Goal: Task Accomplishment & Management: Manage account settings

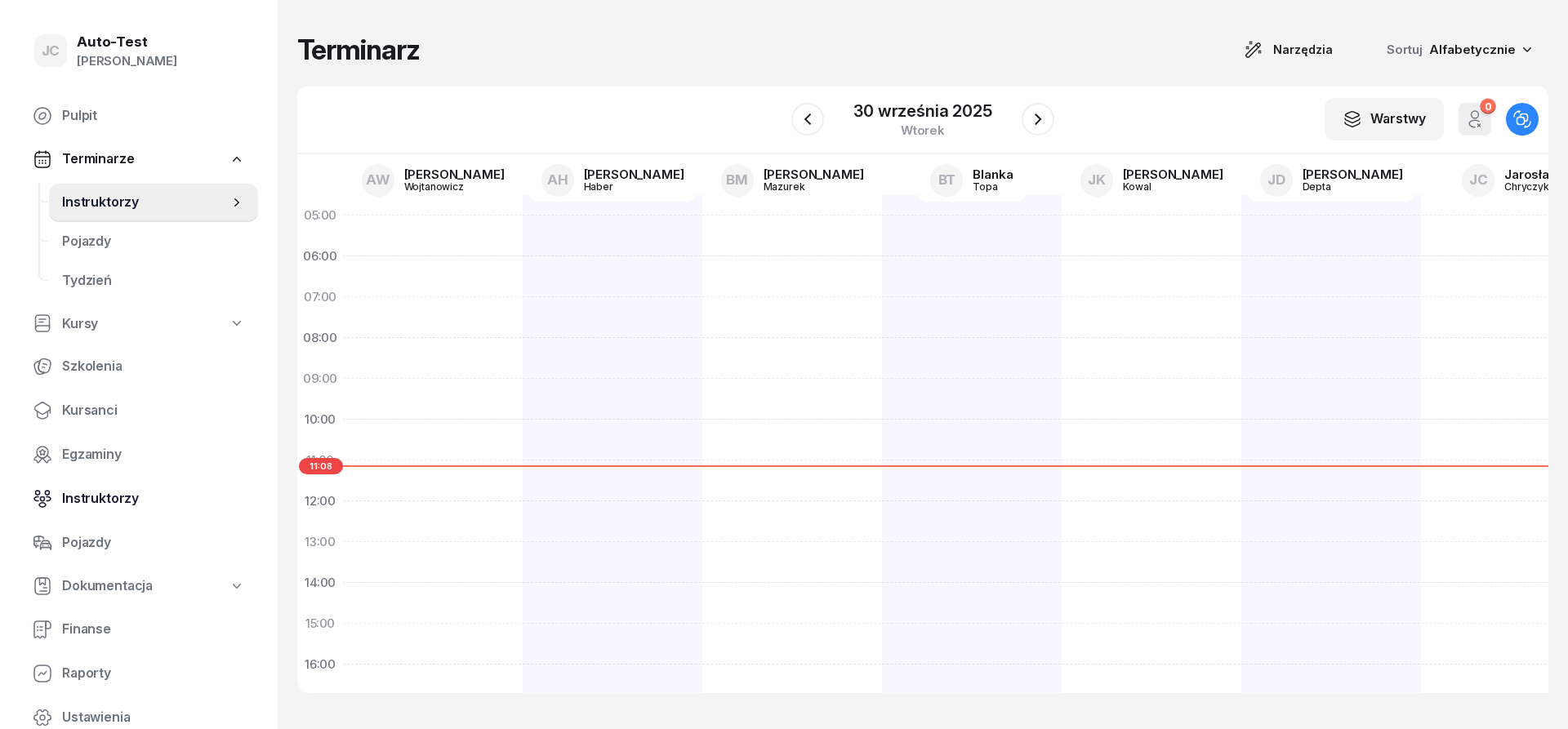
click at [145, 503] on span "Instruktorzy" at bounding box center [154, 499] width 183 height 21
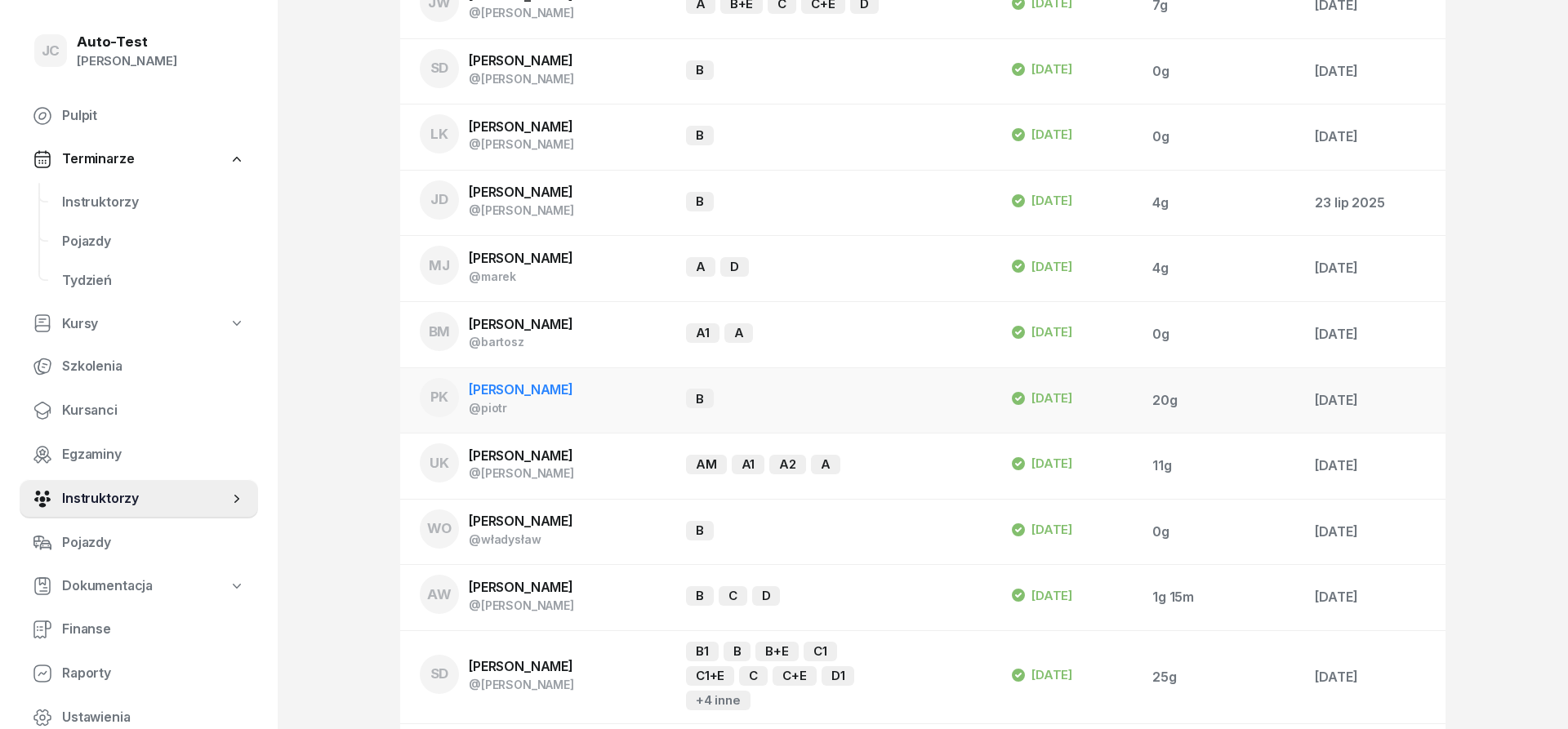
scroll to position [802, 0]
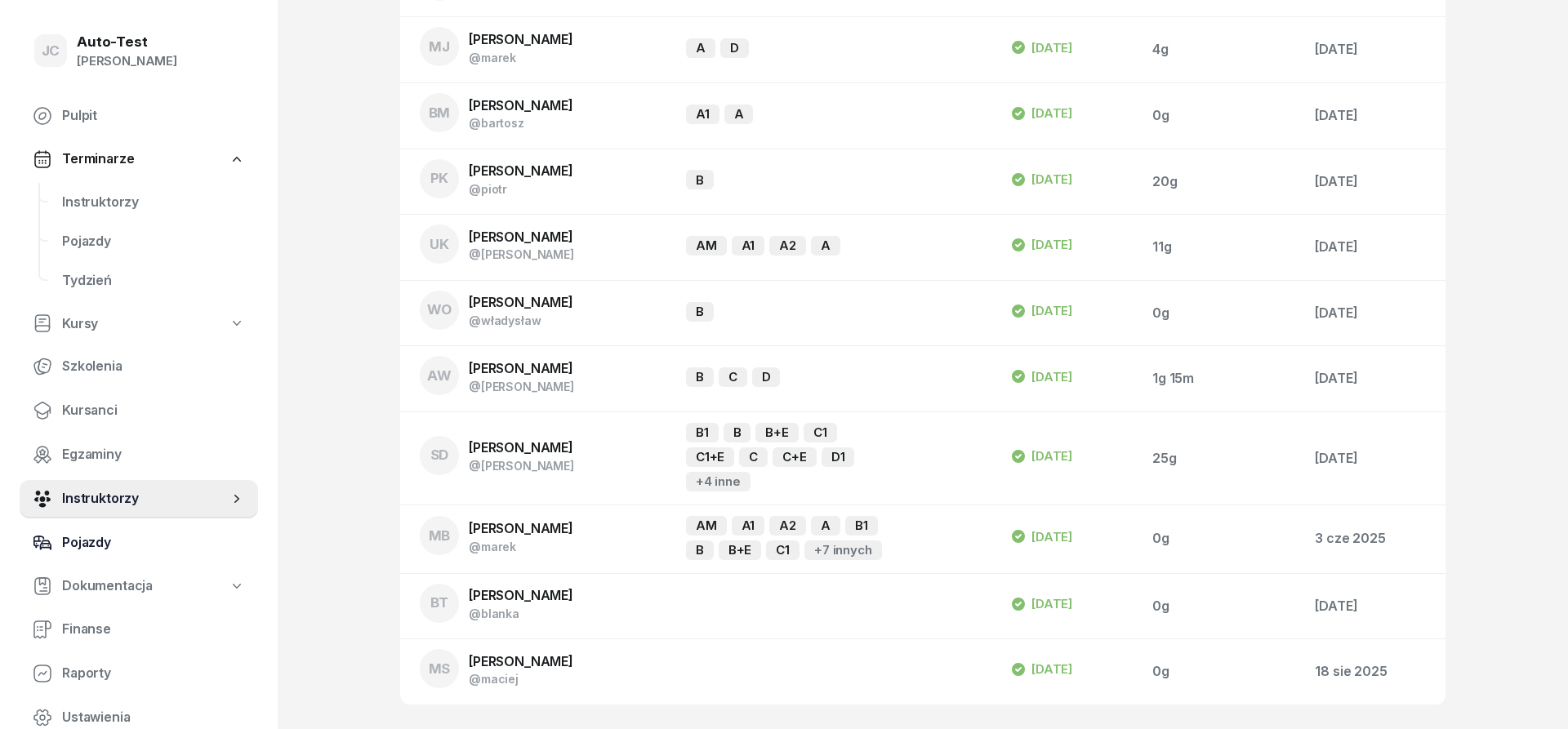
click at [91, 537] on span "Pojazdy" at bounding box center [154, 543] width 183 height 21
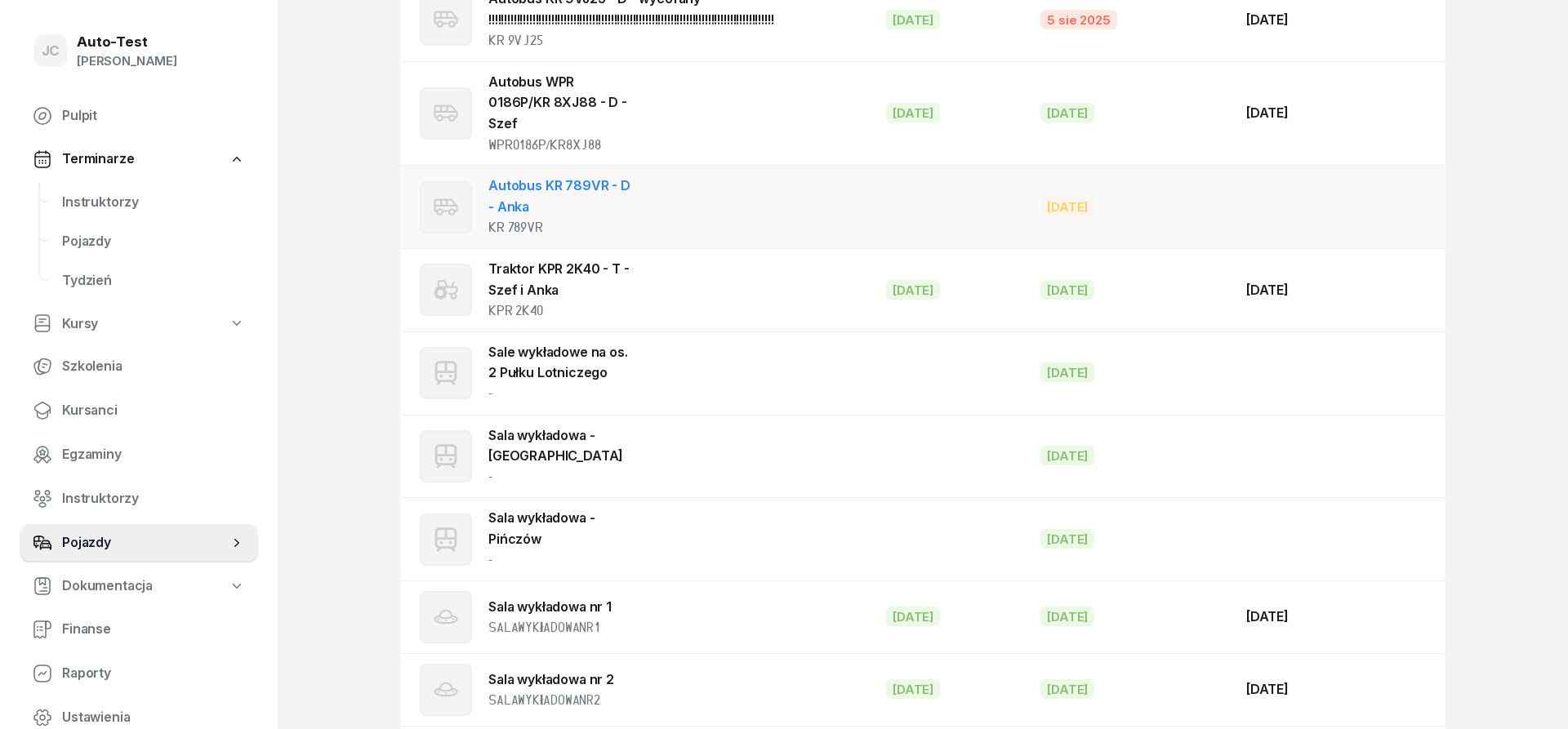
scroll to position [2808, 0]
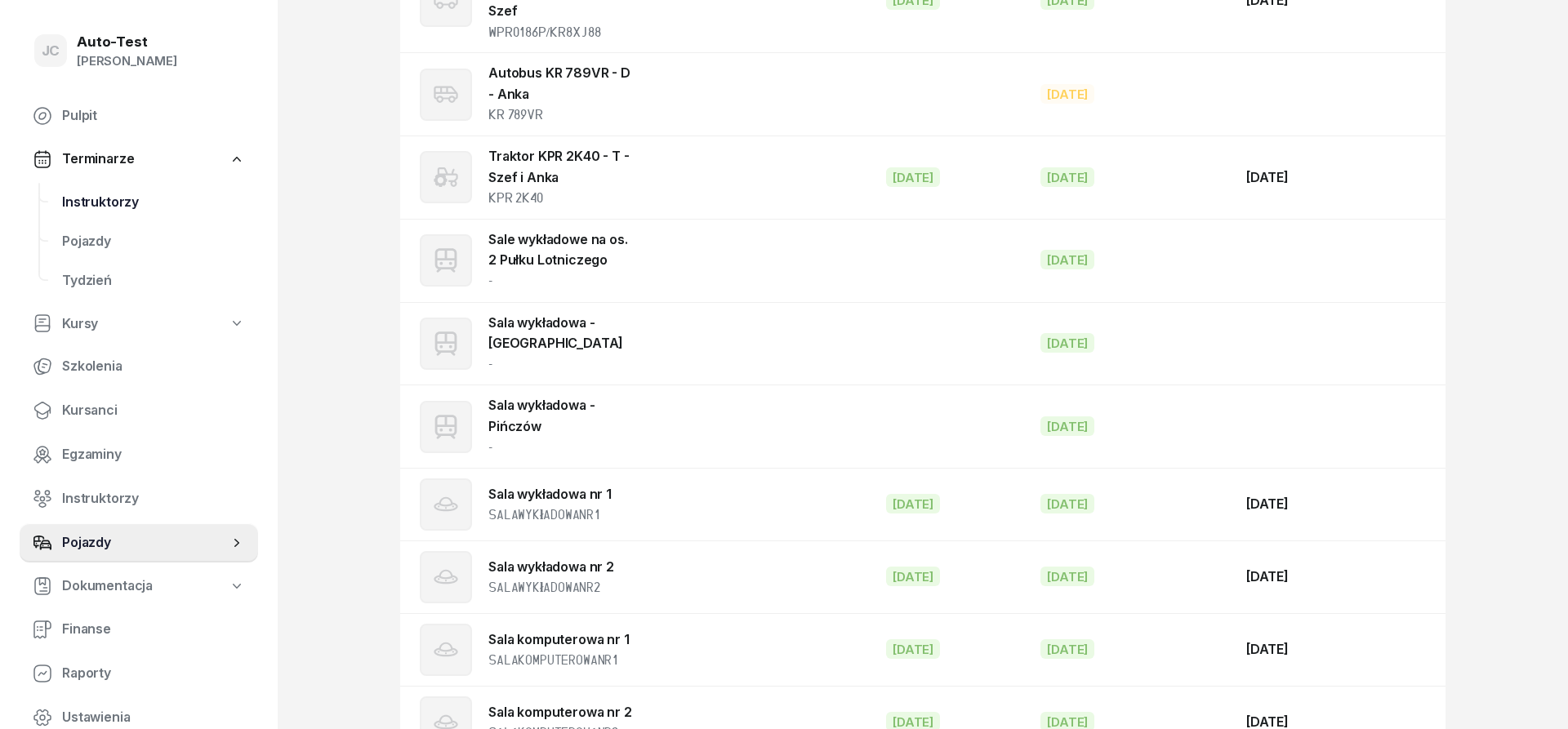
click at [132, 206] on span "Instruktorzy" at bounding box center [154, 203] width 183 height 21
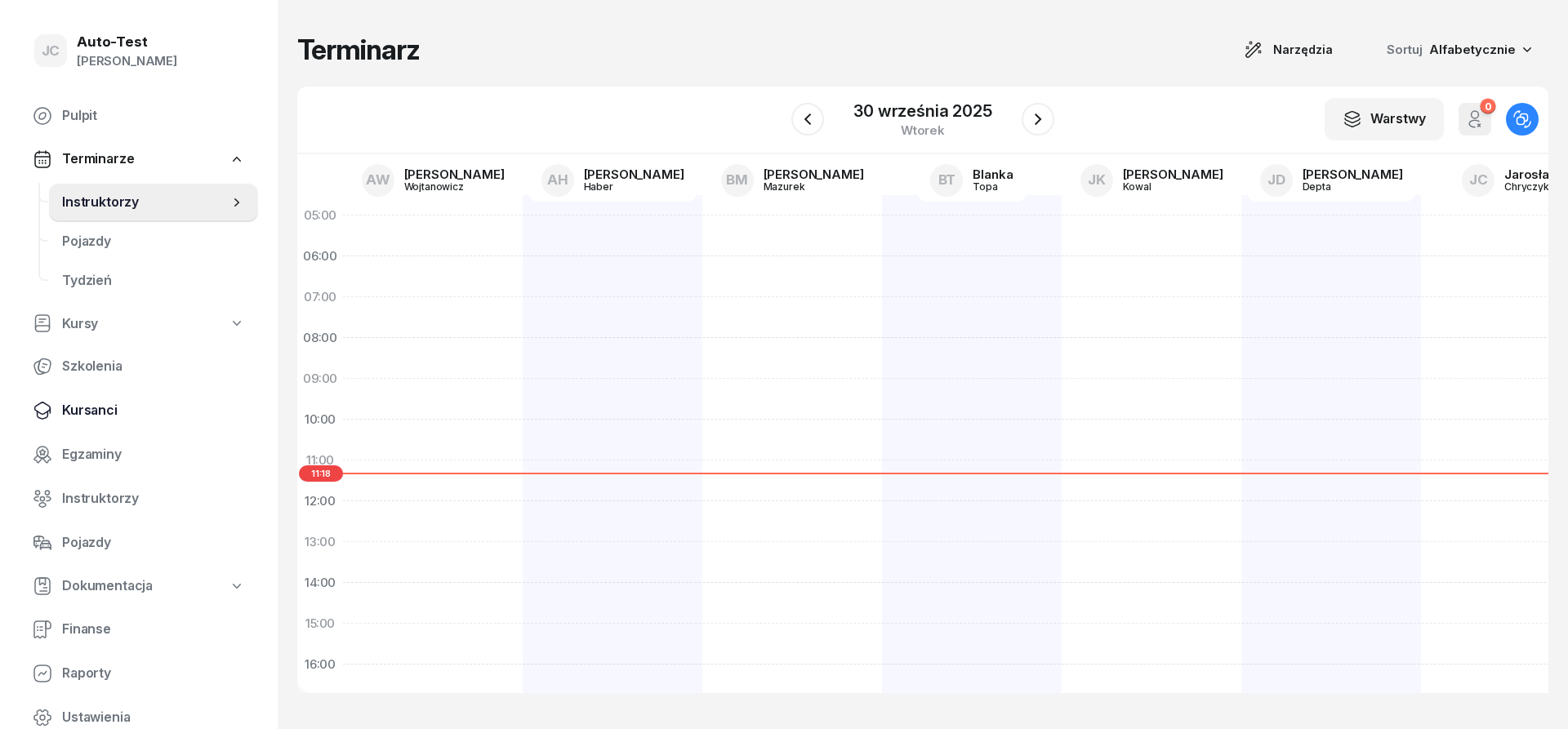
click at [186, 416] on span "Kursanci" at bounding box center [154, 411] width 183 height 21
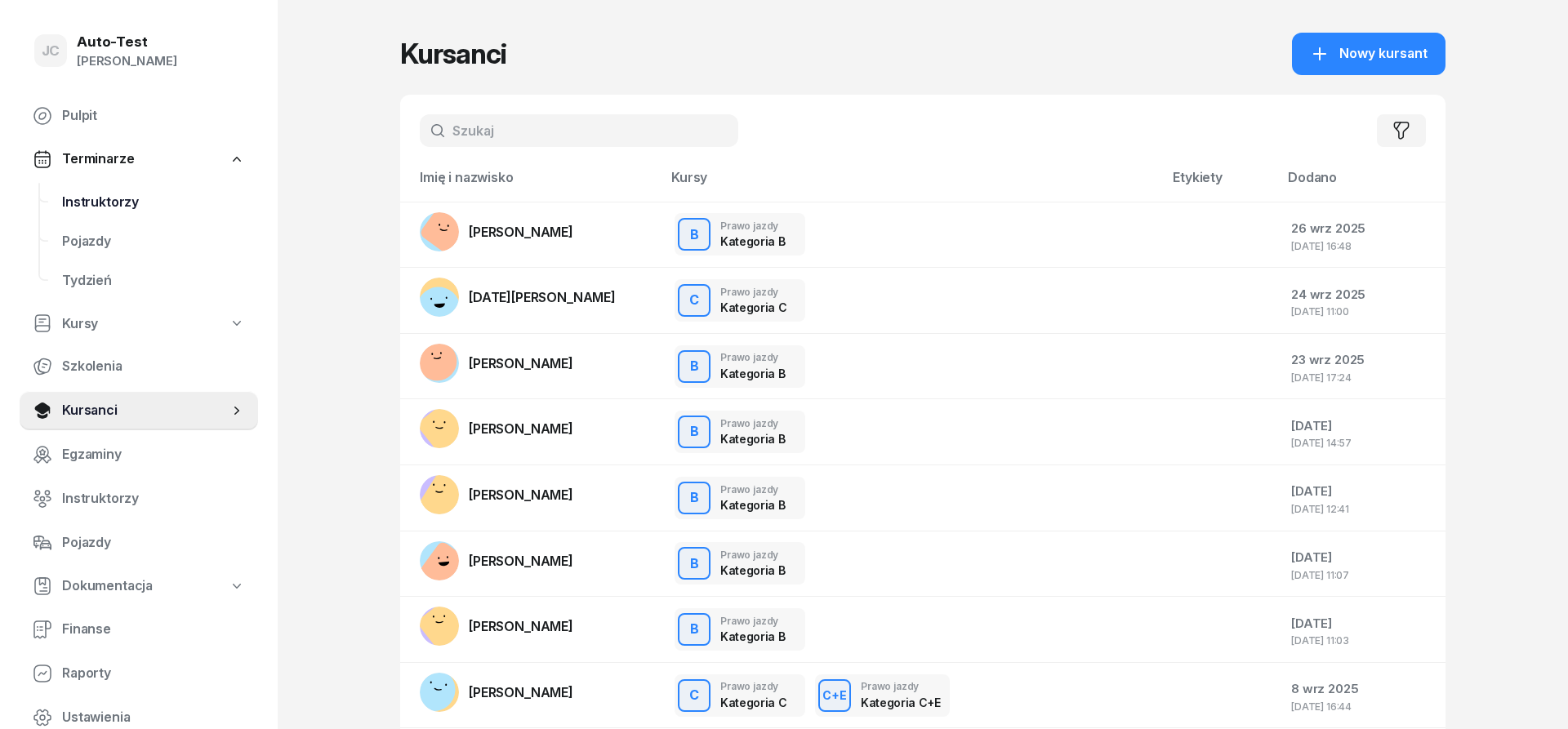
click at [142, 203] on span "Instruktorzy" at bounding box center [154, 203] width 183 height 21
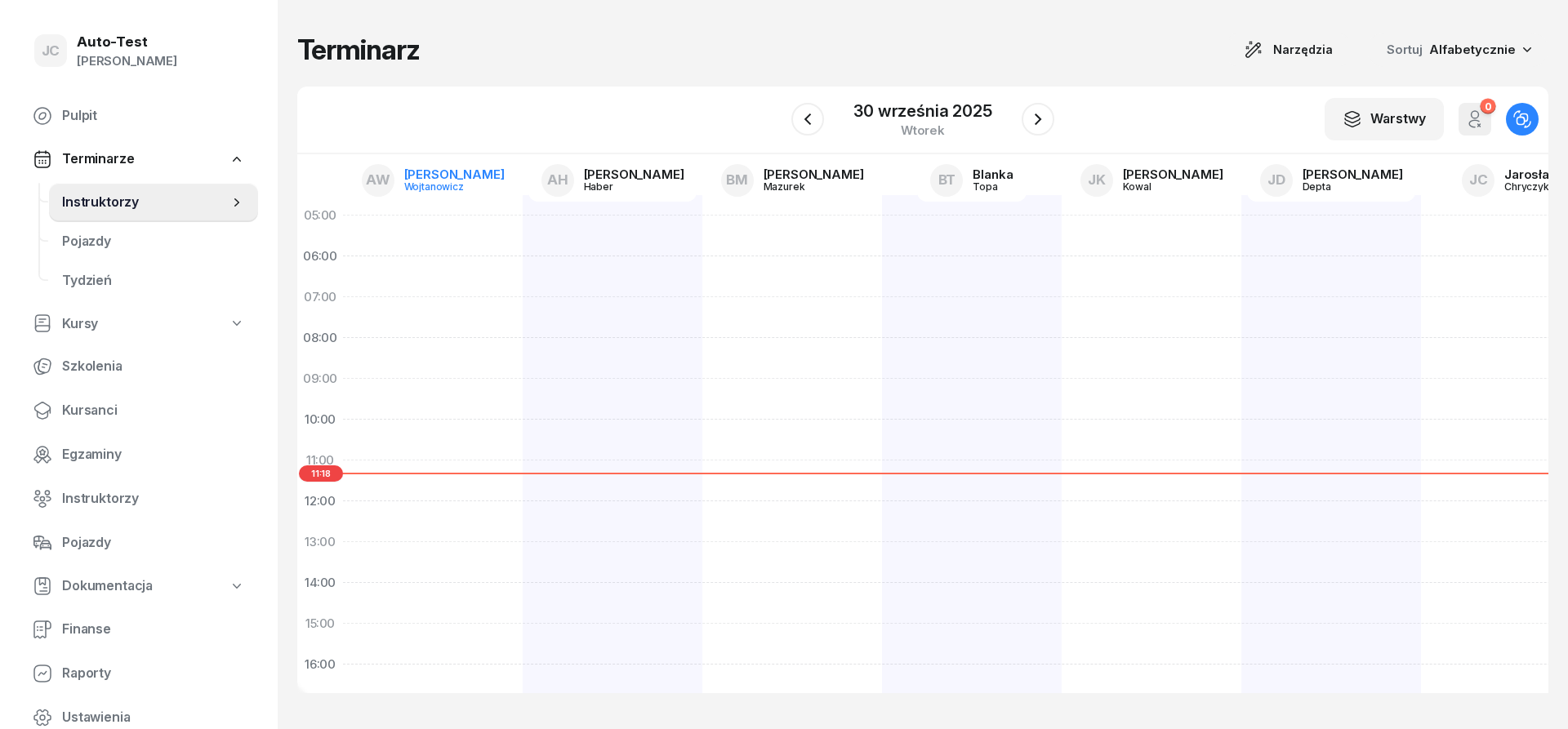
click at [439, 185] on div "Wojtanowicz" at bounding box center [444, 186] width 78 height 11
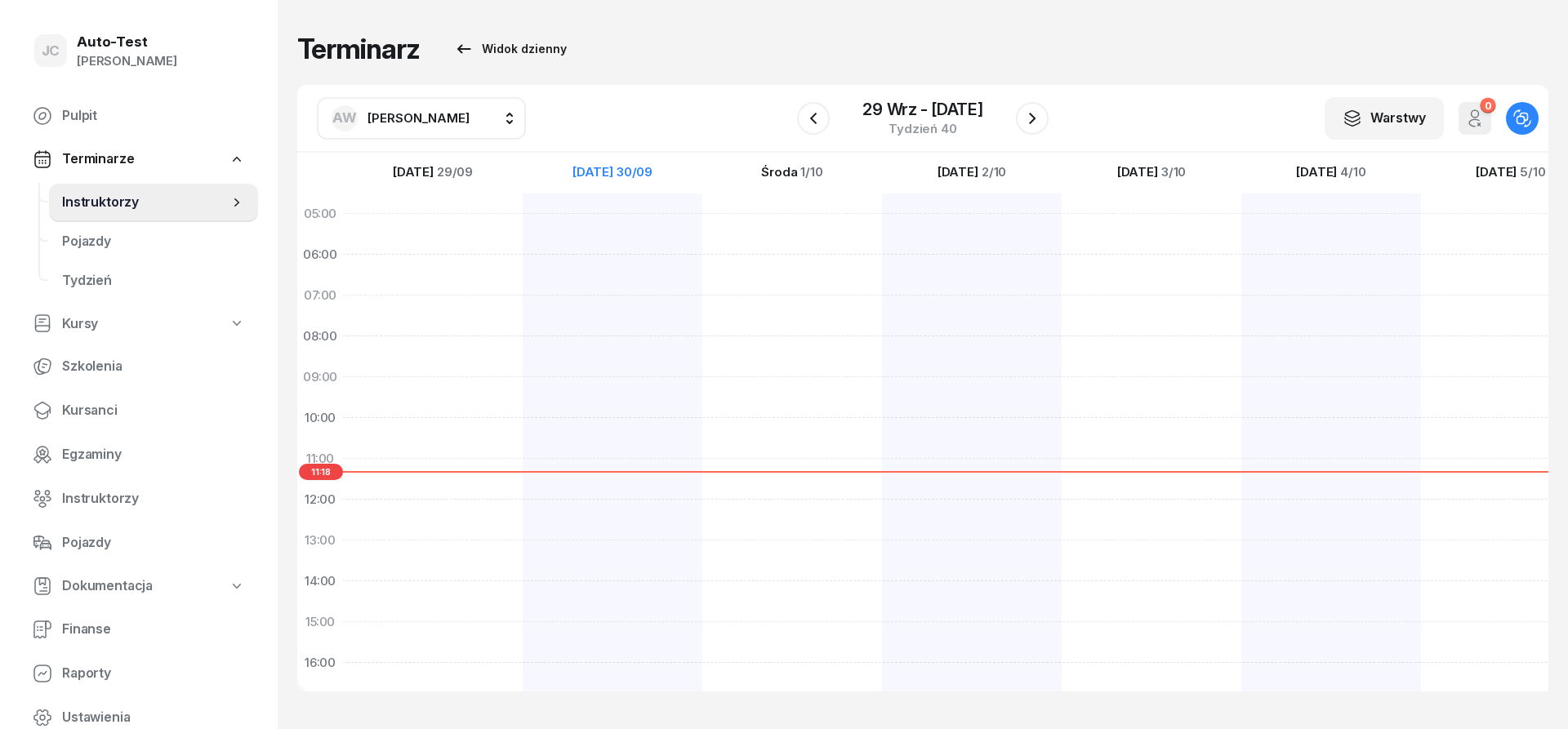
click at [414, 118] on span "[PERSON_NAME]" at bounding box center [419, 118] width 102 height 16
type input "jerz"
click at [446, 221] on span "[PERSON_NAME]" at bounding box center [427, 226] width 101 height 21
click at [810, 121] on icon "button" at bounding box center [813, 119] width 20 height 20
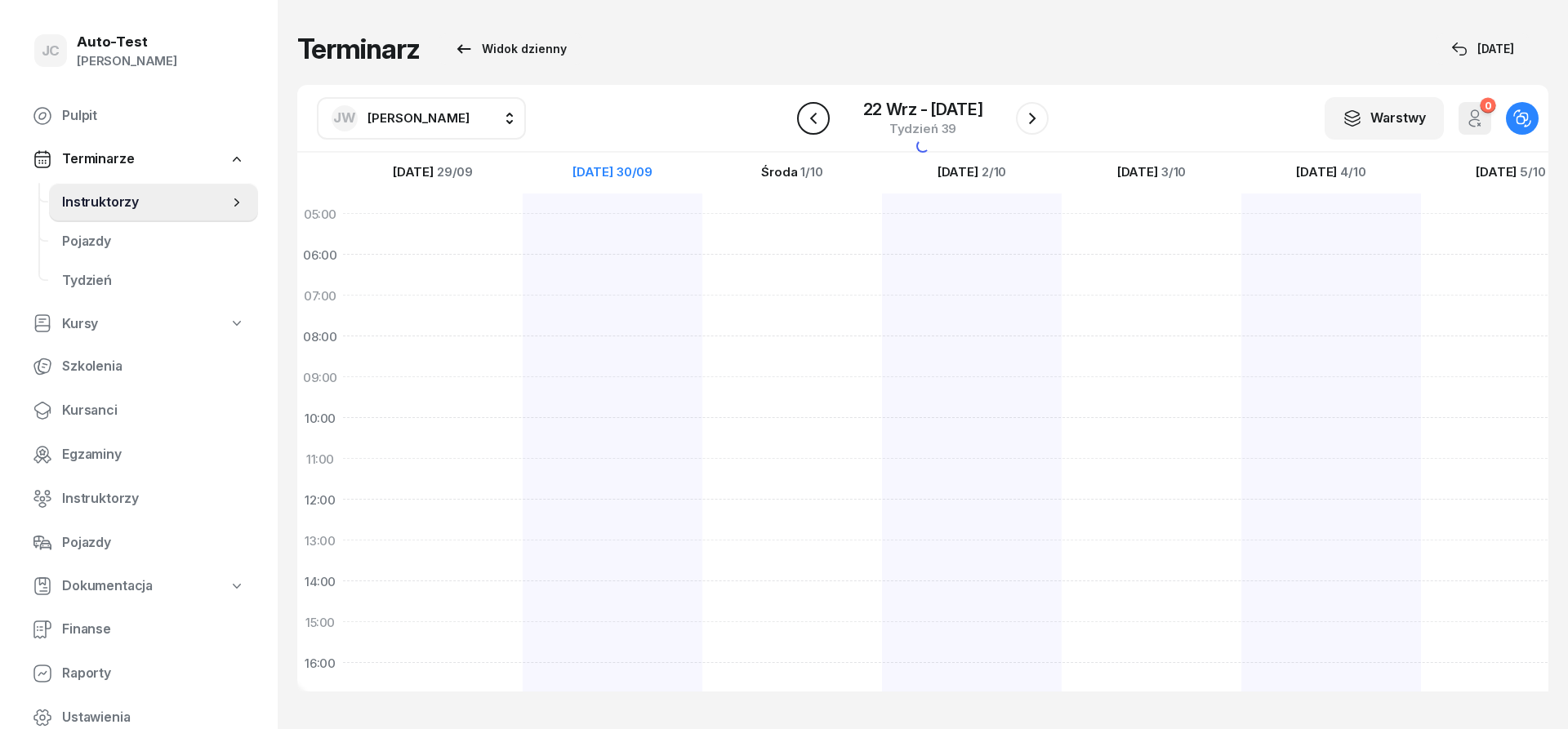
click at [810, 121] on icon "button" at bounding box center [813, 119] width 20 height 20
click at [809, 121] on icon "button" at bounding box center [813, 119] width 20 height 20
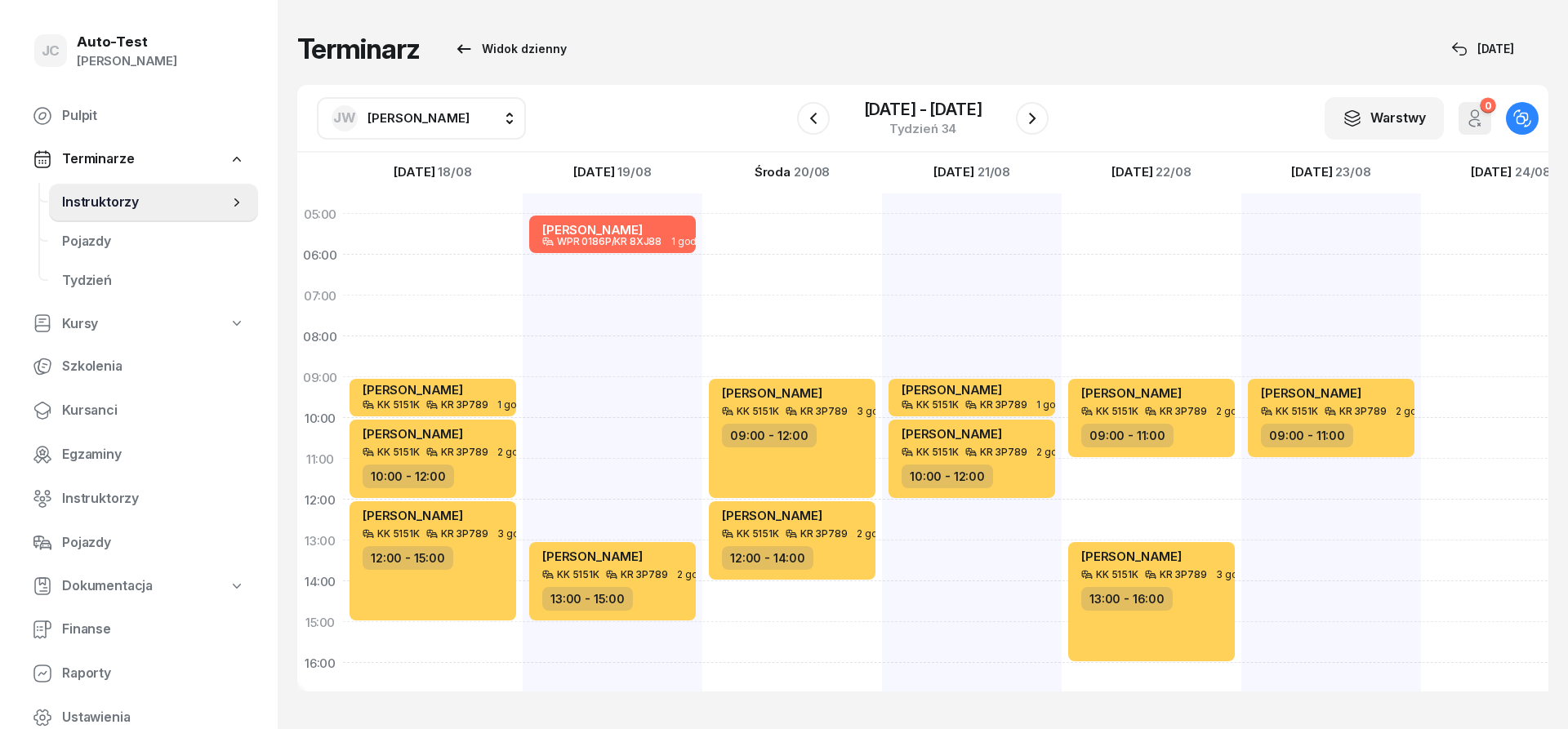
click at [634, 389] on div "[PERSON_NAME] WPR 0186P/KR 8XJ88 1 godz. 05:00 - 06:00 [PERSON_NAME] KK 5151K K…" at bounding box center [612, 602] width 180 height 816
select select "09"
select select "11"
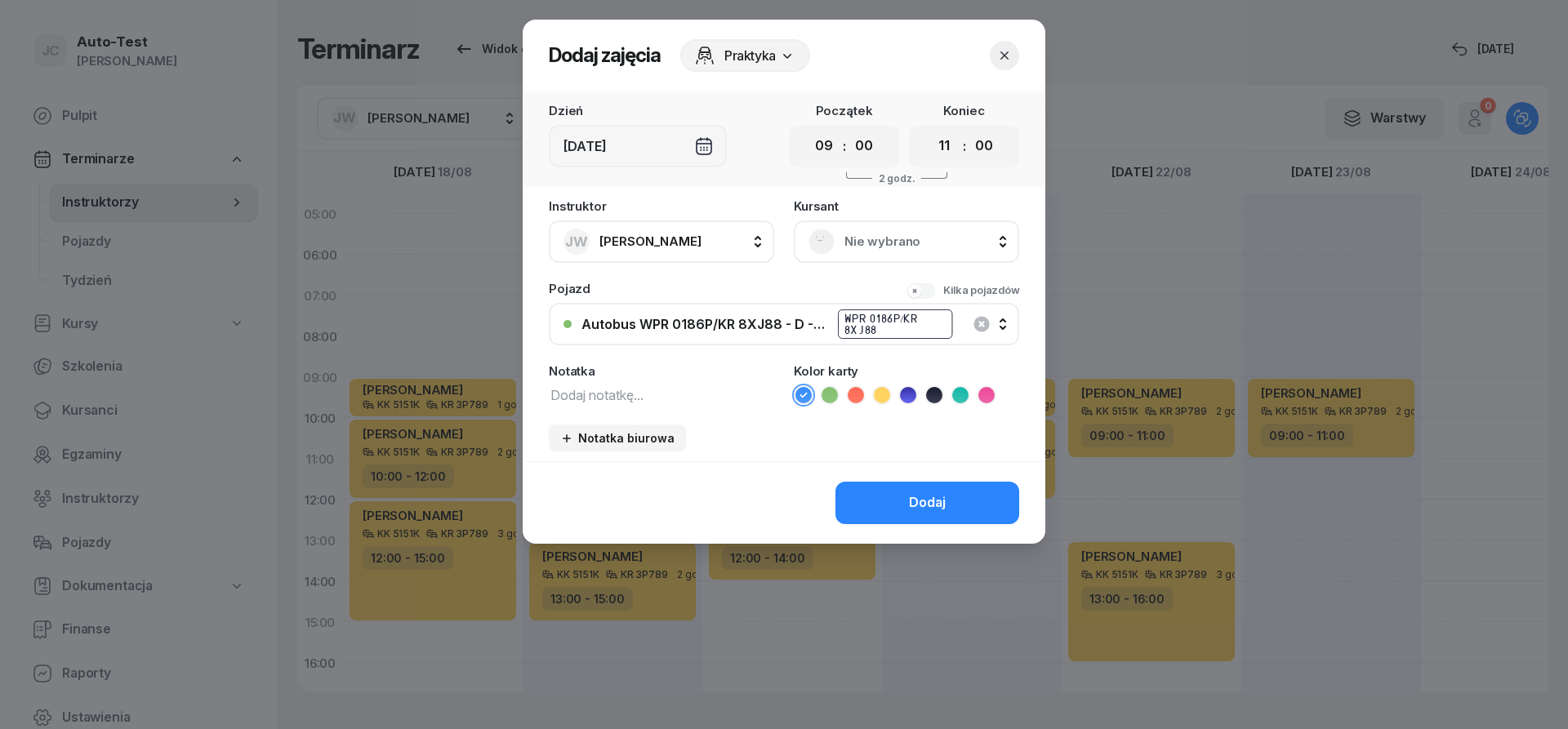
click at [861, 246] on span "Nie wybrano" at bounding box center [925, 242] width 160 height 21
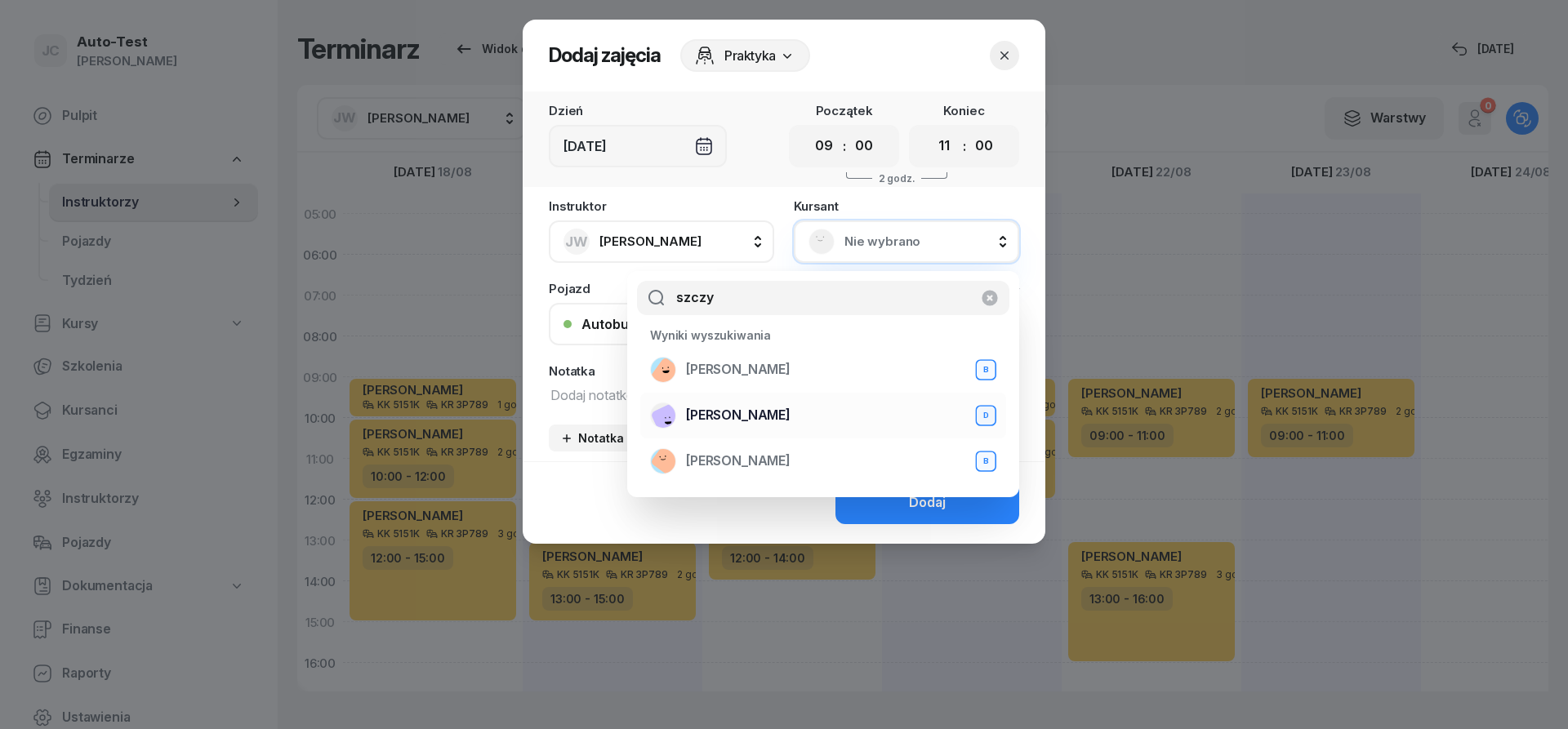
type input "szczy"
click at [782, 418] on span "[PERSON_NAME]" at bounding box center [738, 416] width 105 height 21
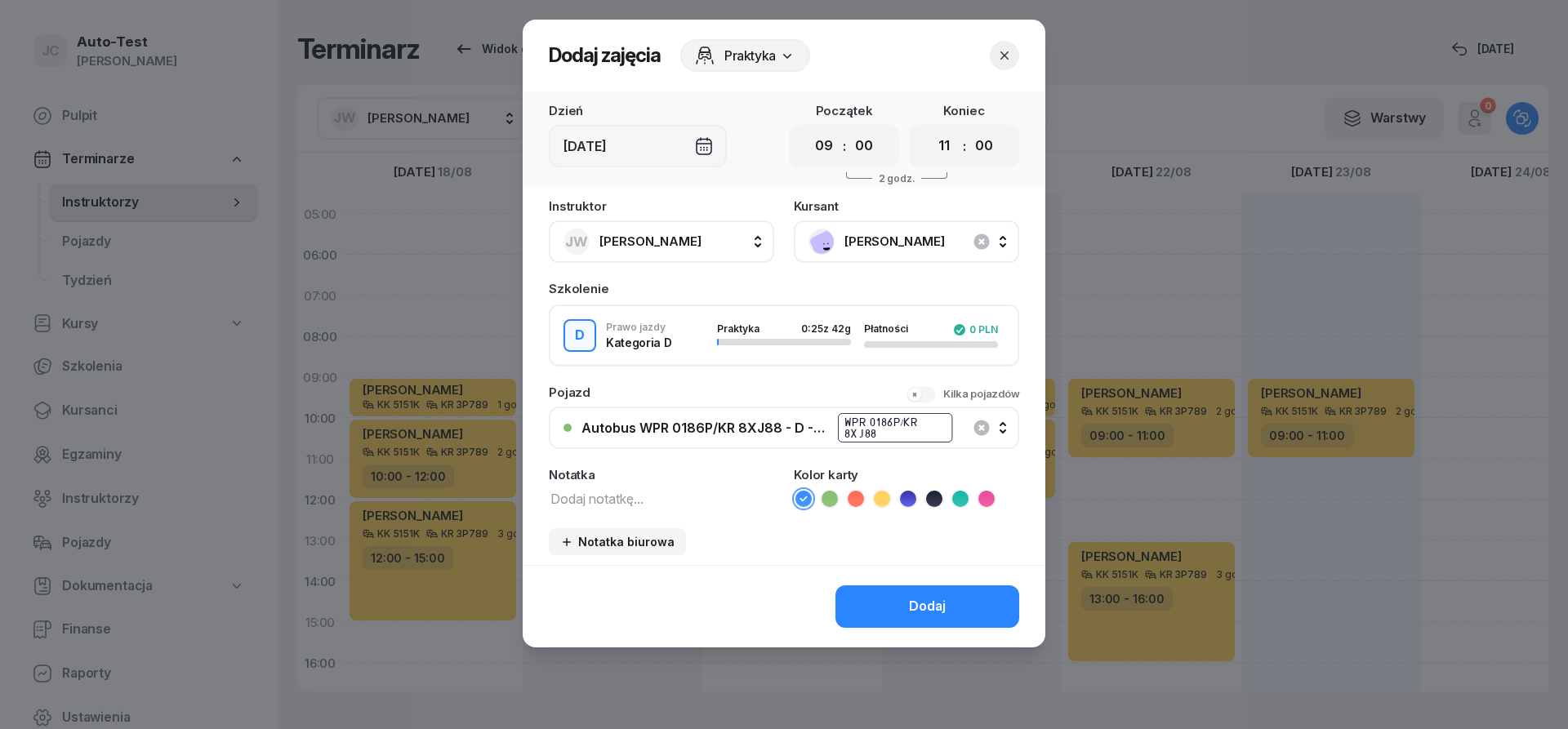
click at [855, 503] on icon at bounding box center [856, 499] width 16 height 16
click at [904, 624] on button "Dodaj" at bounding box center [927, 606] width 184 height 42
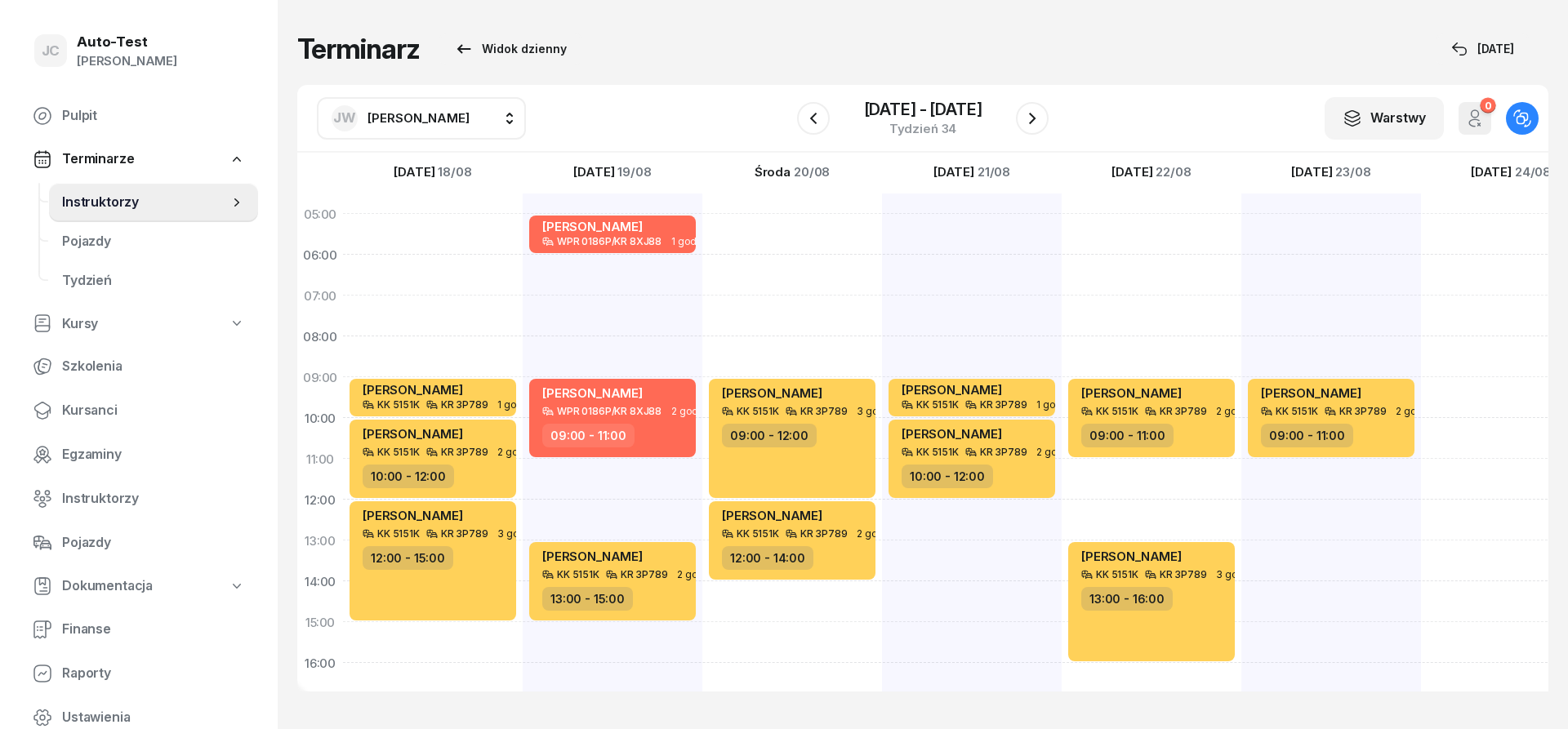
click at [809, 609] on div "[PERSON_NAME] KK 5151K KR 3P789 3 godz. 09:00 - 12:00 [PERSON_NAME] KK 5151K KR…" at bounding box center [792, 602] width 180 height 816
select select "14"
select select "16"
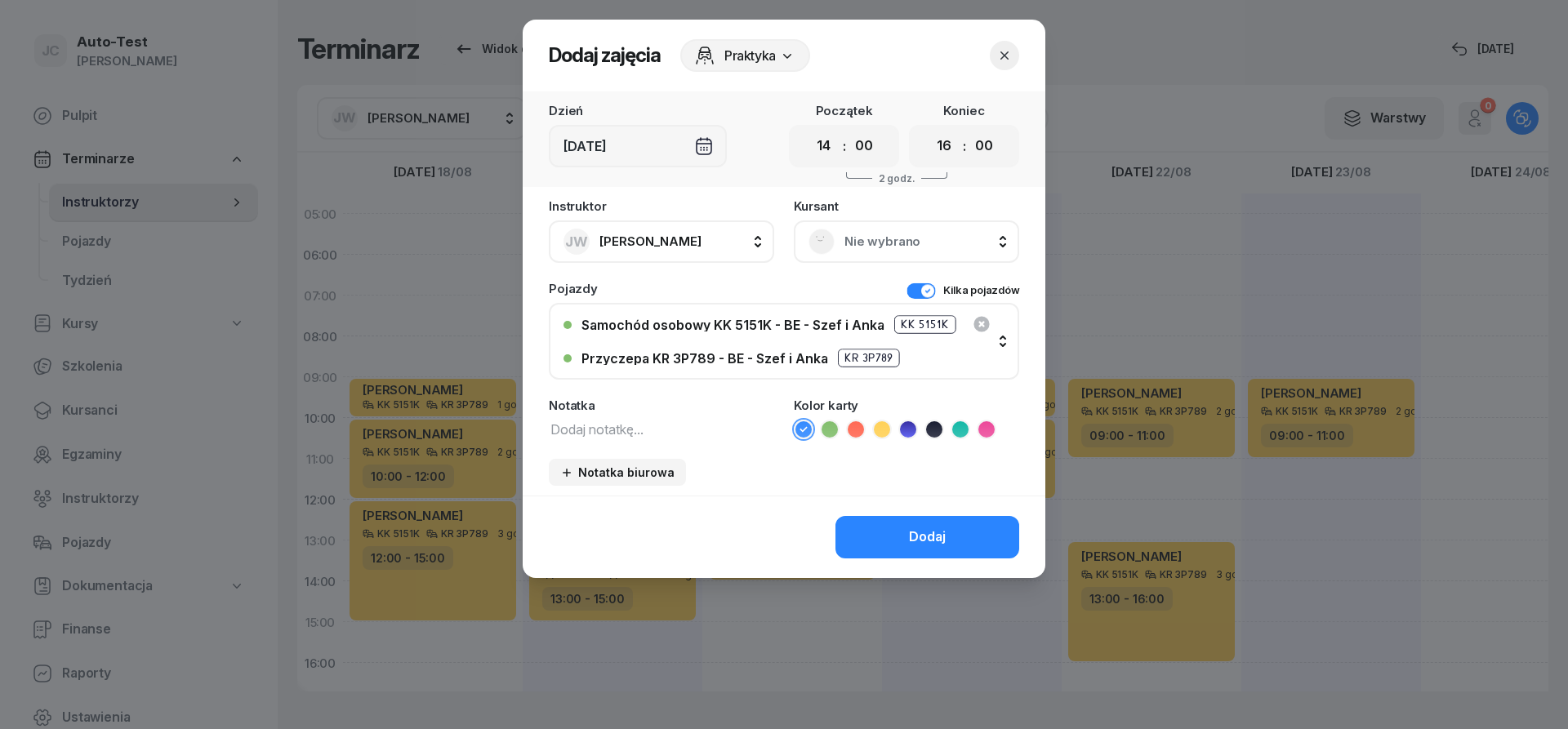
click at [844, 253] on div "Nie wybrano" at bounding box center [907, 242] width 196 height 26
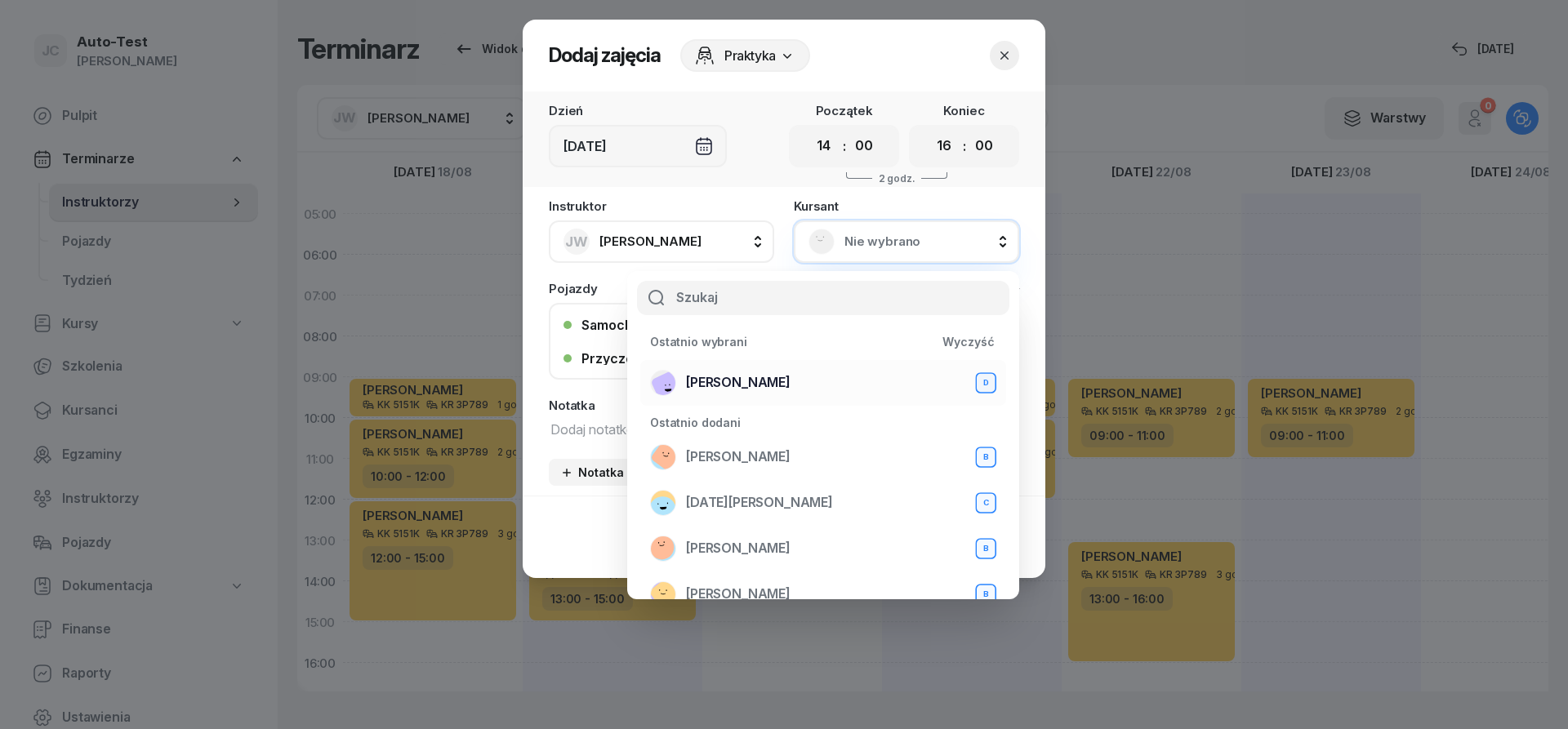
click at [791, 378] on span "[PERSON_NAME]" at bounding box center [738, 383] width 105 height 21
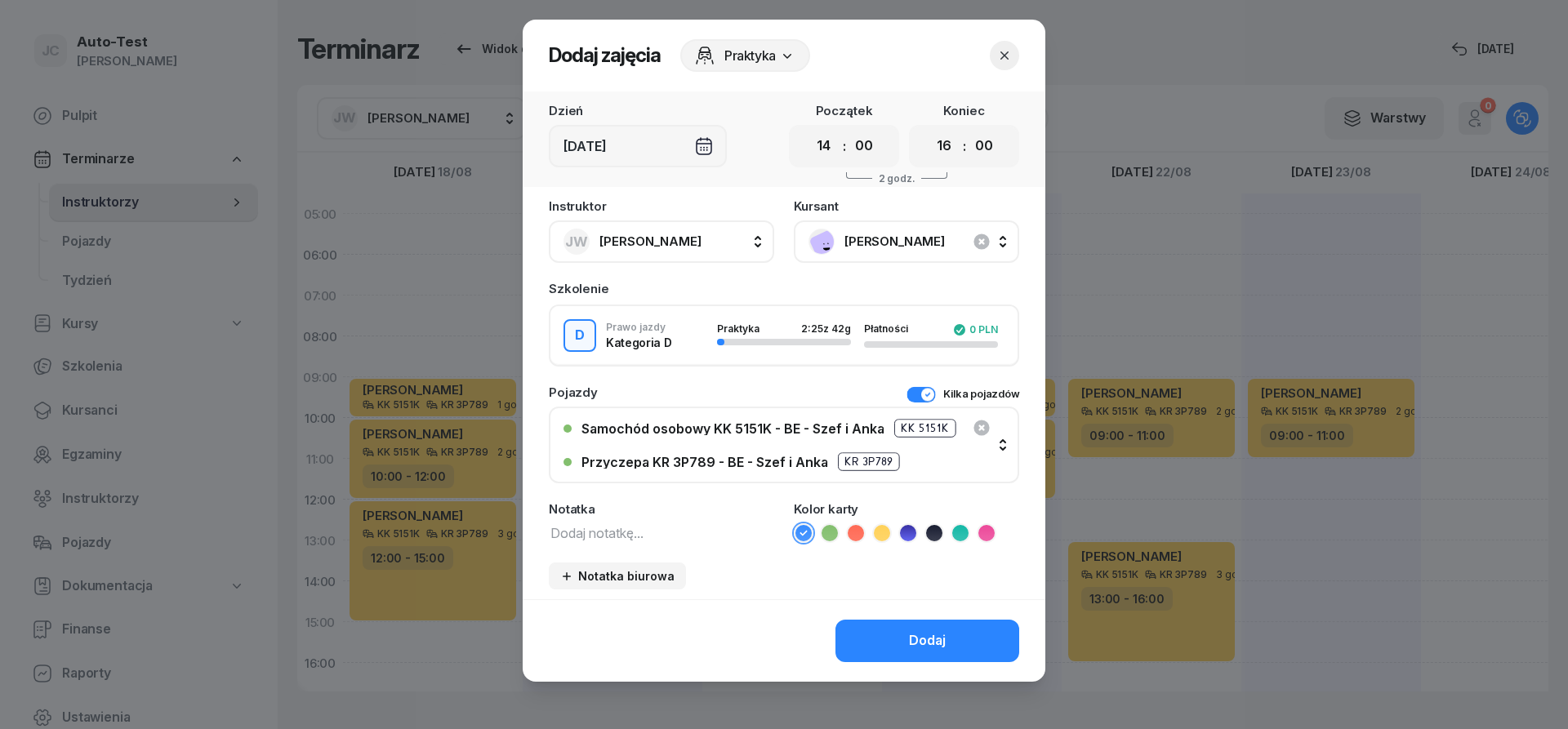
click at [920, 394] on button "Kilka pojazdów" at bounding box center [963, 395] width 113 height 16
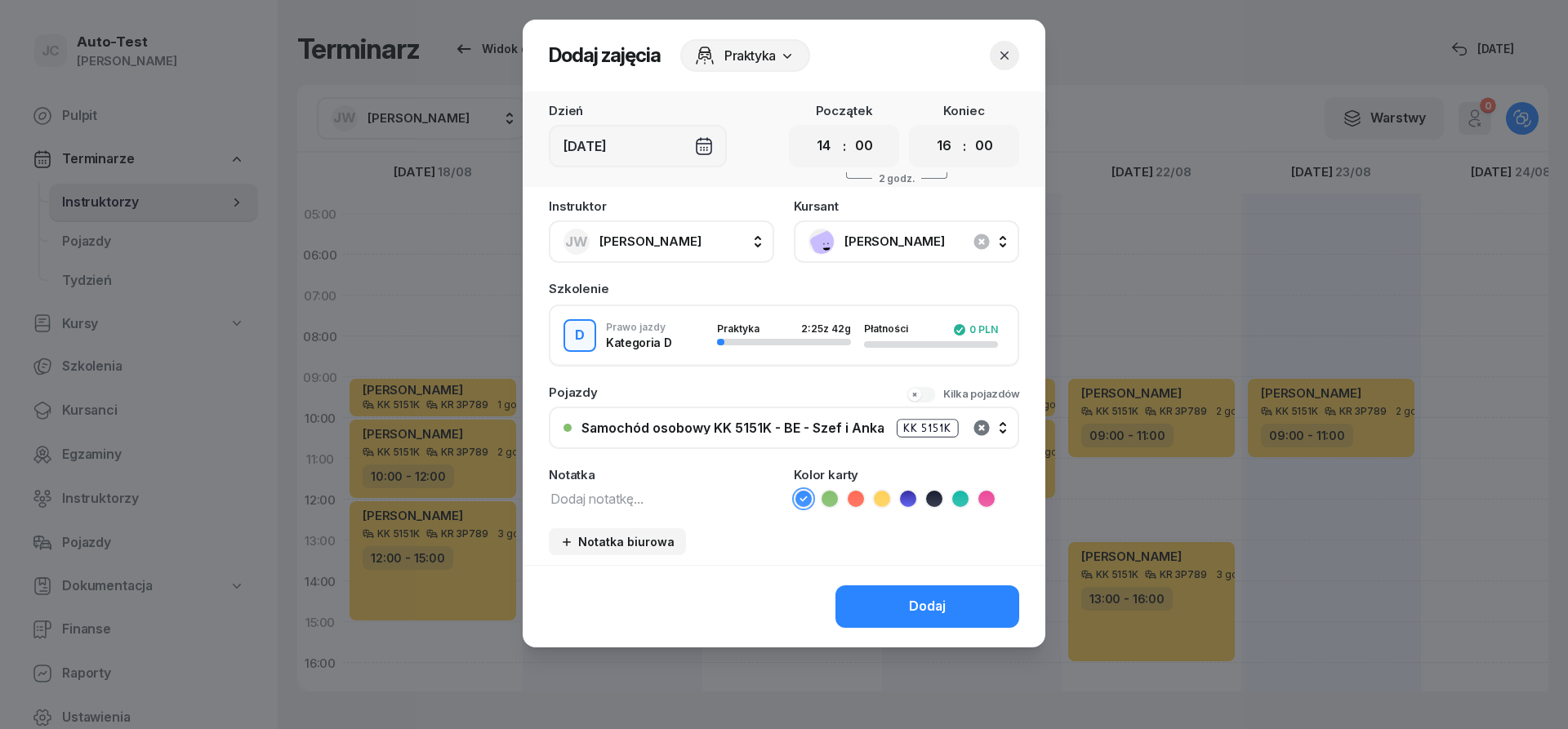
click at [979, 423] on icon "button" at bounding box center [981, 427] width 16 height 16
click at [767, 427] on div "Nie wybrano" at bounding box center [793, 428] width 423 height 13
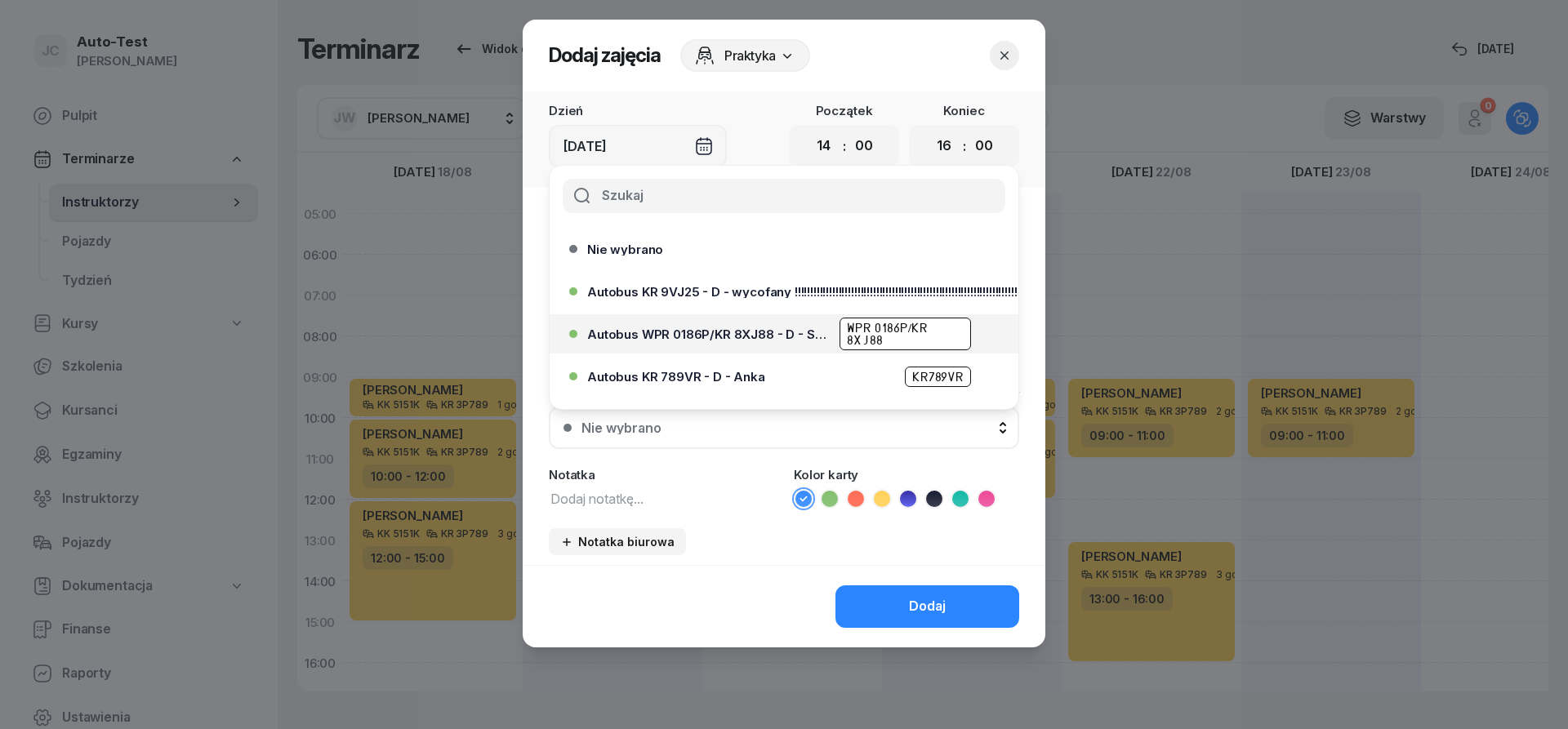
click at [767, 337] on span "Autobus WPR 0186P/KR 8XJ88 - D - Szef" at bounding box center [708, 334] width 243 height 12
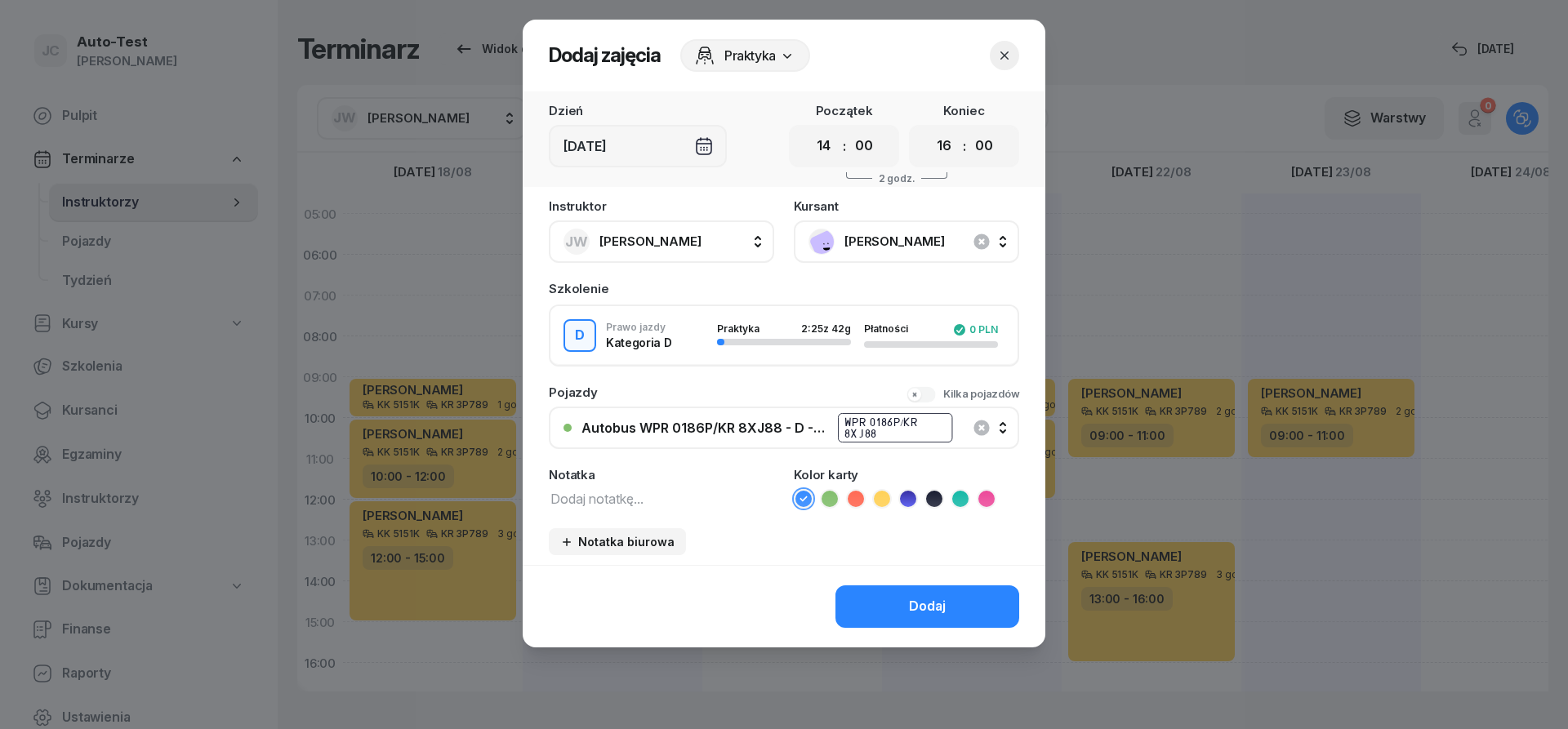
click at [853, 503] on icon at bounding box center [856, 499] width 16 height 16
click at [885, 622] on button "Dodaj" at bounding box center [927, 606] width 184 height 42
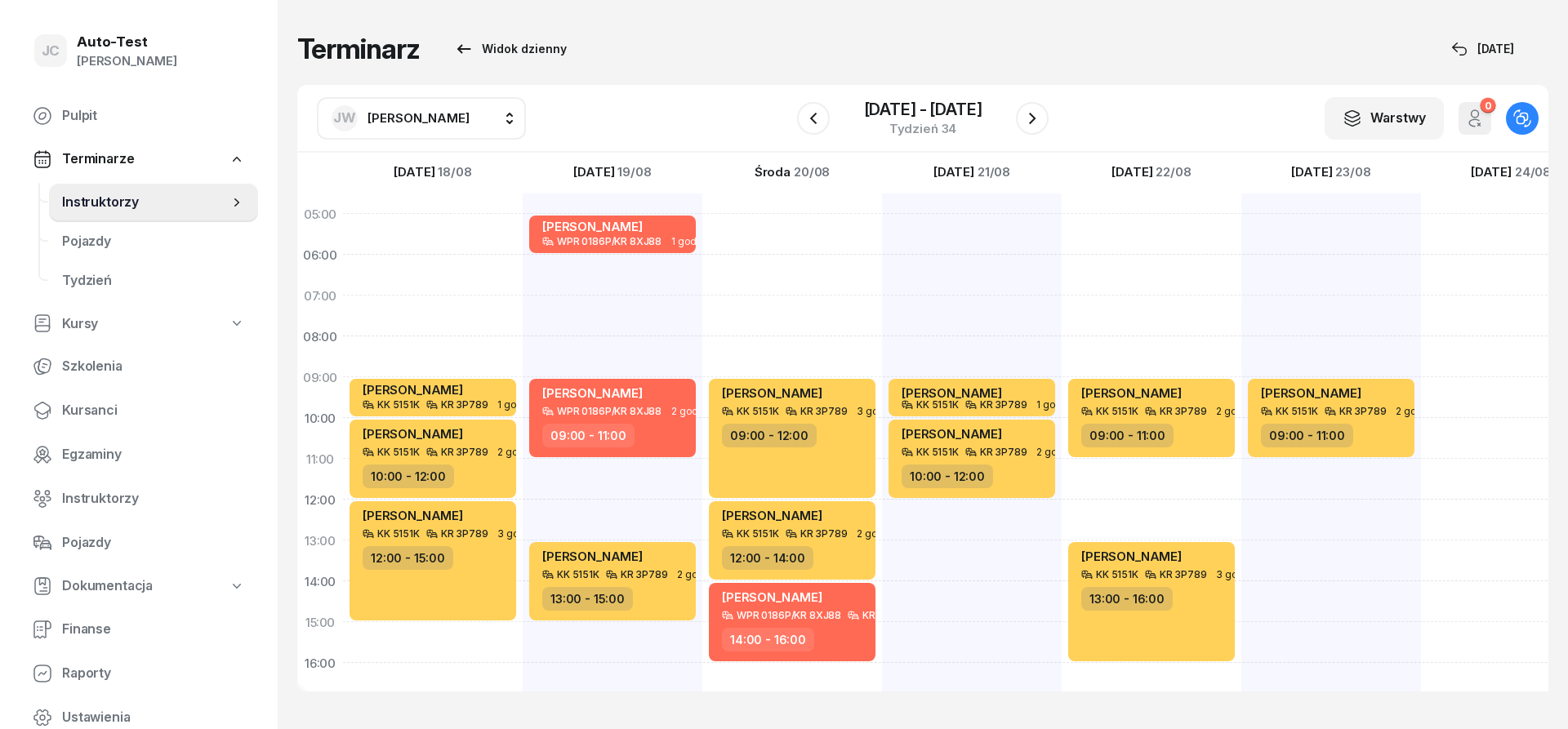
click at [975, 551] on div "[PERSON_NAME] KK 5151K KR 3P789 1 godz. 09:00 - 10:00 [PERSON_NAME] KK 5151K KR…" at bounding box center [972, 602] width 180 height 816
select select "13"
select select "15"
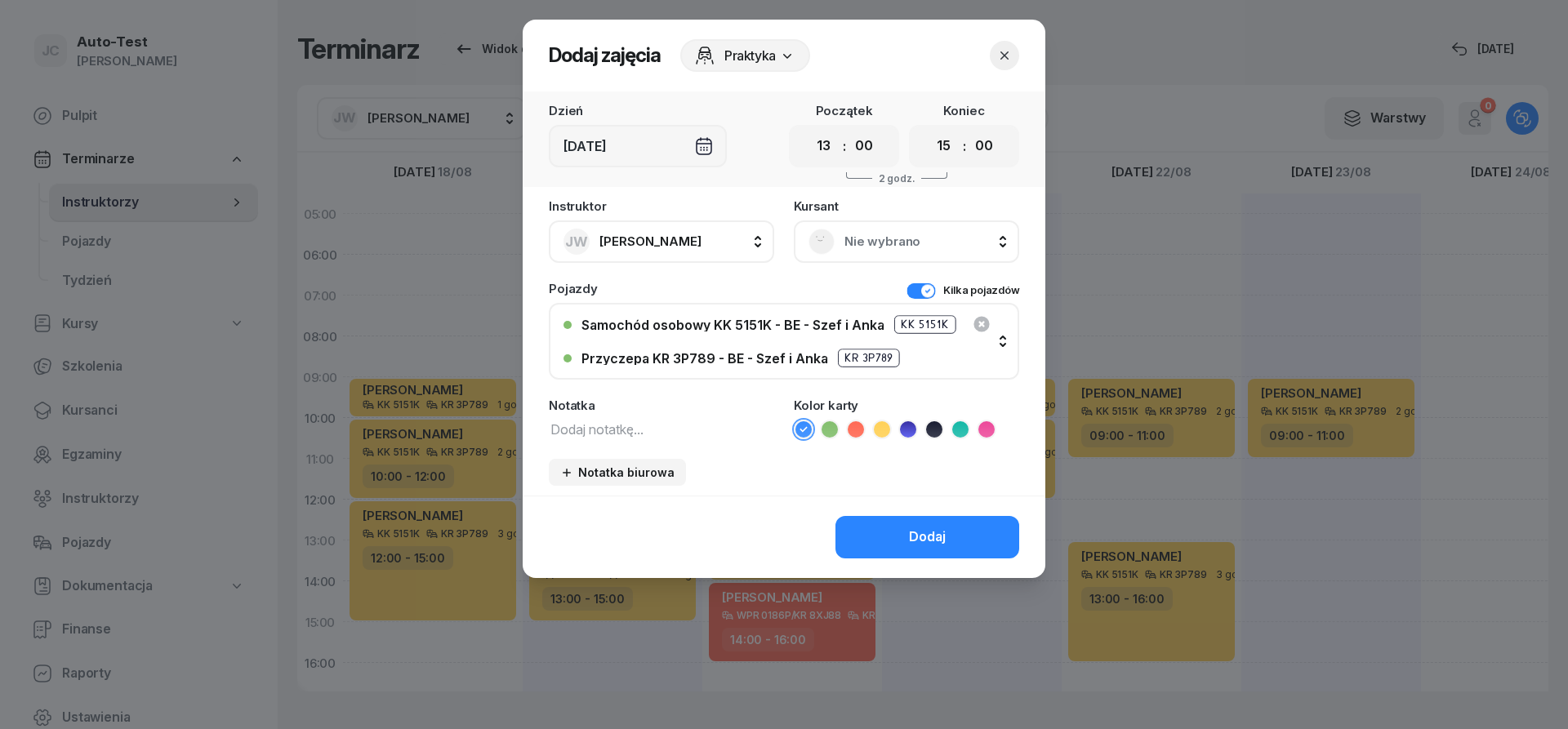
click at [899, 236] on span "Nie wybrano" at bounding box center [925, 242] width 160 height 21
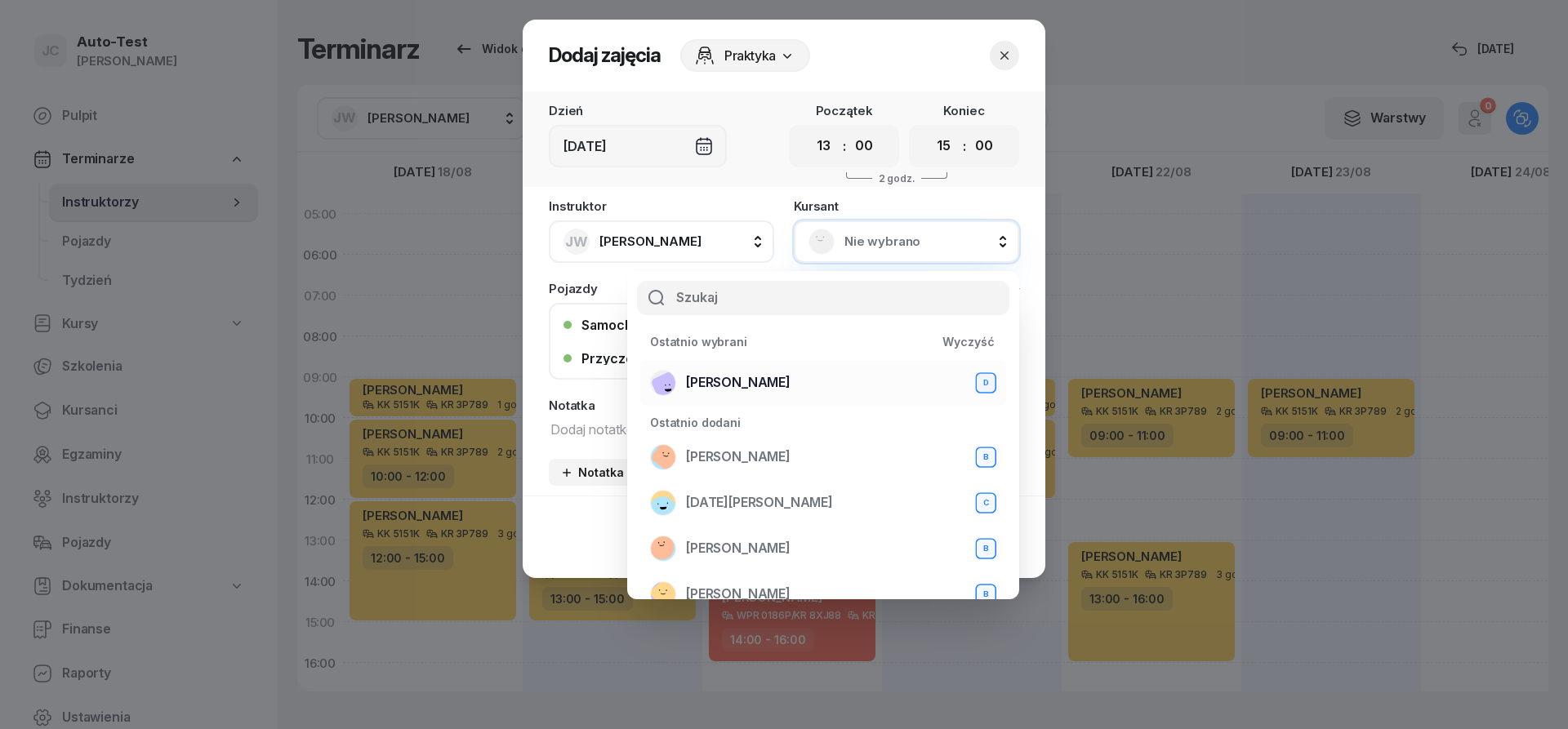
click at [791, 382] on span "[PERSON_NAME]" at bounding box center [738, 383] width 105 height 21
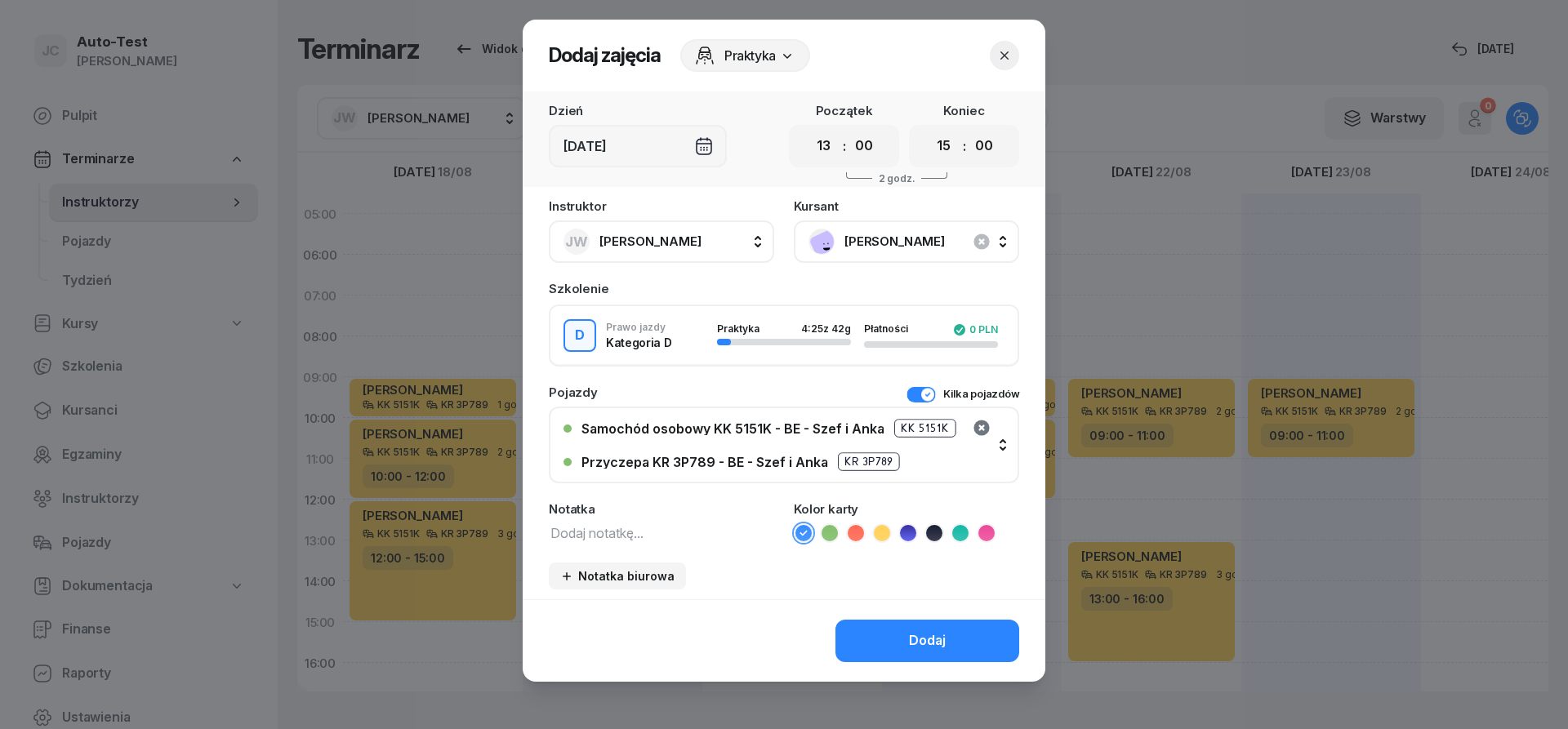
click at [978, 427] on icon "button" at bounding box center [981, 427] width 16 height 16
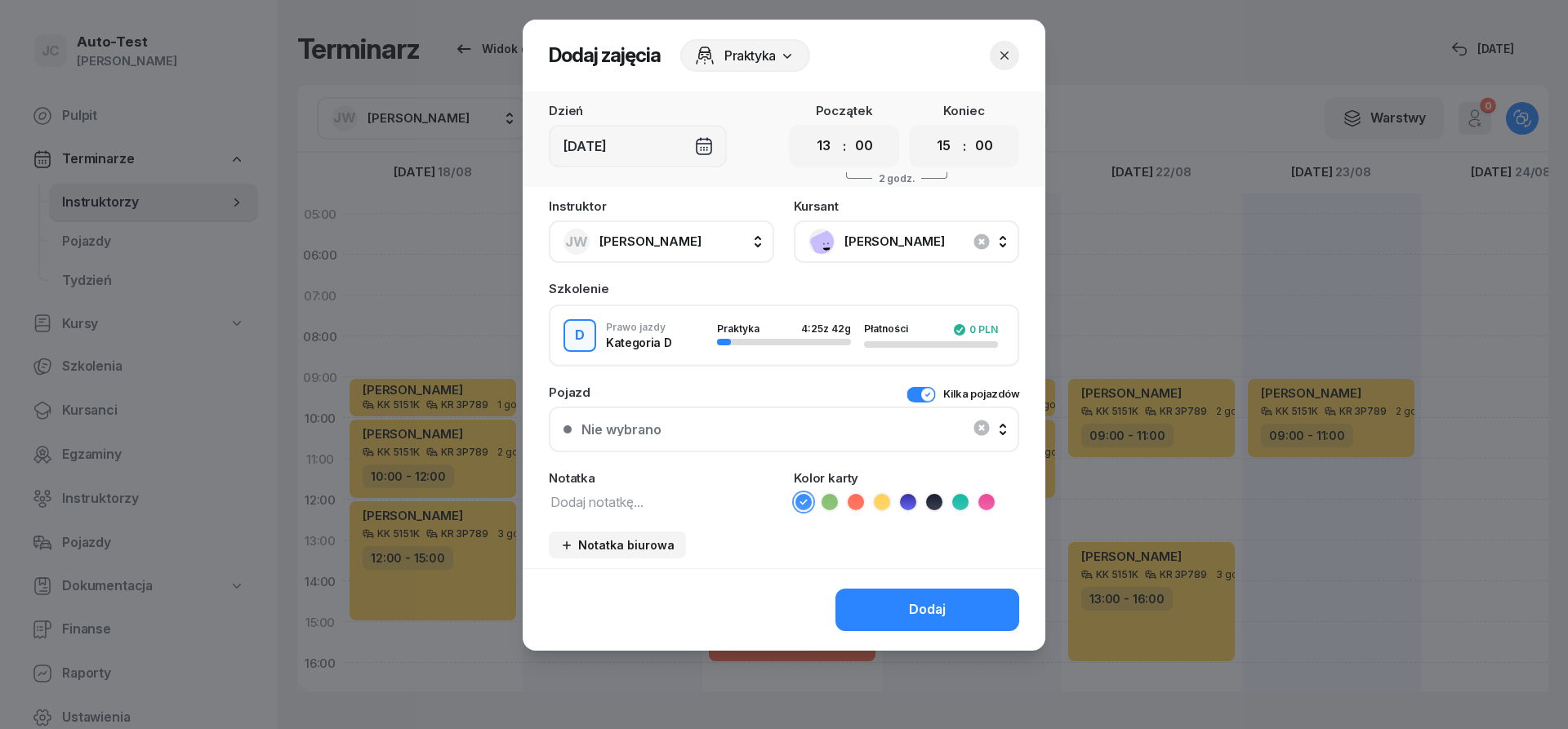
click at [925, 401] on button "Kilka pojazdów" at bounding box center [963, 395] width 113 height 16
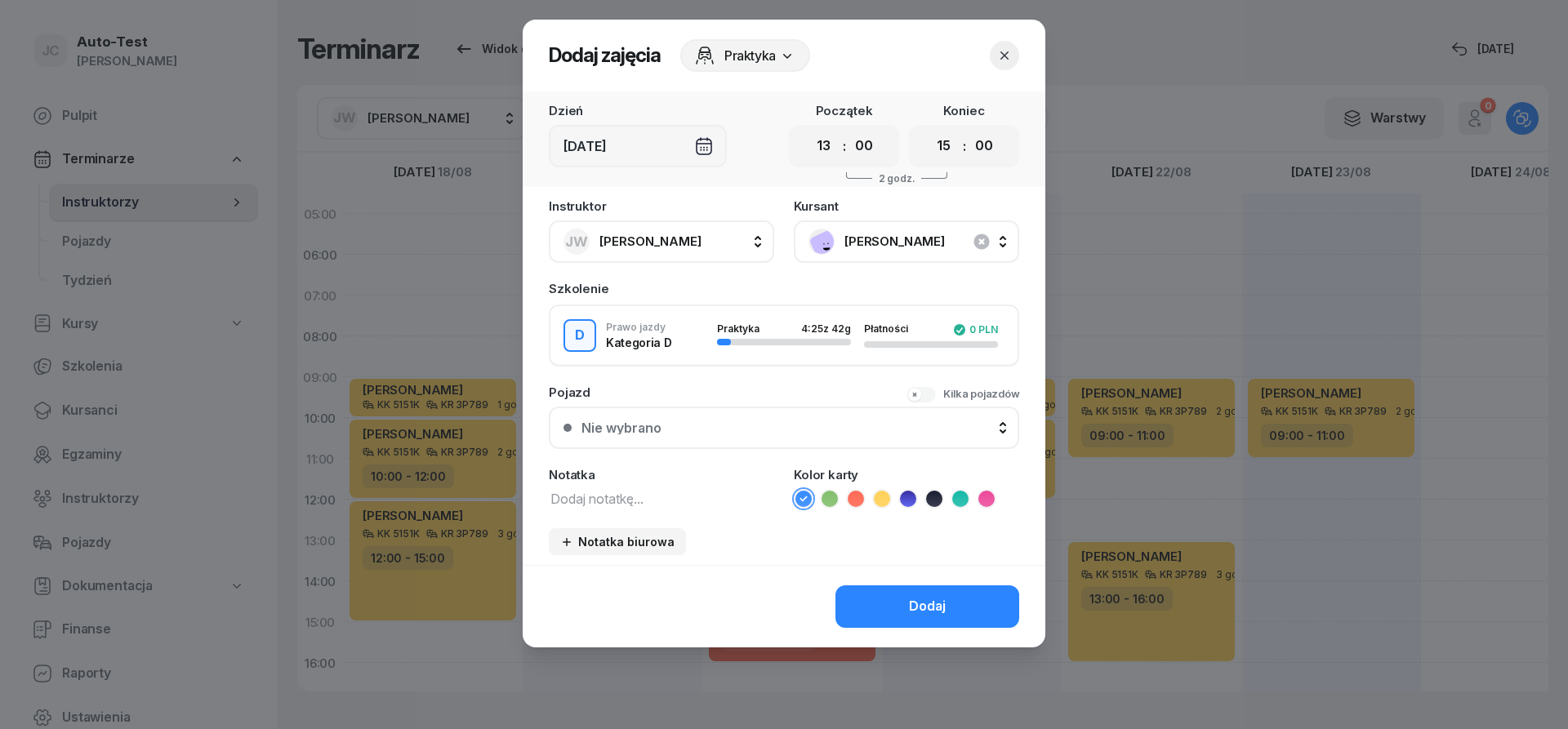
click at [875, 416] on button "Nie wybrano" at bounding box center [783, 428] width 470 height 42
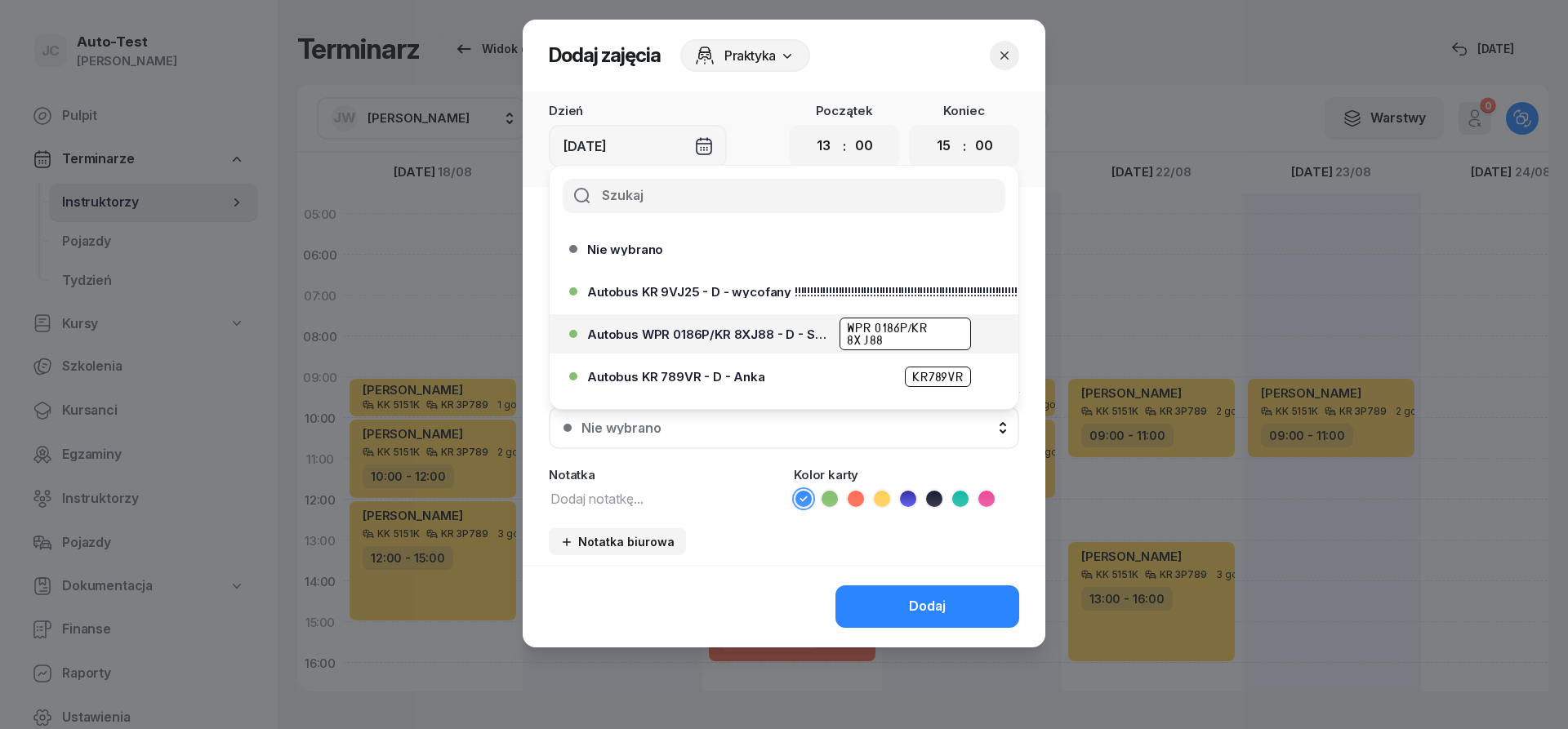
click at [743, 338] on span "Autobus WPR 0186P/KR 8XJ88 - D - Szef" at bounding box center [708, 334] width 243 height 12
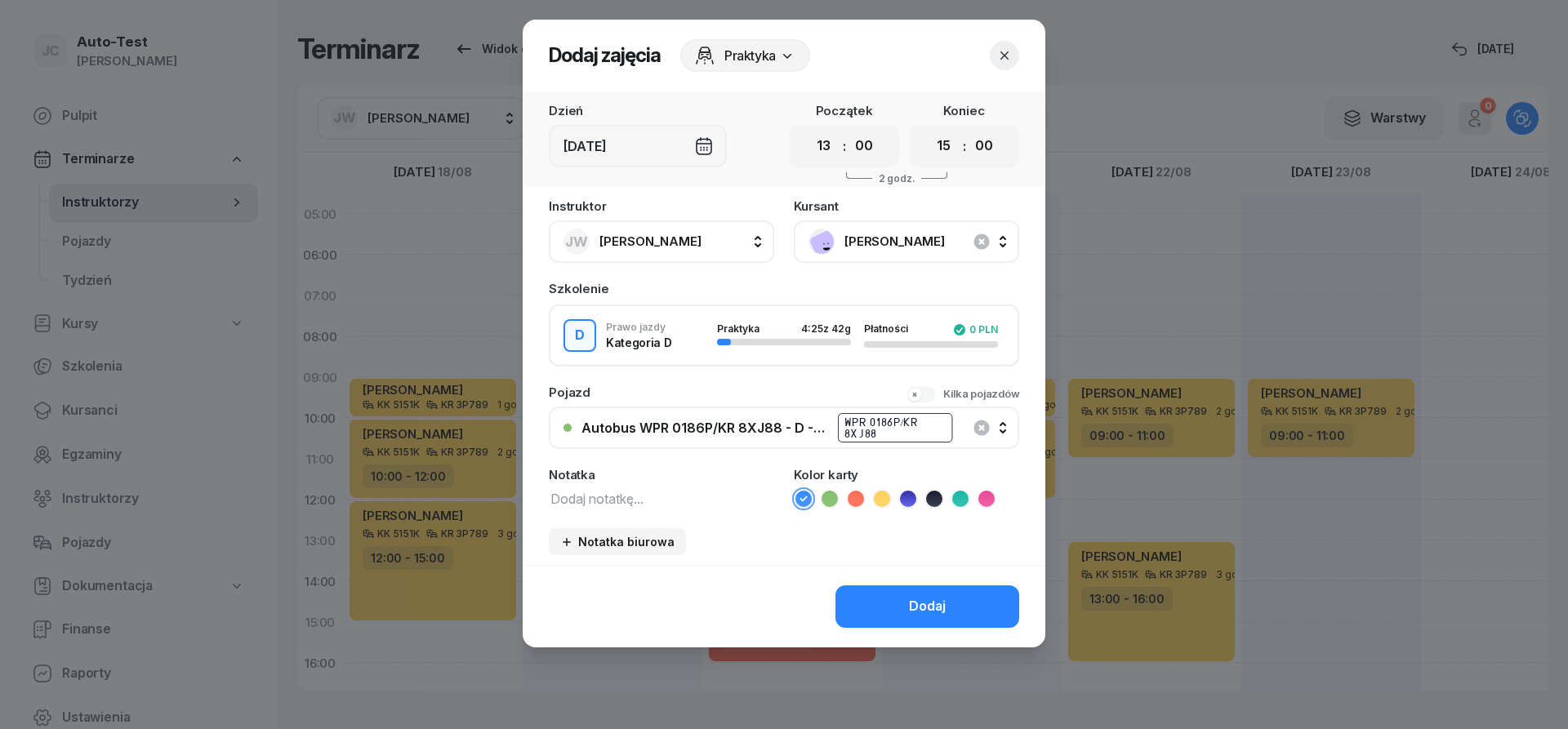
click at [859, 503] on icon at bounding box center [856, 499] width 16 height 16
click at [947, 628] on button "Dodaj" at bounding box center [927, 606] width 184 height 42
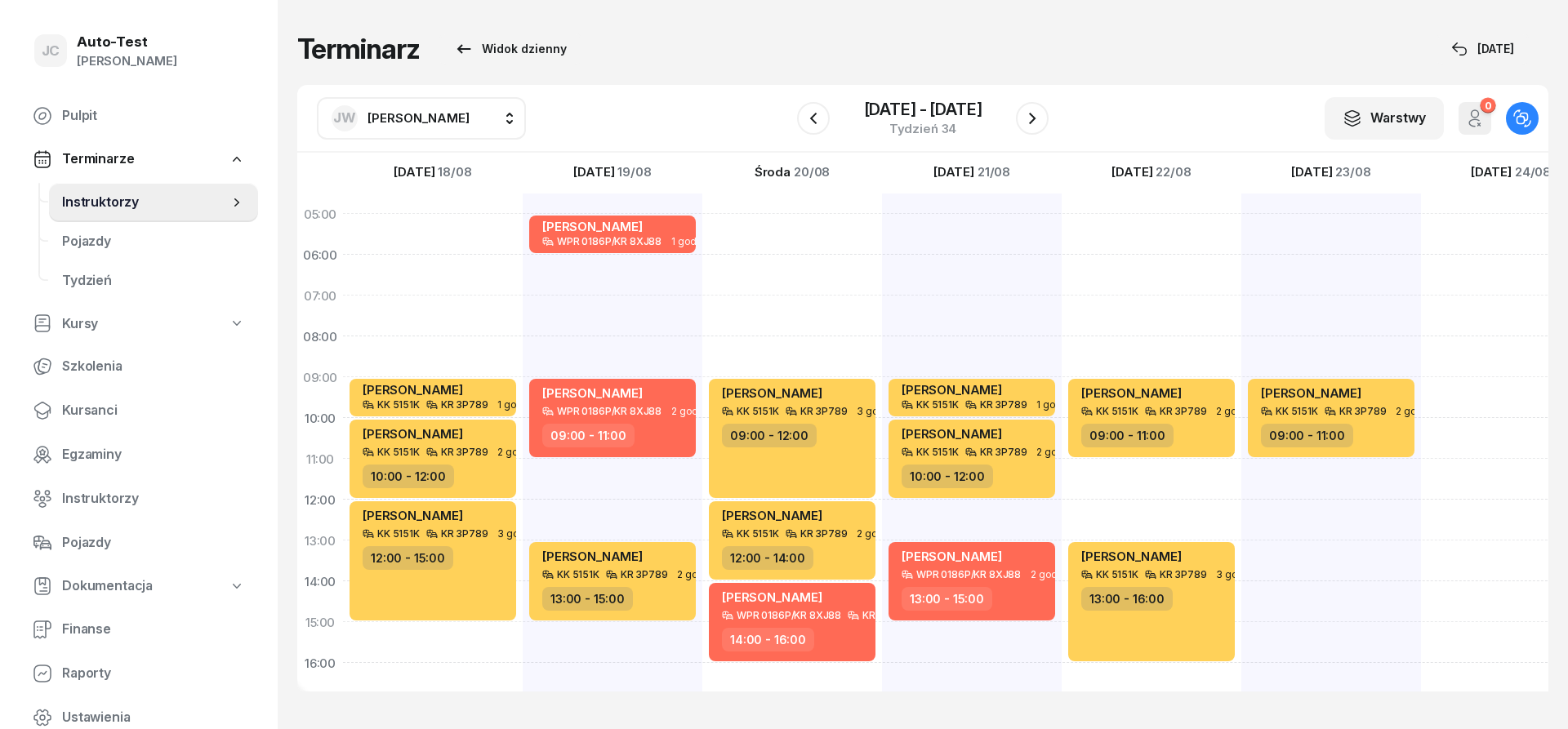
click at [1333, 473] on div "[PERSON_NAME] KK 5151K KR 3P789 2 godz. 09:00 - 11:00" at bounding box center [1332, 602] width 180 height 816
select select "11"
select select "13"
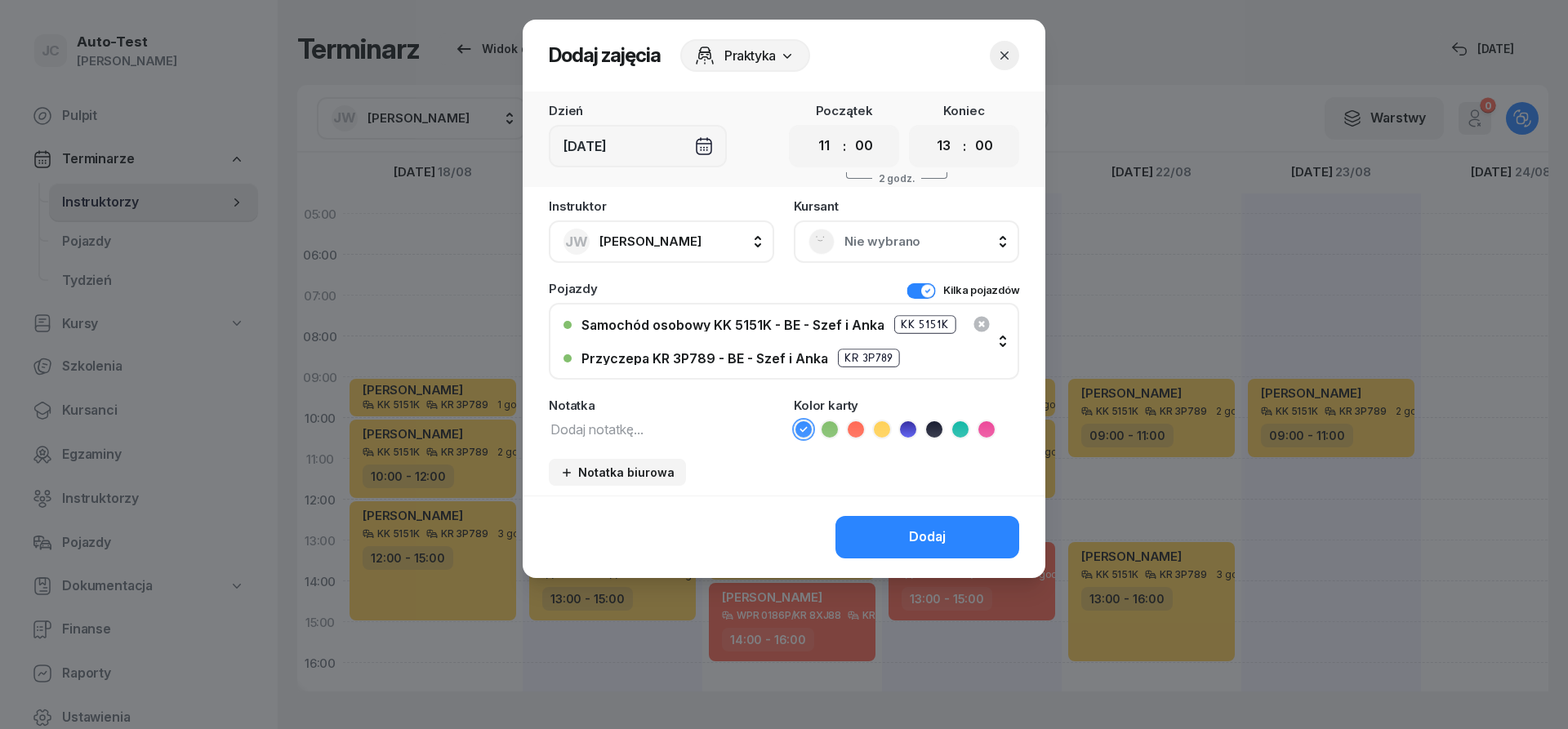
drag, startPoint x: 934, startPoint y: 226, endPoint x: 893, endPoint y: 265, distance: 56.6
click at [934, 228] on div "Nie wybrano" at bounding box center [907, 242] width 226 height 42
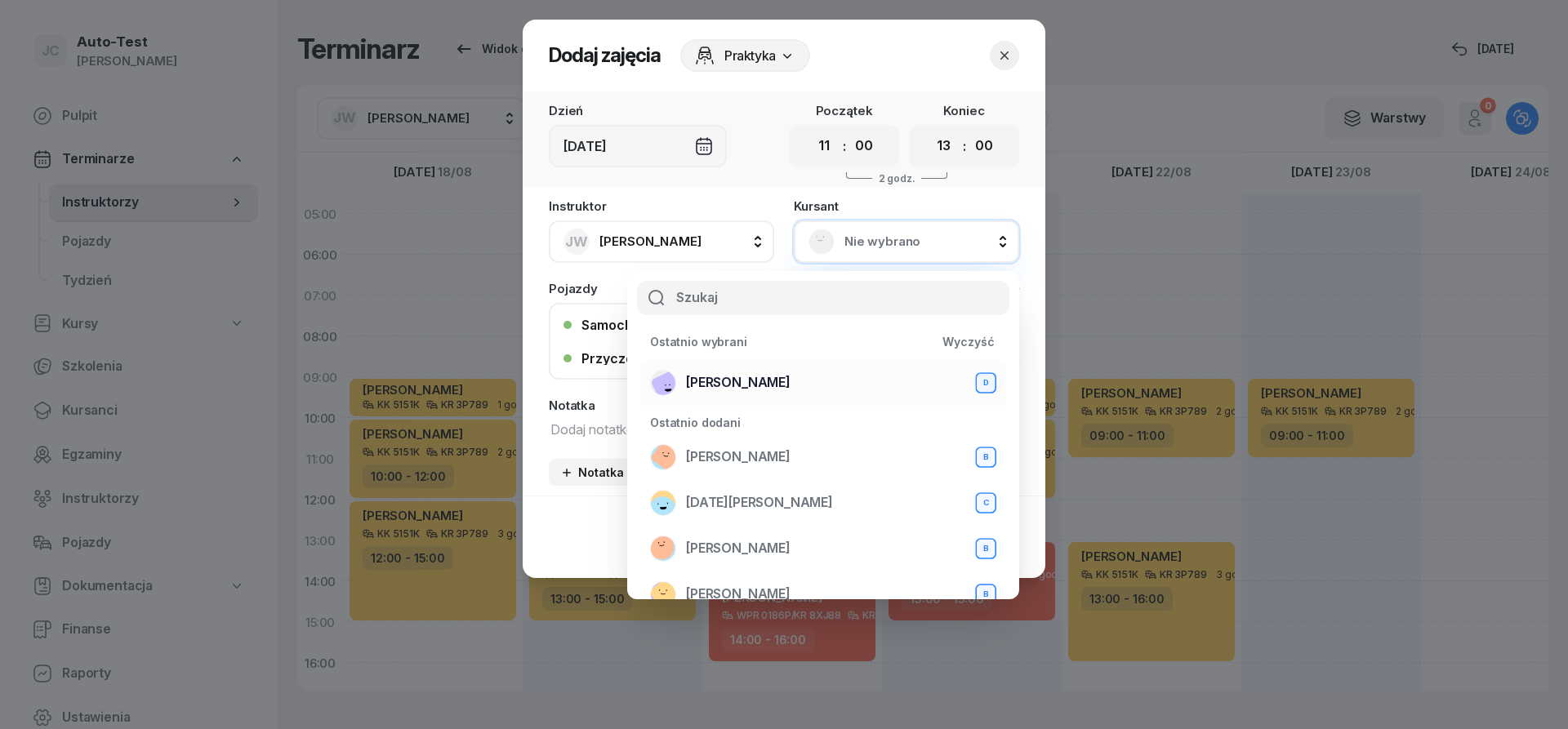
click at [788, 384] on span "[PERSON_NAME]" at bounding box center [738, 383] width 105 height 21
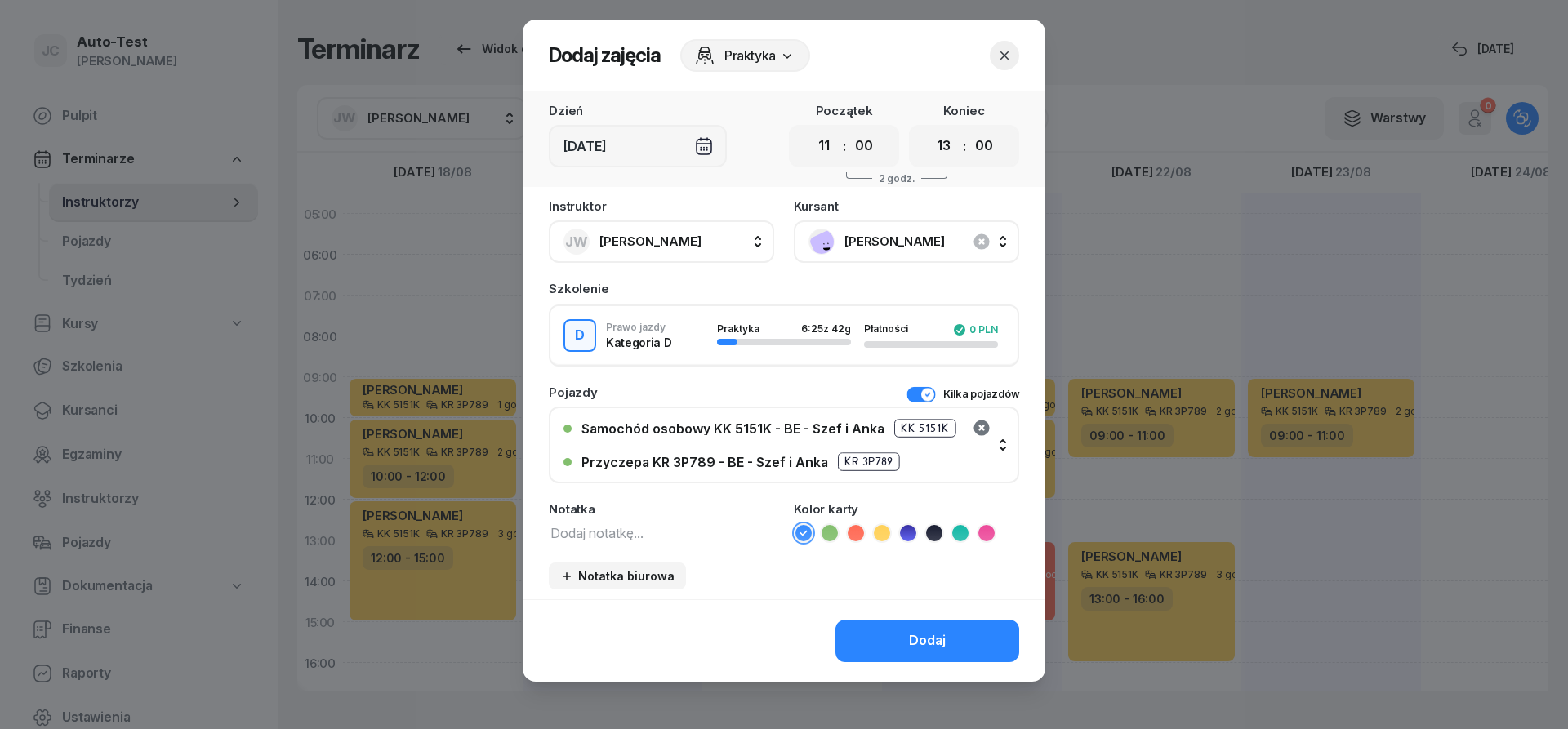
click at [983, 424] on icon "button" at bounding box center [981, 427] width 16 height 16
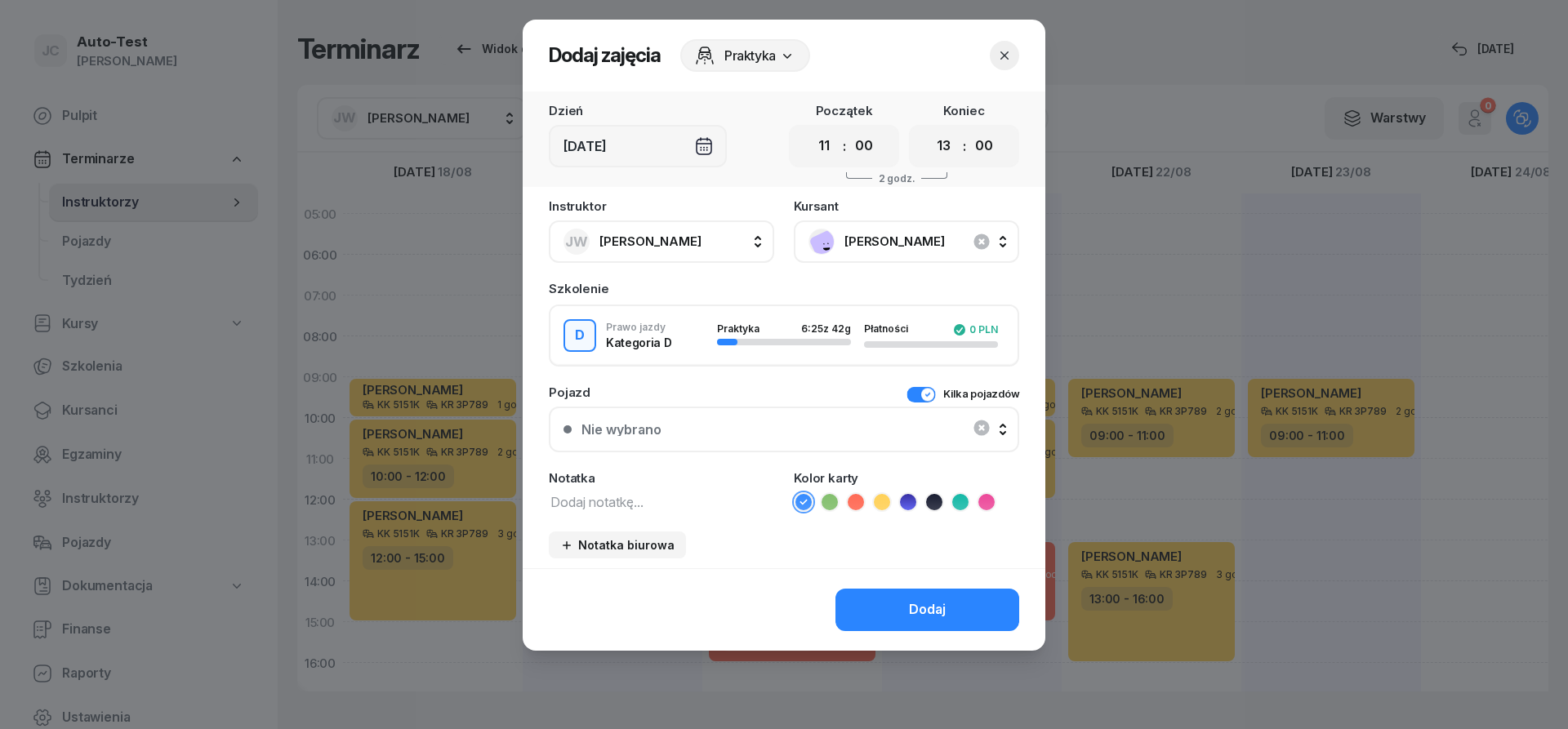
click at [923, 396] on button "Kilka pojazdów" at bounding box center [963, 395] width 113 height 16
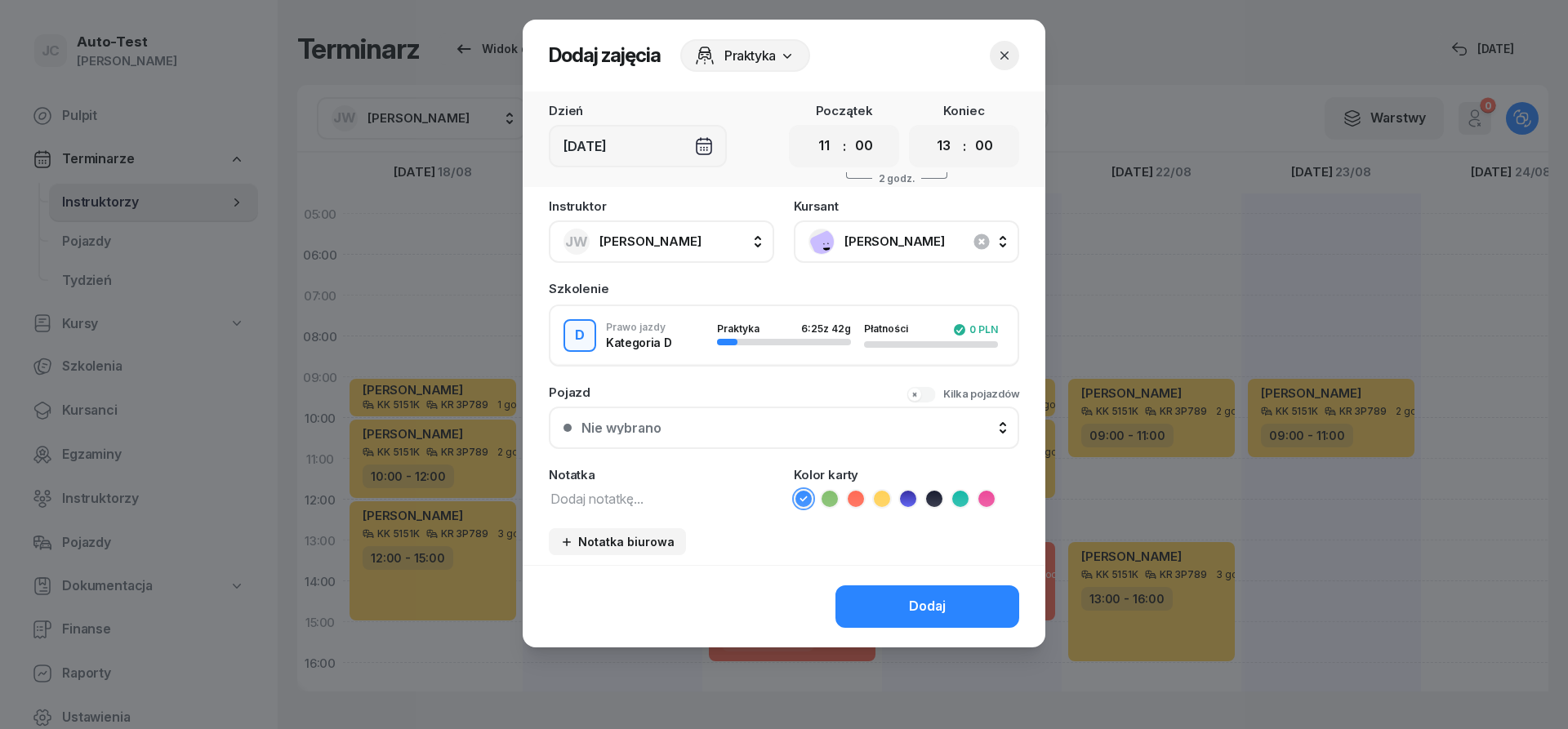
click at [799, 421] on button "Nie wybrano" at bounding box center [783, 428] width 470 height 42
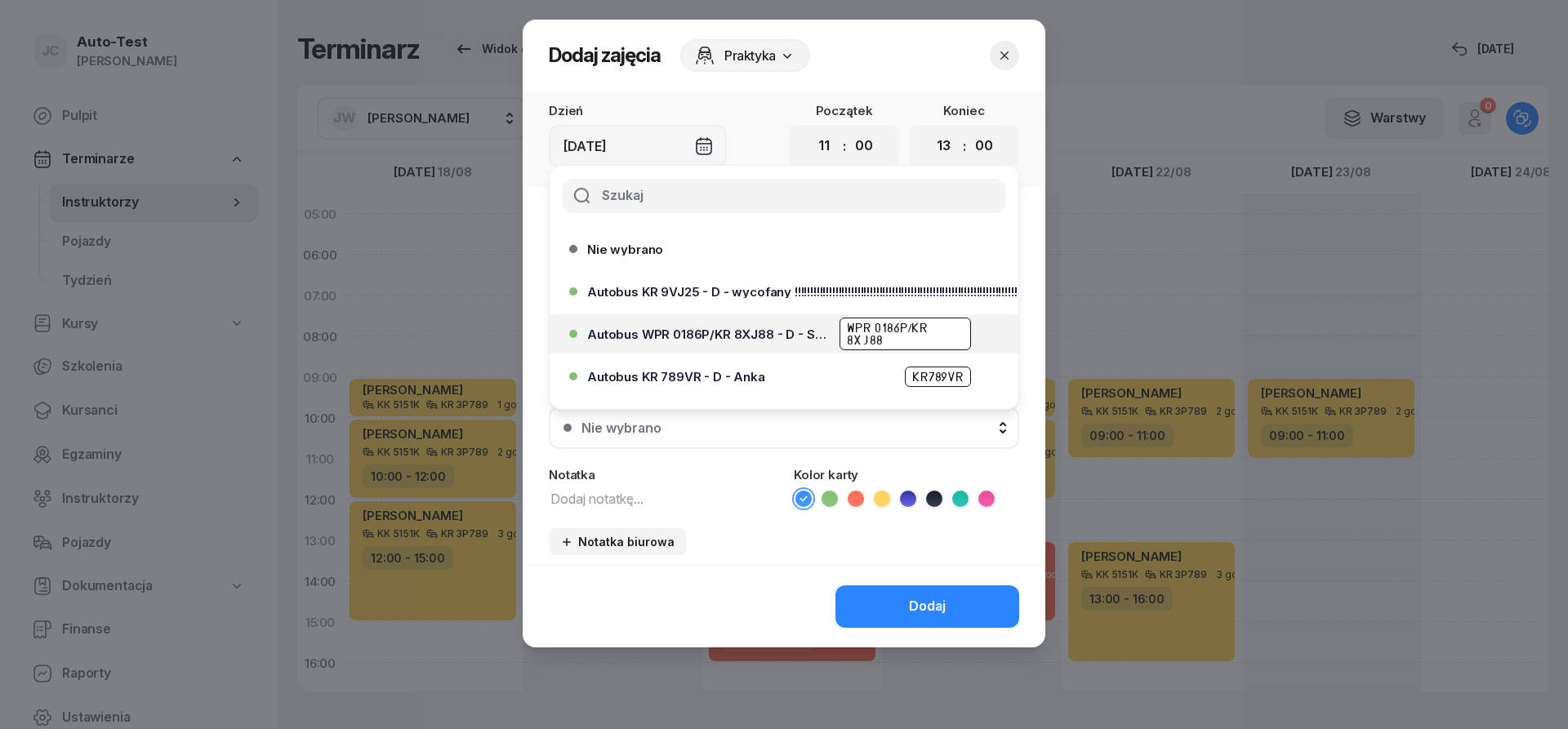
click at [767, 336] on span "Autobus WPR 0186P/KR 8XJ88 - D - Szef" at bounding box center [708, 334] width 243 height 12
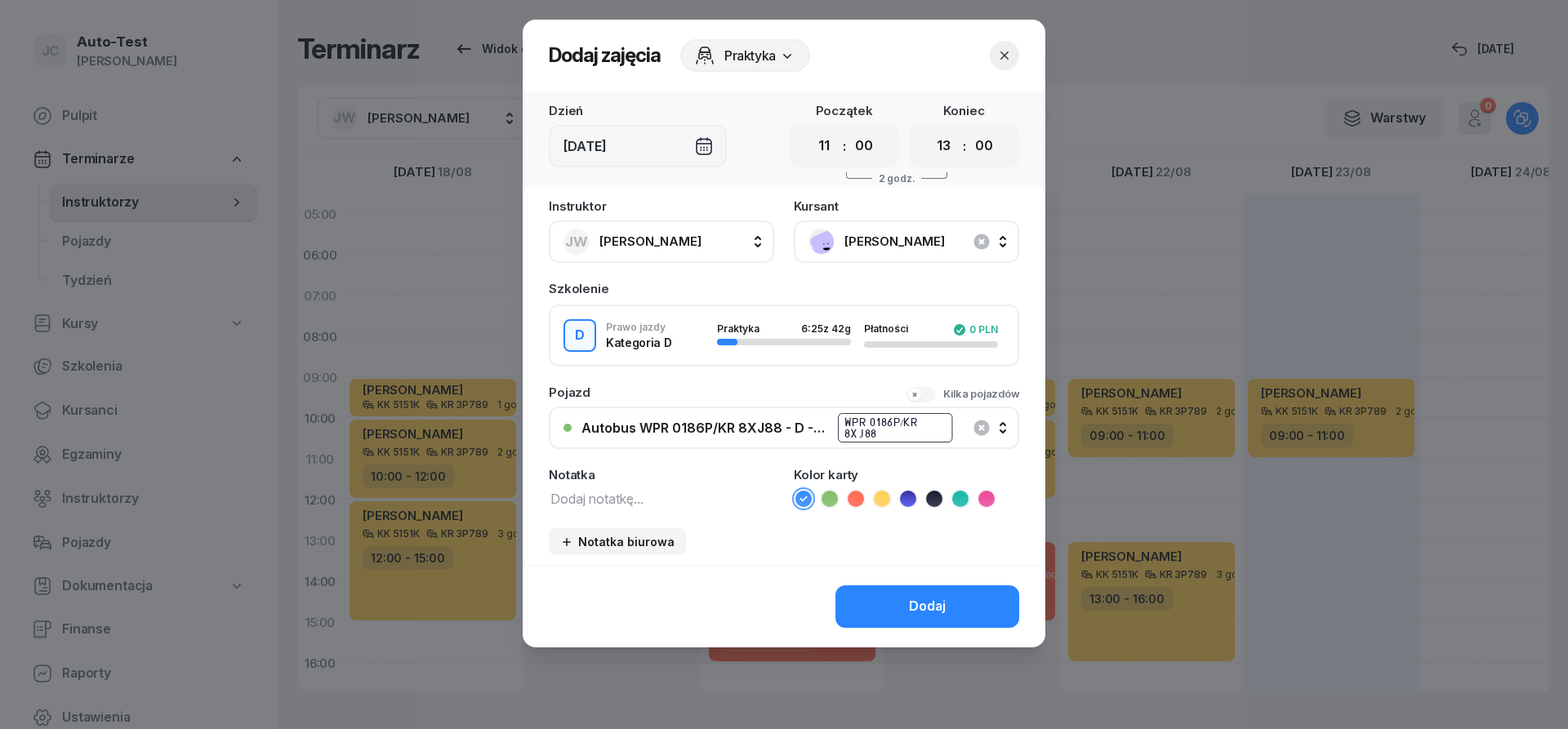
click at [859, 493] on icon at bounding box center [856, 499] width 16 height 16
click at [895, 587] on button "Dodaj" at bounding box center [927, 606] width 184 height 42
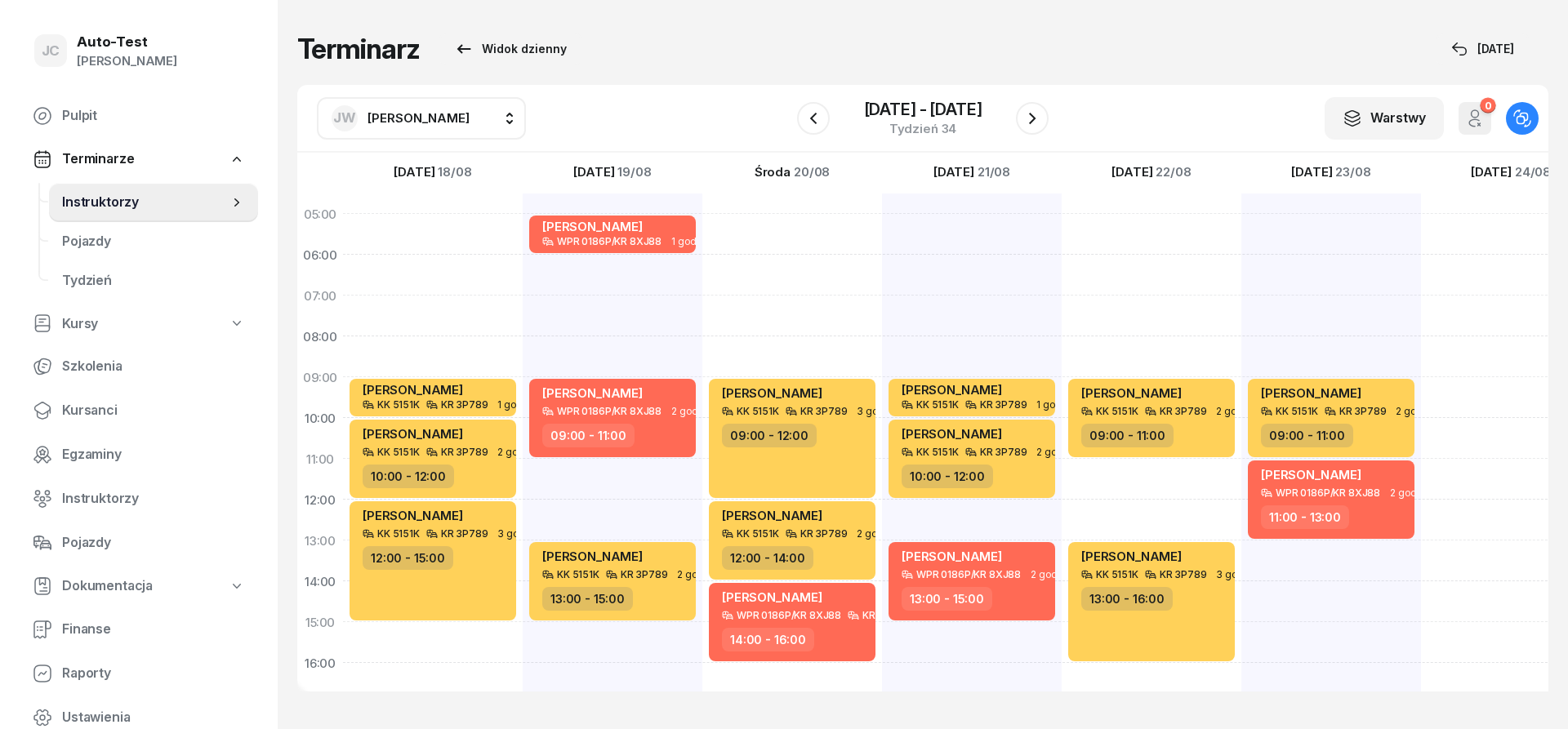
click at [392, 122] on span "[PERSON_NAME]" at bounding box center [419, 118] width 102 height 16
type input "biel"
click at [504, 228] on div "MB [PERSON_NAME]" at bounding box center [438, 226] width 195 height 26
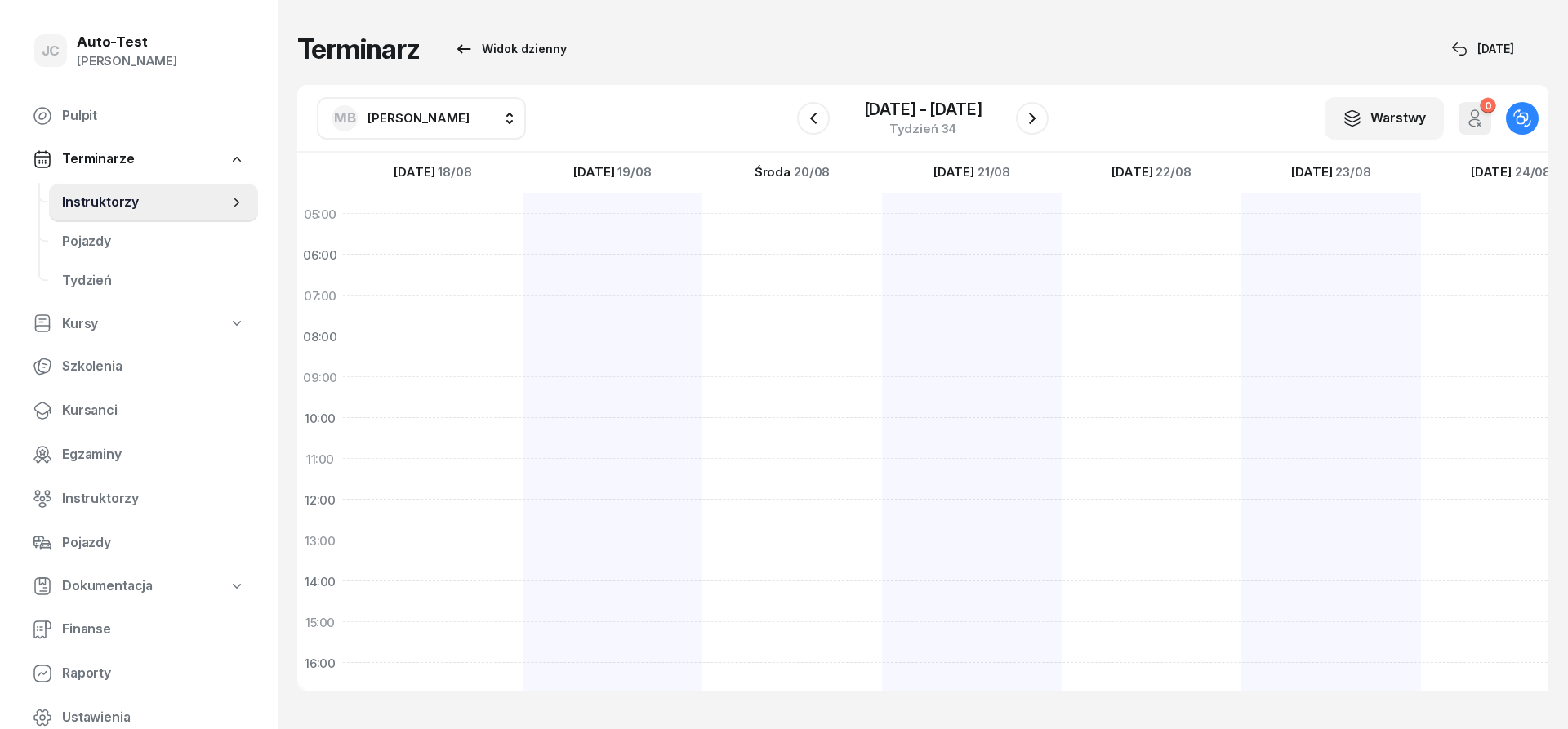
click at [1475, 258] on div at bounding box center [1511, 602] width 180 height 816
select select "06"
select select "08"
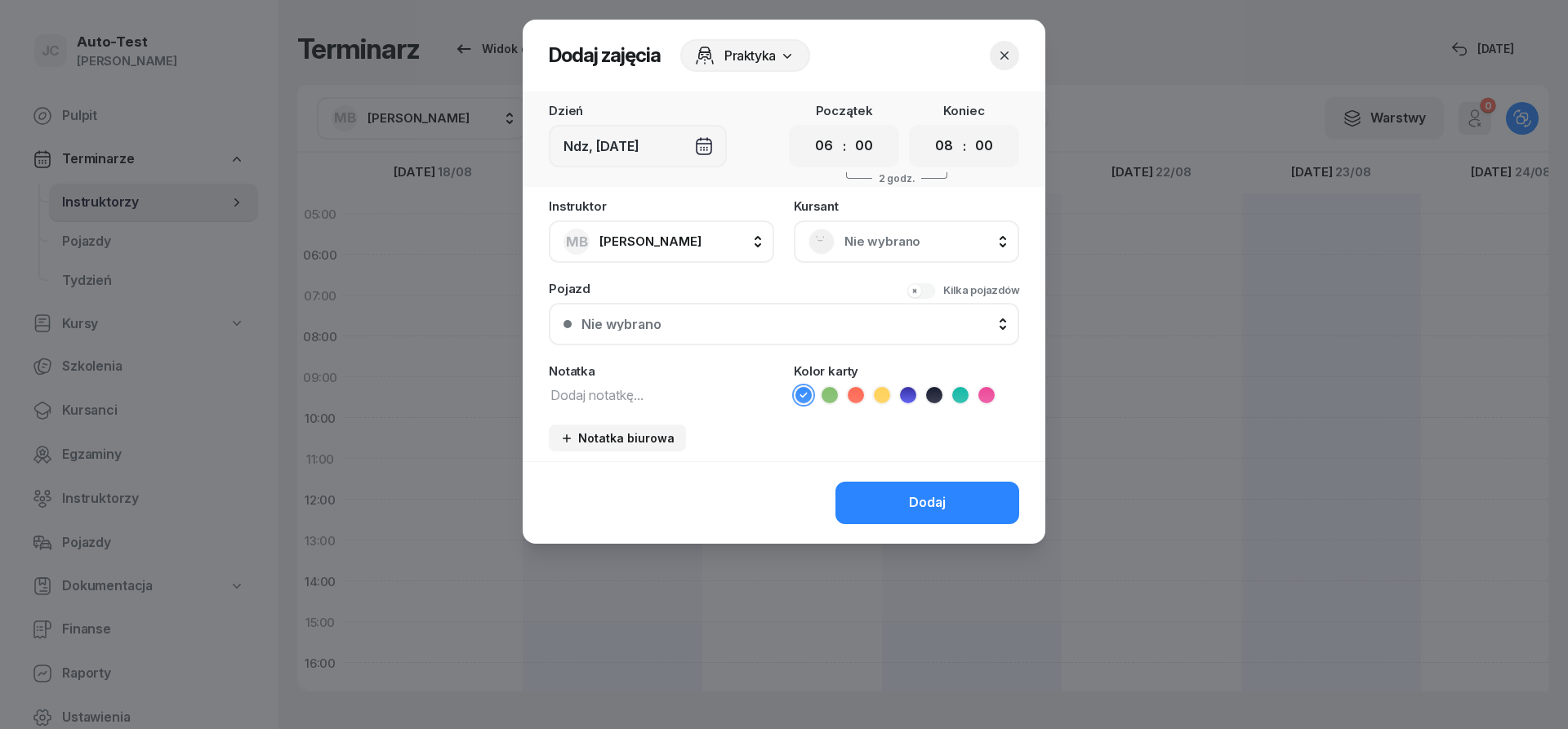
click at [902, 235] on span "Nie wybrano" at bounding box center [925, 242] width 160 height 21
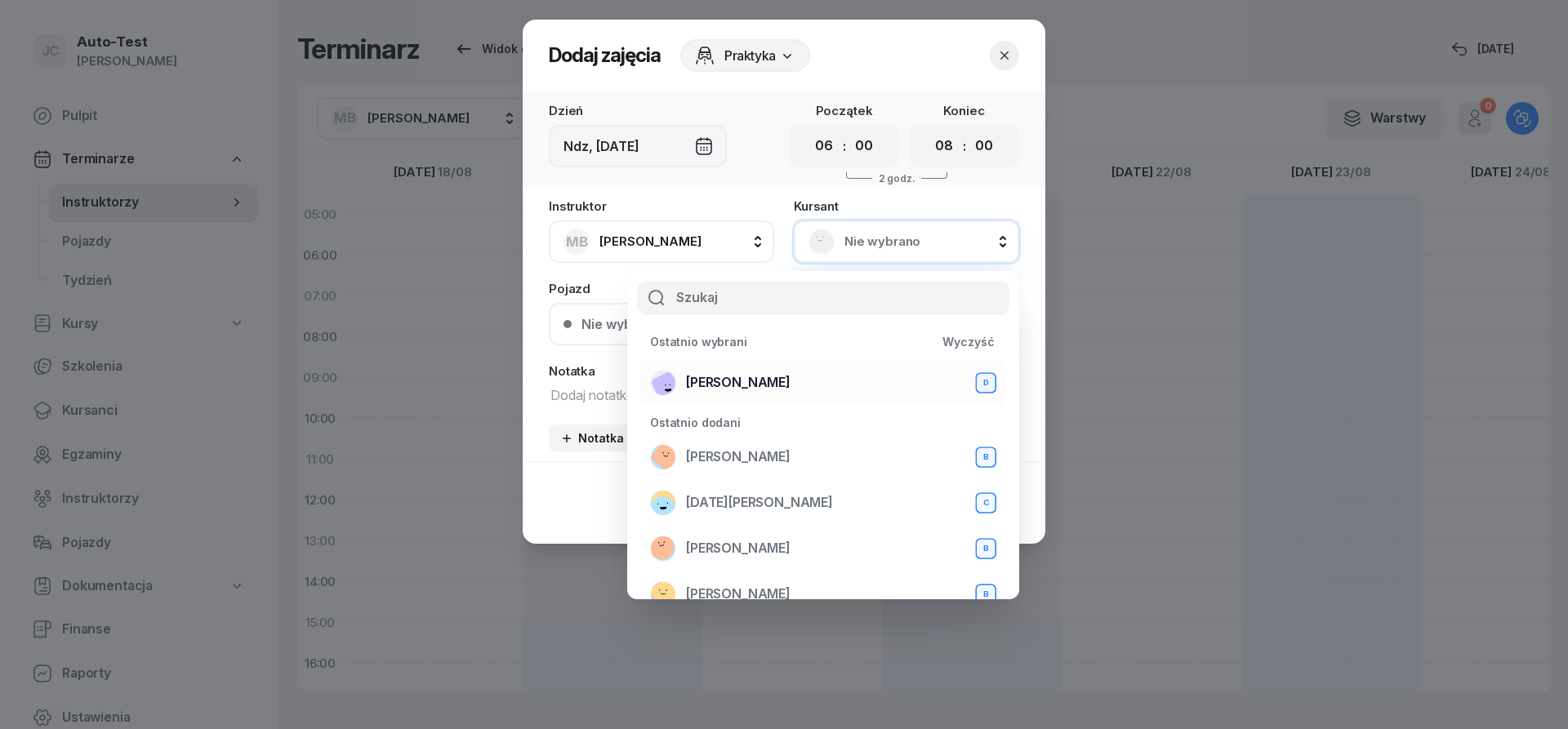
click at [766, 371] on div "[PERSON_NAME] D" at bounding box center [823, 383] width 347 height 26
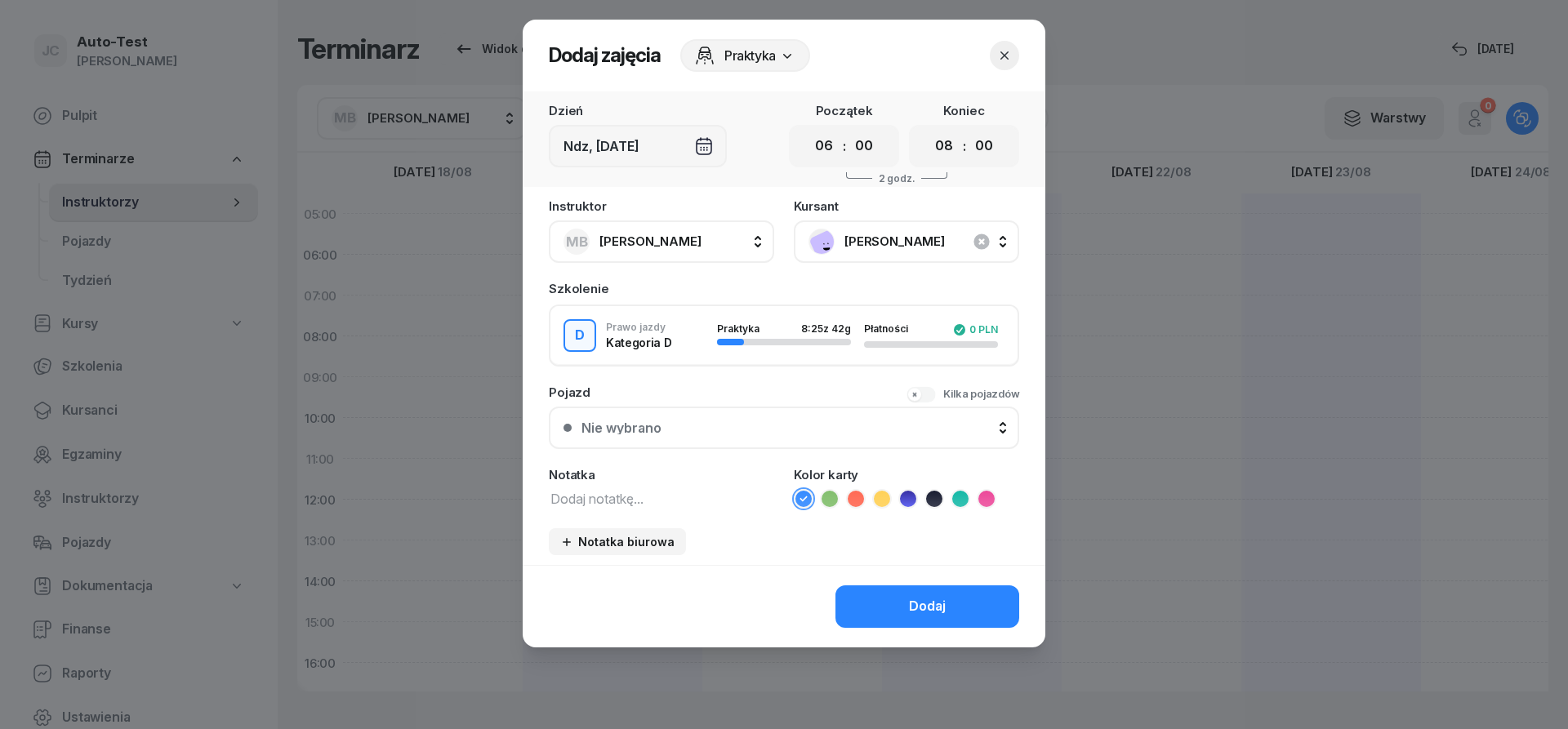
drag, startPoint x: 741, startPoint y: 416, endPoint x: 746, endPoint y: 429, distance: 13.9
click at [741, 417] on button "Nie wybrano" at bounding box center [783, 428] width 470 height 42
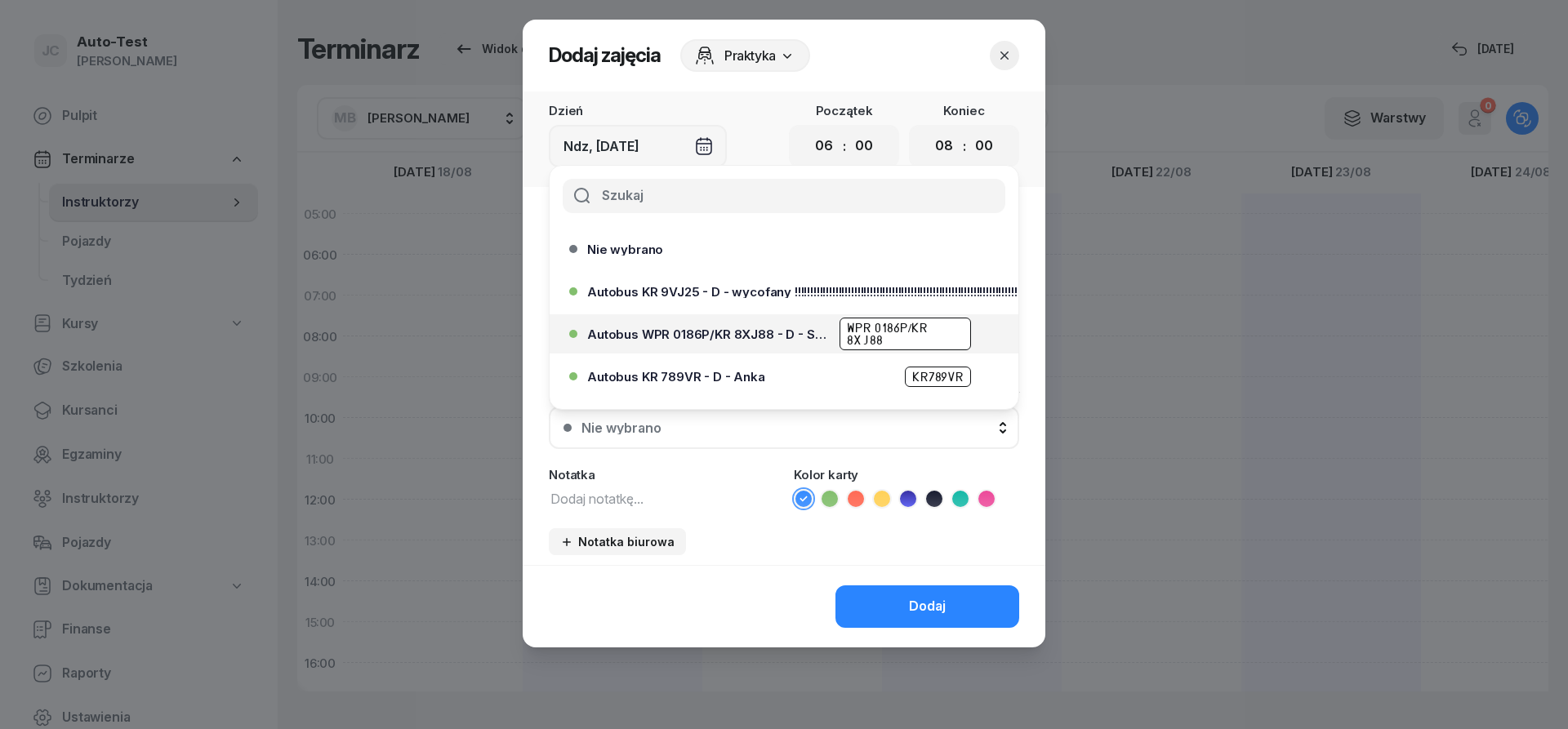
click at [797, 332] on span "Autobus WPR 0186P/KR 8XJ88 - D - Szef" at bounding box center [708, 334] width 243 height 12
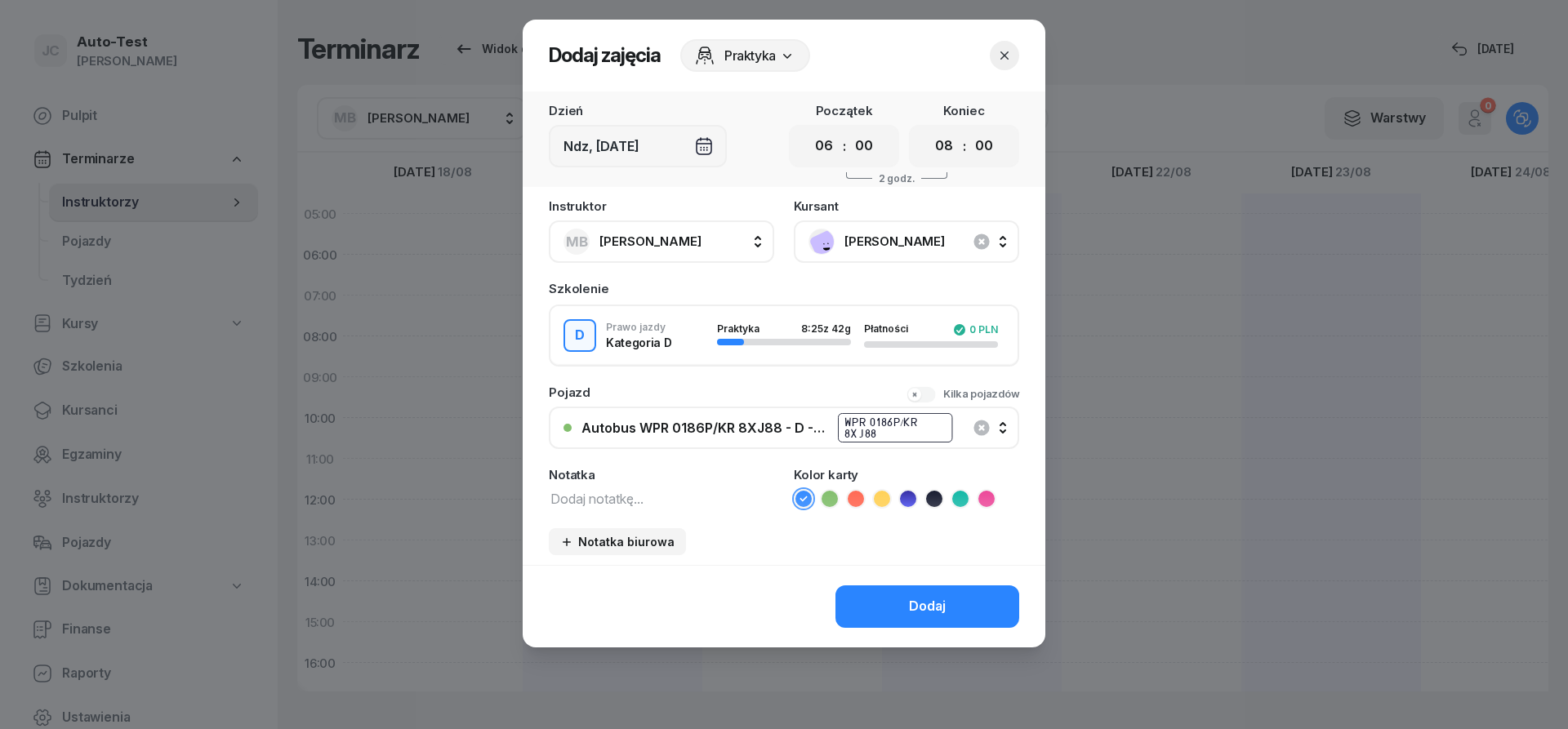
click at [853, 498] on icon at bounding box center [856, 499] width 16 height 16
click at [886, 604] on button "Dodaj" at bounding box center [927, 606] width 184 height 42
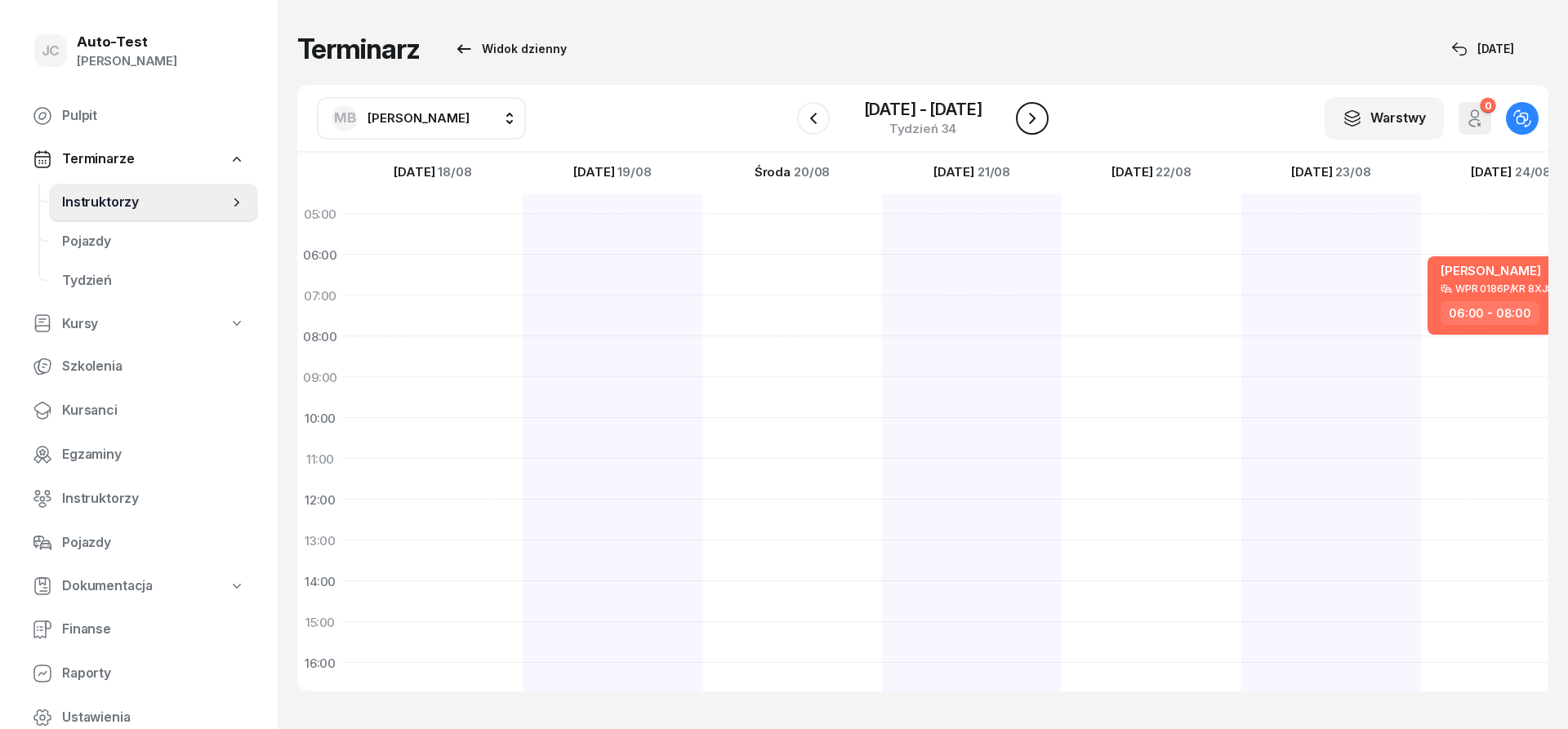
click at [1039, 125] on icon "button" at bounding box center [1033, 119] width 20 height 20
click at [469, 281] on div at bounding box center [433, 602] width 180 height 816
select select "06"
select select "08"
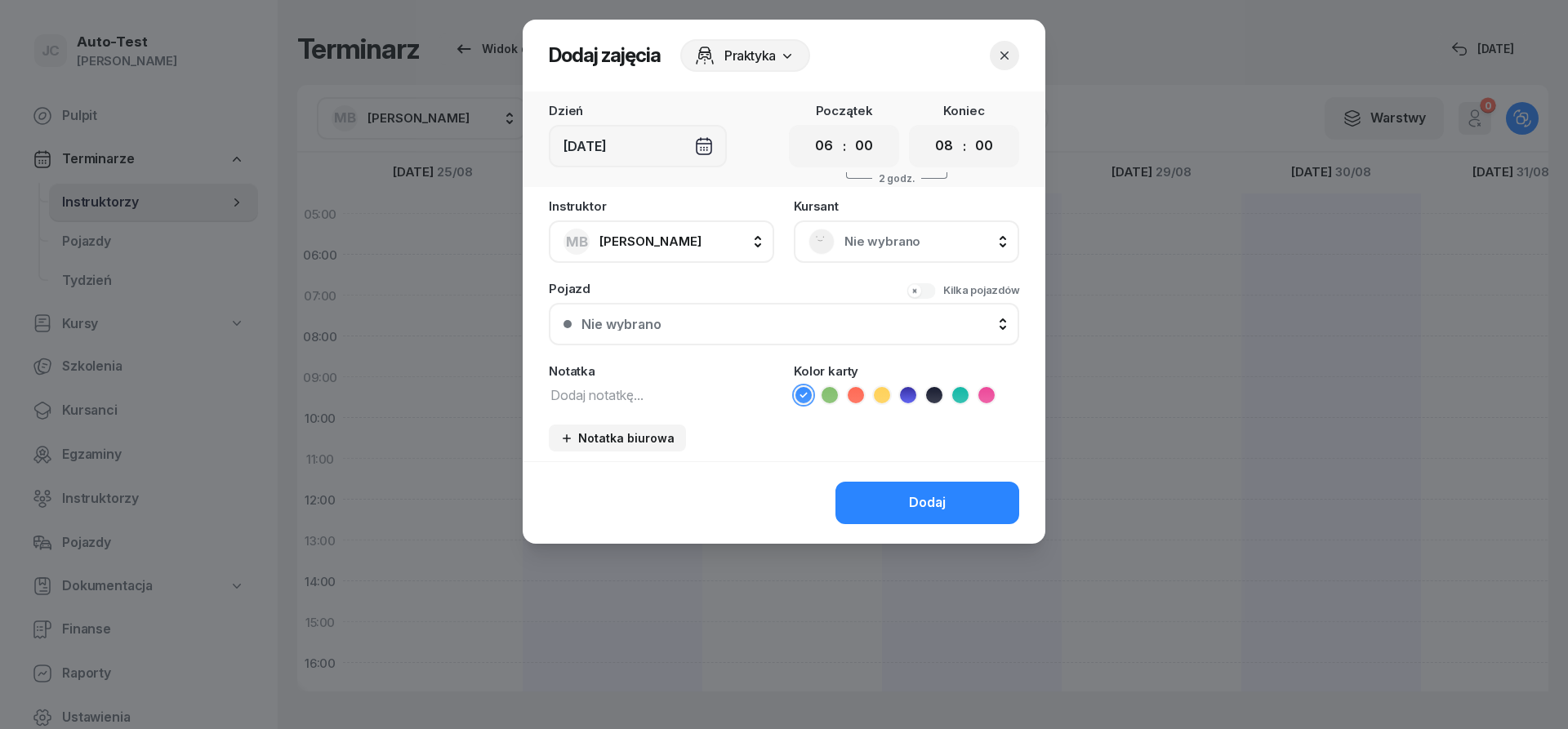
click at [895, 247] on span "Nie wybrano" at bounding box center [925, 242] width 160 height 21
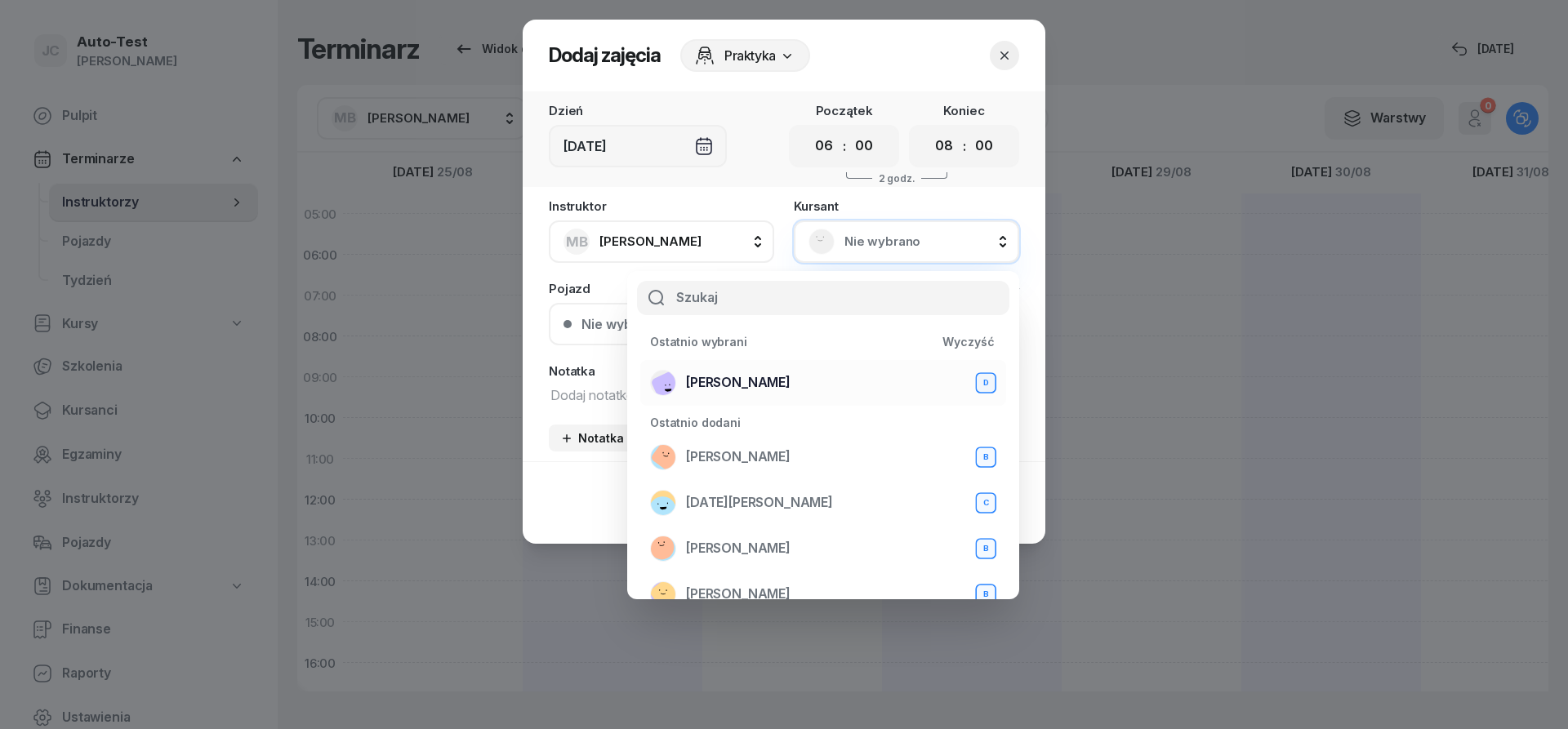
click at [791, 378] on span "[PERSON_NAME]" at bounding box center [738, 383] width 105 height 21
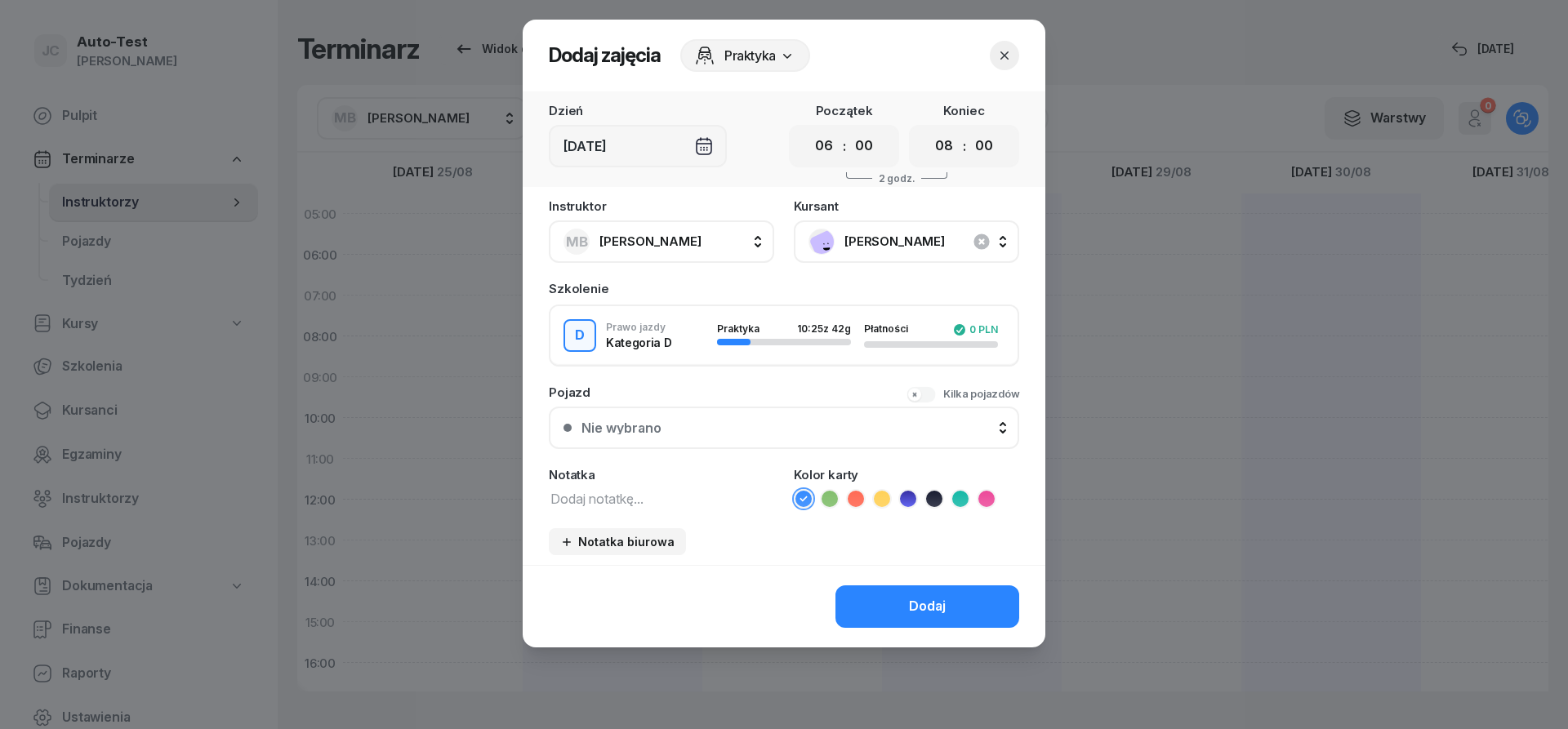
drag, startPoint x: 767, startPoint y: 412, endPoint x: 764, endPoint y: 420, distance: 8.5
click at [767, 413] on button "Nie wybrano" at bounding box center [783, 428] width 470 height 42
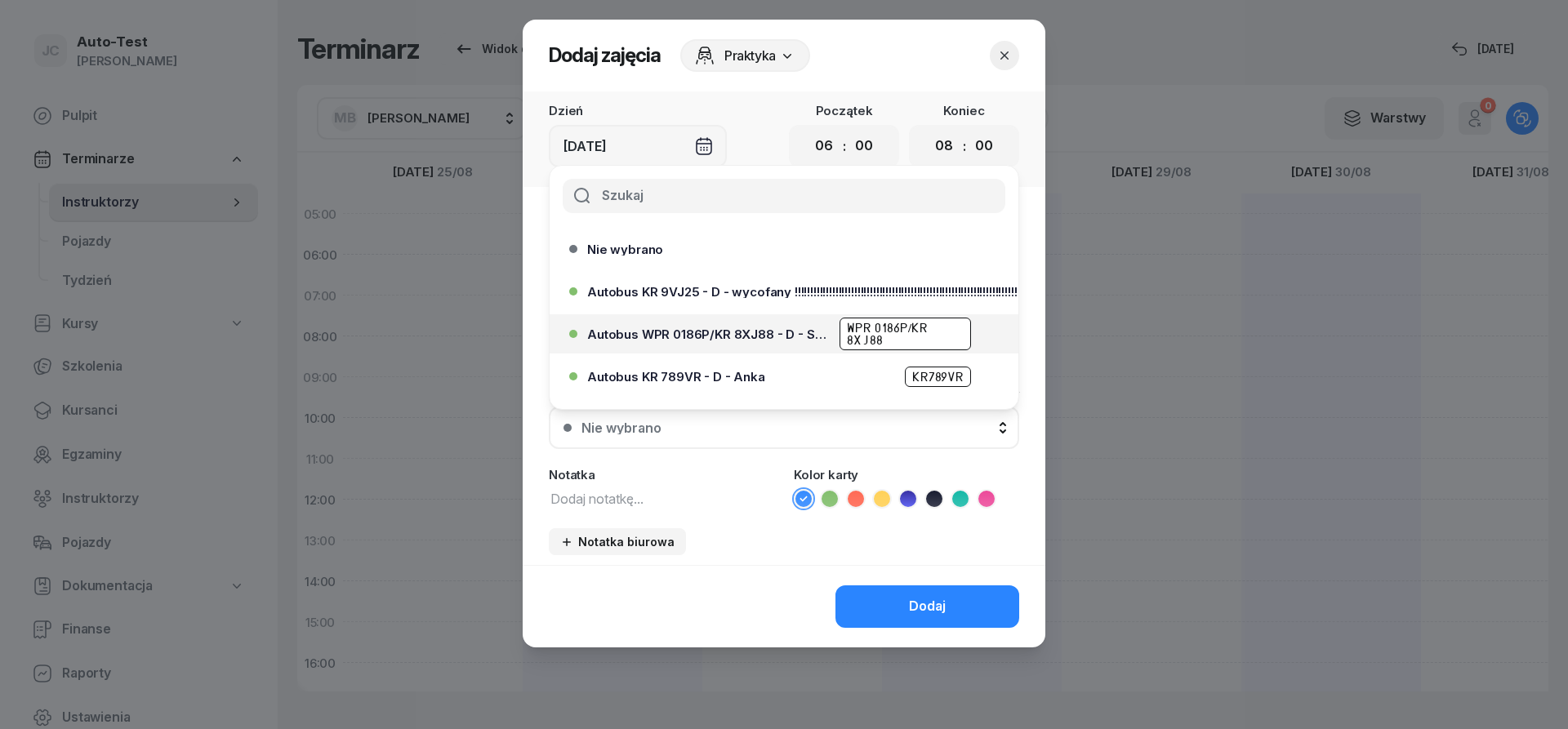
click at [777, 337] on span "Autobus WPR 0186P/KR 8XJ88 - D - Szef" at bounding box center [708, 334] width 243 height 12
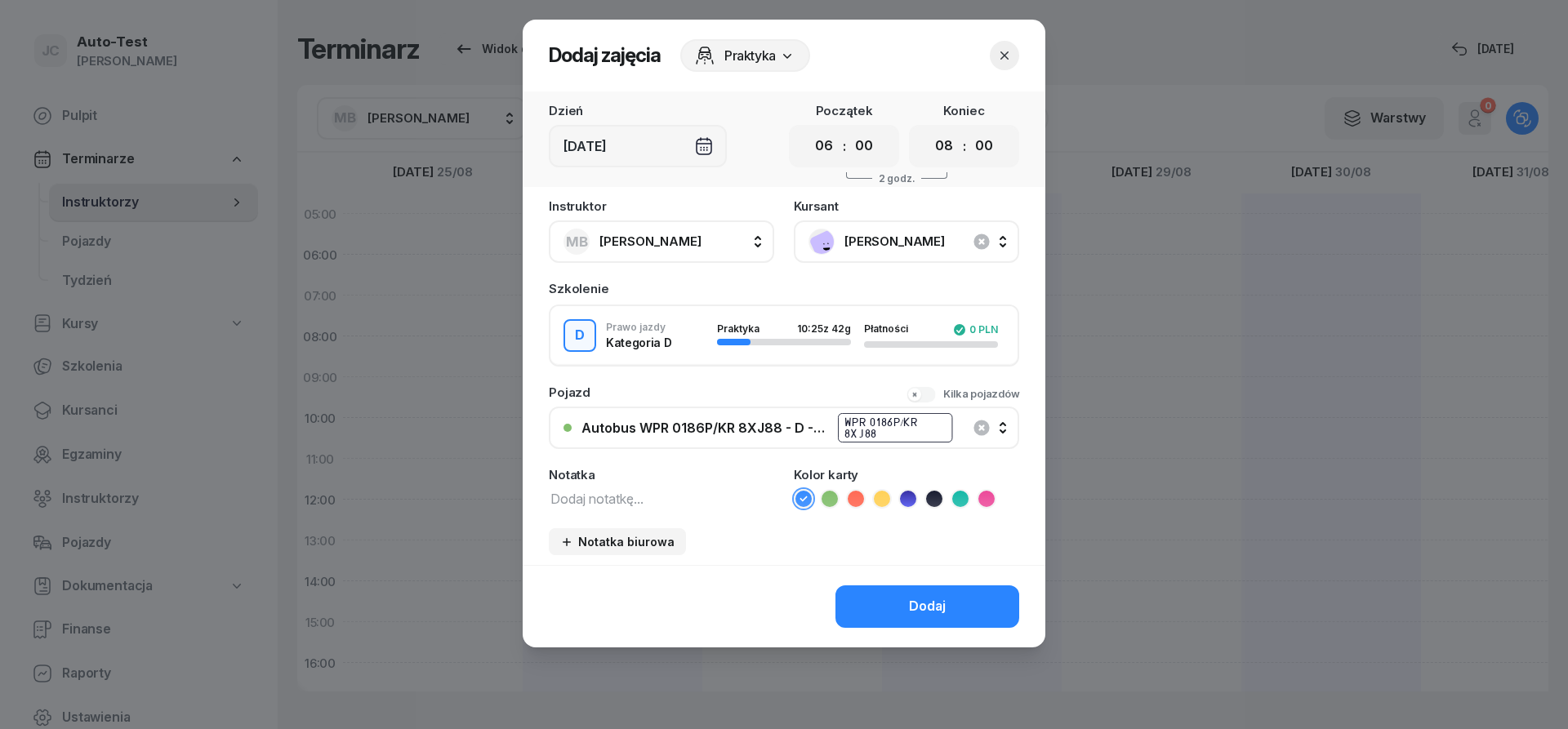
click at [860, 503] on icon at bounding box center [856, 499] width 16 height 16
click at [885, 609] on button "Dodaj" at bounding box center [927, 606] width 184 height 42
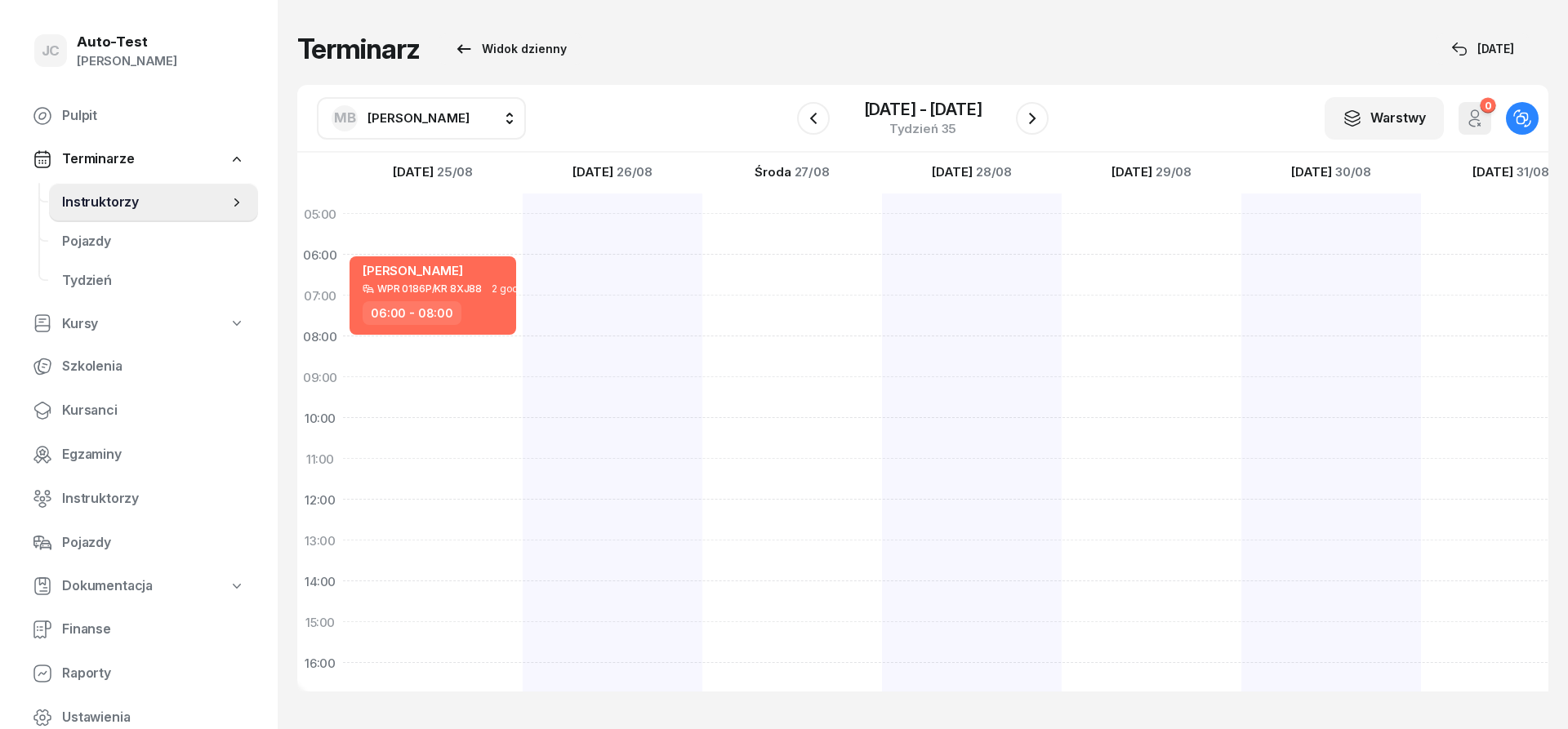
click at [431, 120] on button "MB [PERSON_NAME]" at bounding box center [422, 119] width 209 height 42
type input "jerz"
click at [447, 223] on span "[PERSON_NAME]" at bounding box center [427, 226] width 101 height 21
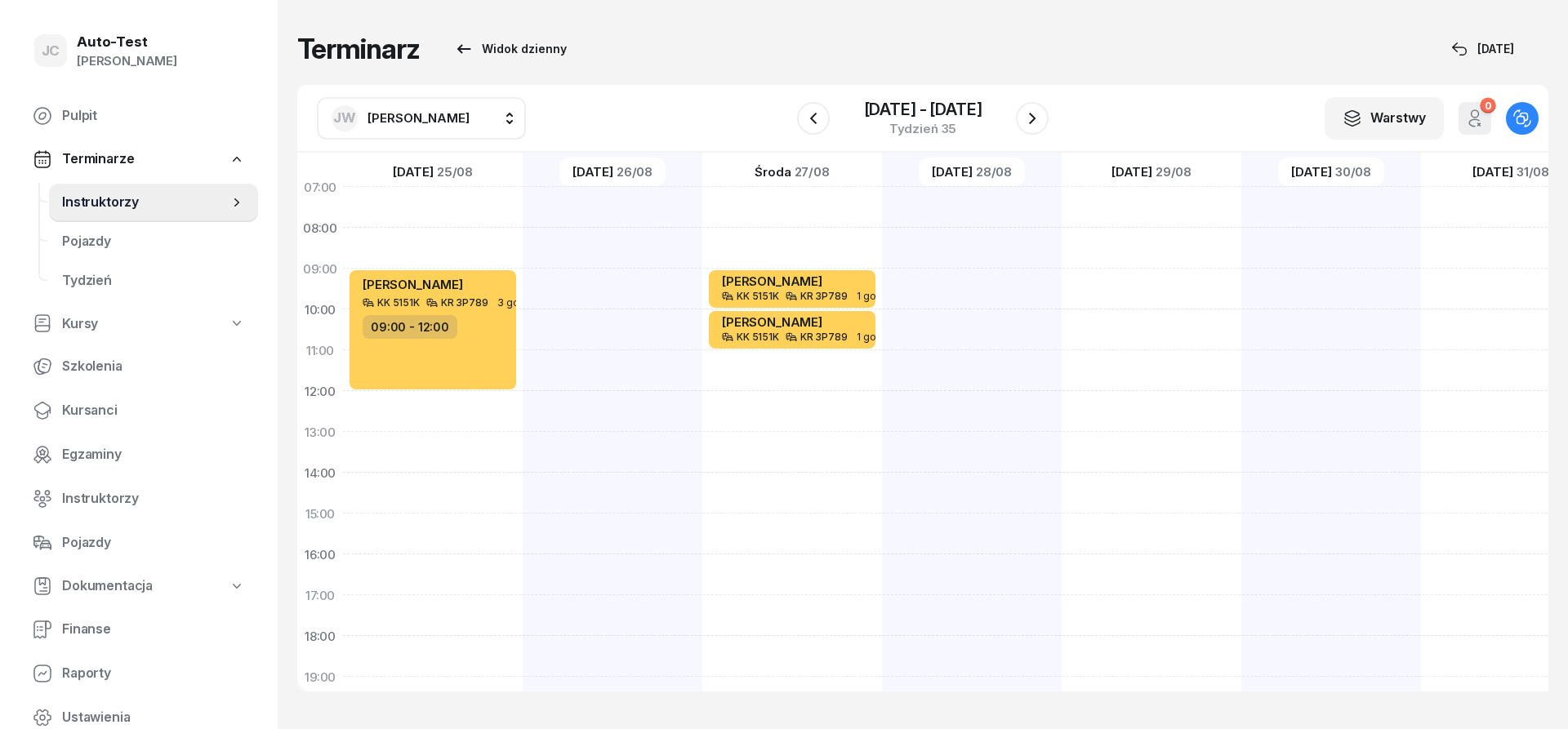
scroll to position [196, 0]
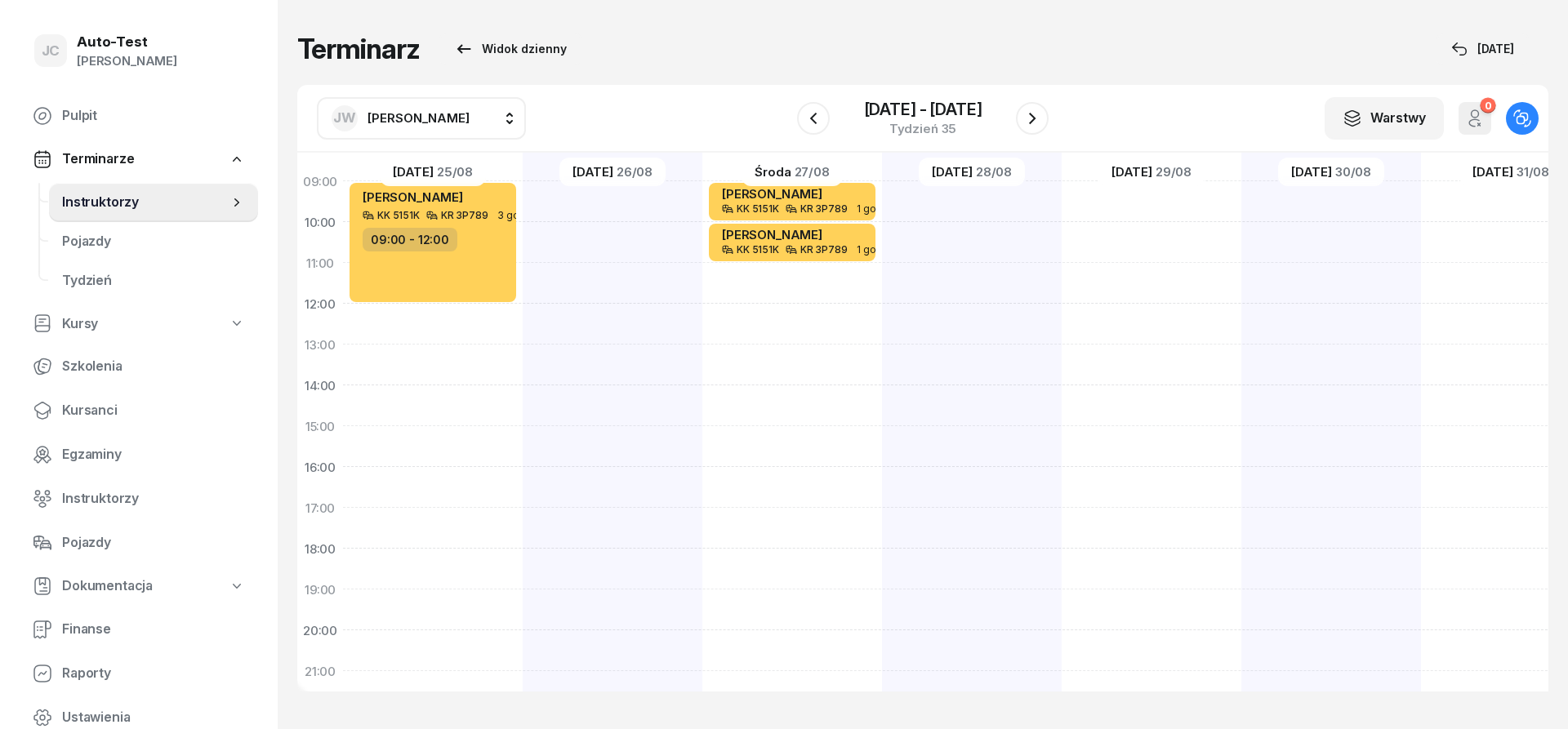
click at [624, 482] on div at bounding box center [612, 405] width 180 height 816
select select "16"
select select "18"
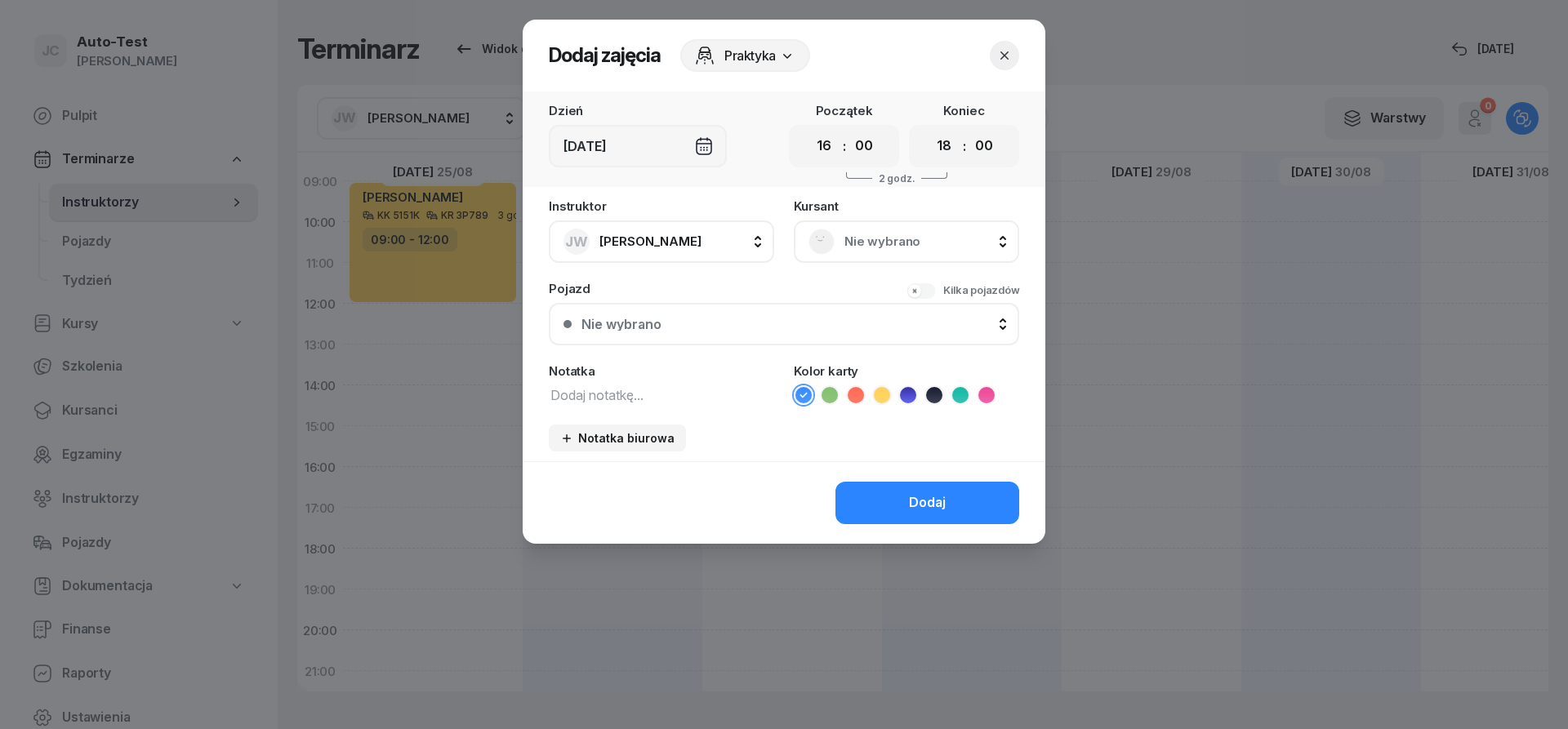
click at [871, 240] on span "Nie wybrano" at bounding box center [925, 242] width 160 height 21
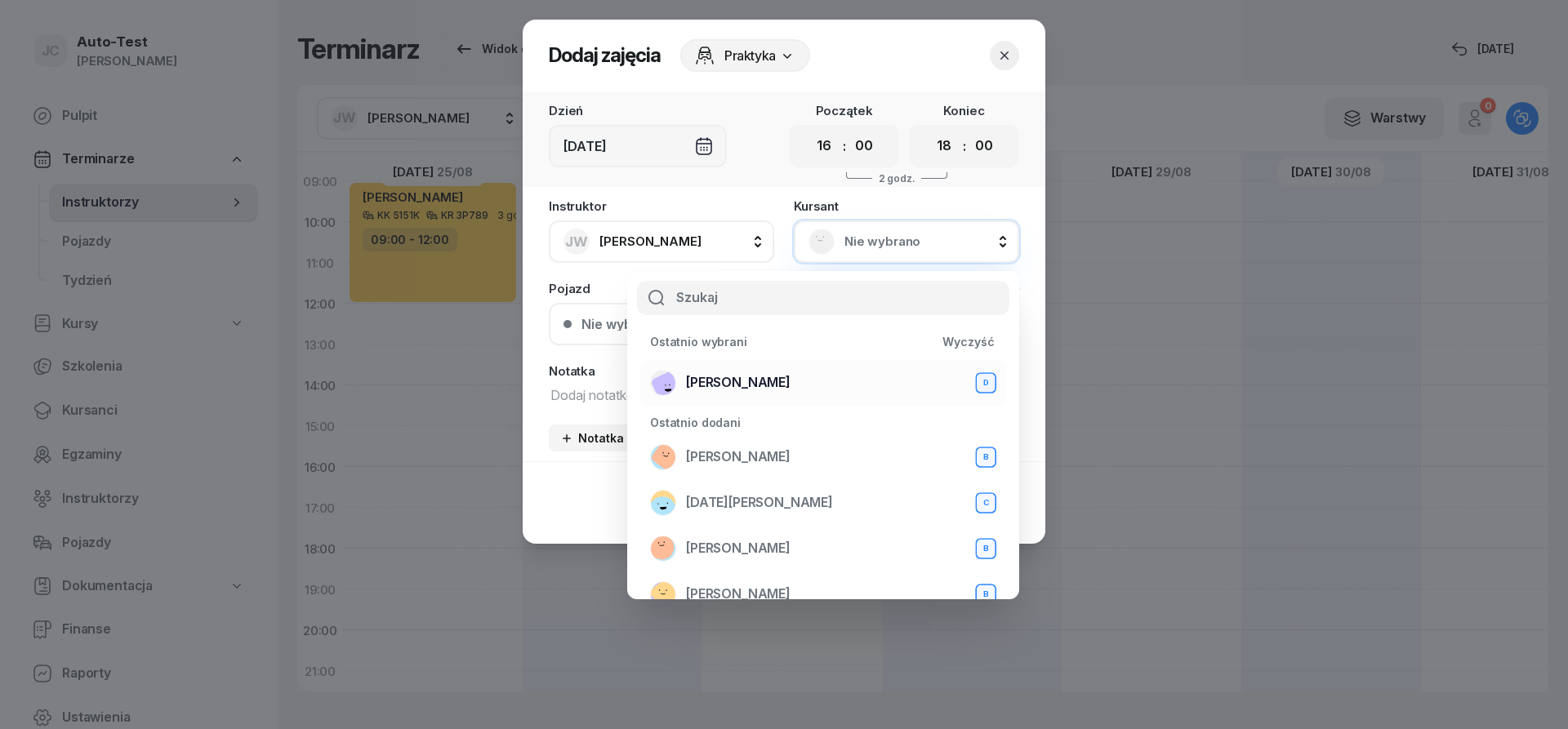
click at [791, 391] on span "[PERSON_NAME]" at bounding box center [738, 383] width 105 height 21
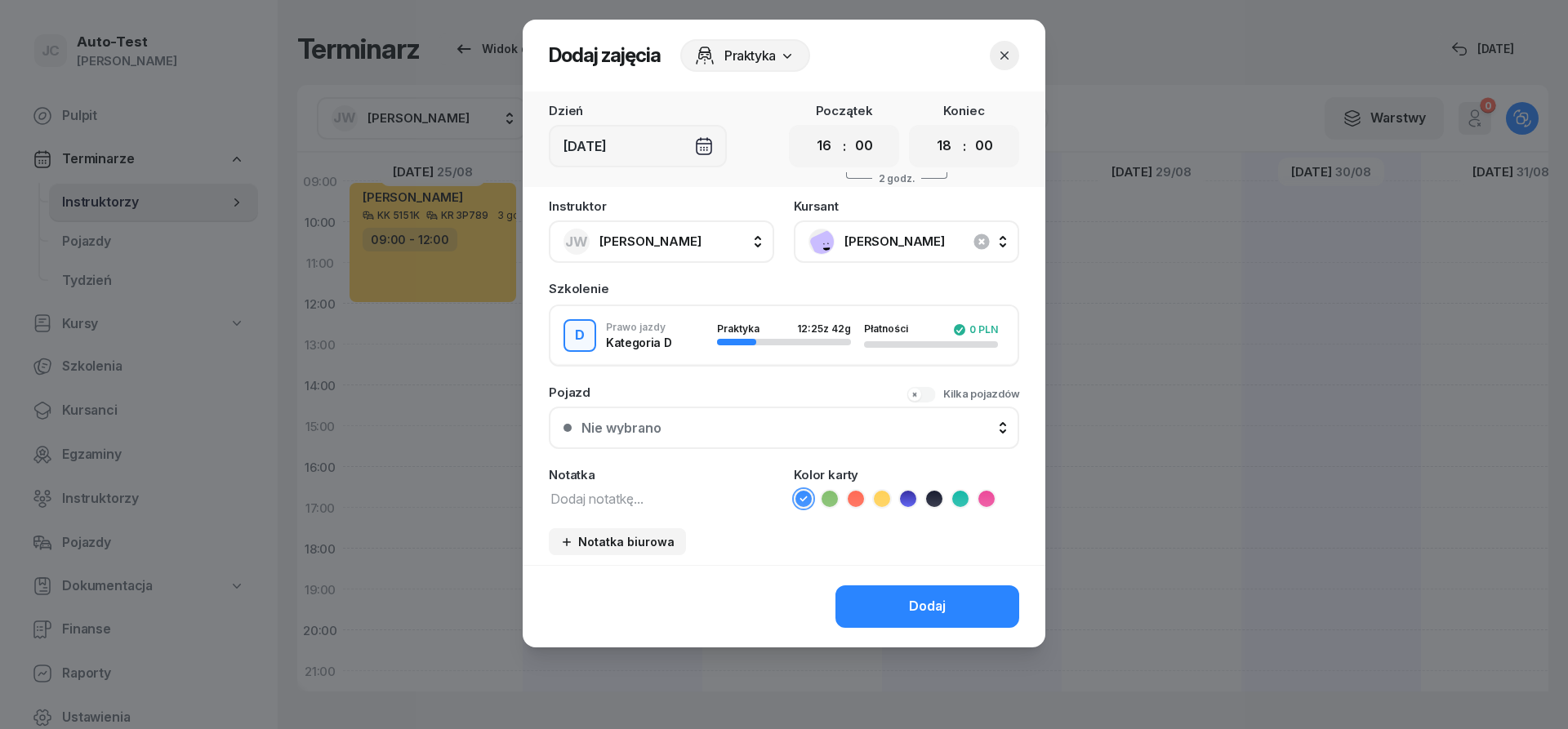
click at [755, 422] on button "Nie wybrano" at bounding box center [783, 428] width 470 height 42
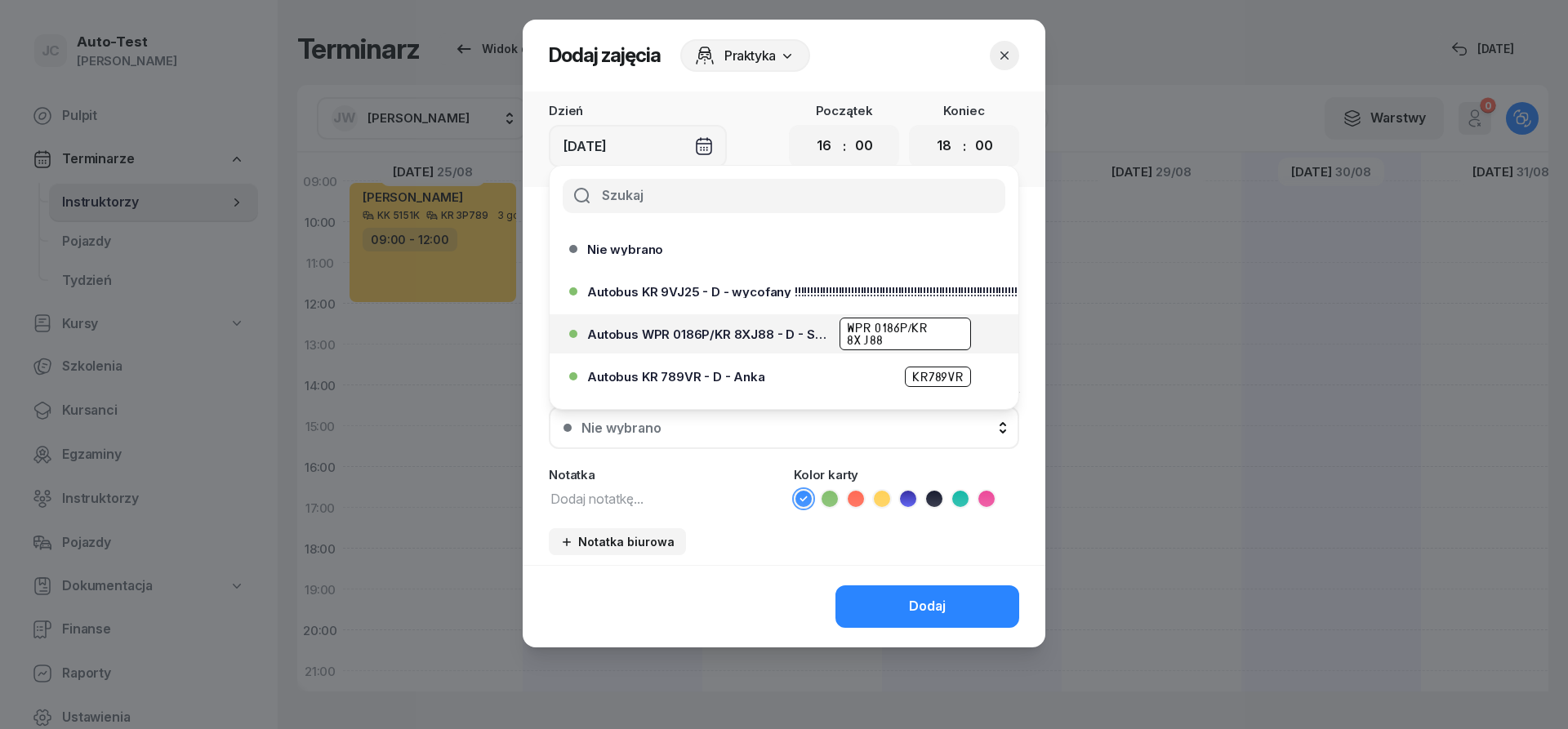
click at [770, 338] on span "Autobus WPR 0186P/KR 8XJ88 - D - Szef" at bounding box center [708, 334] width 243 height 12
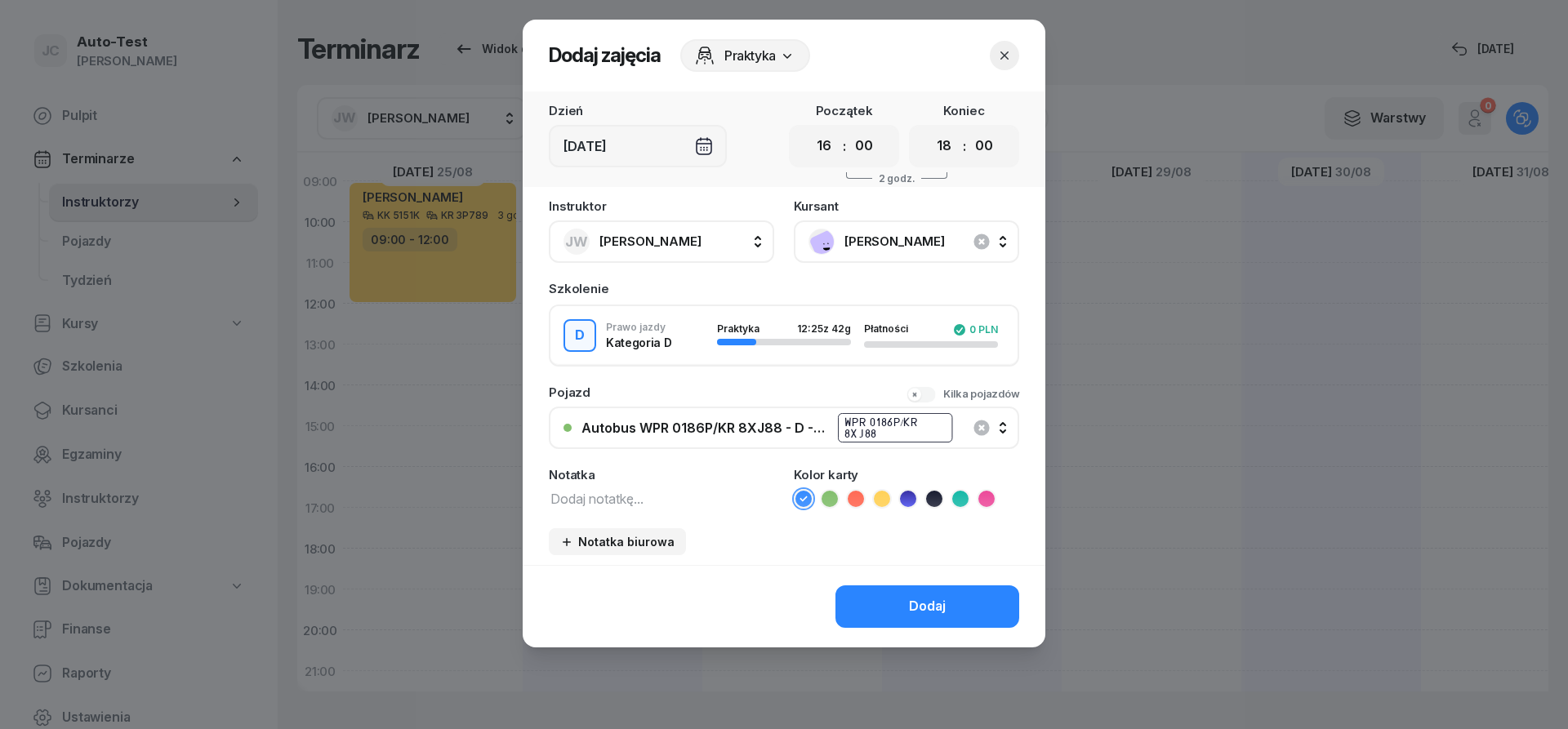
click at [851, 498] on icon at bounding box center [856, 499] width 16 height 16
click at [930, 610] on div "Dodaj" at bounding box center [927, 606] width 37 height 21
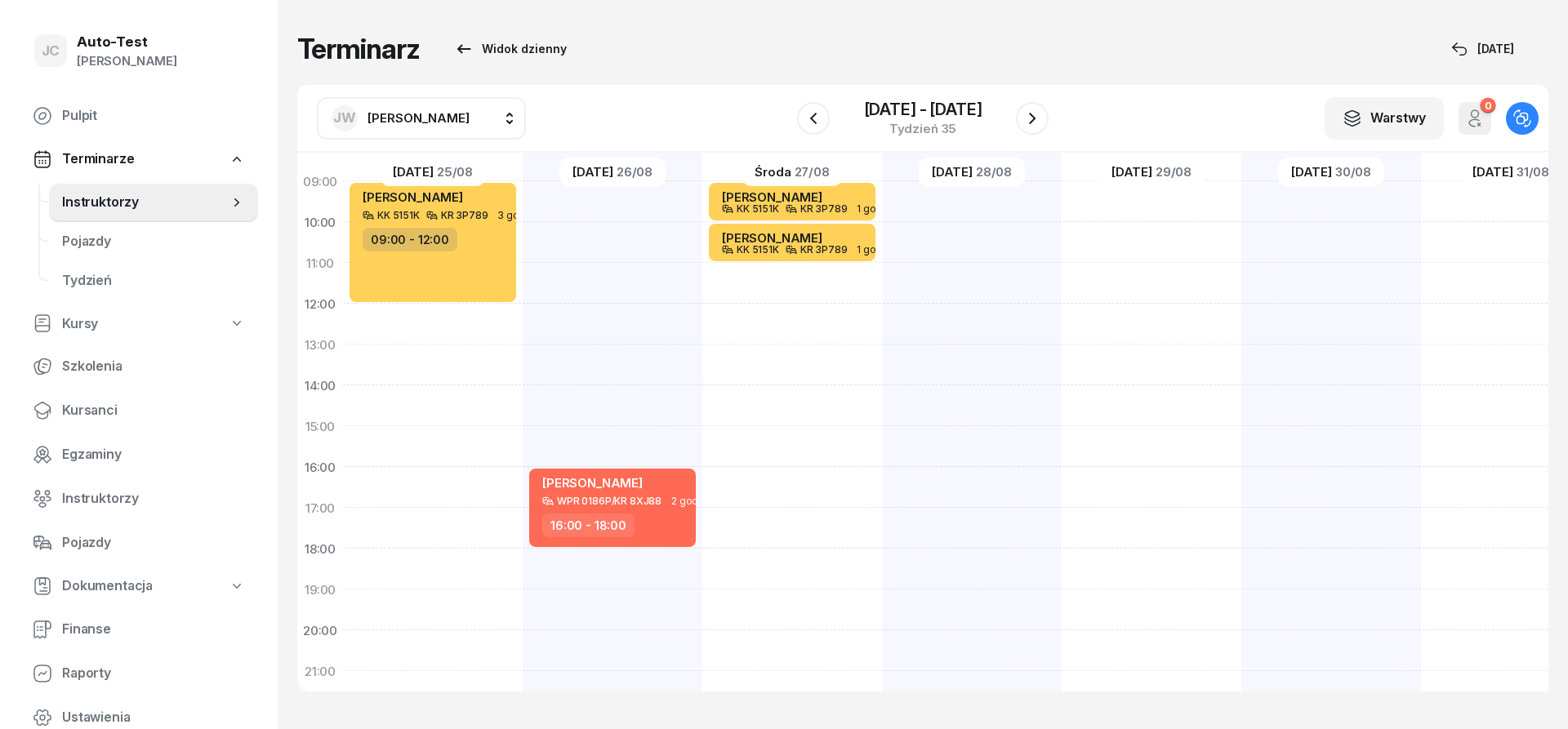
click at [778, 491] on div "[PERSON_NAME] KK 5151K KR 3P789 1 godz. 09:00 - 10:00 [PERSON_NAME] KK 5151K KR…" at bounding box center [792, 405] width 180 height 816
select select "16"
select select "18"
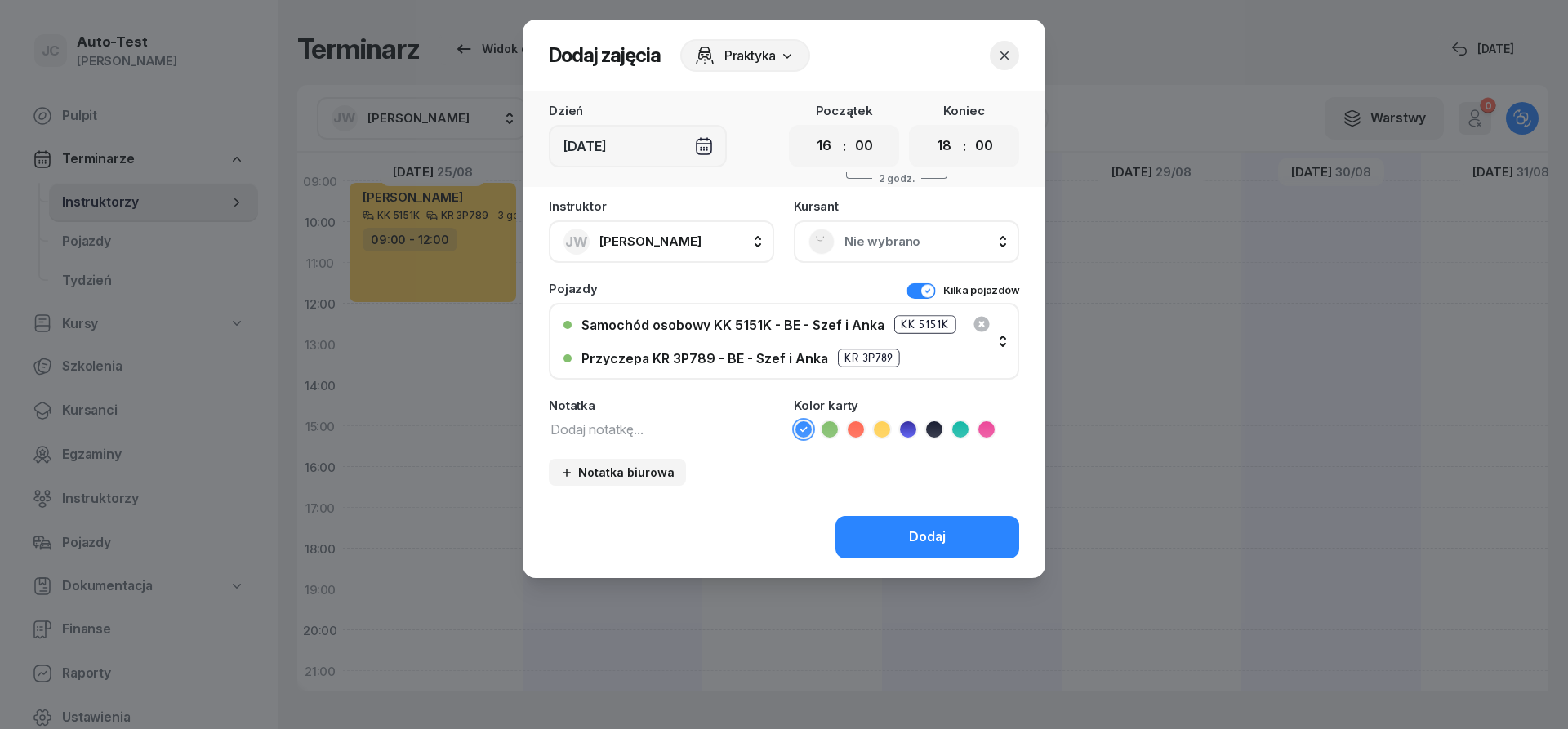
click at [849, 253] on div "Nie wybrano" at bounding box center [907, 242] width 196 height 26
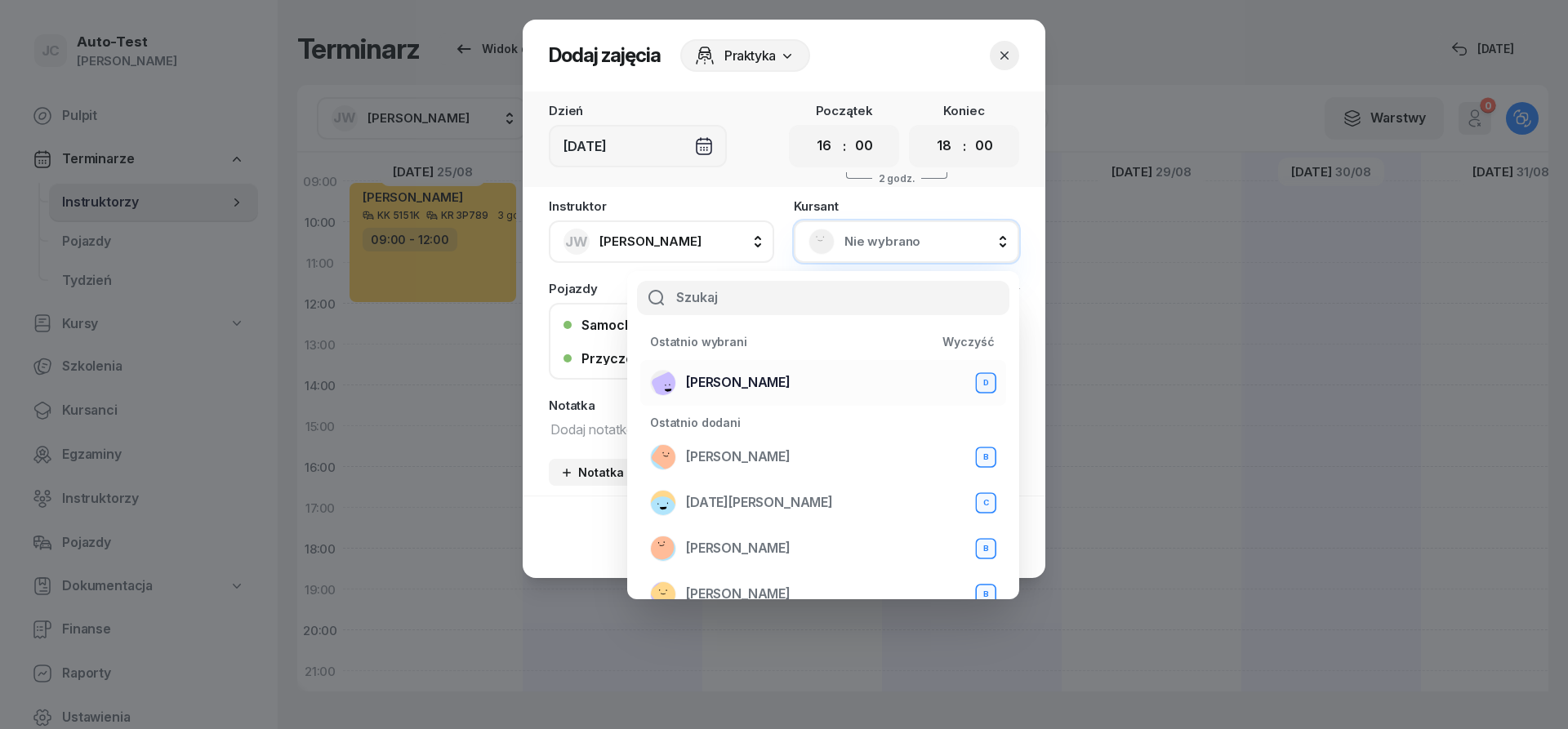
click at [791, 375] on span "[PERSON_NAME]" at bounding box center [738, 383] width 105 height 21
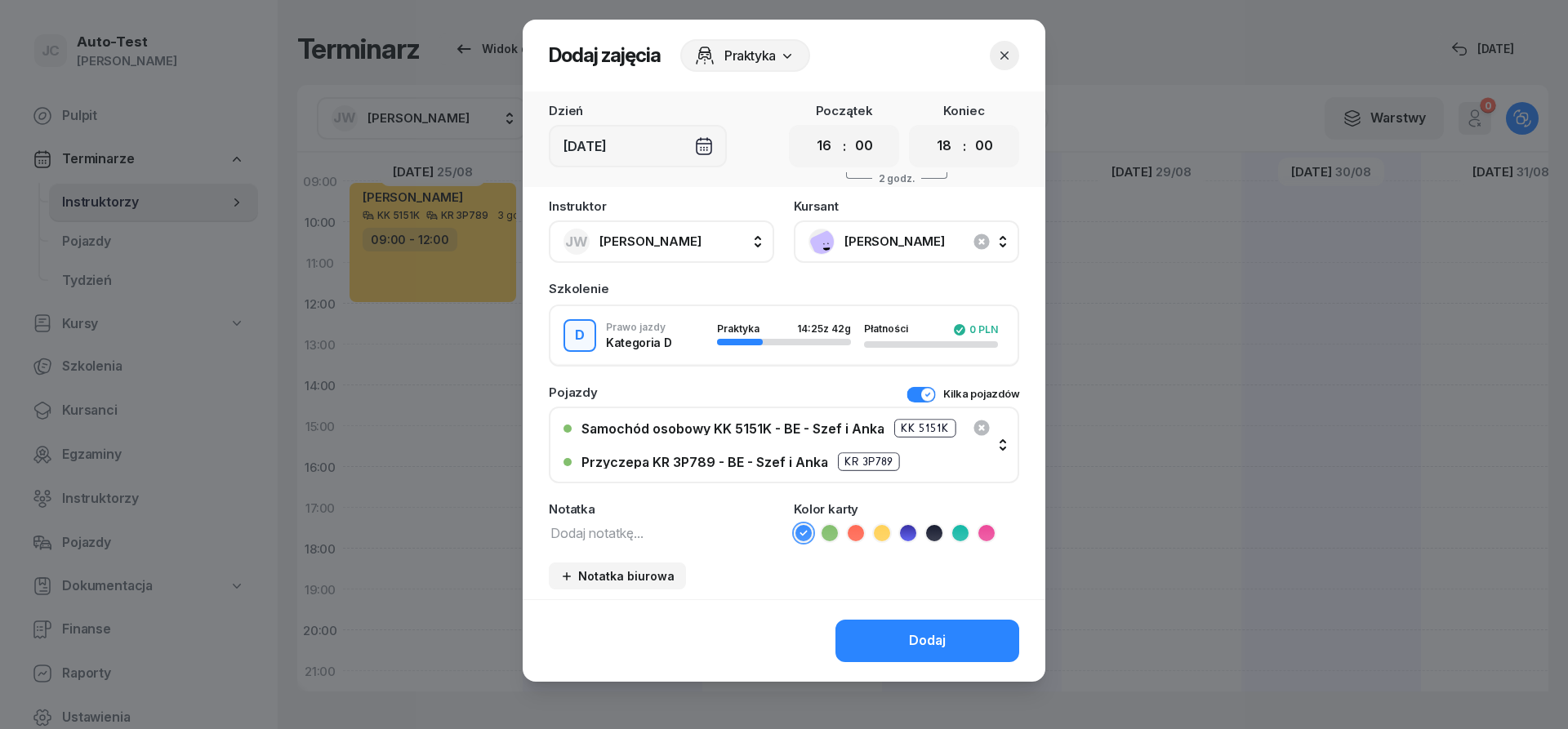
click at [921, 401] on button "Kilka pojazdów" at bounding box center [963, 395] width 113 height 16
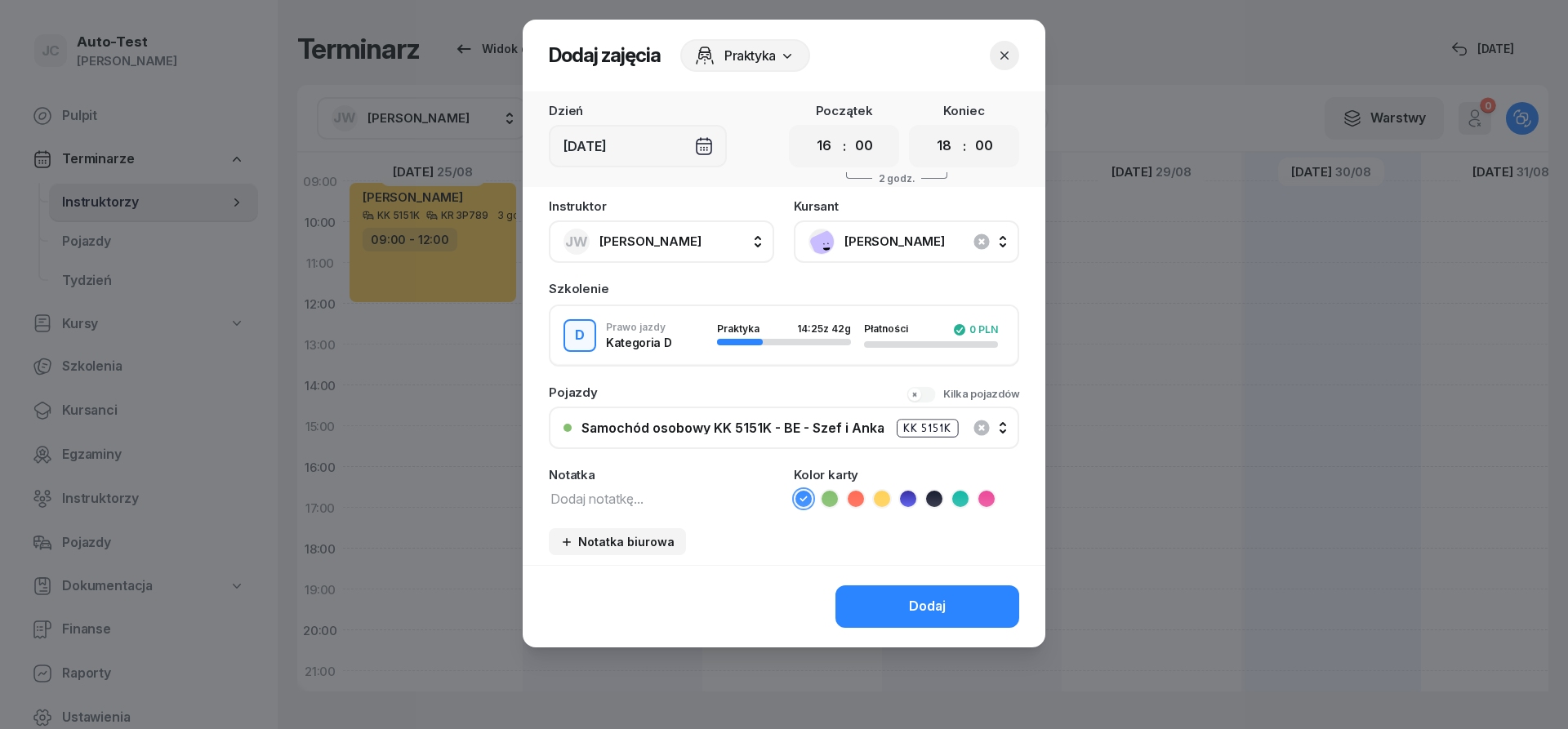
click at [971, 423] on div "Samochód osobowy KK 5151K - BE - Szef i Anka KK 5151K" at bounding box center [793, 428] width 423 height 20
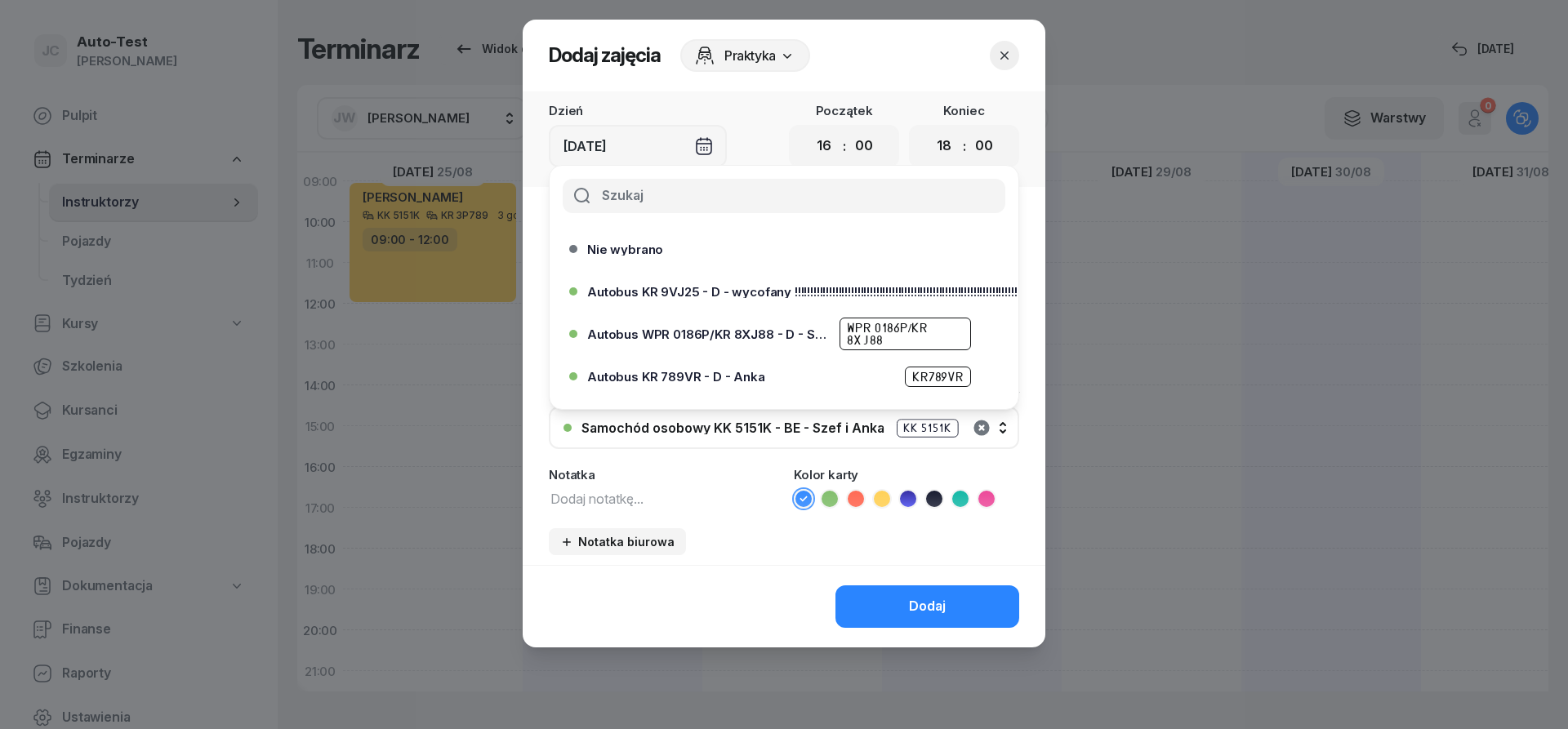
click at [978, 428] on icon "button" at bounding box center [981, 427] width 16 height 16
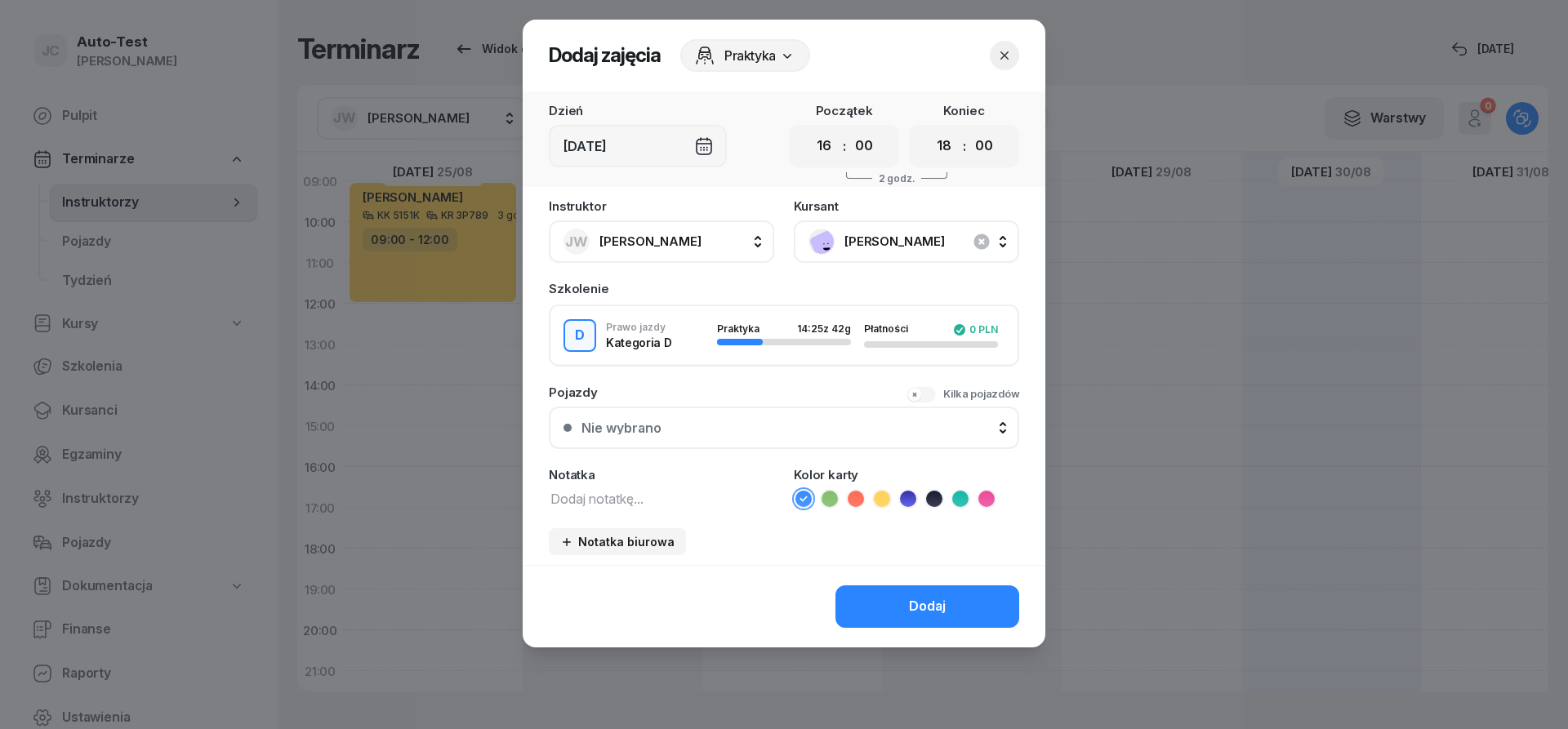
click at [782, 425] on div "Nie wybrano" at bounding box center [793, 428] width 423 height 13
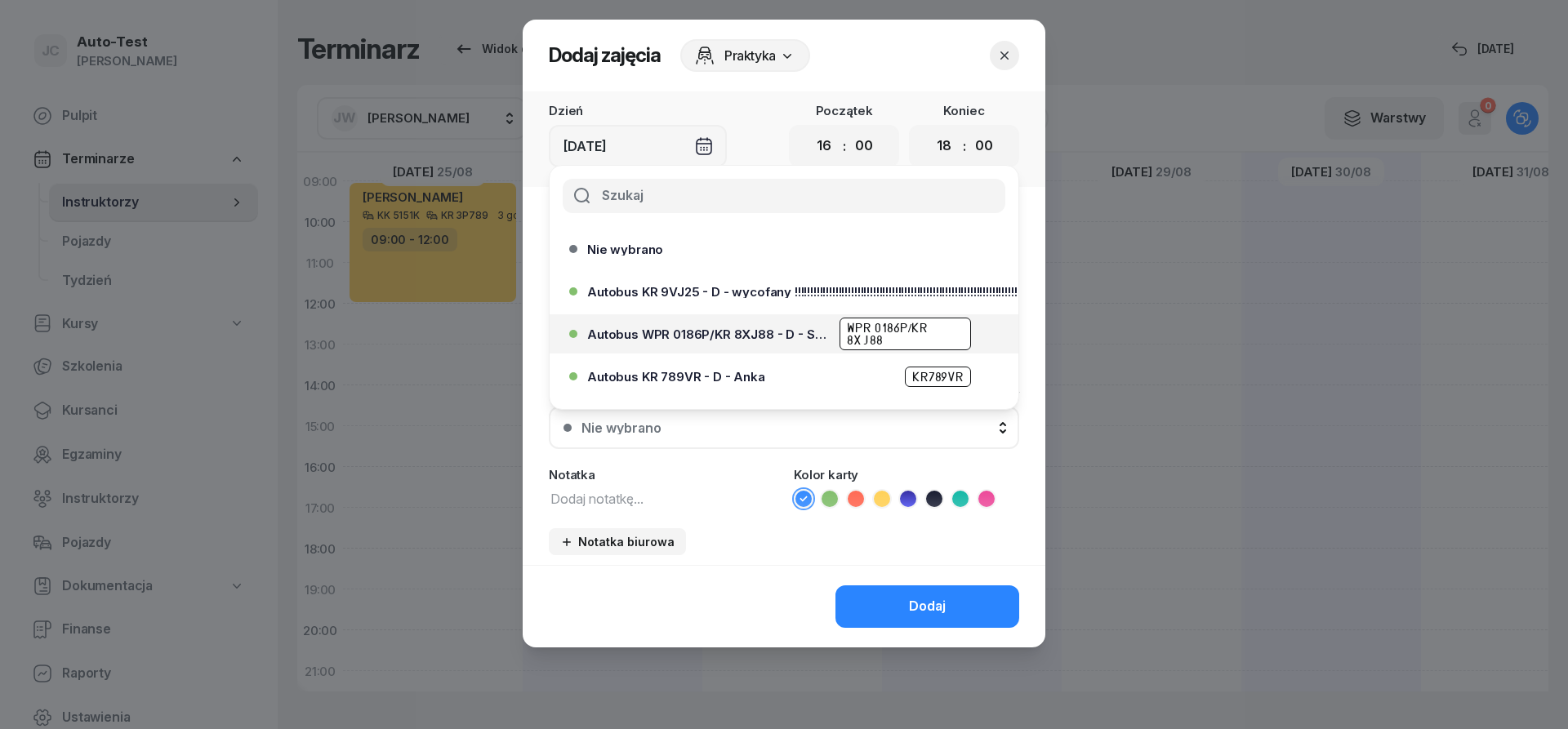
click at [769, 338] on span "Autobus WPR 0186P/KR 8XJ88 - D - Szef" at bounding box center [708, 334] width 243 height 12
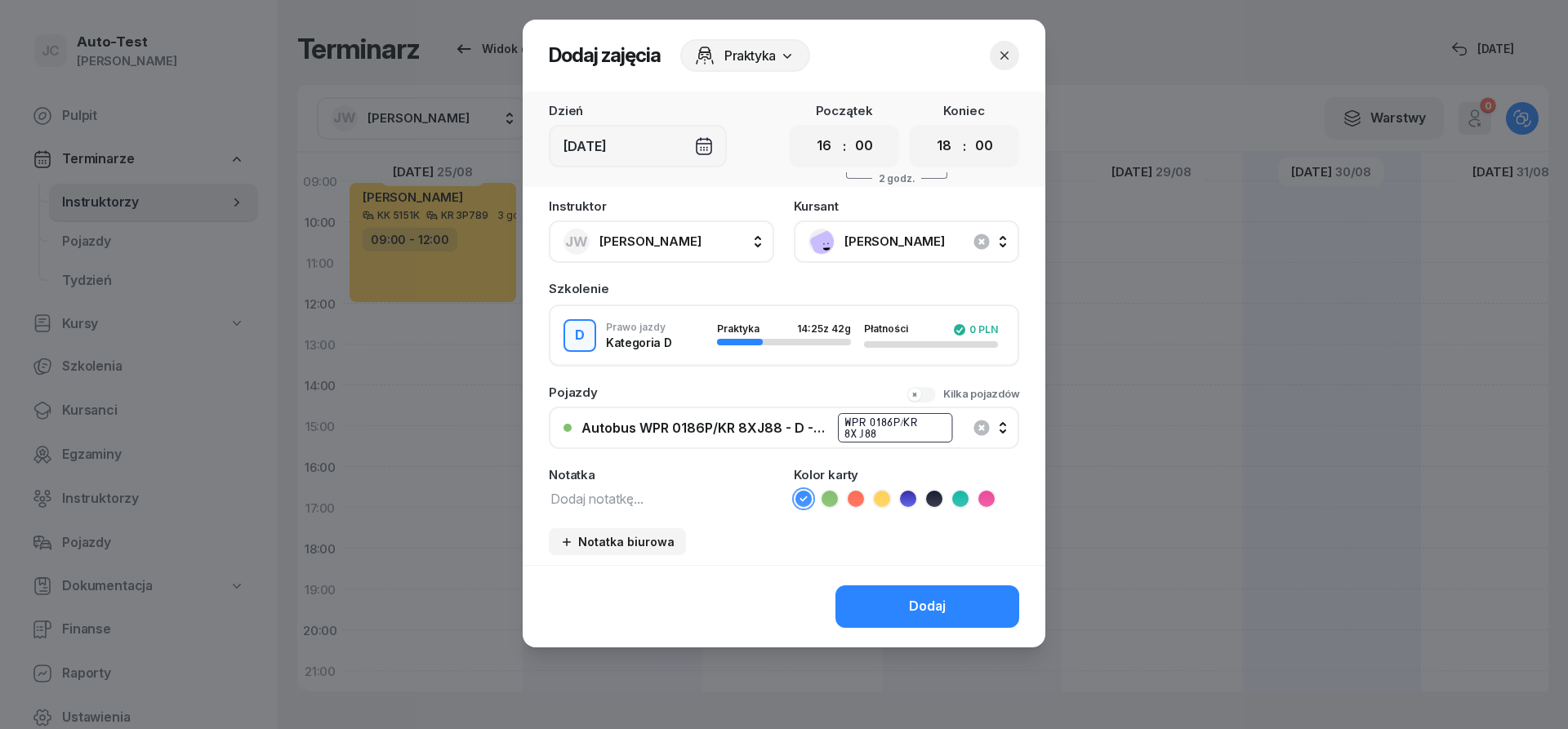
click at [860, 501] on icon at bounding box center [856, 499] width 16 height 16
click at [889, 621] on button "Dodaj" at bounding box center [927, 606] width 184 height 42
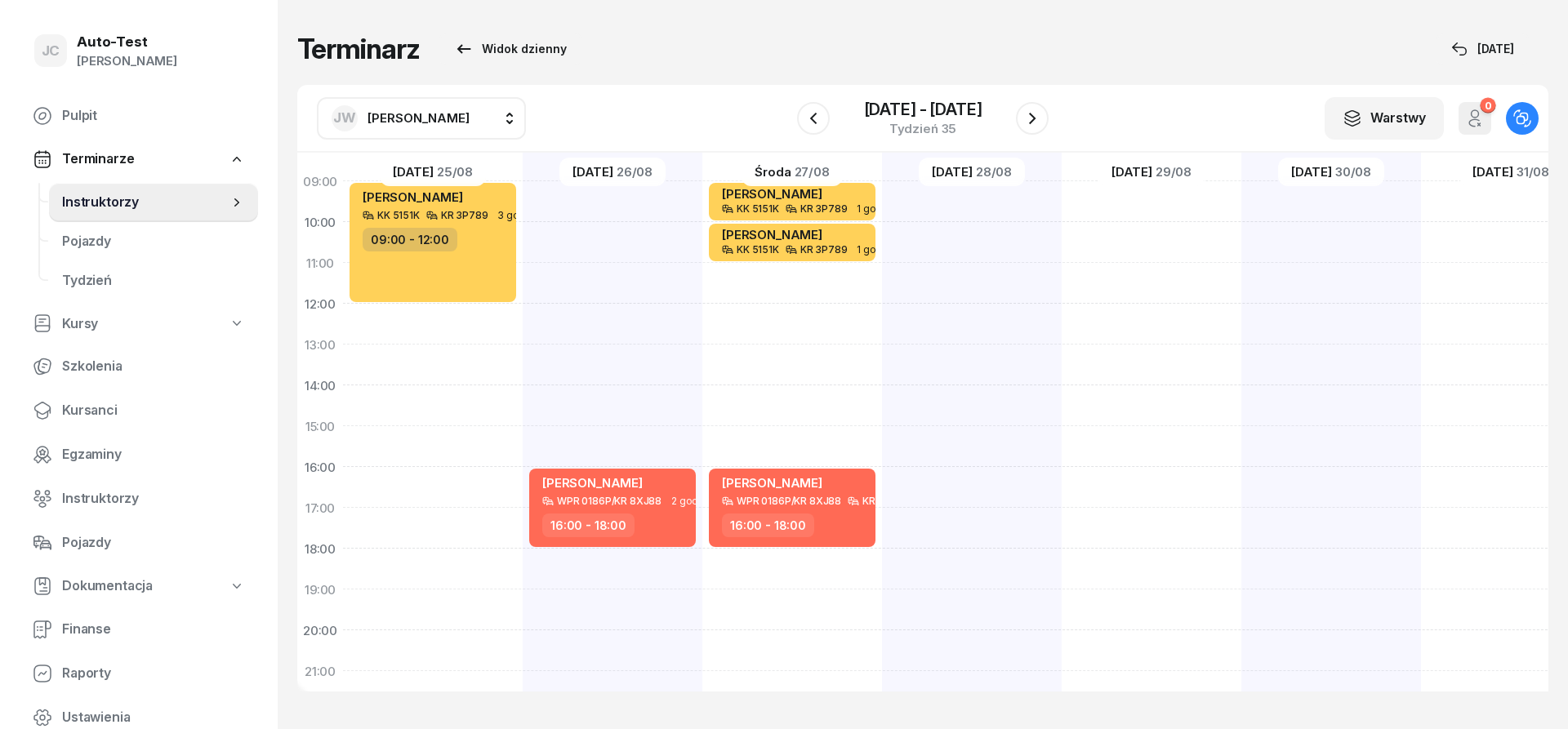
click at [450, 123] on span "[PERSON_NAME]" at bounding box center [419, 118] width 102 height 16
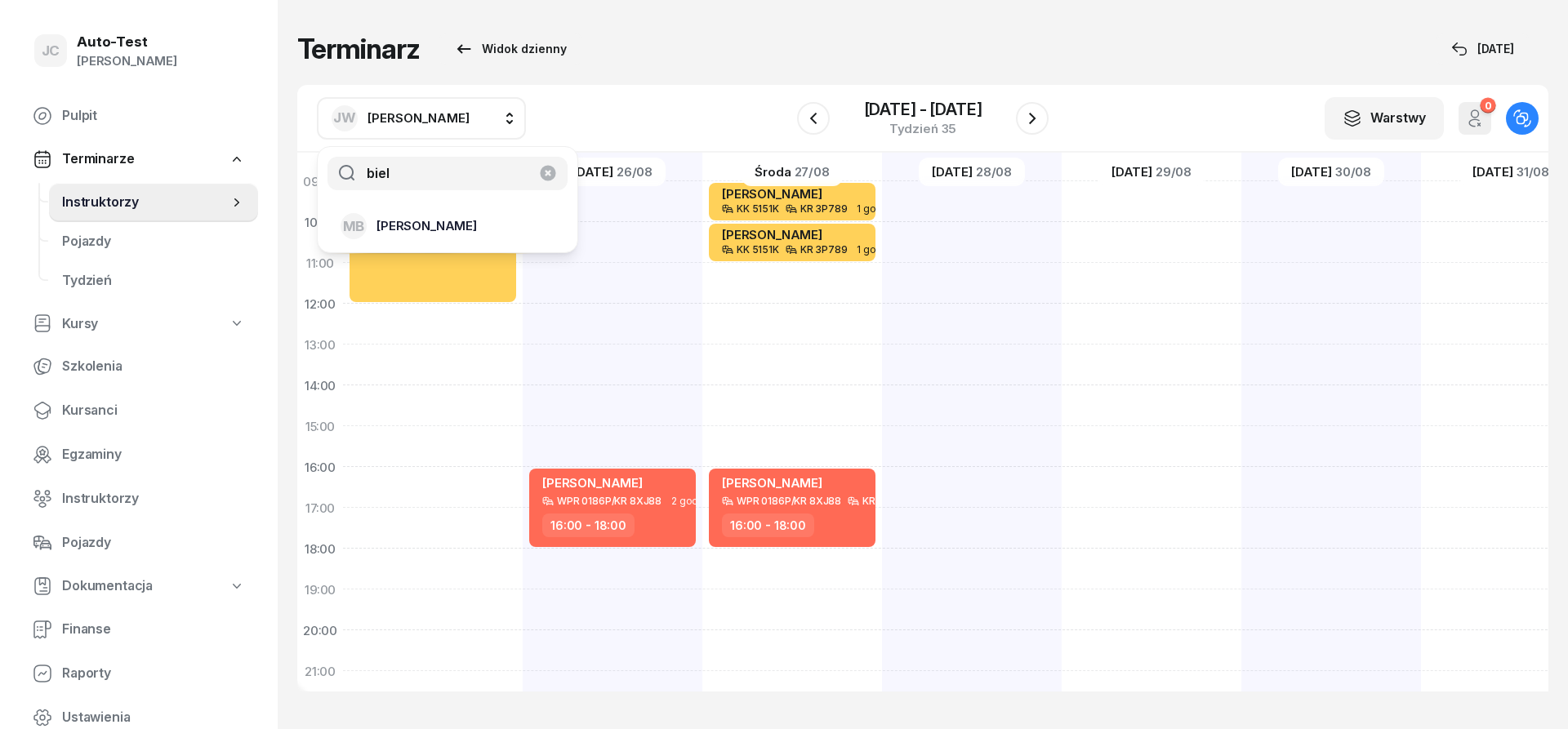
type input "biel"
click at [441, 224] on div "MB [PERSON_NAME]" at bounding box center [438, 226] width 195 height 26
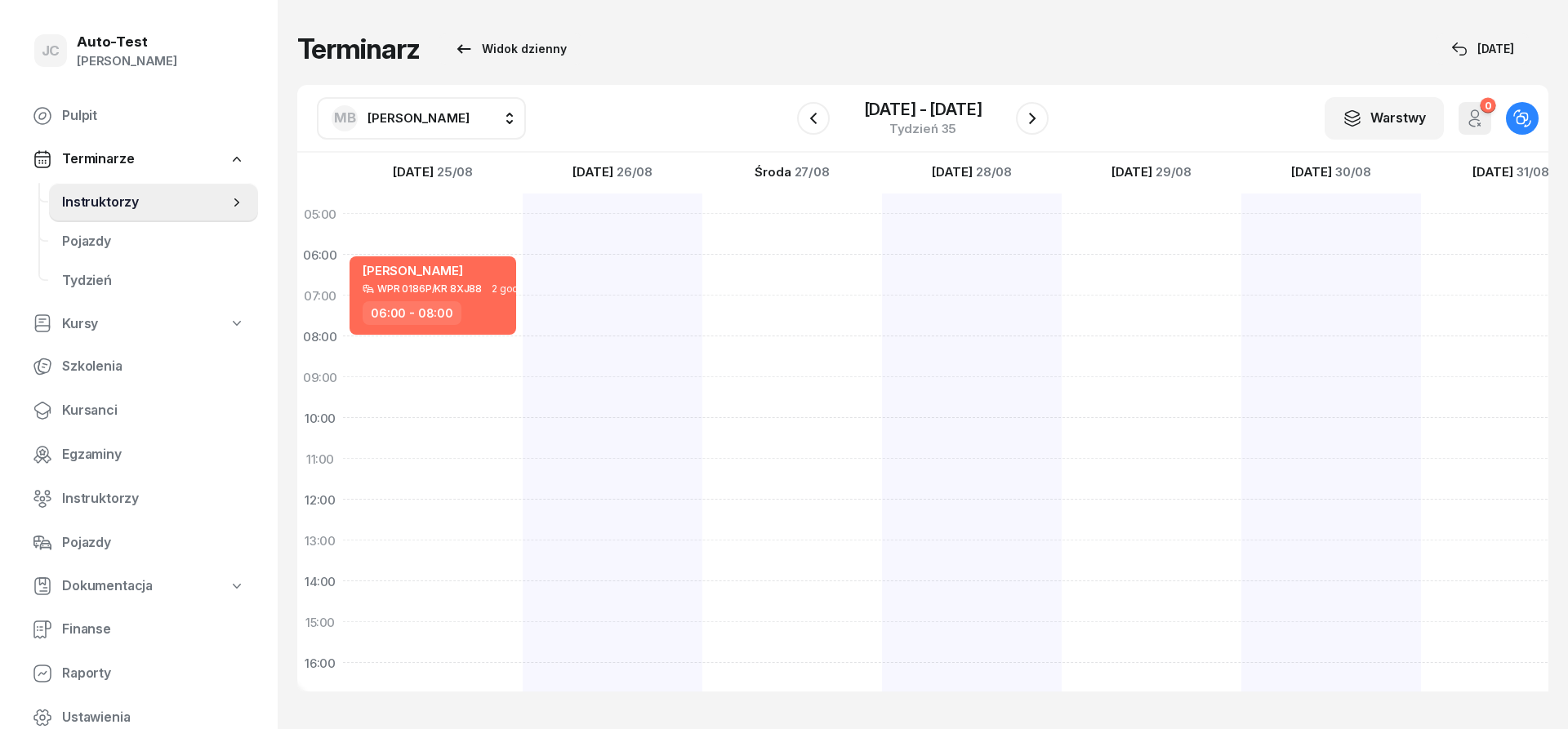
click at [968, 266] on div at bounding box center [972, 602] width 180 height 816
select select "06"
select select "08"
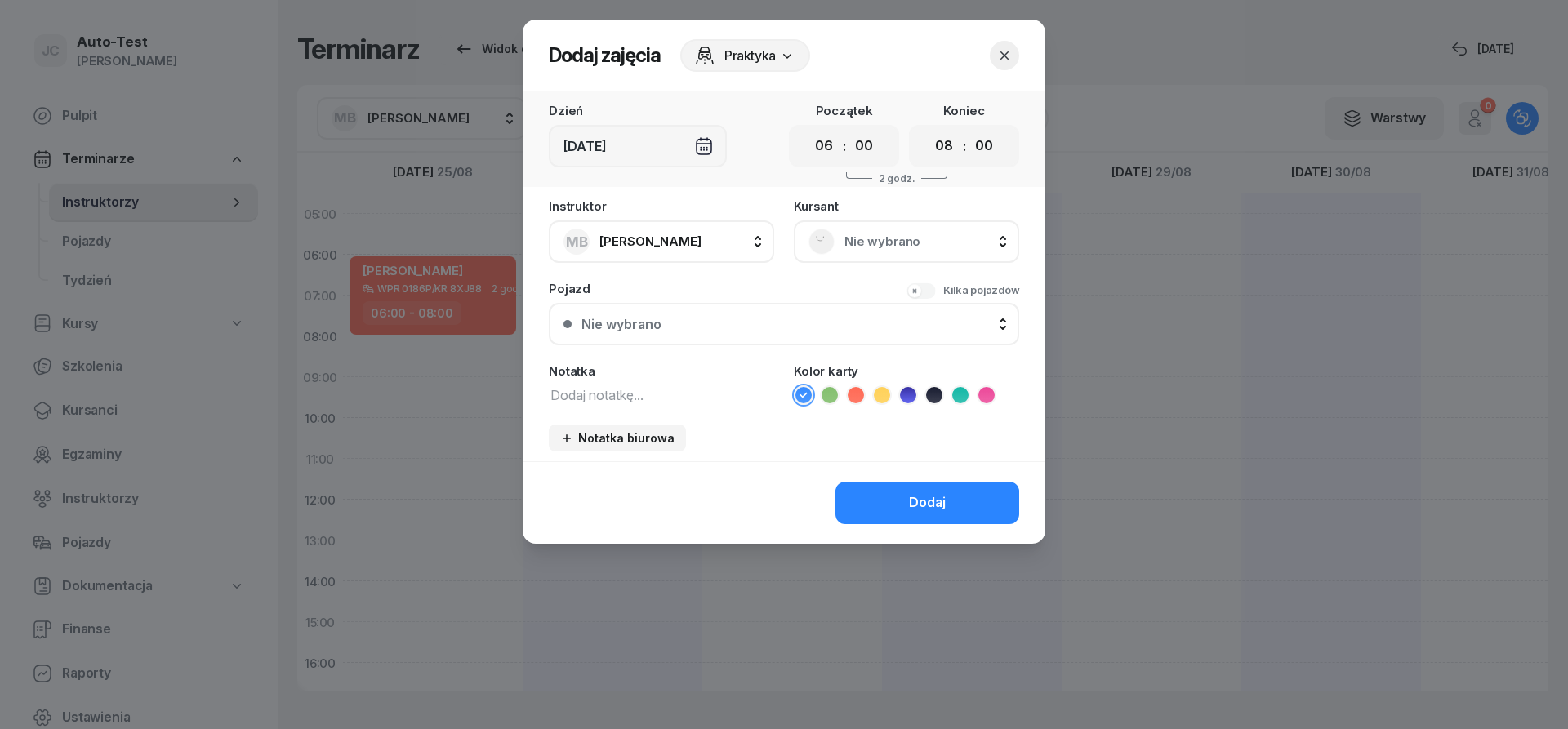
click at [896, 245] on span "Nie wybrano" at bounding box center [925, 242] width 160 height 21
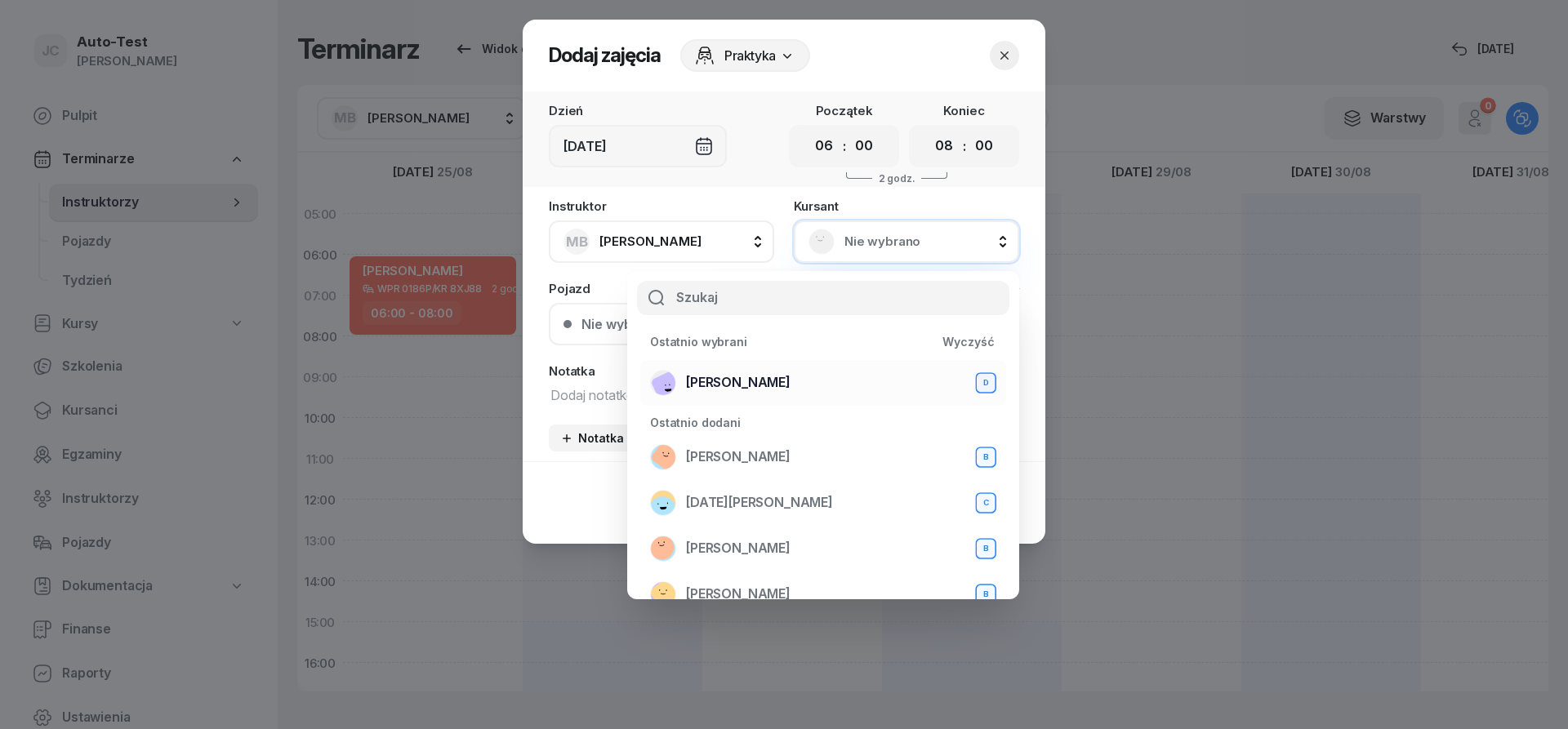
click at [754, 381] on span "[PERSON_NAME]" at bounding box center [738, 383] width 105 height 21
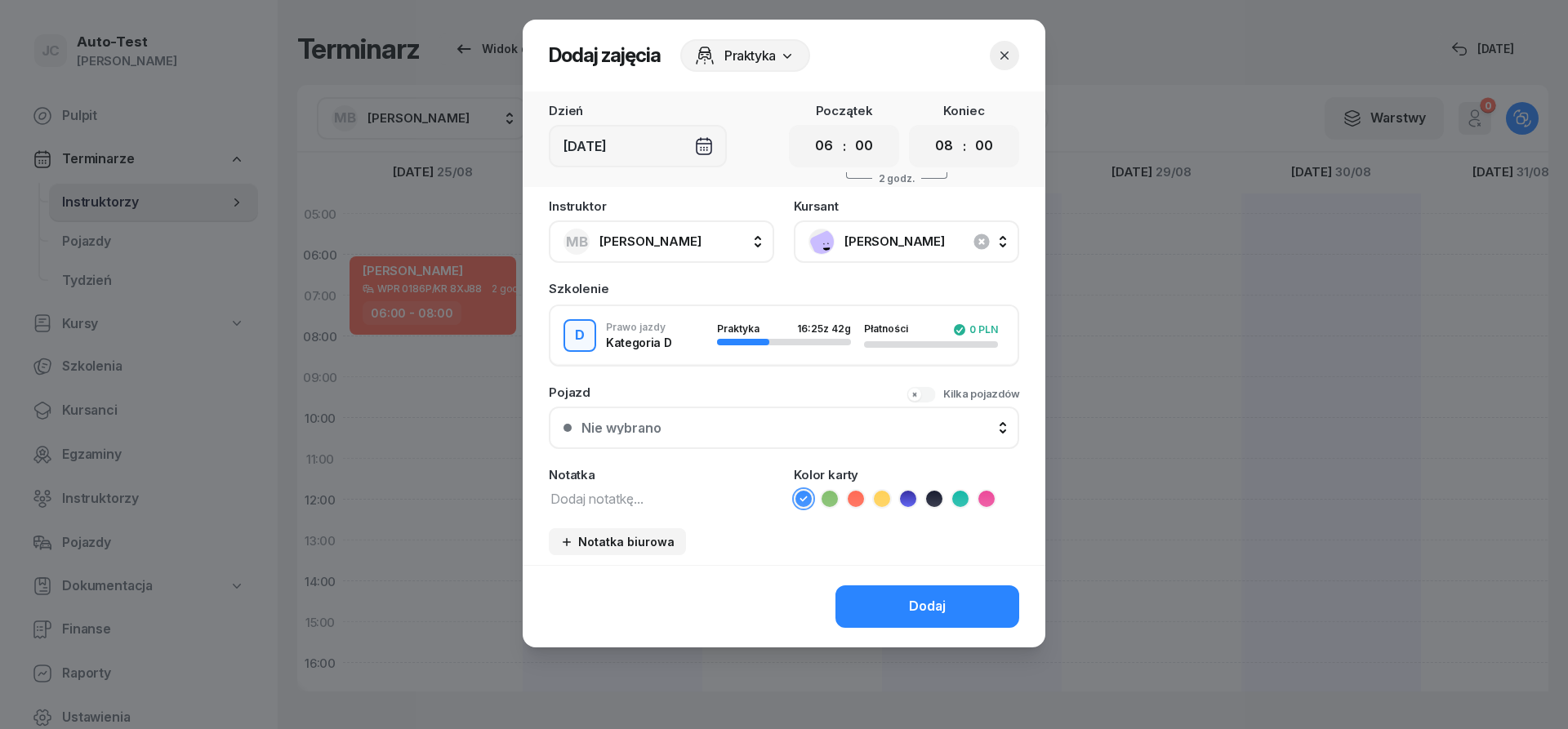
click at [743, 432] on div "Nie wybrano" at bounding box center [793, 428] width 423 height 13
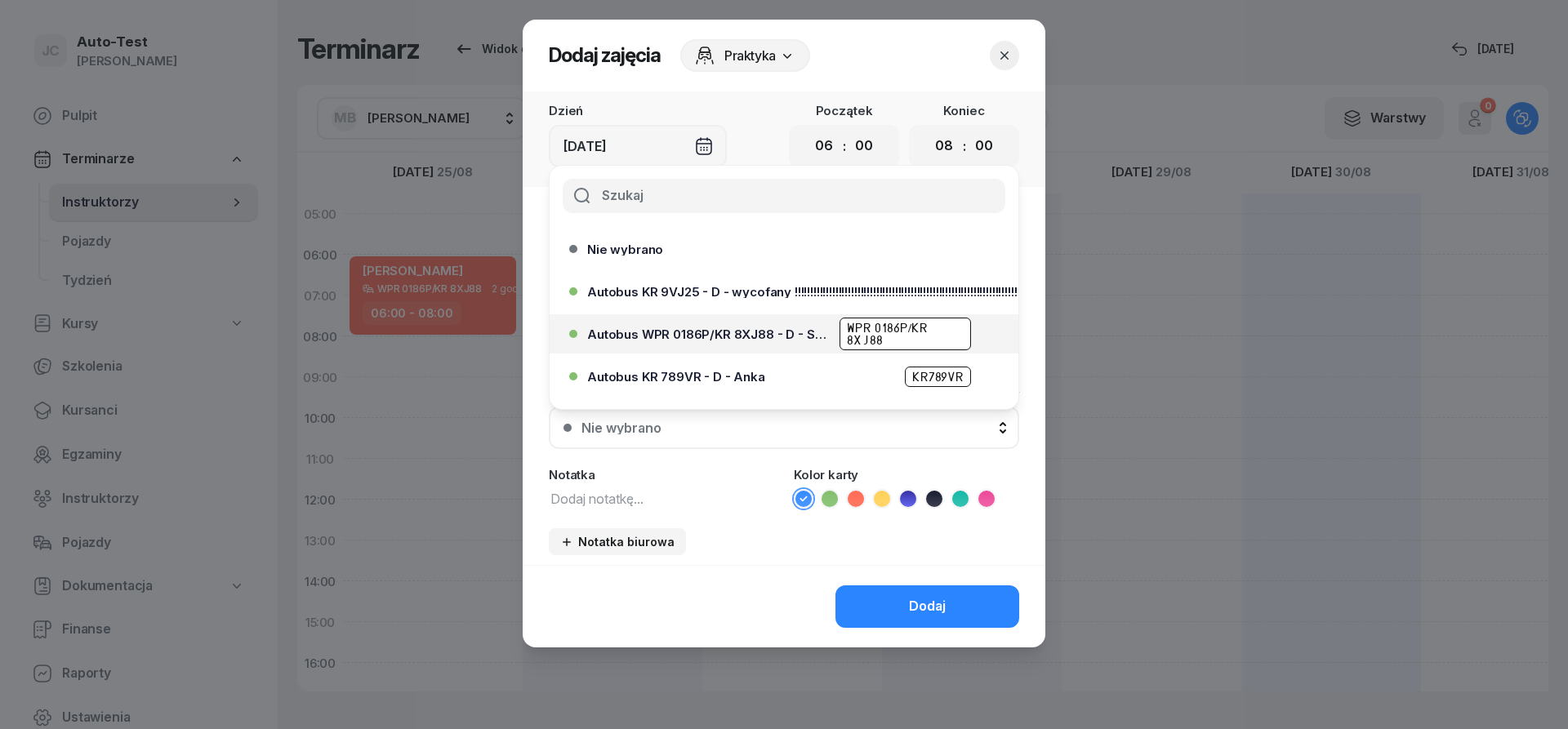
click at [774, 337] on span "Autobus WPR 0186P/KR 8XJ88 - D - Szef" at bounding box center [708, 334] width 243 height 12
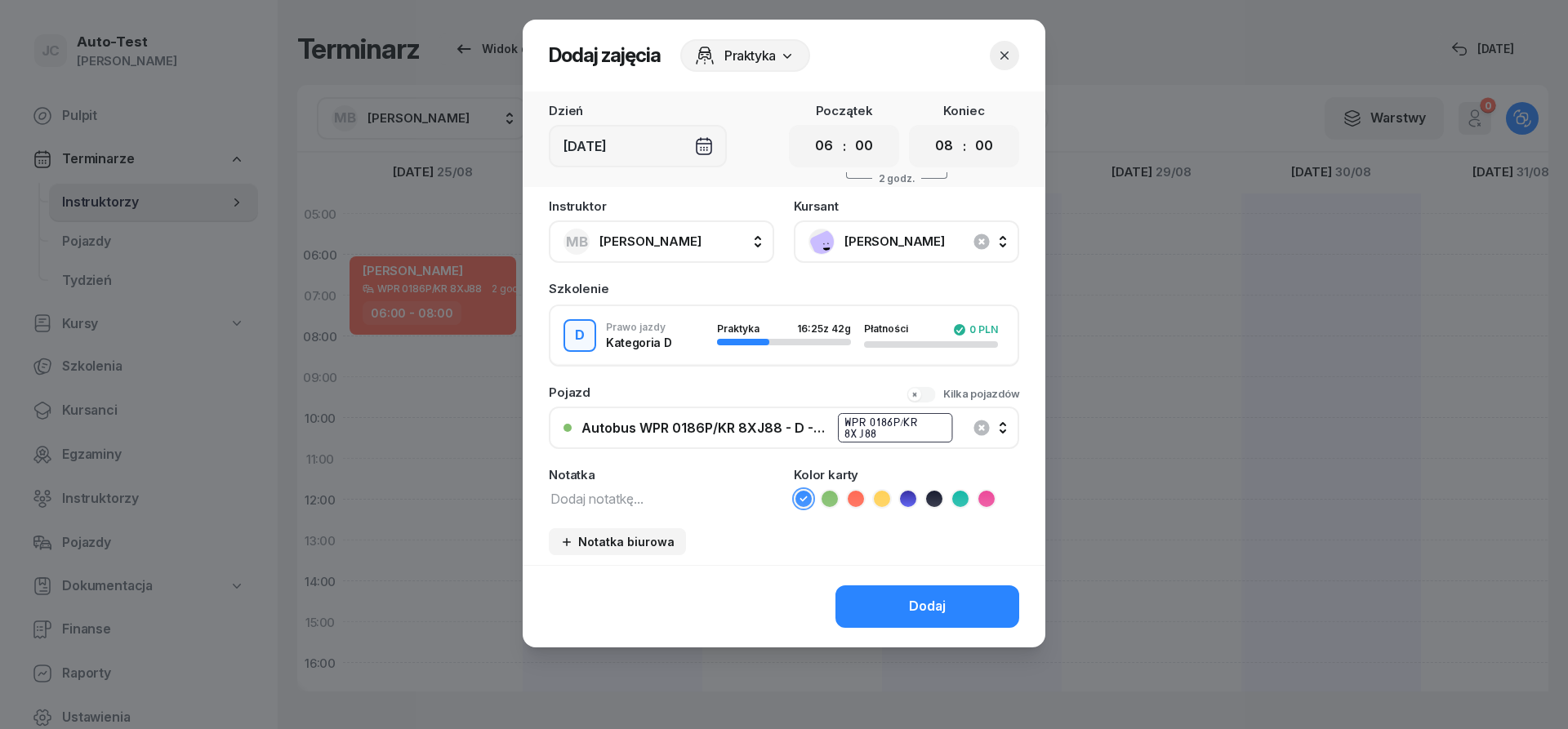
click at [858, 499] on icon at bounding box center [856, 499] width 16 height 16
click at [866, 615] on button "Dodaj" at bounding box center [927, 606] width 184 height 42
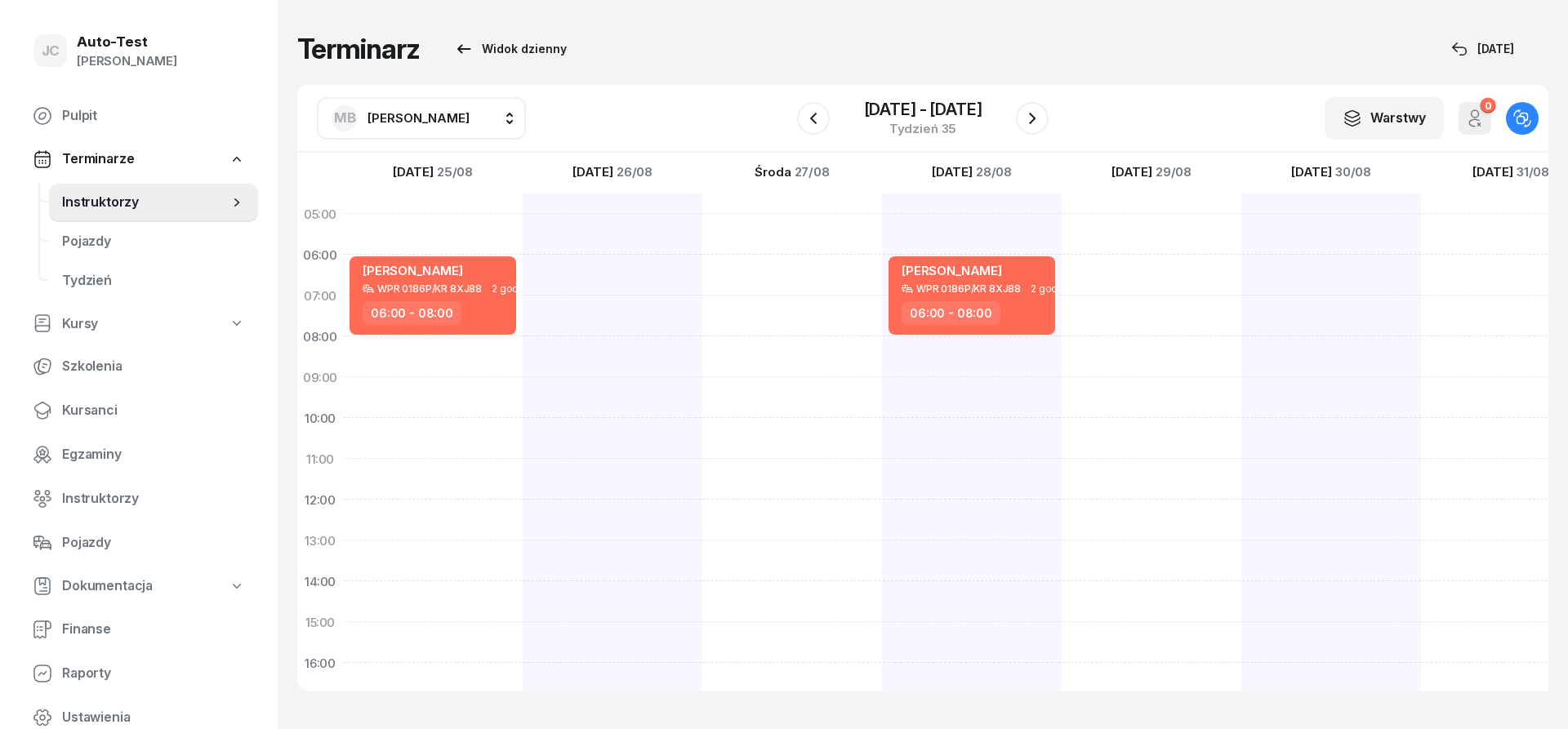
click at [1151, 270] on div at bounding box center [1152, 602] width 180 height 816
select select "06"
select select "08"
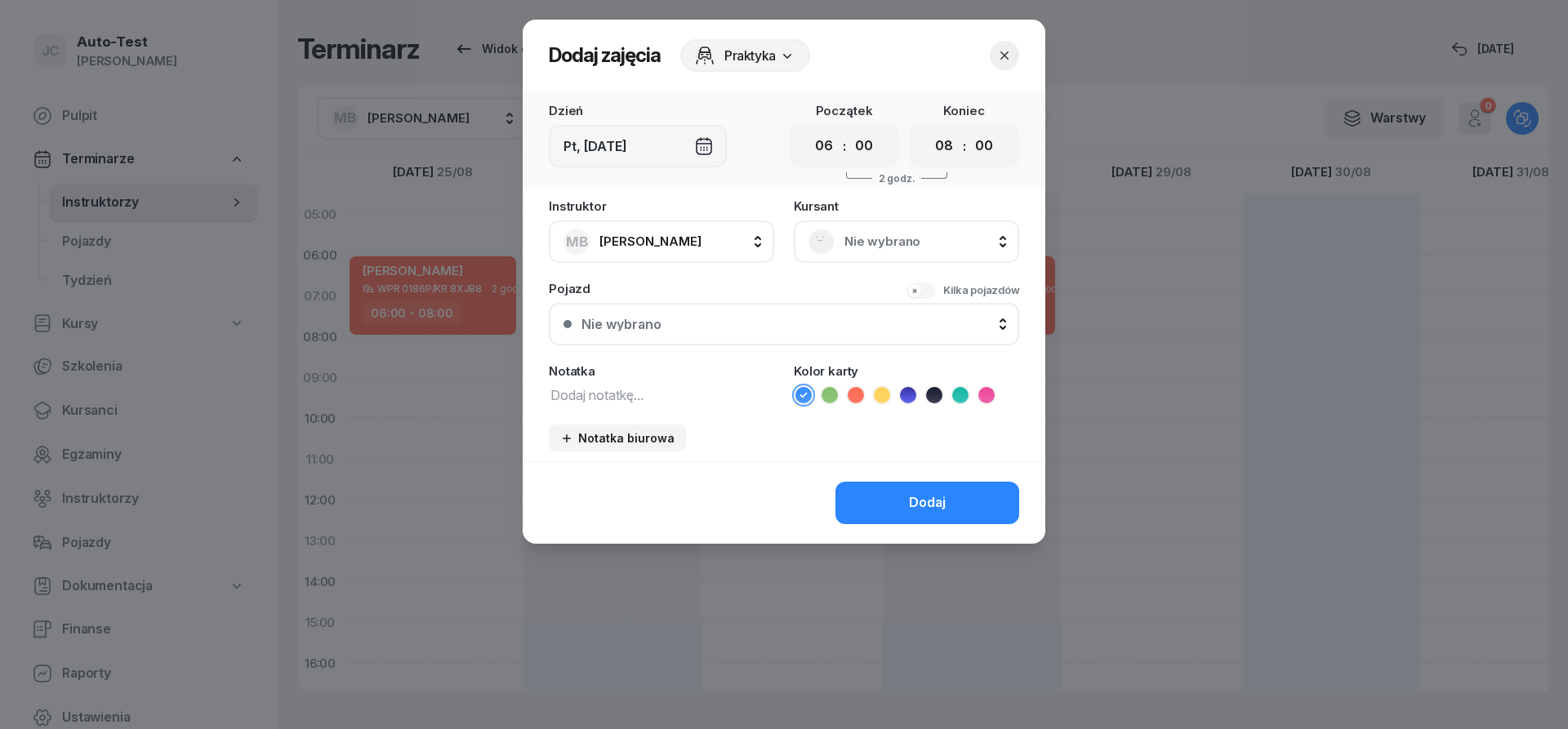
click at [873, 239] on span "Nie wybrano" at bounding box center [925, 242] width 160 height 21
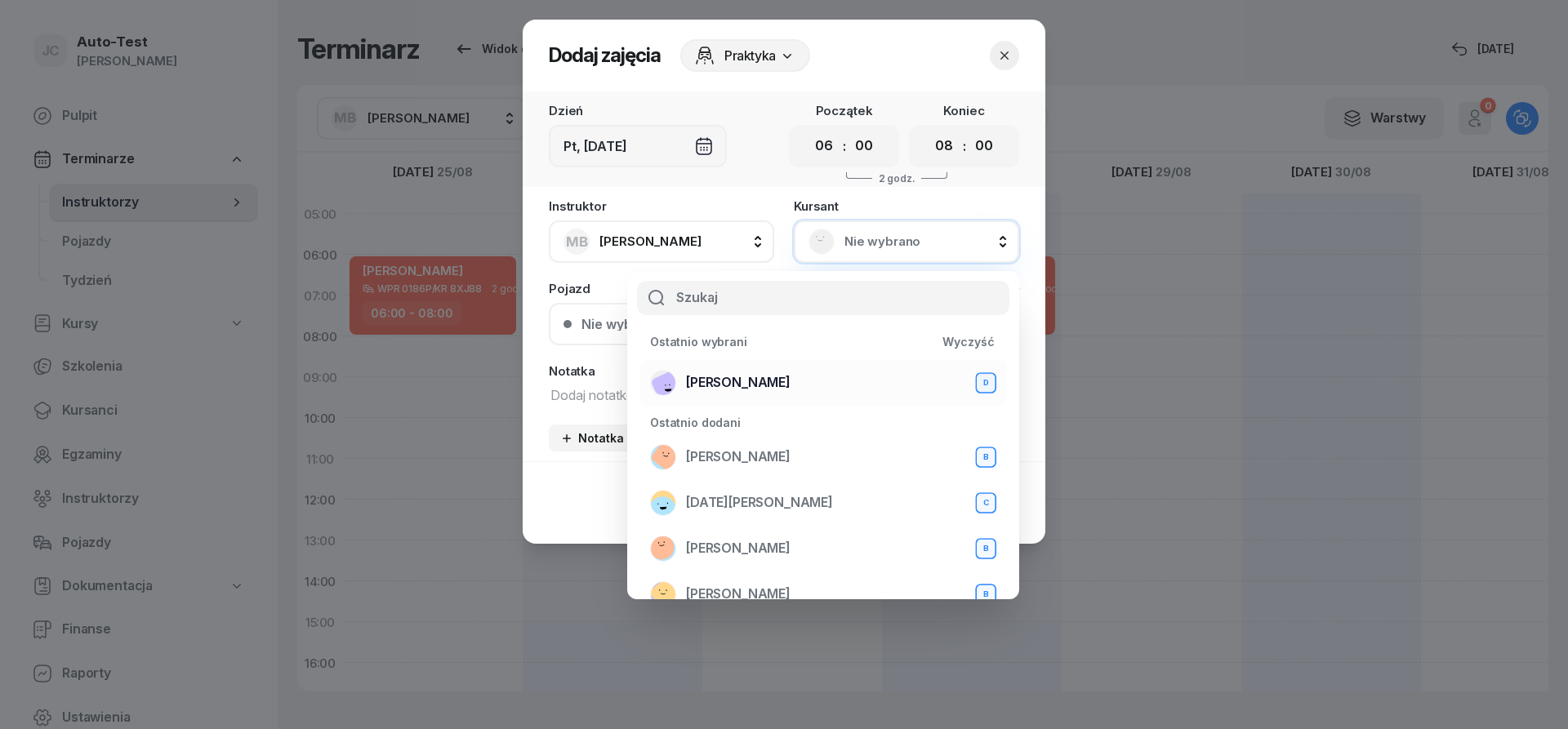
click at [791, 389] on span "[PERSON_NAME]" at bounding box center [738, 383] width 105 height 21
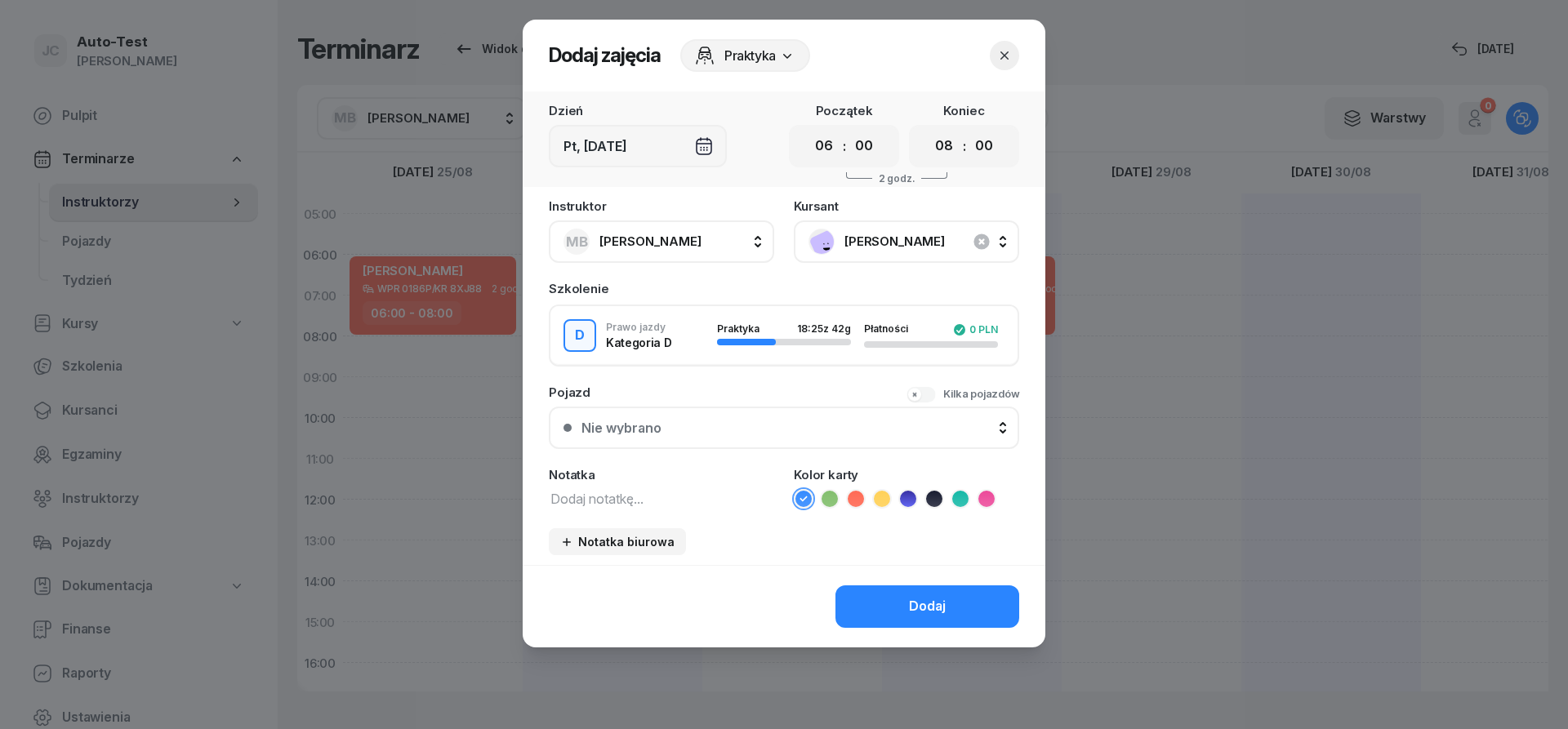
drag, startPoint x: 750, startPoint y: 426, endPoint x: 750, endPoint y: 436, distance: 10.0
click at [749, 426] on div "Nie wybrano" at bounding box center [793, 428] width 423 height 13
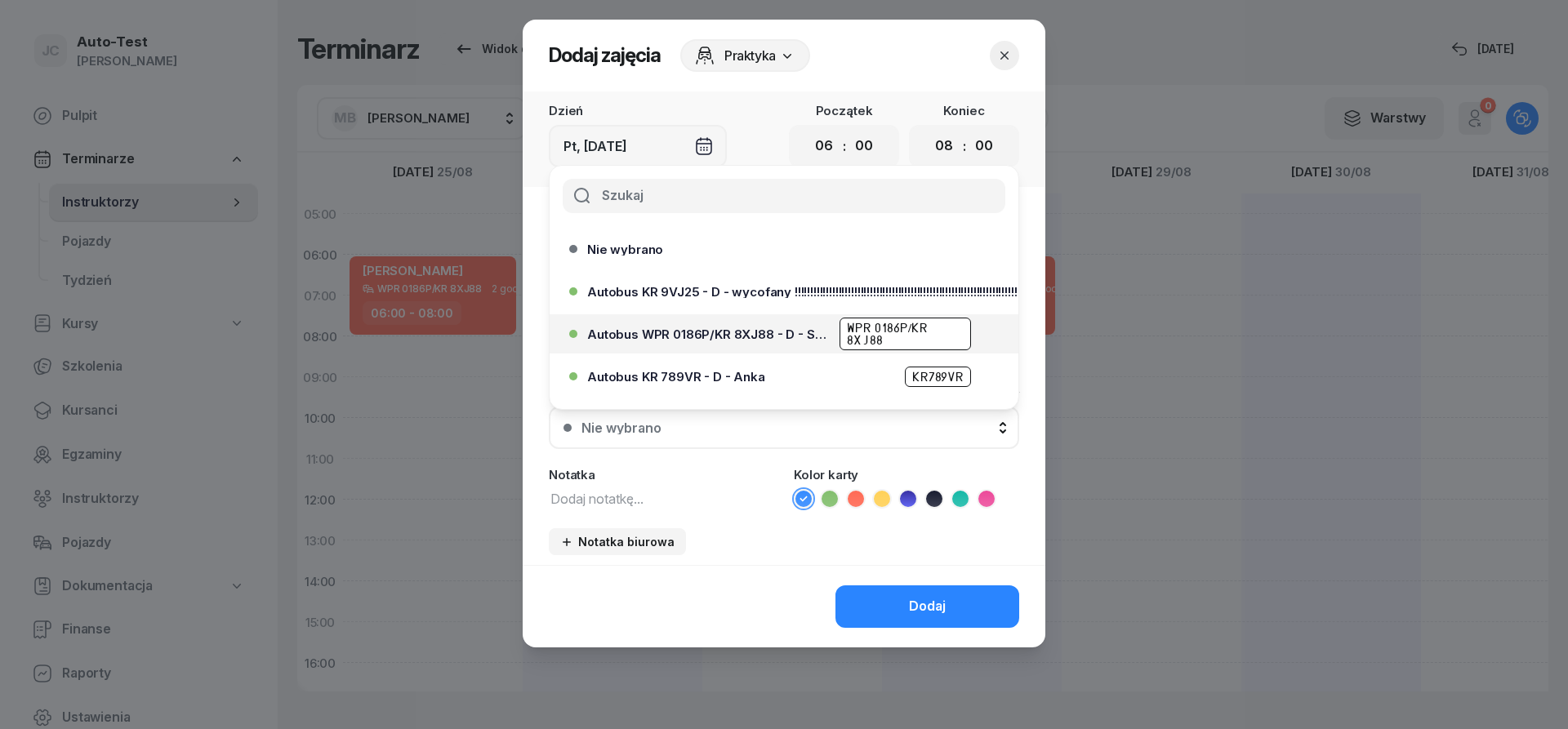
click at [765, 342] on div "Autobus WPR 0186P/KR 8XJ88 - D - Szef WPR 0186P/KR 8XJ88" at bounding box center [788, 334] width 402 height 33
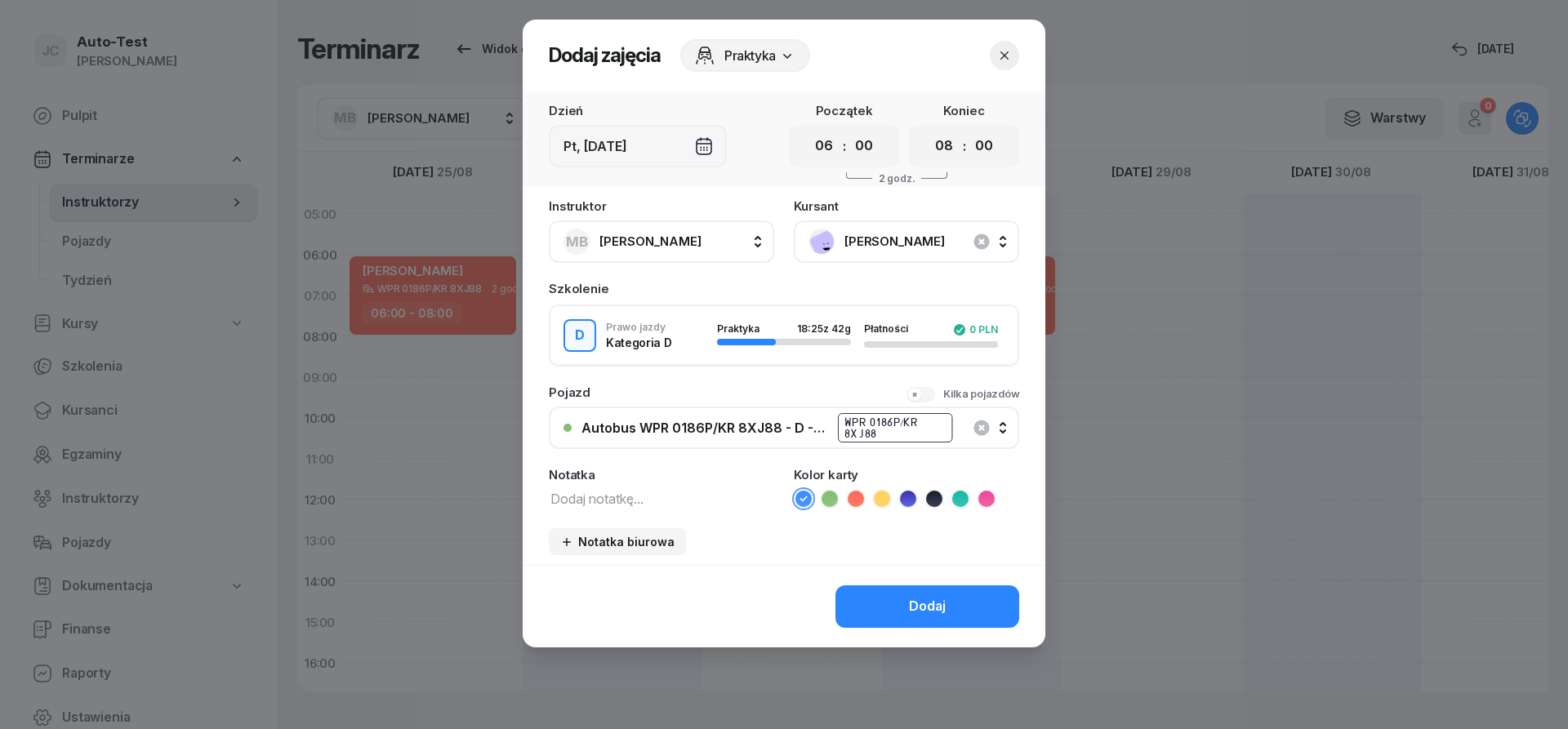
click at [847, 497] on ul at bounding box center [907, 499] width 226 height 20
click at [861, 502] on icon at bounding box center [856, 499] width 16 height 16
click at [891, 598] on button "Dodaj" at bounding box center [927, 606] width 184 height 42
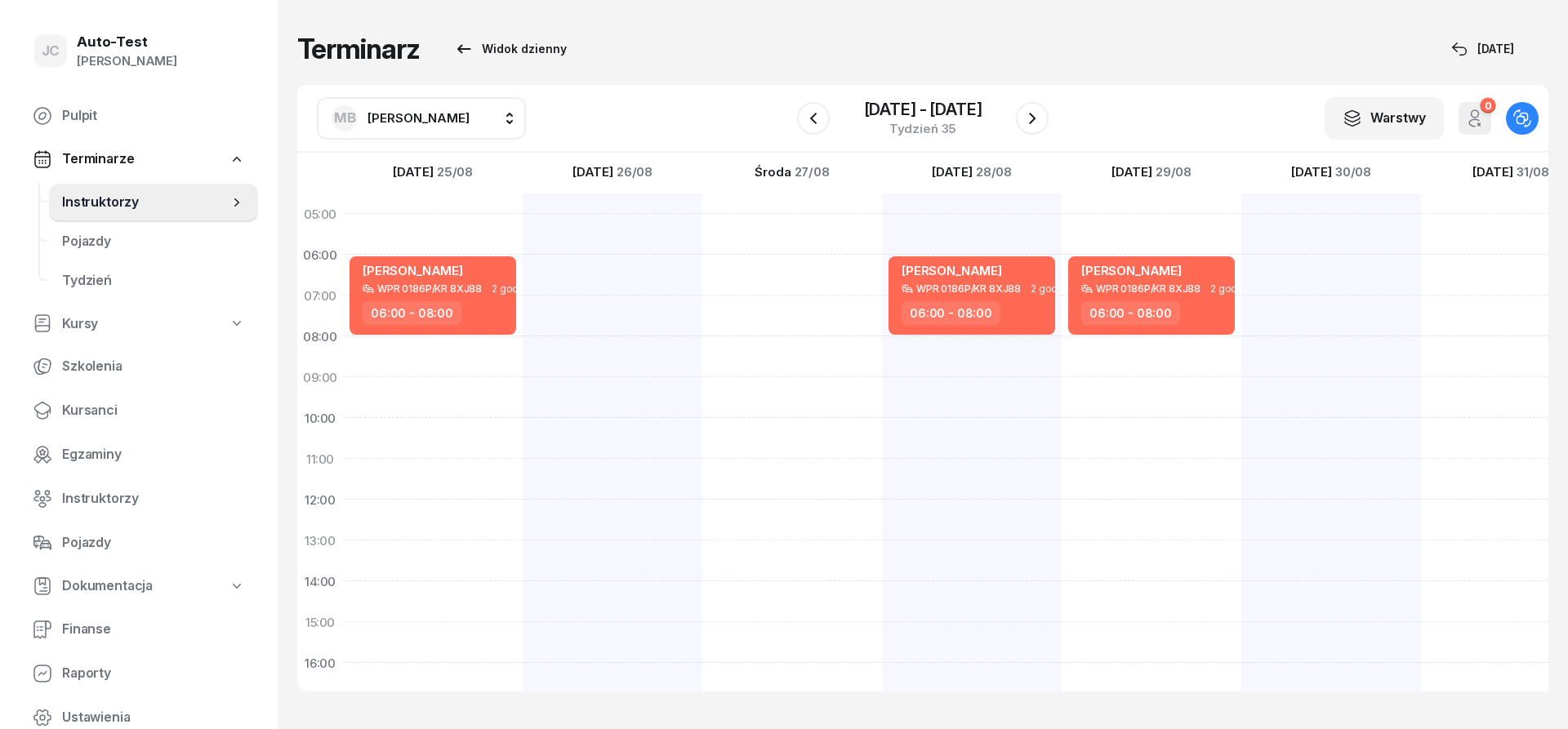
click at [398, 114] on span "[PERSON_NAME]" at bounding box center [419, 118] width 102 height 16
type input "jerz"
click at [419, 218] on span "[PERSON_NAME]" at bounding box center [427, 226] width 101 height 21
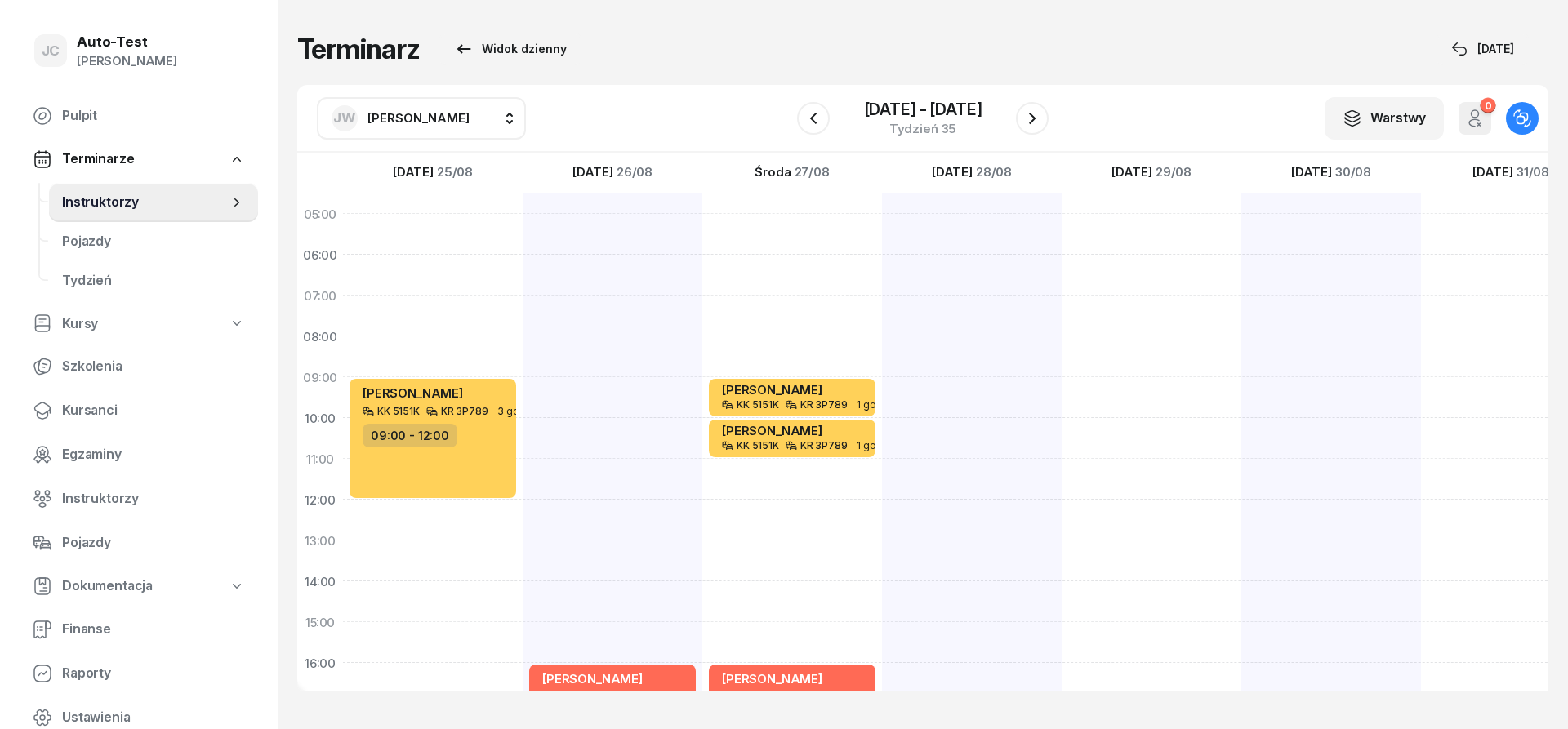
click at [1306, 401] on div at bounding box center [1332, 602] width 180 height 816
select select "09"
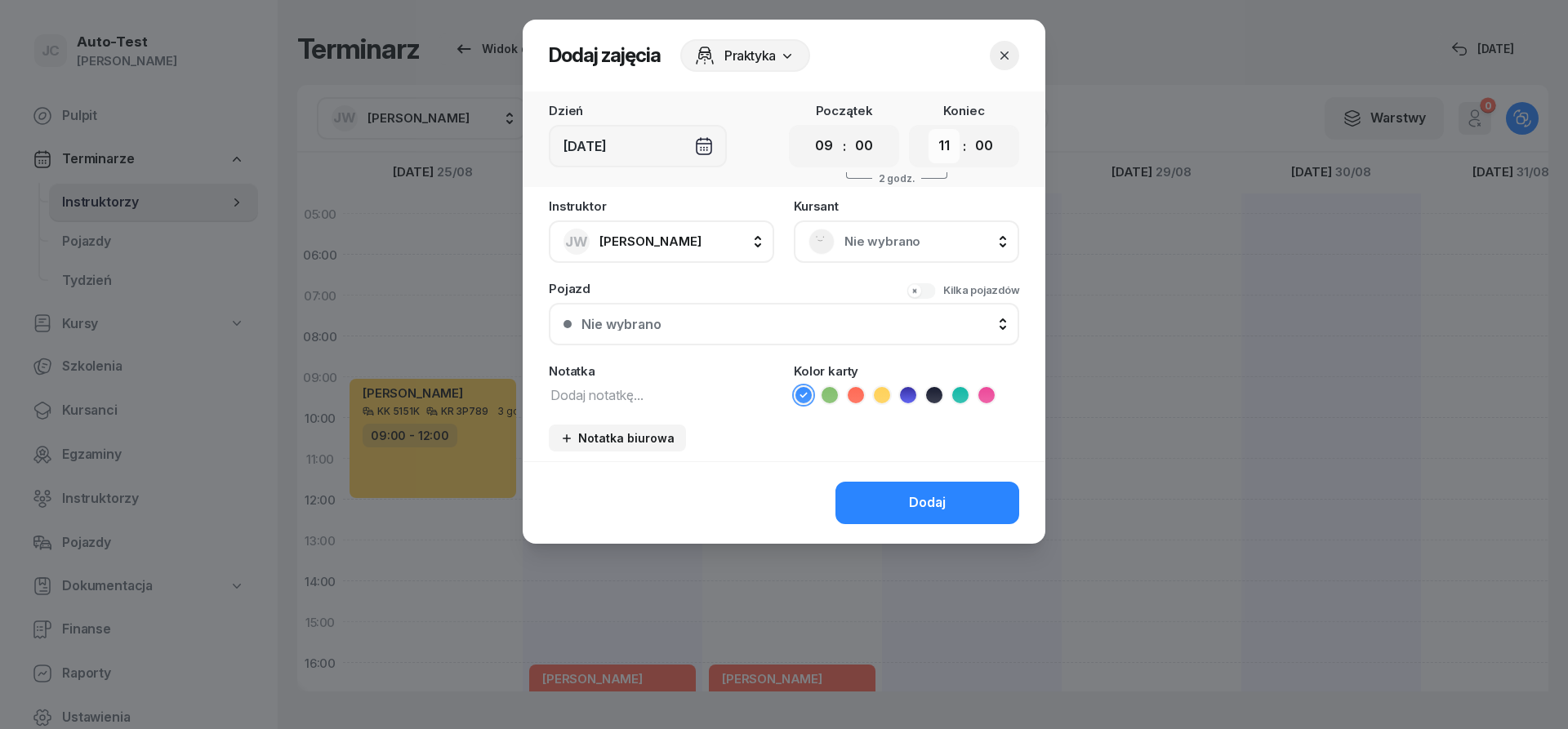
click at [929, 129] on select "00 01 02 03 04 05 06 07 08 09 10 11 12 13 14 15 16 17 18 19 20 21 22 23" at bounding box center [944, 146] width 31 height 34
select select "13"
click option "13" at bounding box center [0, 0] width 0 height 0
click at [850, 218] on div "[DEMOGRAPHIC_DATA] Nie wybrano" at bounding box center [907, 231] width 226 height 63
click at [850, 242] on span "Nie wybrano" at bounding box center [925, 242] width 160 height 21
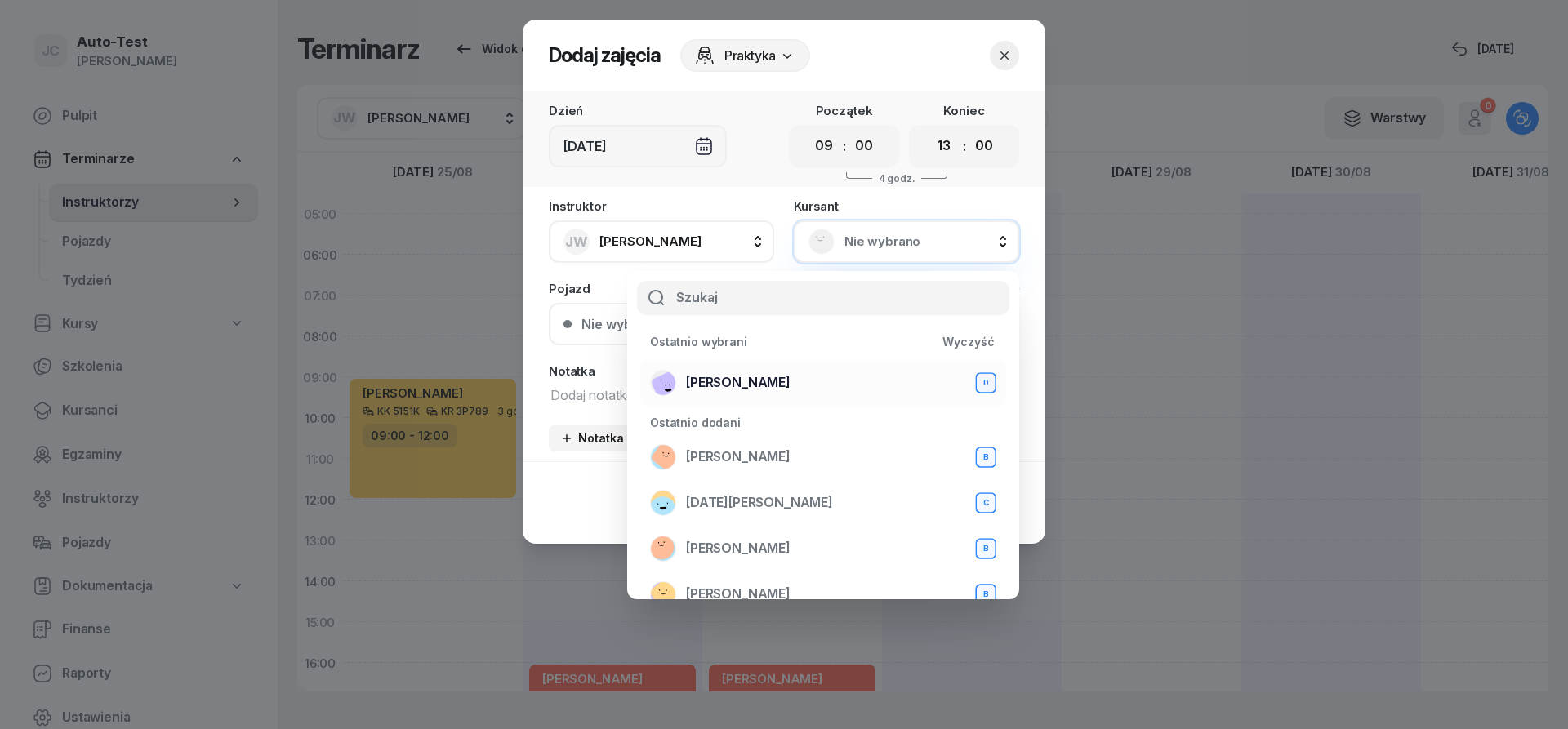
click at [791, 384] on span "[PERSON_NAME]" at bounding box center [738, 383] width 105 height 21
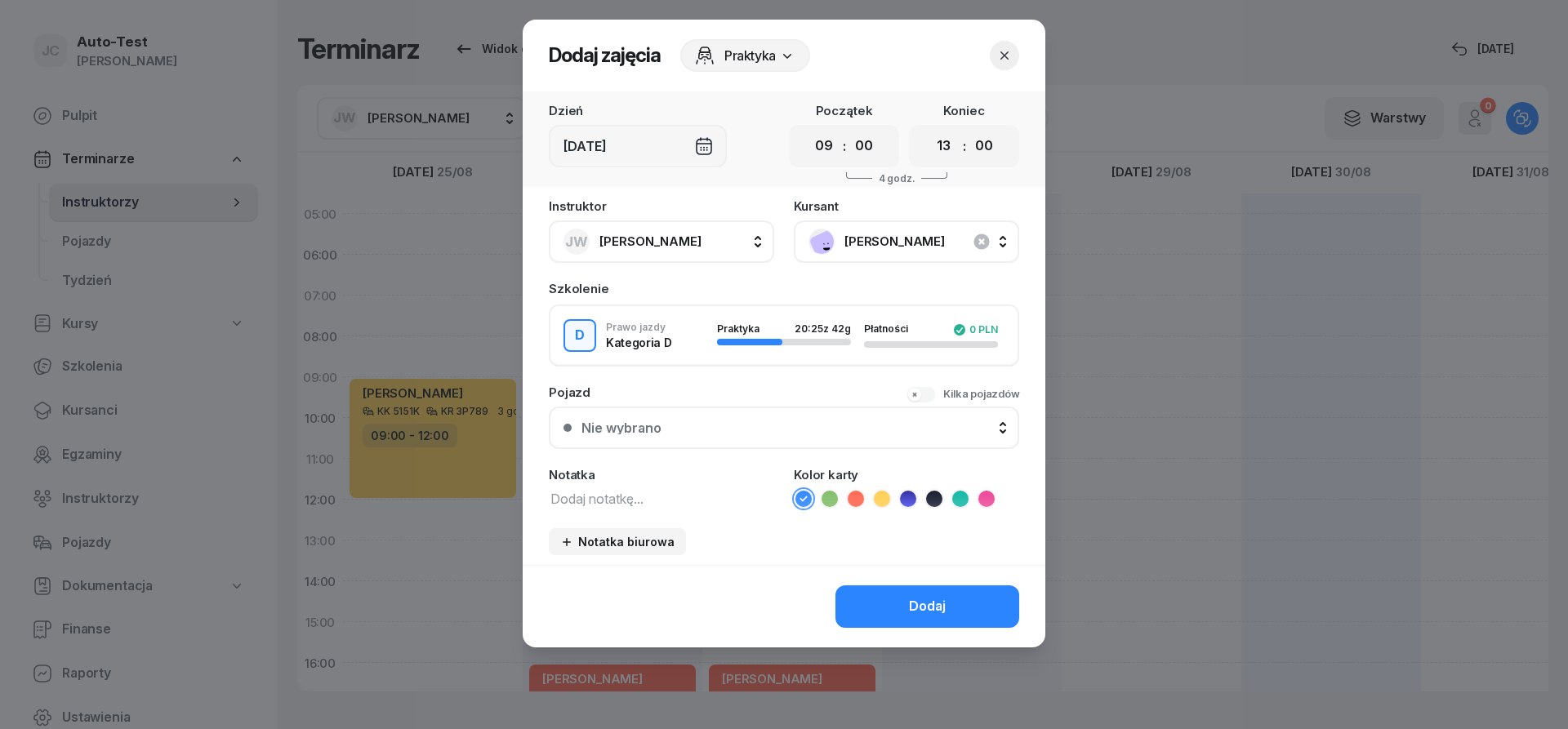
click at [737, 443] on button "Nie wybrano" at bounding box center [783, 428] width 470 height 42
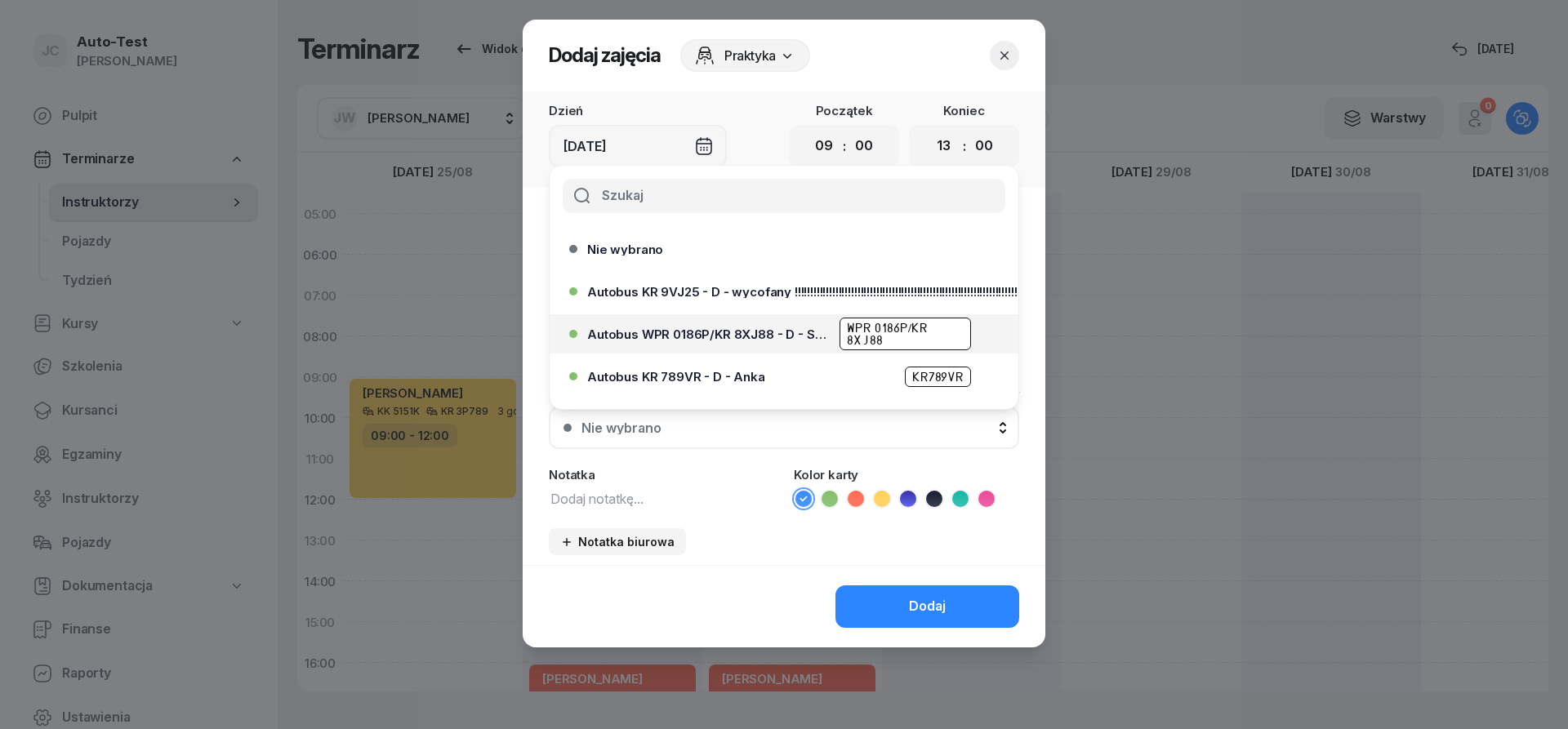
click at [780, 340] on span "Autobus WPR 0186P/KR 8XJ88 - D - Szef" at bounding box center [708, 334] width 243 height 12
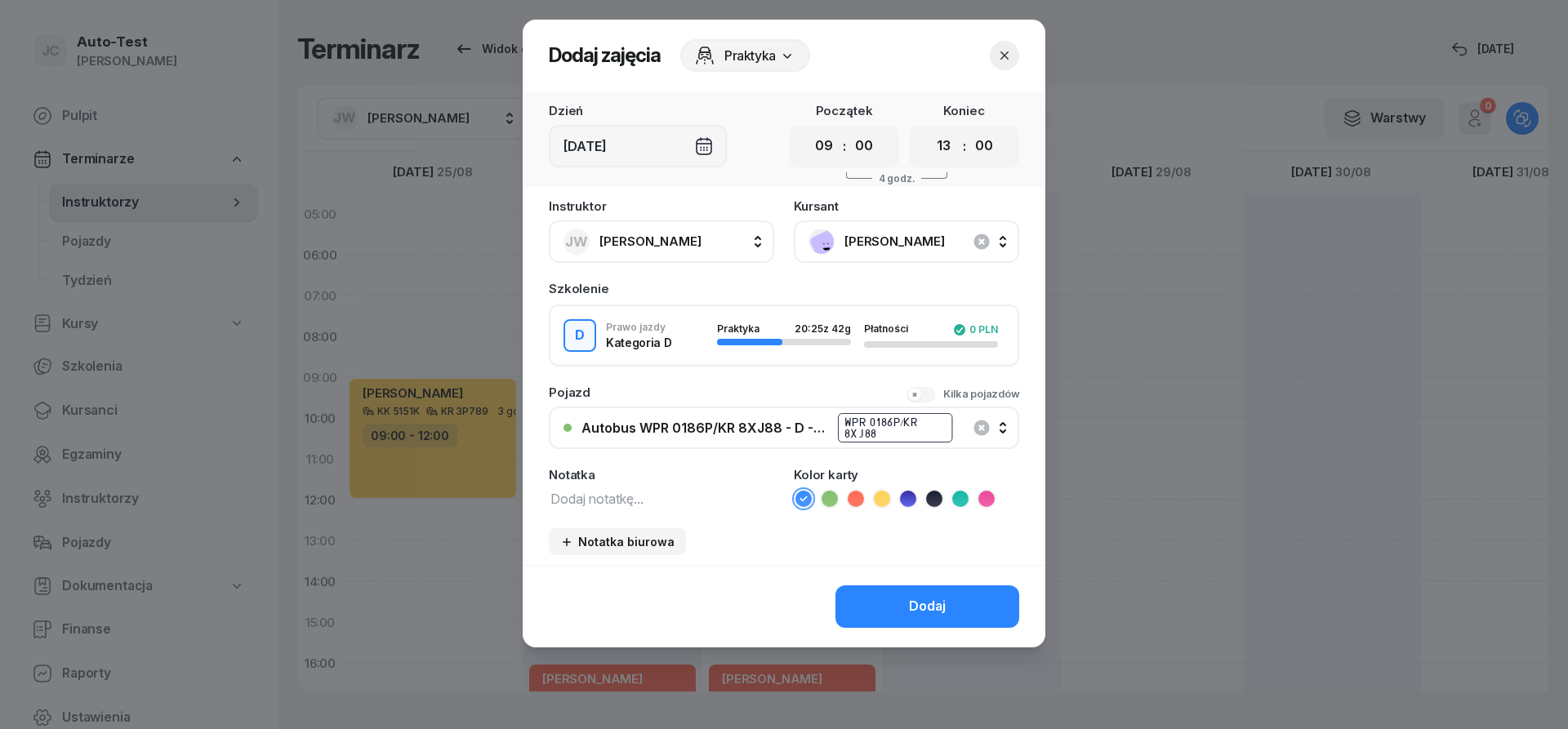
click at [853, 510] on div "Instruktor JW [PERSON_NAME] AW [PERSON_NAME] AH [PERSON_NAME] BM [PERSON_NAME] …" at bounding box center [783, 382] width 522 height 365
click at [853, 502] on icon at bounding box center [856, 499] width 16 height 16
click at [880, 597] on button "Dodaj" at bounding box center [927, 606] width 184 height 42
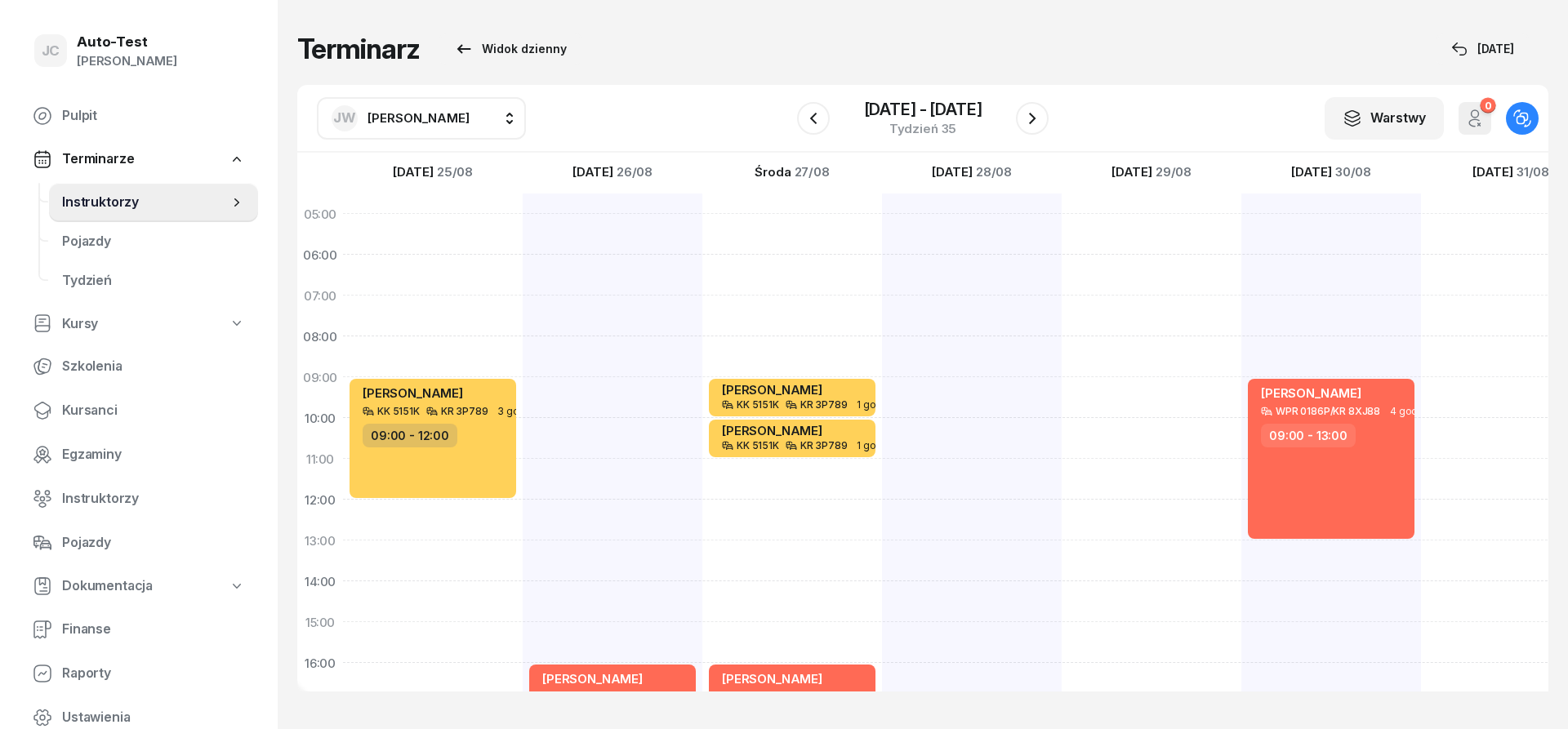
click at [441, 114] on span "[PERSON_NAME]" at bounding box center [419, 118] width 102 height 16
type input "biel"
click at [446, 226] on div "MB [PERSON_NAME]" at bounding box center [438, 226] width 195 height 26
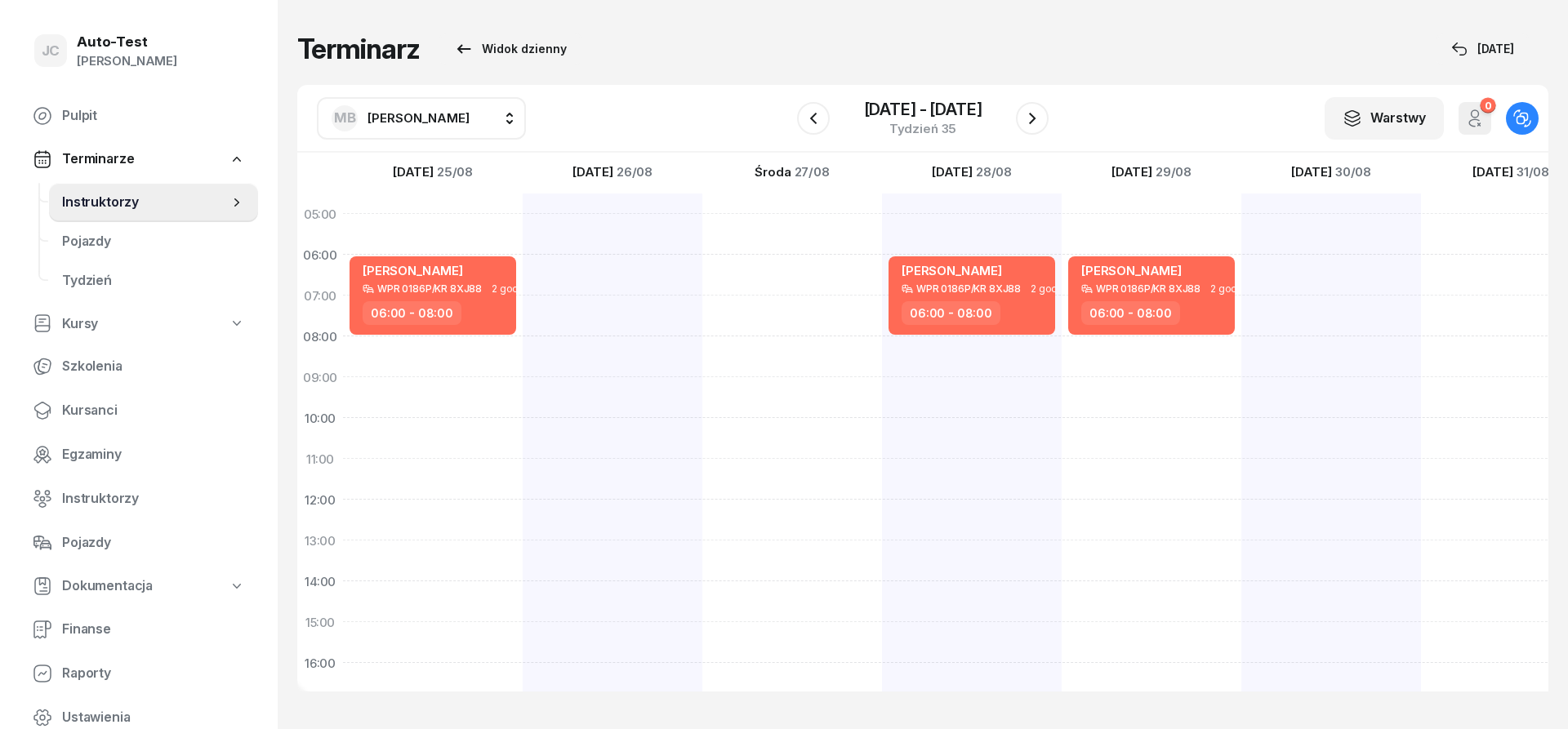
click at [1466, 262] on div at bounding box center [1511, 602] width 180 height 816
select select "06"
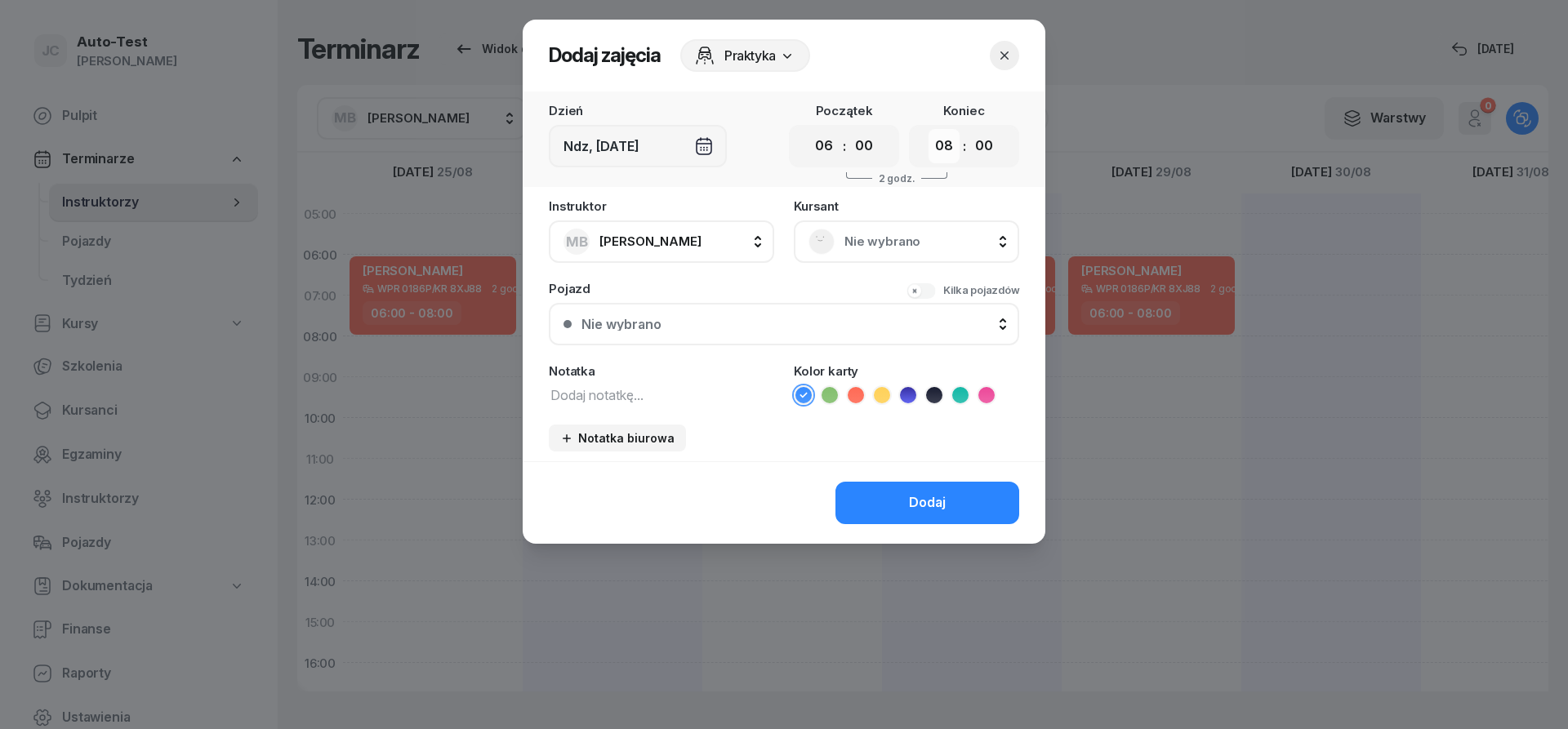
click at [929, 129] on select "00 01 02 03 04 05 06 07 08 09 10 11 12 13 14 15 16 17 18 19 20 21 22 23" at bounding box center [944, 146] width 31 height 34
select select "10"
click option "10" at bounding box center [0, 0] width 0 height 0
click at [858, 250] on span "Nie wybrano" at bounding box center [925, 242] width 160 height 21
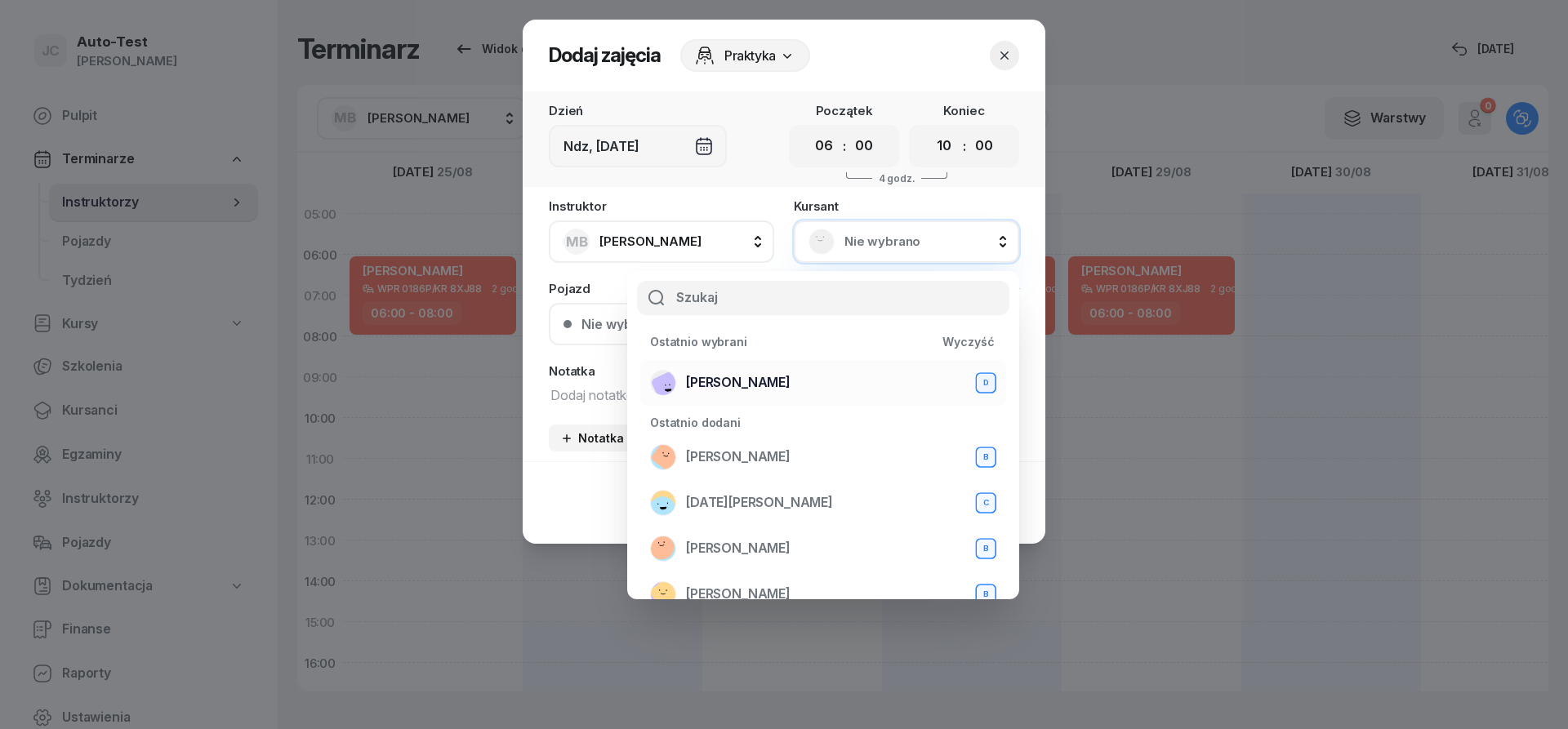
click at [791, 373] on span "[PERSON_NAME]" at bounding box center [738, 383] width 105 height 21
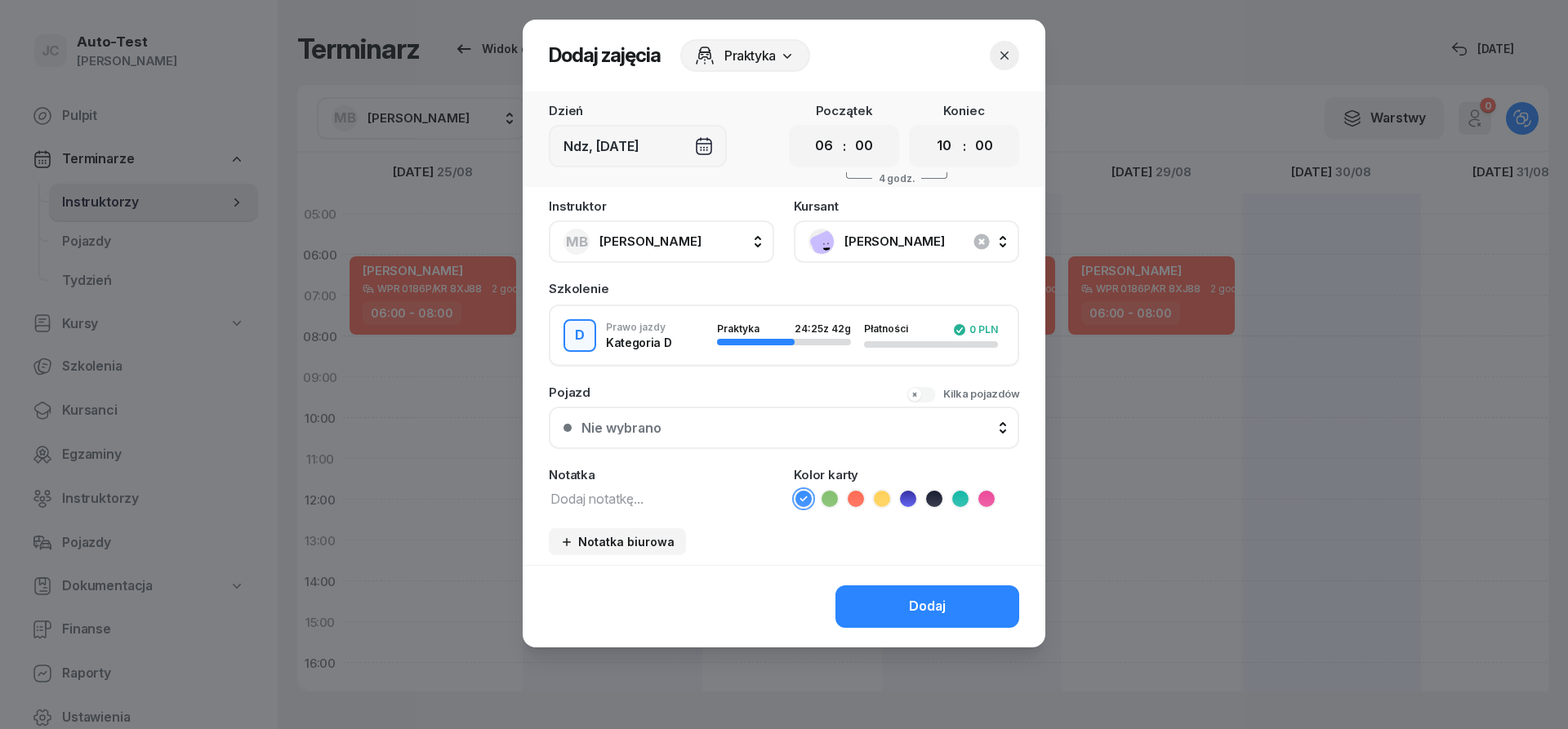
click at [766, 423] on div "Nie wybrano" at bounding box center [793, 428] width 423 height 13
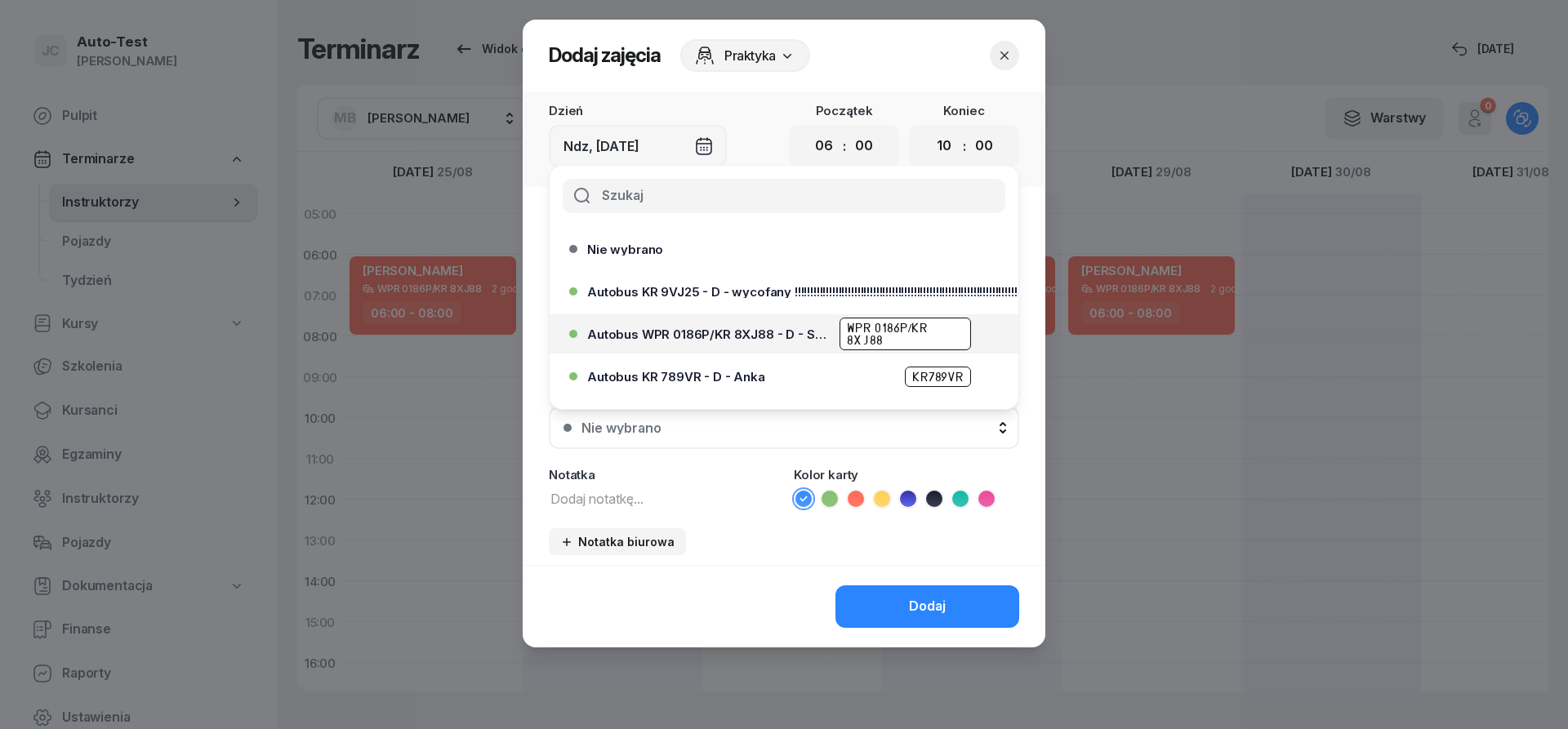
click at [786, 339] on span "Autobus WPR 0186P/KR 8XJ88 - D - Szef" at bounding box center [708, 334] width 243 height 12
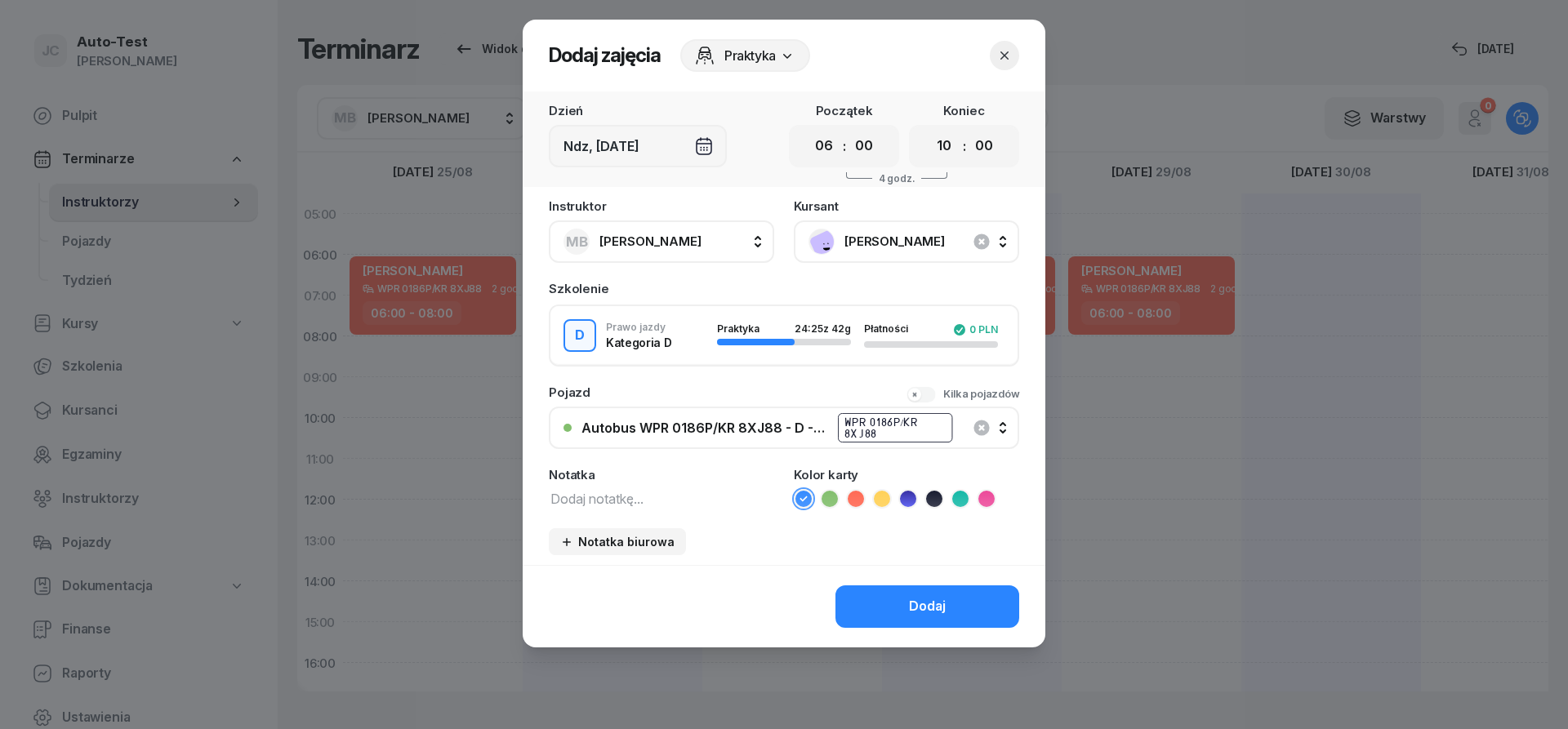
click at [860, 501] on icon at bounding box center [856, 499] width 16 height 16
click at [920, 612] on div "Dodaj" at bounding box center [927, 606] width 37 height 21
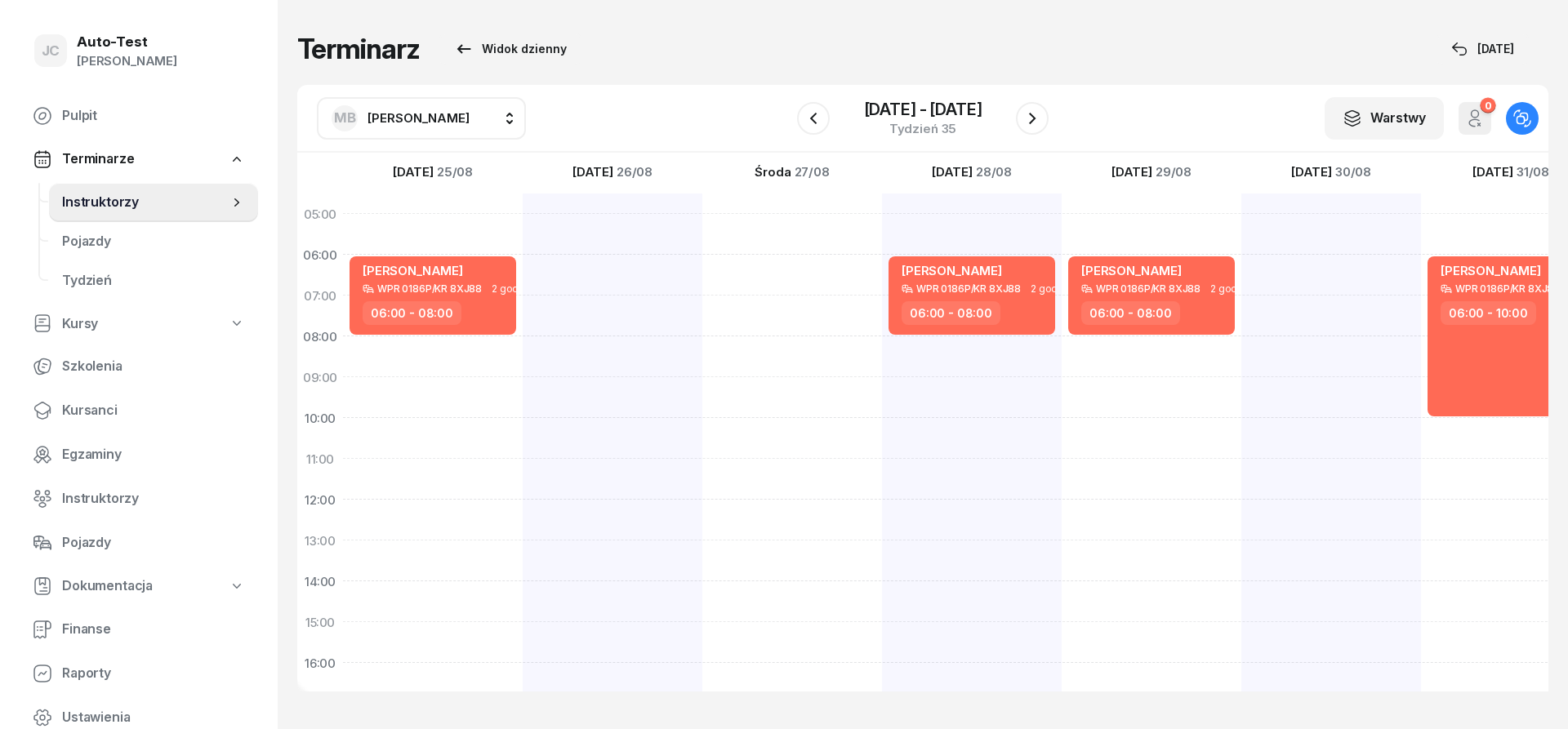
click at [1028, 122] on icon "button" at bounding box center [1033, 119] width 20 height 20
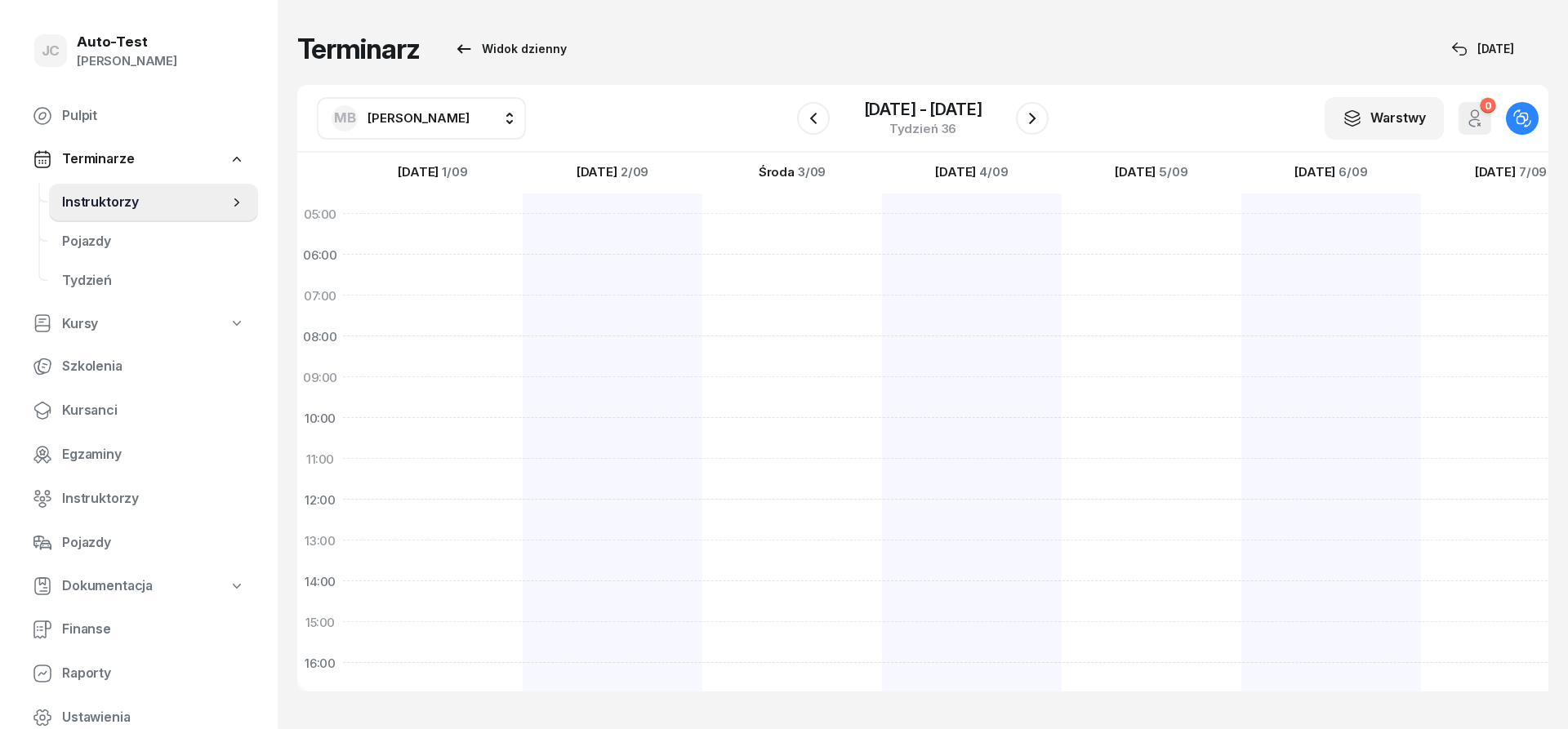
drag, startPoint x: 510, startPoint y: 116, endPoint x: 490, endPoint y: 119, distance: 20.2
click at [491, 119] on button "MB [PERSON_NAME]" at bounding box center [422, 119] width 209 height 42
type input "jer"
click at [452, 212] on li "[PERSON_NAME]" at bounding box center [448, 226] width 234 height 46
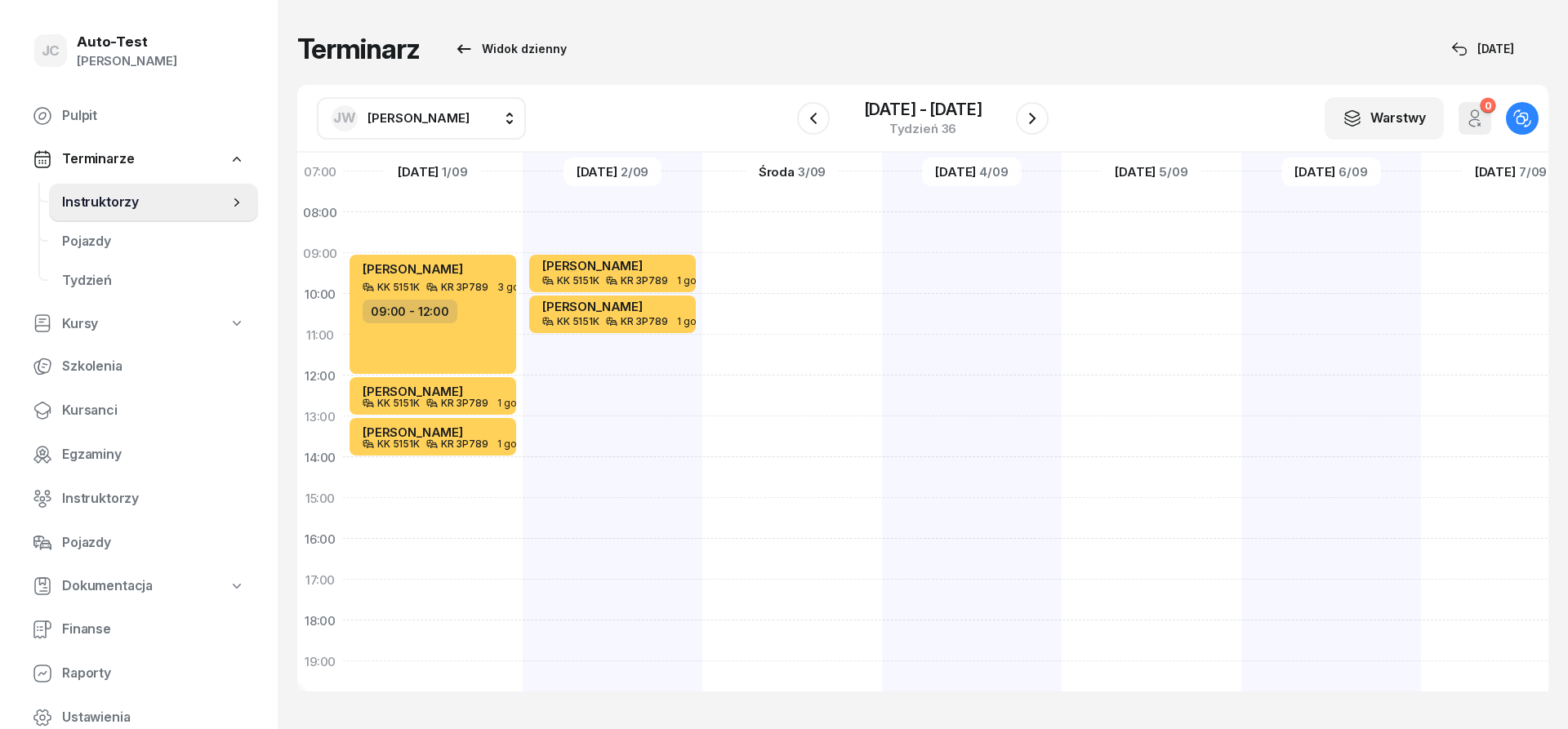
scroll to position [196, 0]
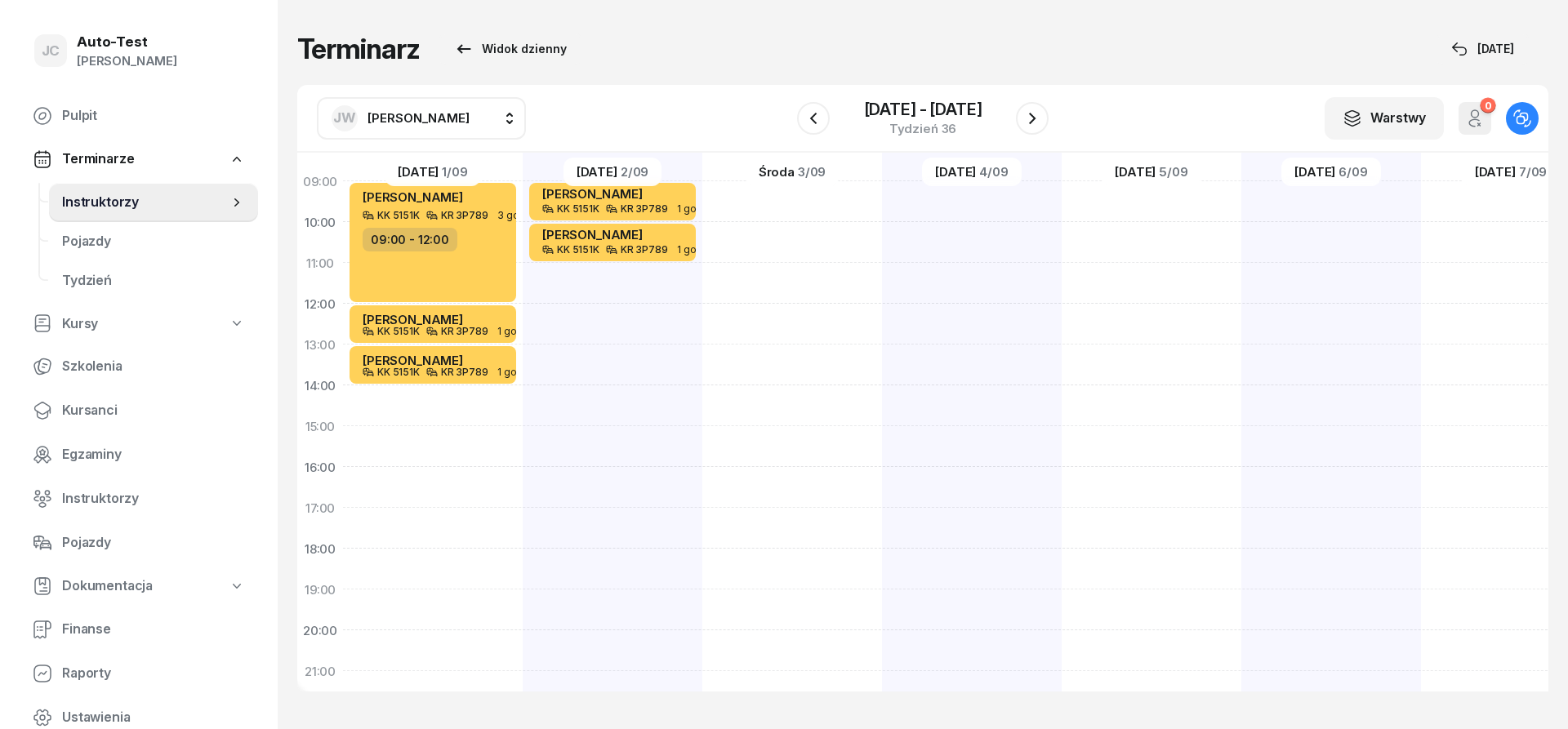
click at [470, 405] on div "[PERSON_NAME] KK 5151K KR 3P789 3 godz. 09:00 - 12:00 [PERSON_NAME] KK 5151K KR…" at bounding box center [433, 405] width 180 height 816
select select "14"
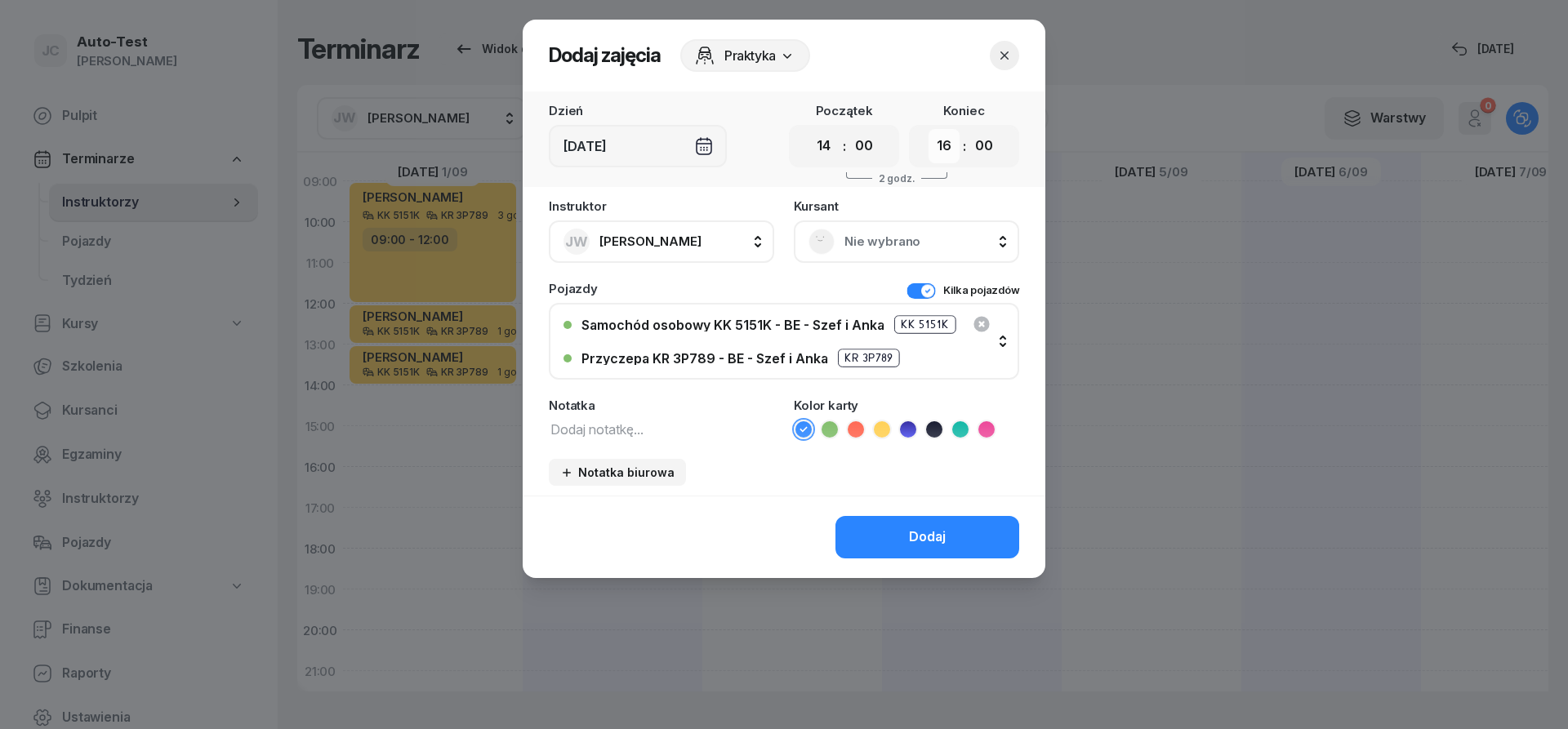
click at [929, 129] on select "00 01 02 03 04 05 06 07 08 09 10 11 12 13 14 15 16 17 18 19 20 21 22 23" at bounding box center [944, 146] width 31 height 34
select select "18"
click option "18" at bounding box center [0, 0] width 0 height 0
drag, startPoint x: 922, startPoint y: 219, endPoint x: 907, endPoint y: 244, distance: 29.2
click at [922, 221] on div "[DEMOGRAPHIC_DATA] Nie wybrano" at bounding box center [907, 231] width 226 height 63
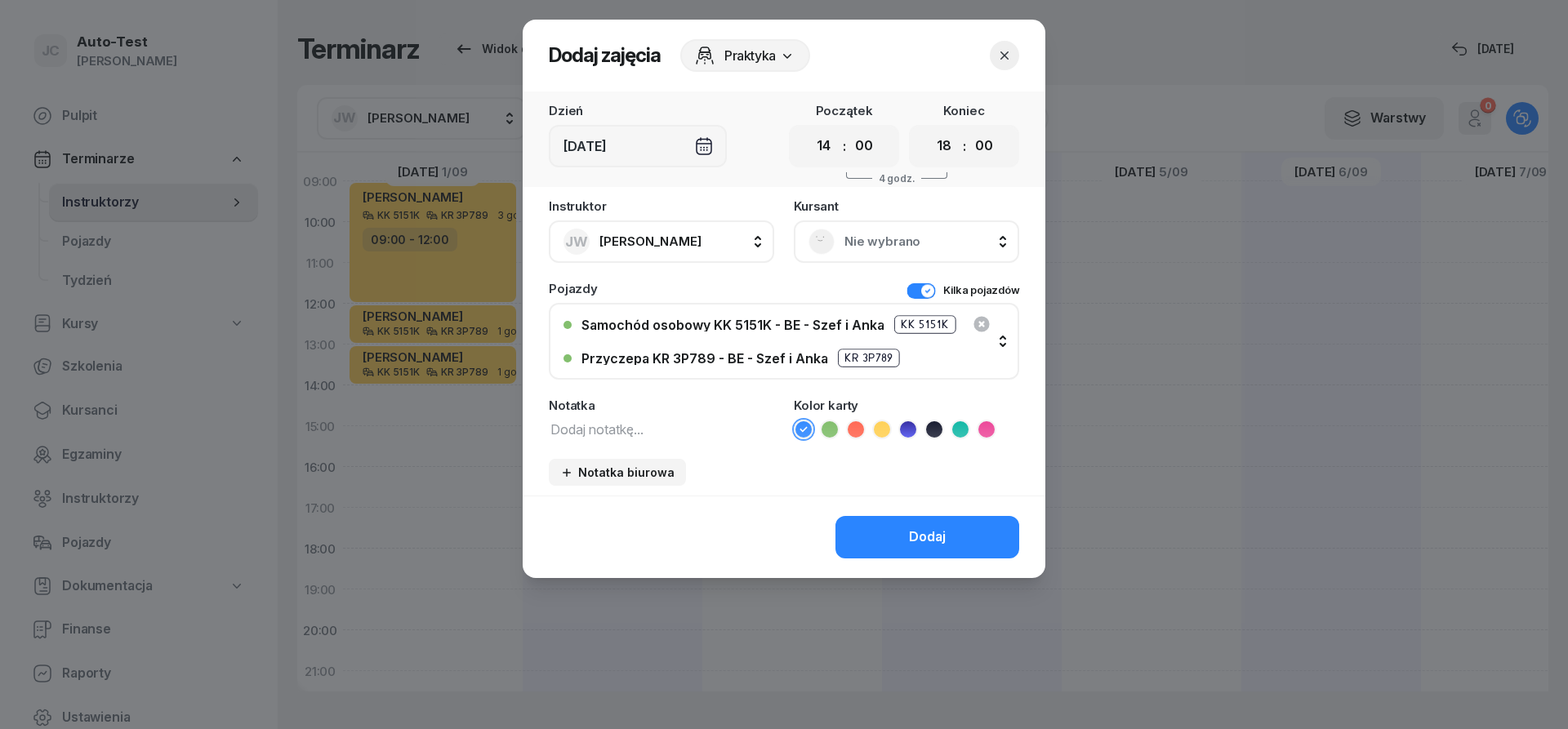
click at [907, 244] on span "Nie wybrano" at bounding box center [925, 242] width 160 height 21
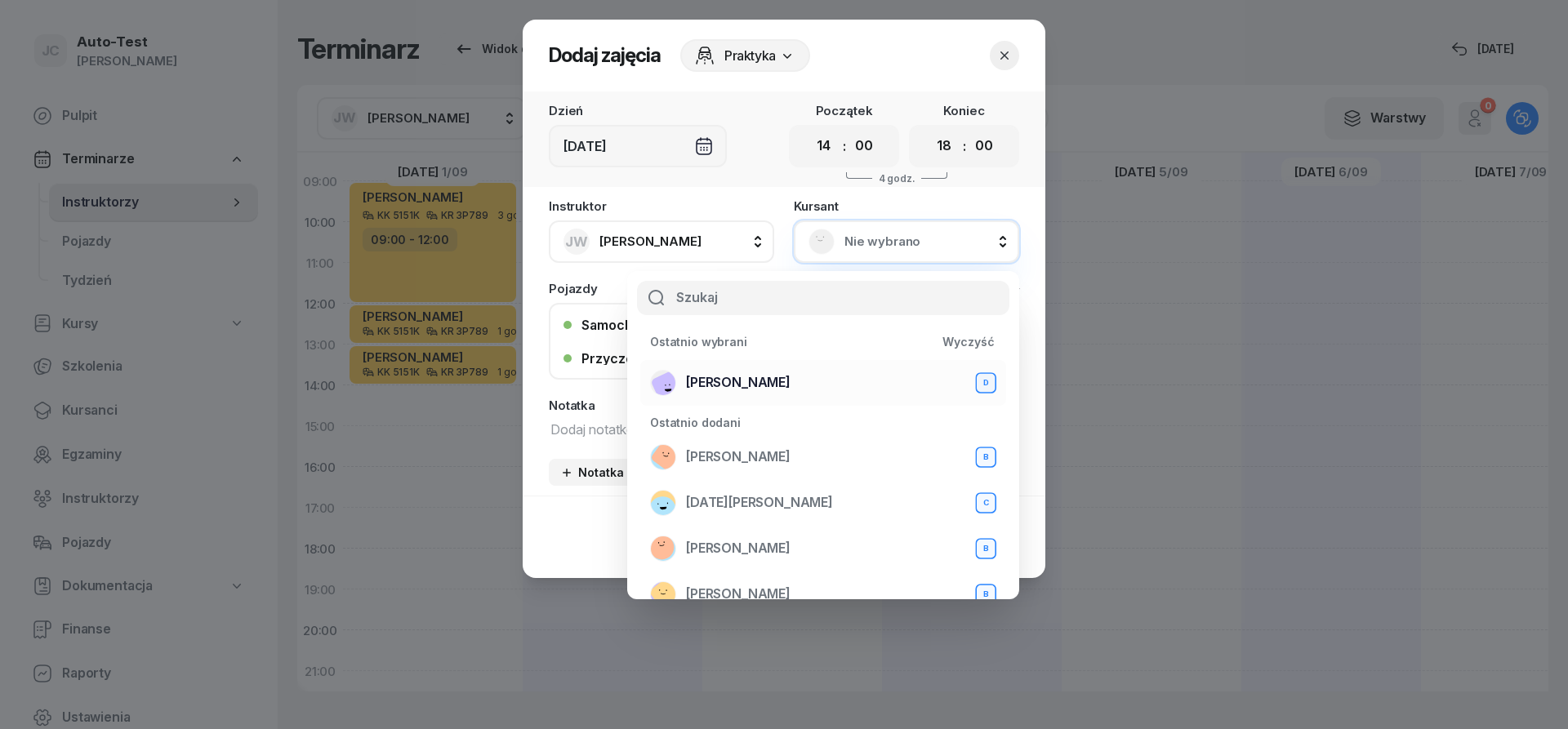
click at [791, 384] on span "[PERSON_NAME]" at bounding box center [738, 383] width 105 height 21
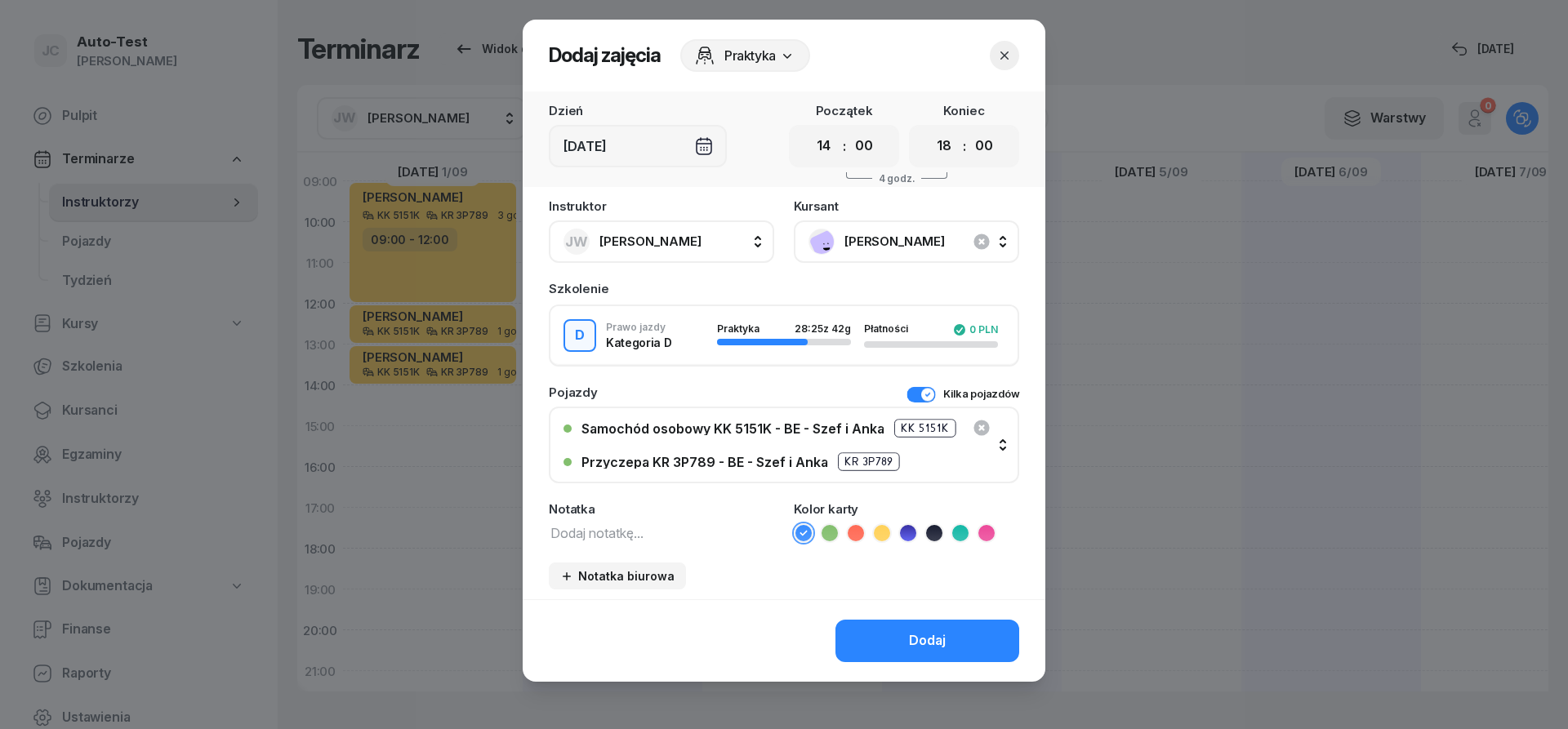
click at [912, 395] on button "Kilka pojazdów" at bounding box center [963, 395] width 113 height 16
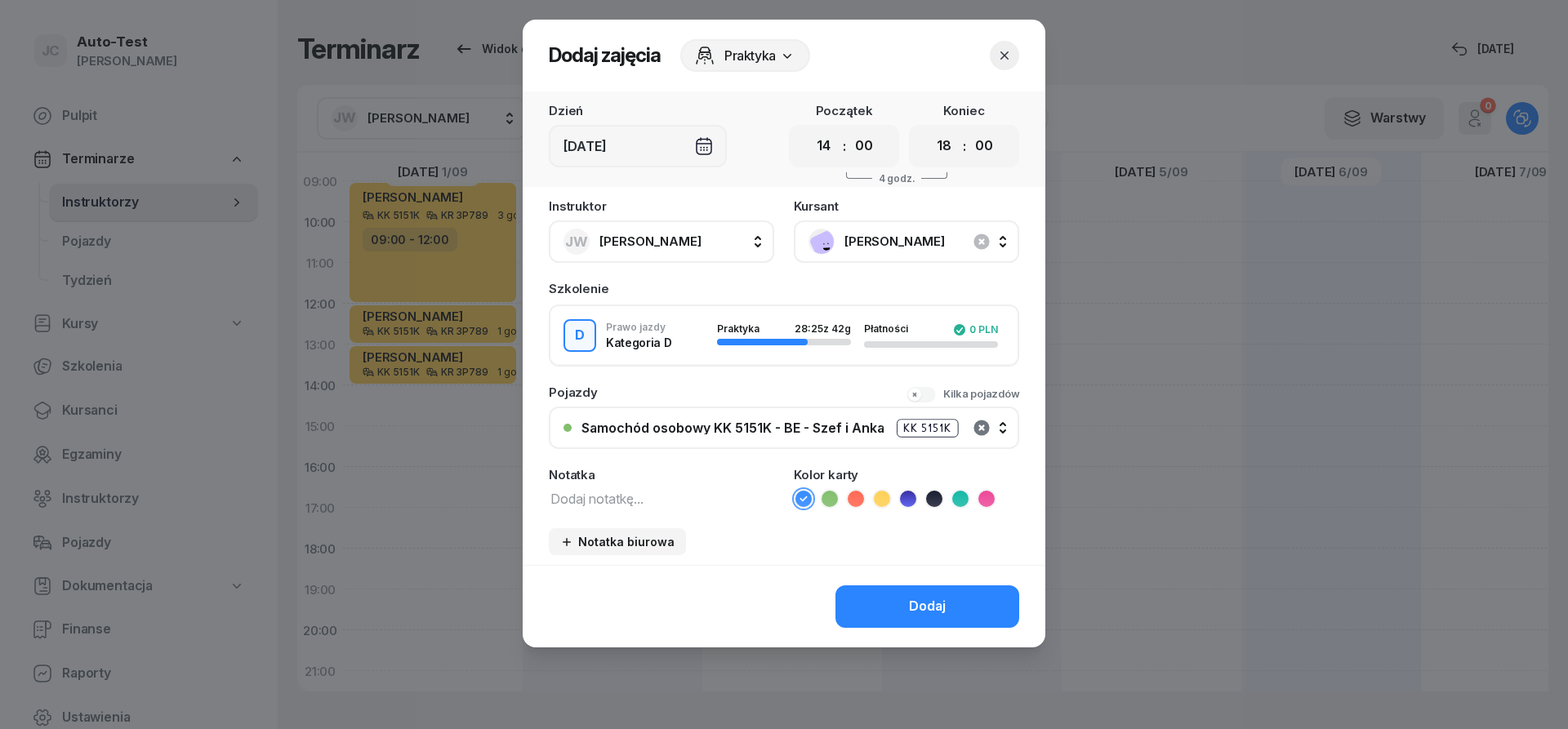
click at [978, 425] on icon "button" at bounding box center [981, 427] width 16 height 16
drag, startPoint x: 808, startPoint y: 434, endPoint x: 800, endPoint y: 439, distance: 9.4
click at [807, 434] on button "Nie wybrano" at bounding box center [783, 428] width 470 height 42
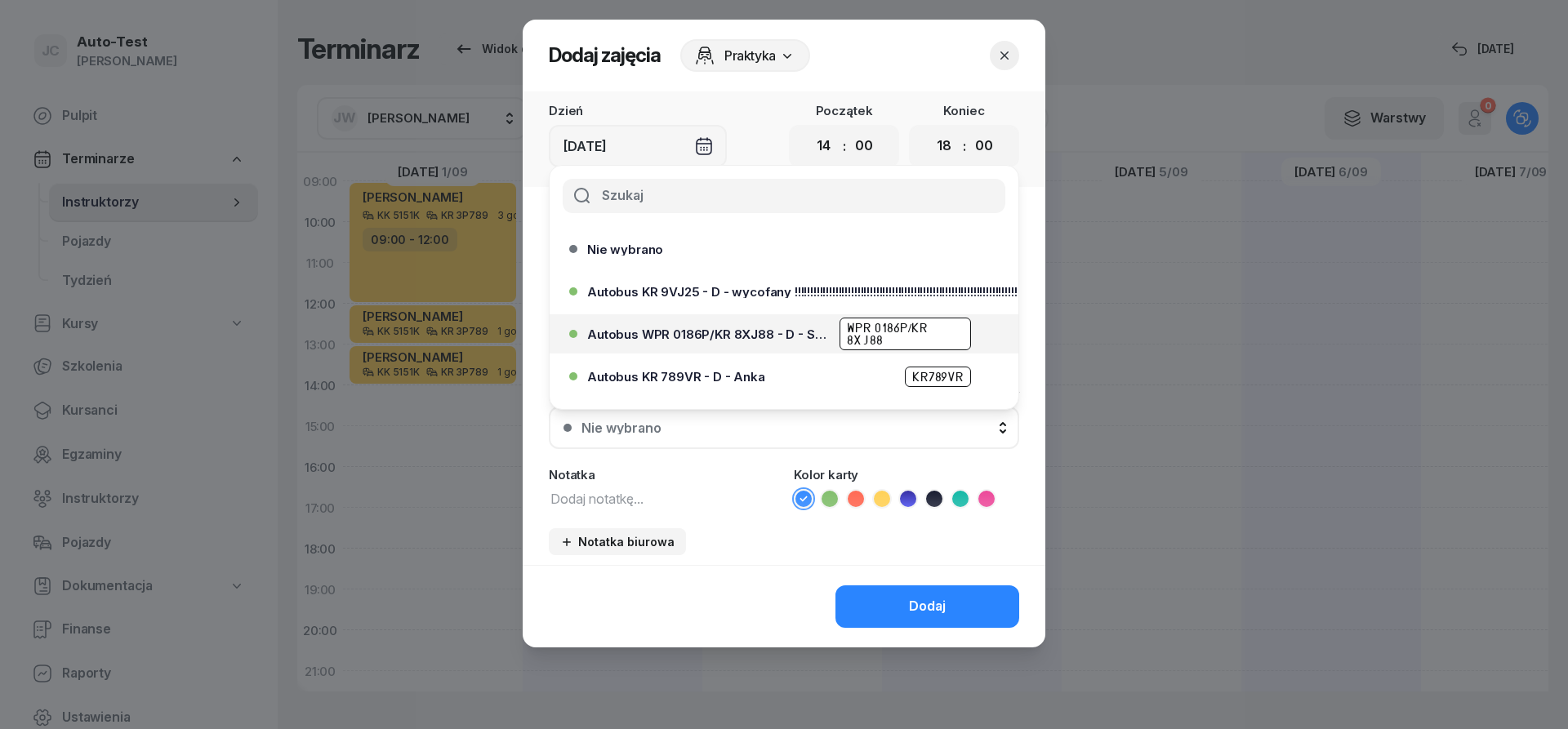
click at [765, 347] on li "Autobus WPR 0186P/KR 8XJ88 - D - Szef WPR 0186P/KR 8XJ88" at bounding box center [783, 334] width 468 height 39
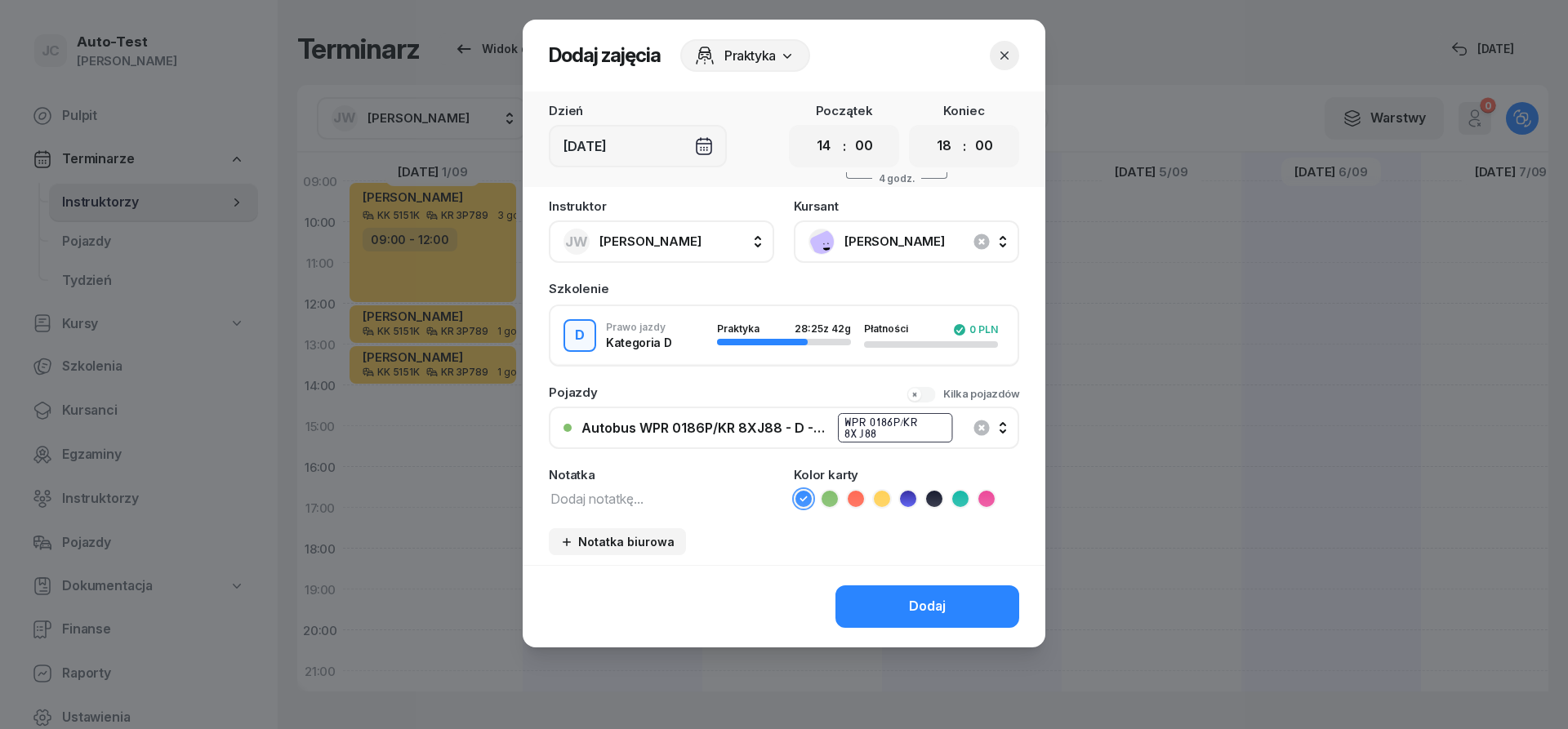
click at [858, 504] on icon at bounding box center [856, 499] width 16 height 16
click at [877, 601] on button "Dodaj" at bounding box center [927, 606] width 184 height 42
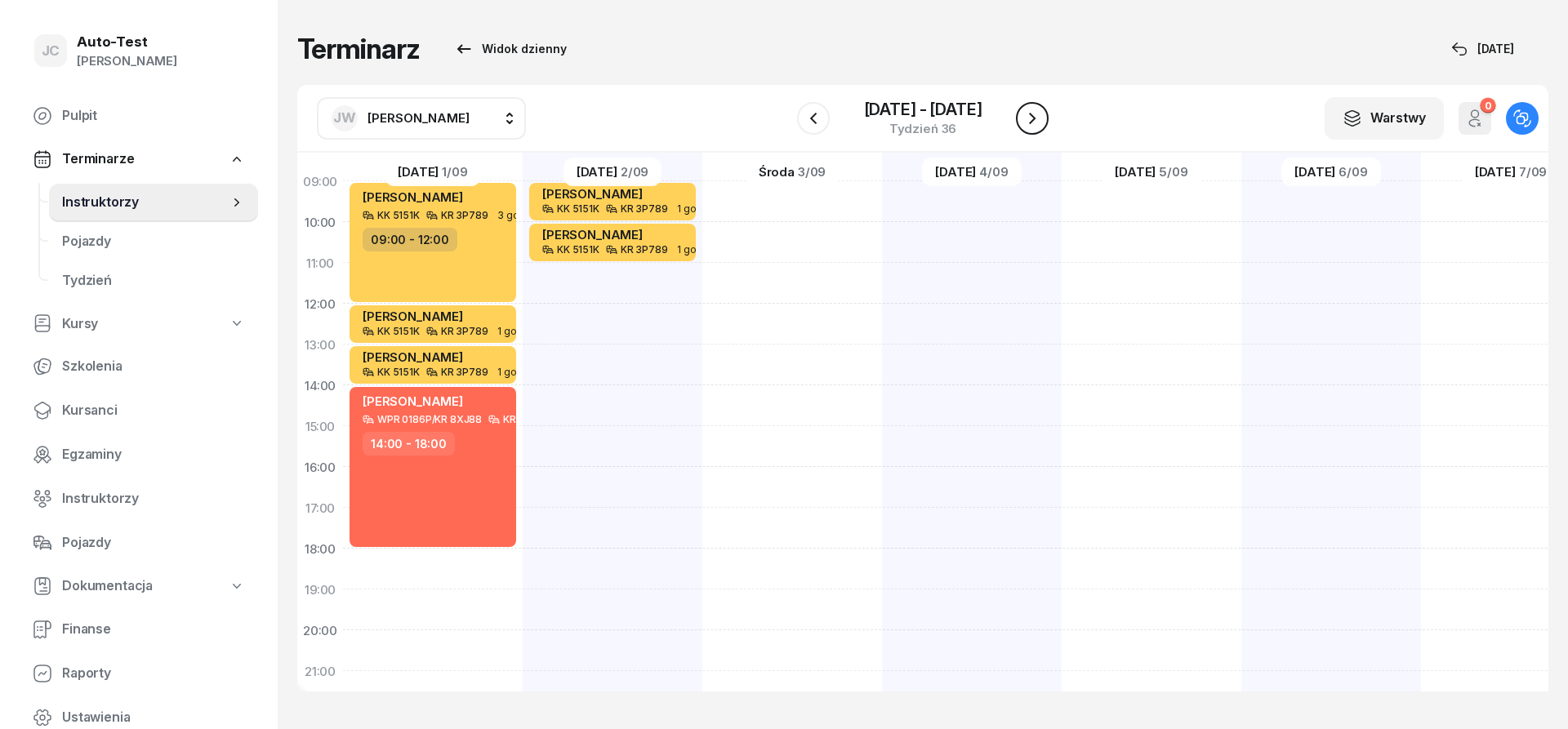
click at [1028, 120] on icon "button" at bounding box center [1033, 119] width 20 height 20
click at [1031, 120] on icon "button" at bounding box center [1033, 119] width 20 height 20
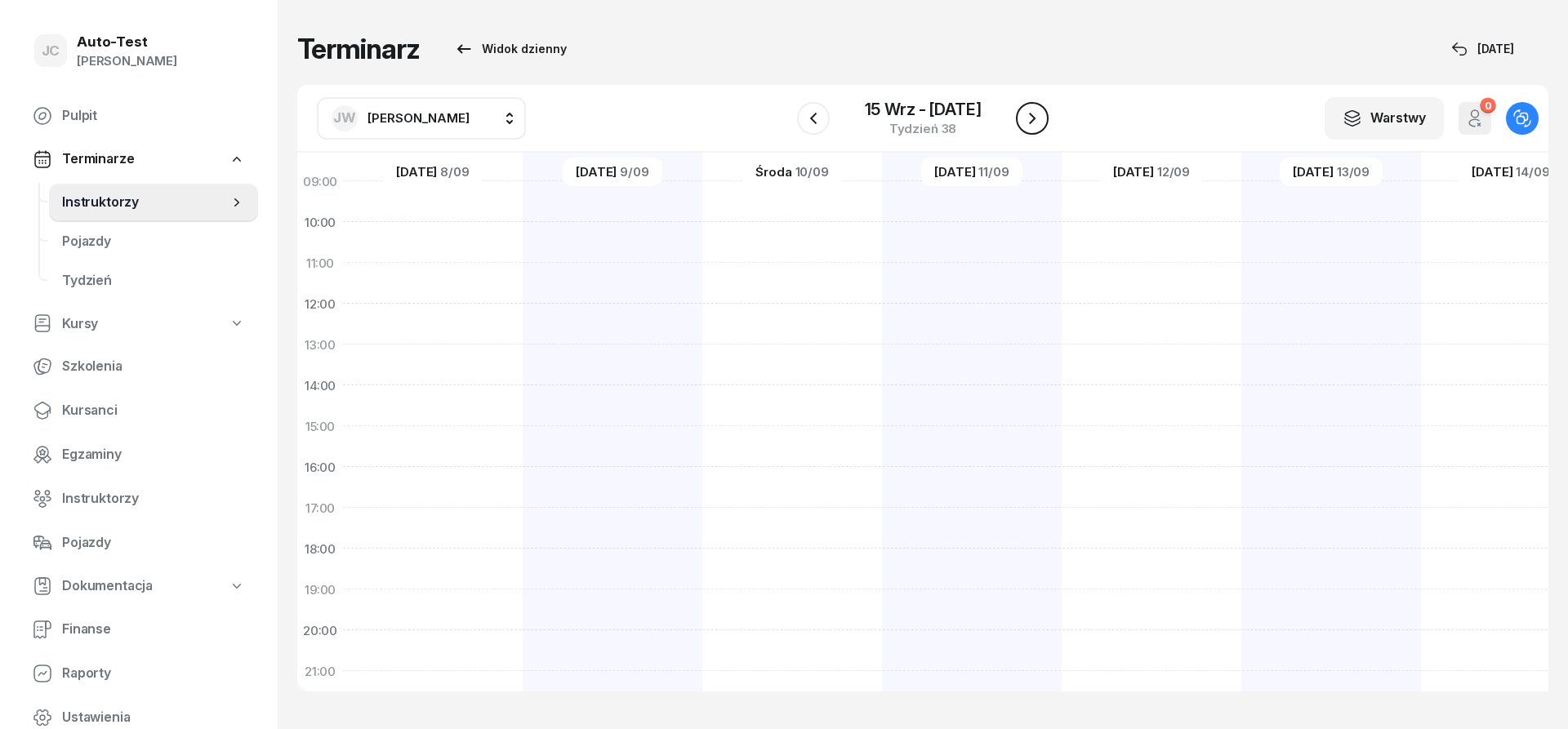
click at [1031, 120] on icon "button" at bounding box center [1033, 119] width 20 height 20
click at [455, 293] on div at bounding box center [433, 503] width 180 height 816
select select "09"
select select "11"
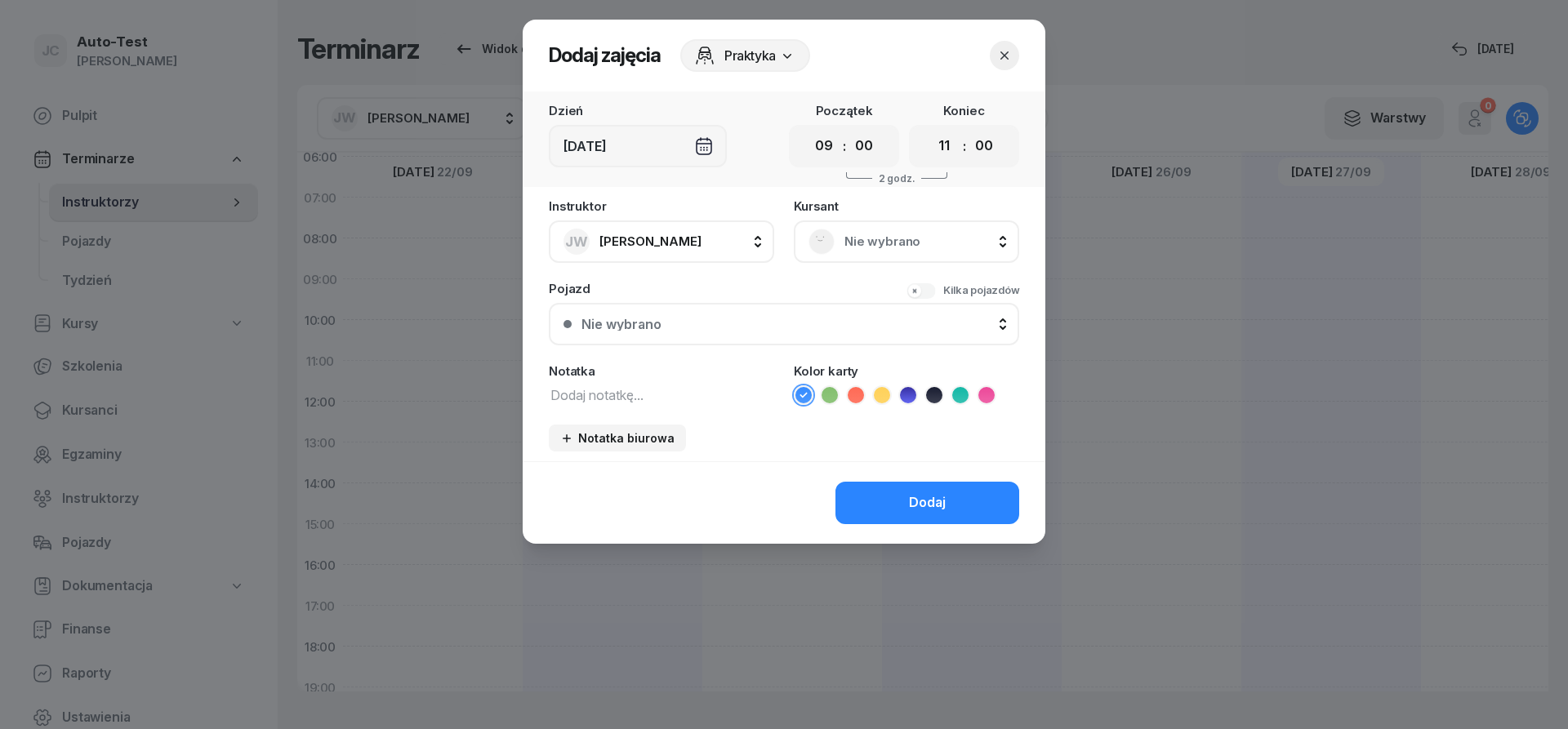
click at [879, 245] on span "Nie wybrano" at bounding box center [925, 242] width 160 height 21
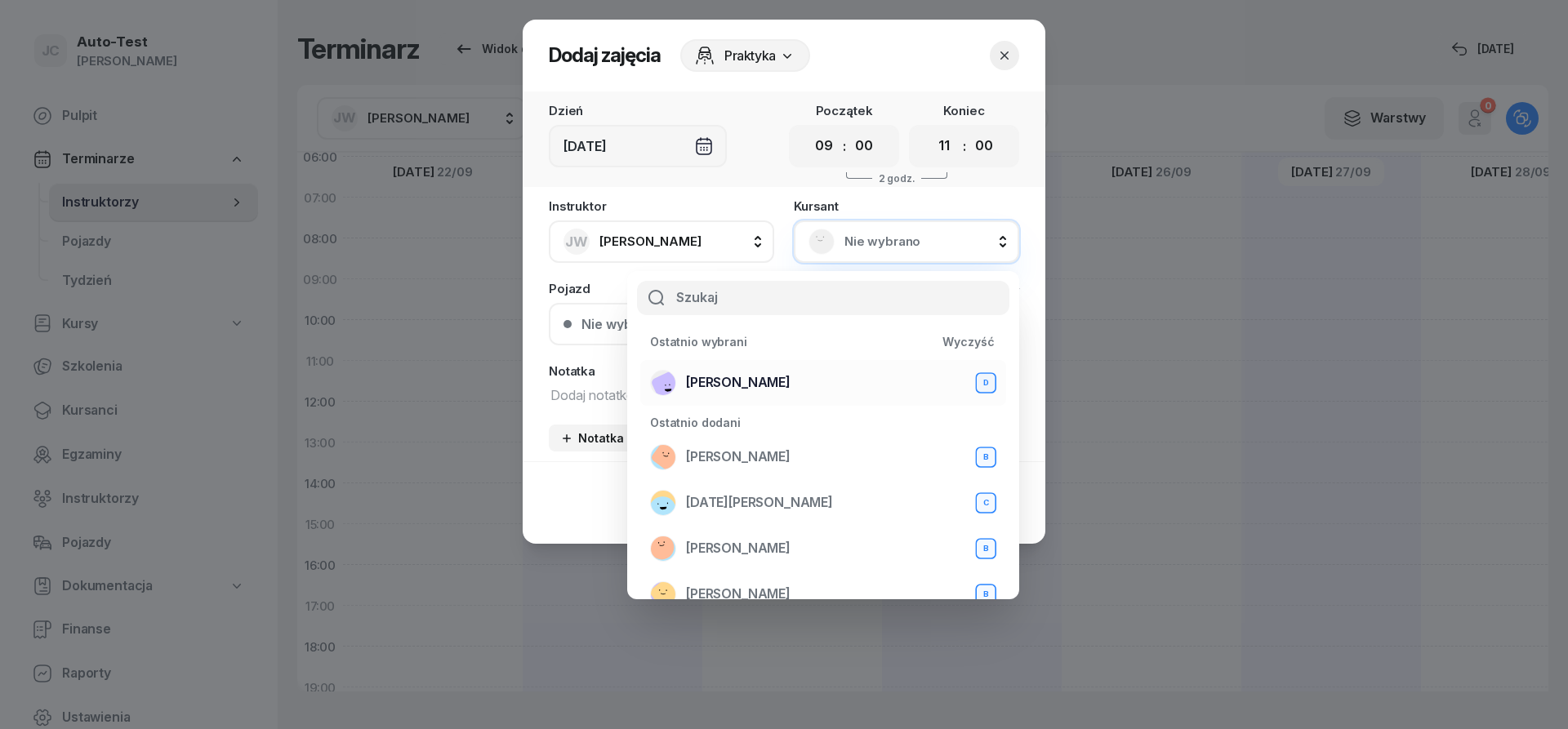
click at [791, 382] on span "[PERSON_NAME]" at bounding box center [738, 383] width 105 height 21
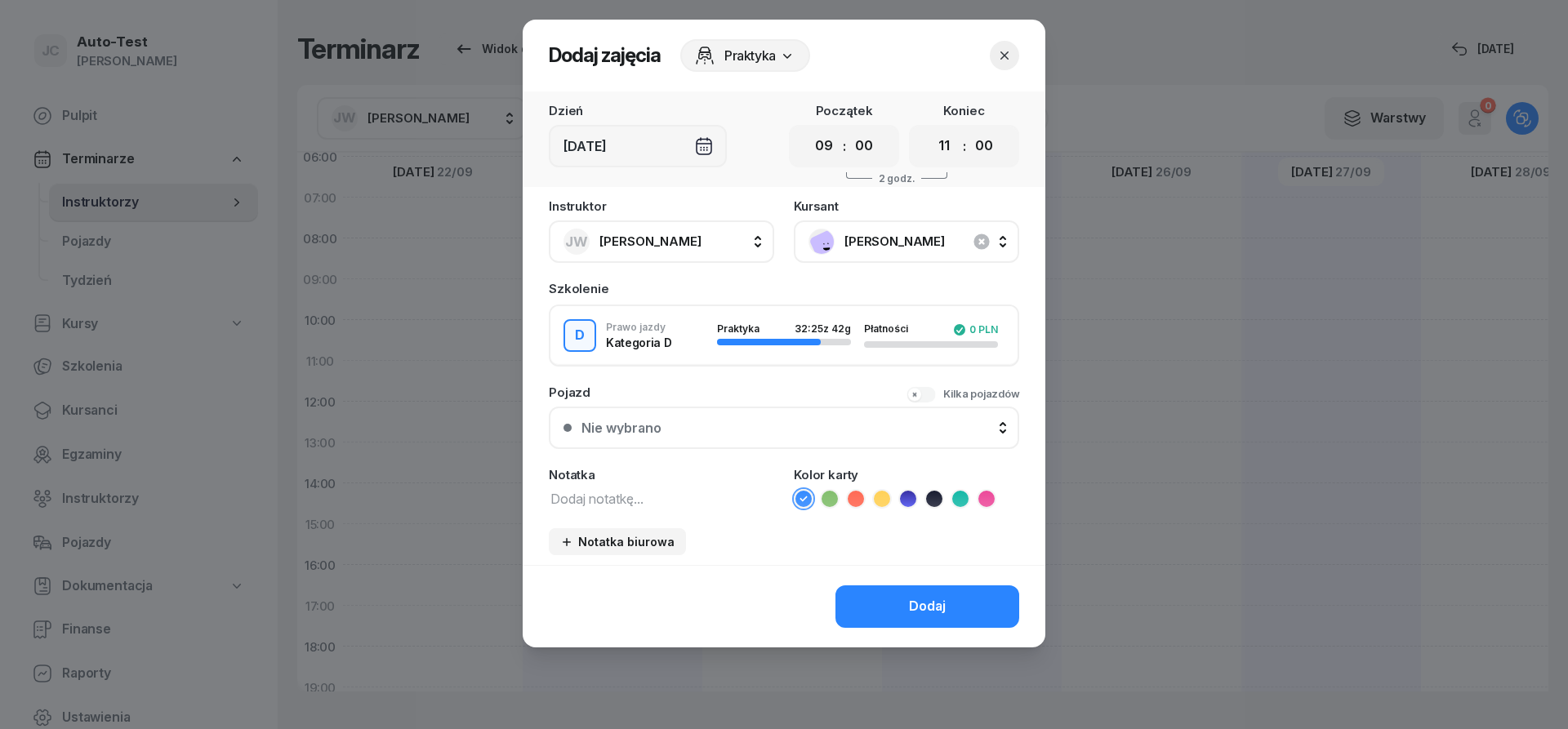
drag, startPoint x: 761, startPoint y: 434, endPoint x: 756, endPoint y: 442, distance: 9.4
click at [760, 434] on button "Nie wybrano" at bounding box center [783, 428] width 470 height 42
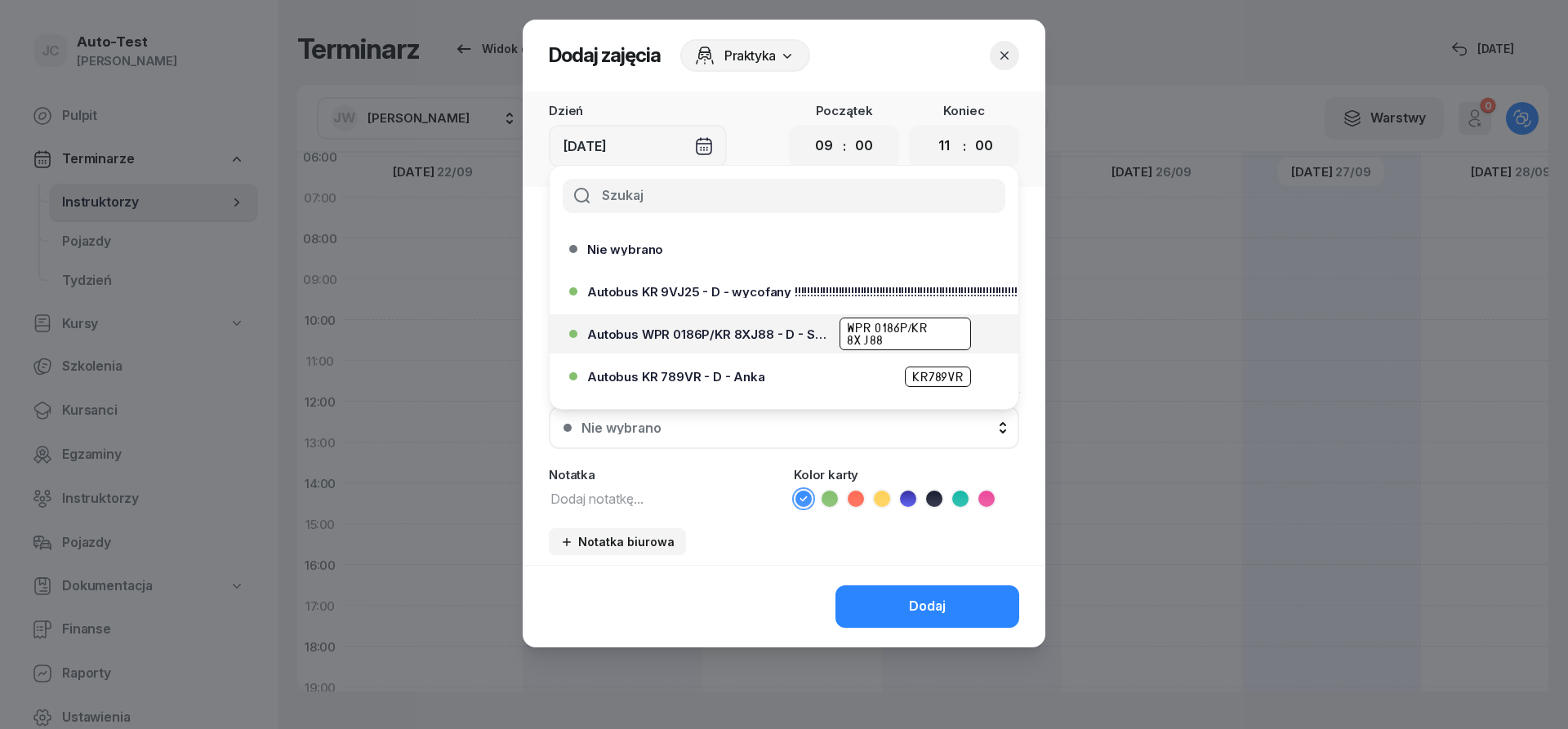
click at [775, 333] on span "Autobus WPR 0186P/KR 8XJ88 - D - Szef" at bounding box center [708, 334] width 243 height 12
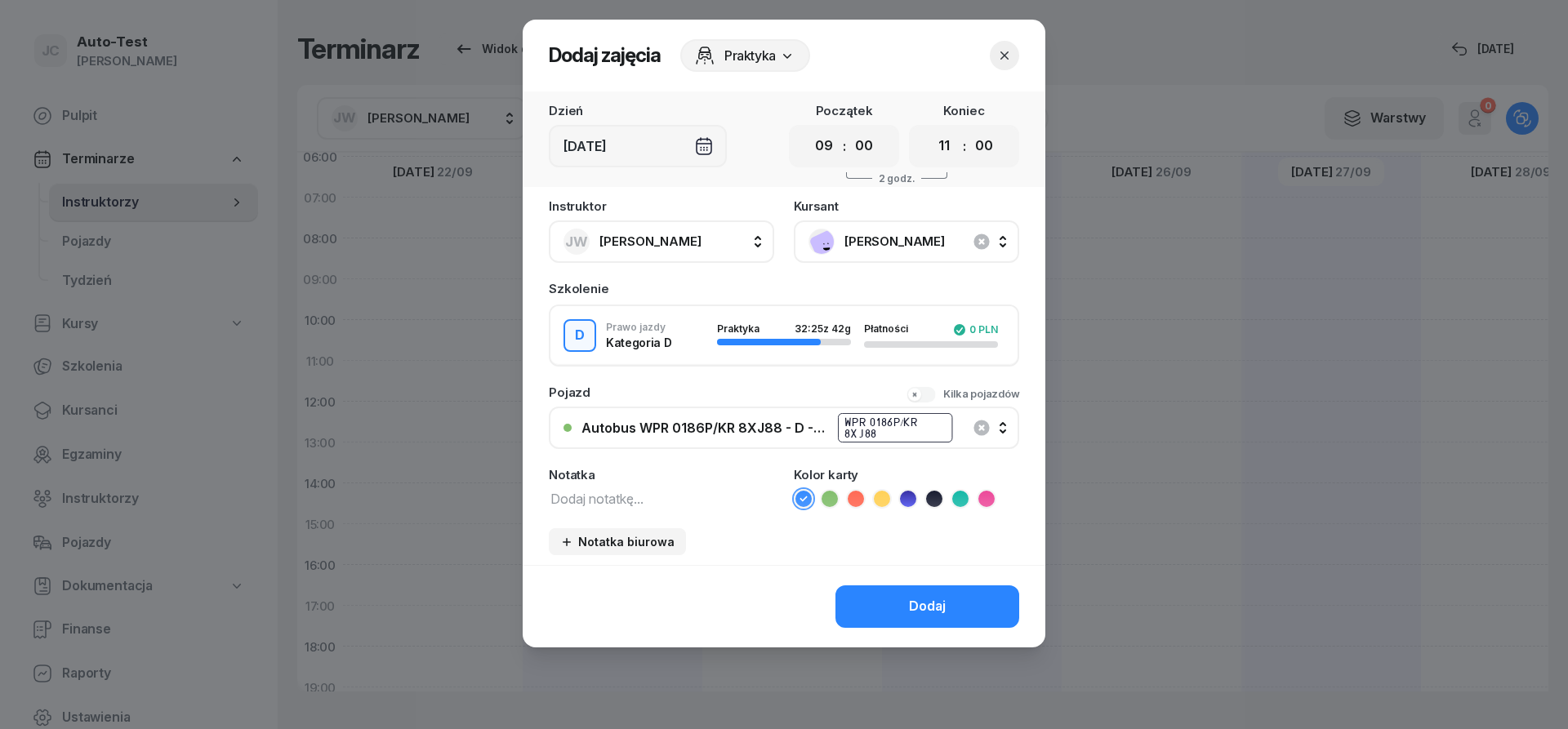
click at [858, 502] on icon at bounding box center [856, 499] width 16 height 16
click at [889, 615] on button "Dodaj" at bounding box center [927, 606] width 184 height 42
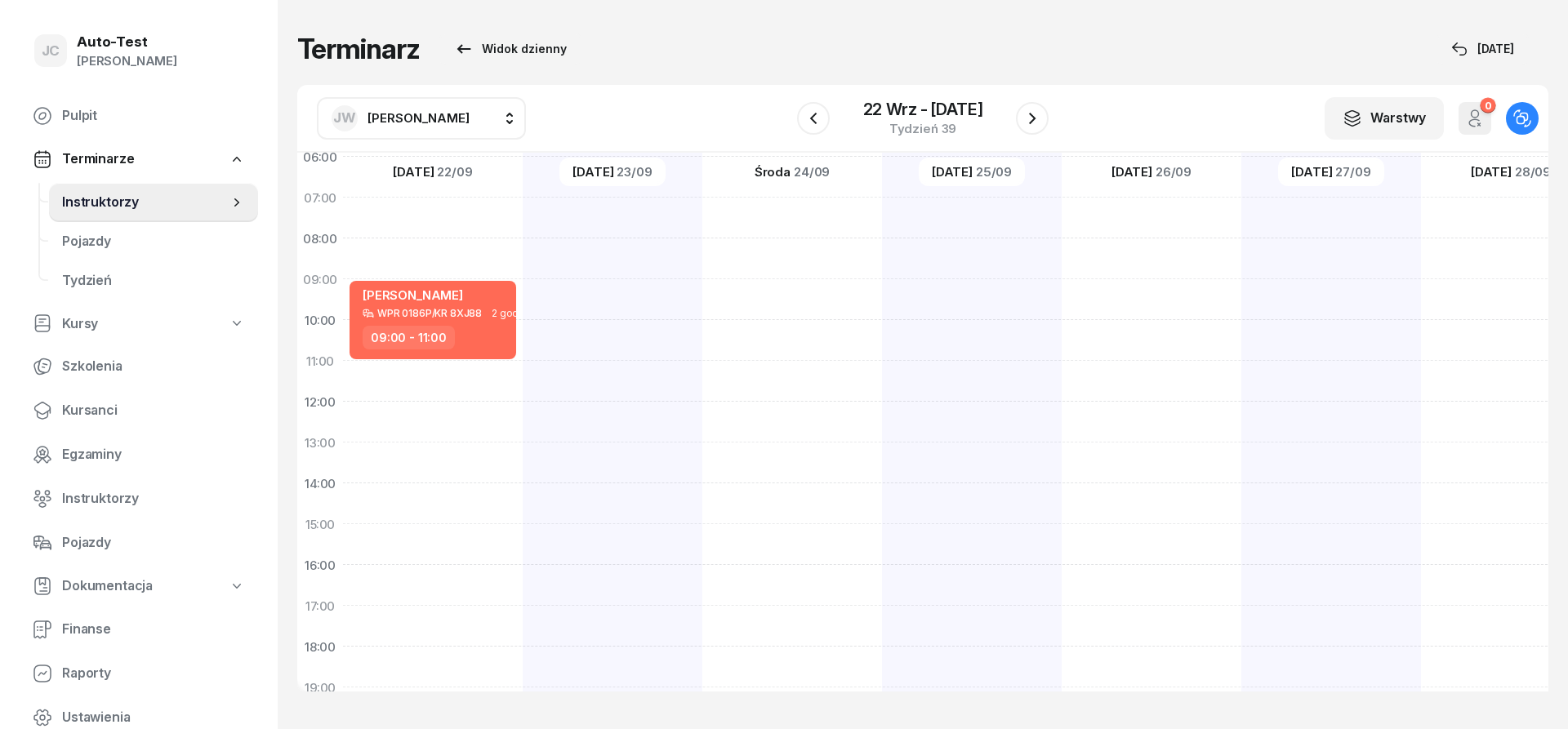
click at [974, 297] on div at bounding box center [972, 503] width 180 height 816
select select "09"
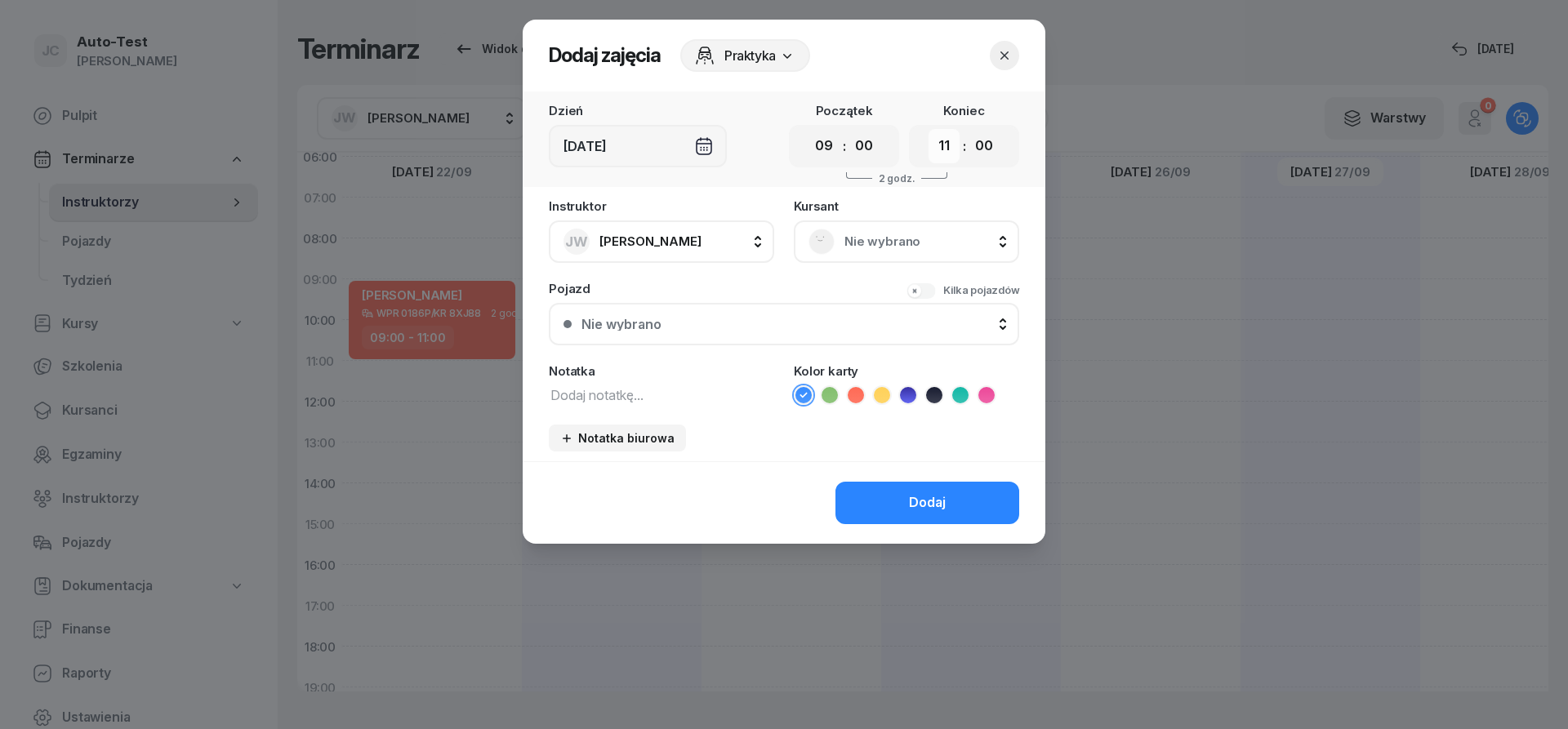
click at [929, 129] on select "00 01 02 03 04 05 06 07 08 09 10 11 12 13 14 15 16 17 18 19 20 21 22 23" at bounding box center [944, 146] width 31 height 34
select select "12"
click option "12" at bounding box center [0, 0] width 0 height 0
click at [861, 249] on span "Nie wybrano" at bounding box center [925, 242] width 160 height 21
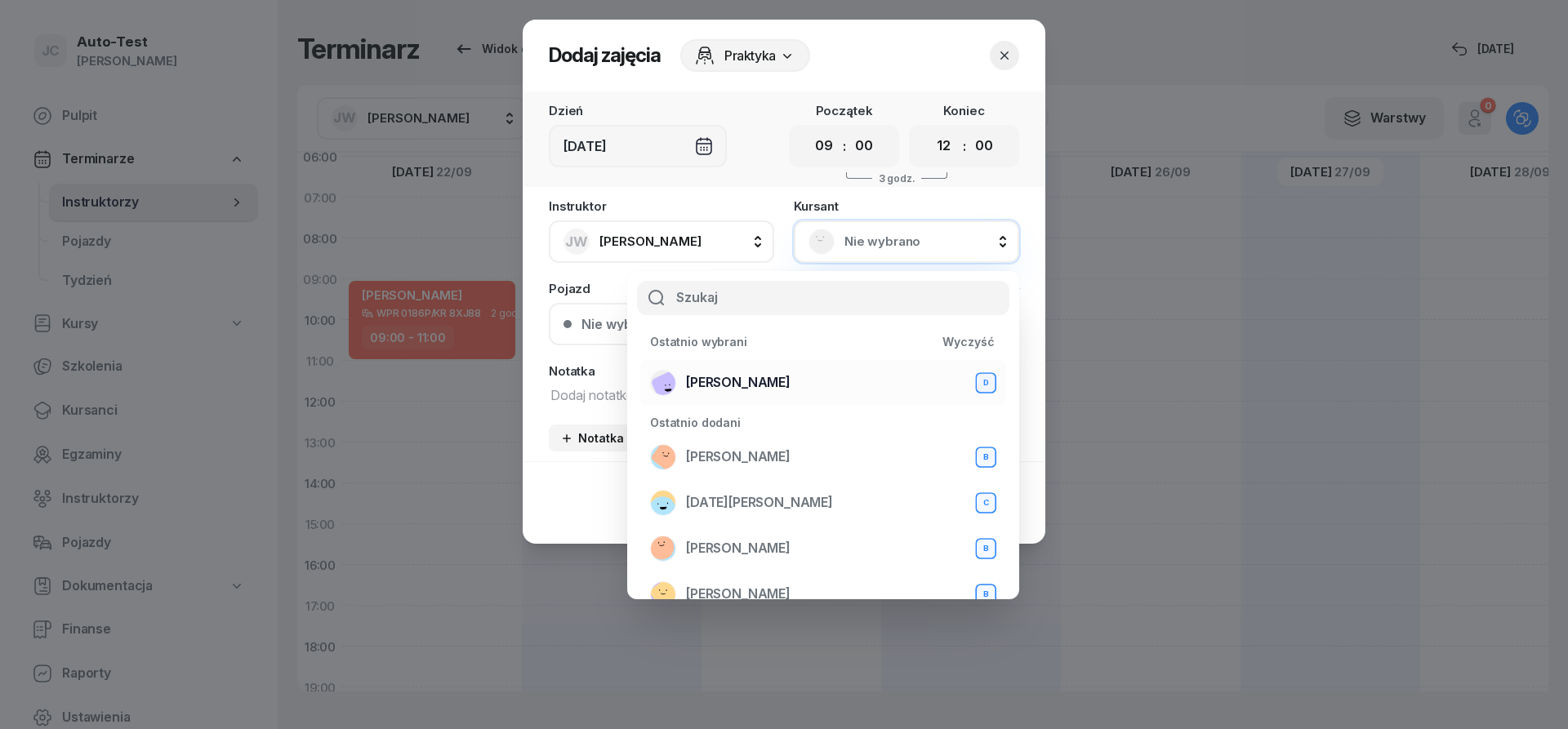
click at [791, 385] on span "[PERSON_NAME]" at bounding box center [738, 383] width 105 height 21
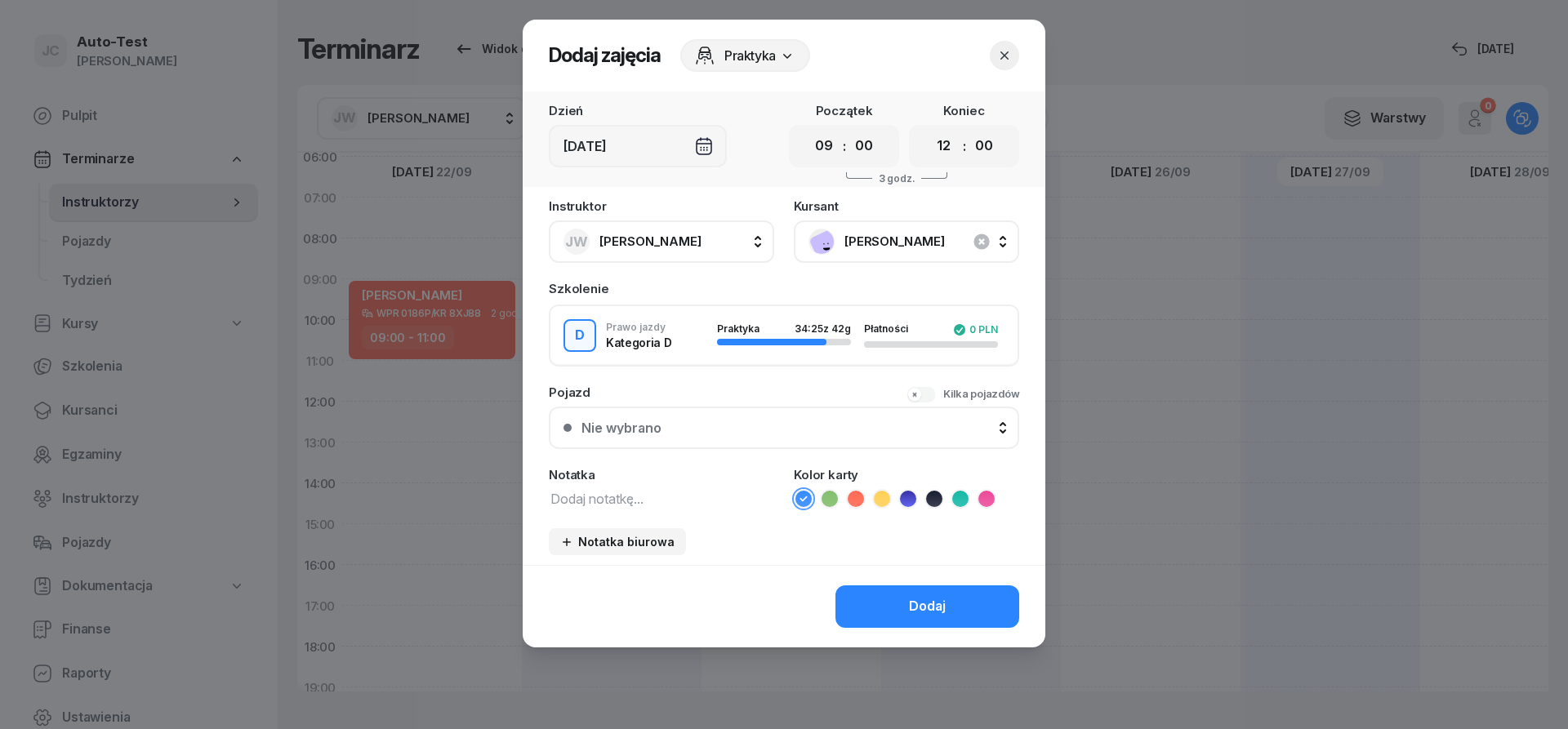
click at [671, 435] on button "Nie wybrano" at bounding box center [783, 428] width 470 height 42
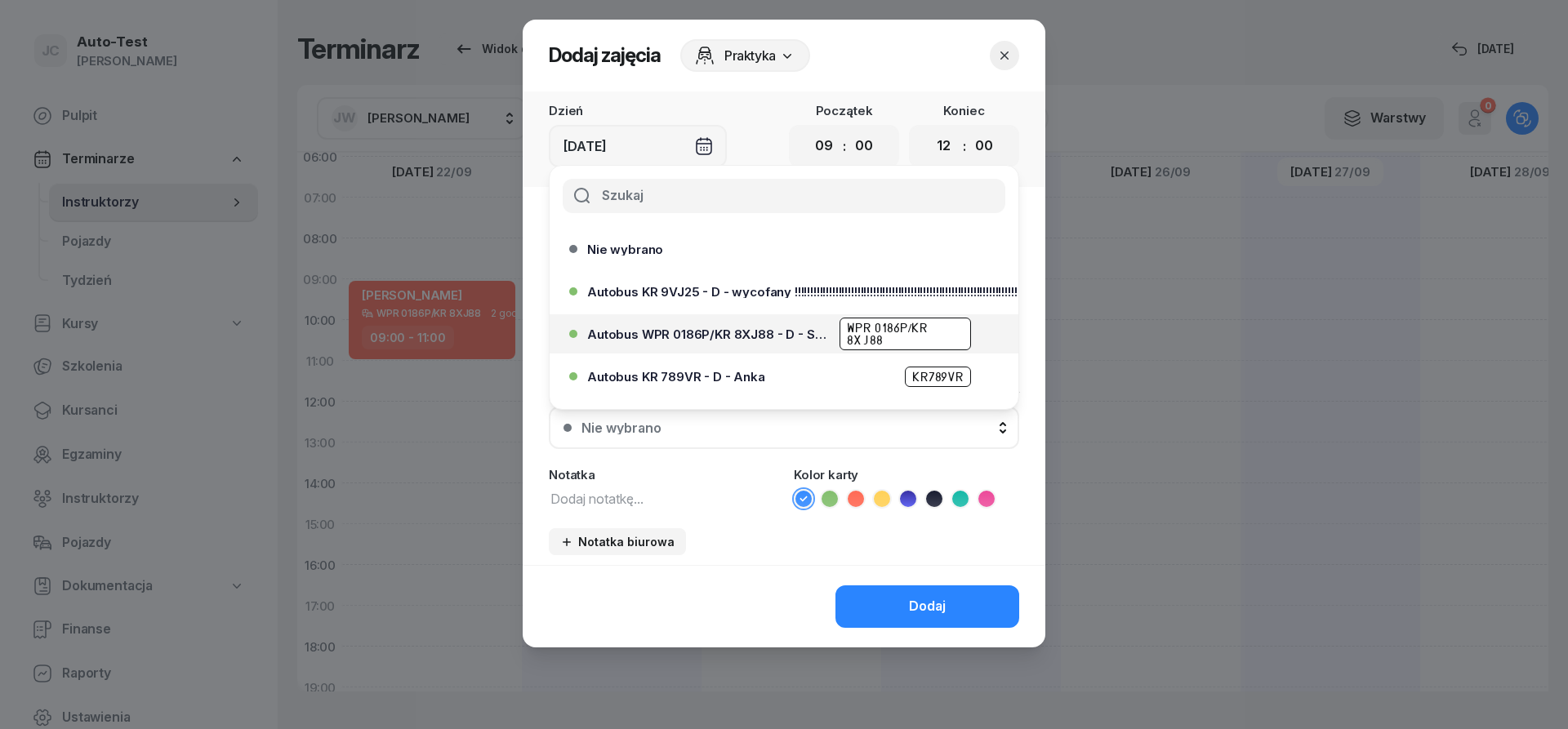
click at [737, 335] on span "Autobus WPR 0186P/KR 8XJ88 - D - Szef" at bounding box center [708, 334] width 243 height 12
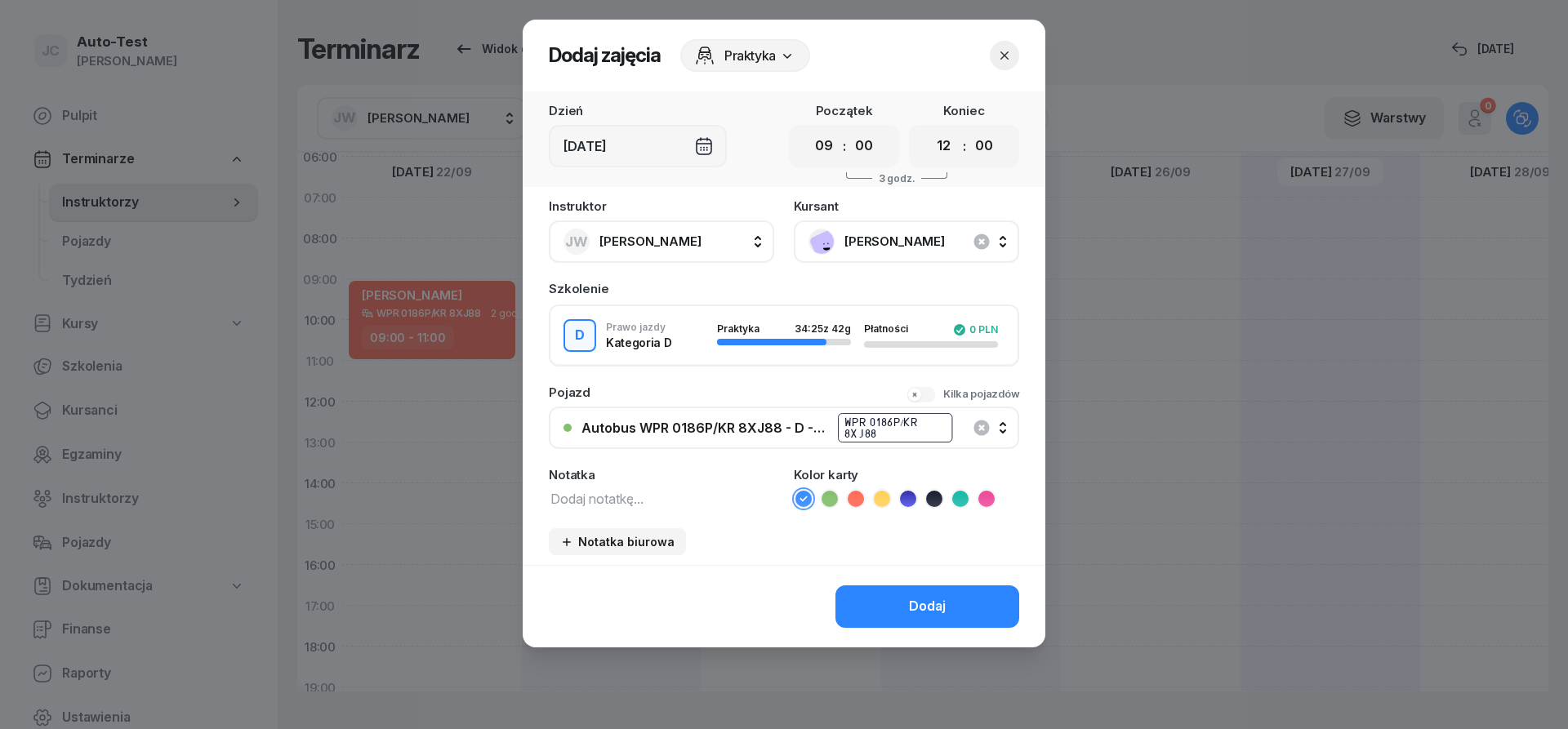
click at [865, 502] on li at bounding box center [856, 499] width 20 height 20
click at [930, 620] on button "Dodaj" at bounding box center [927, 606] width 184 height 42
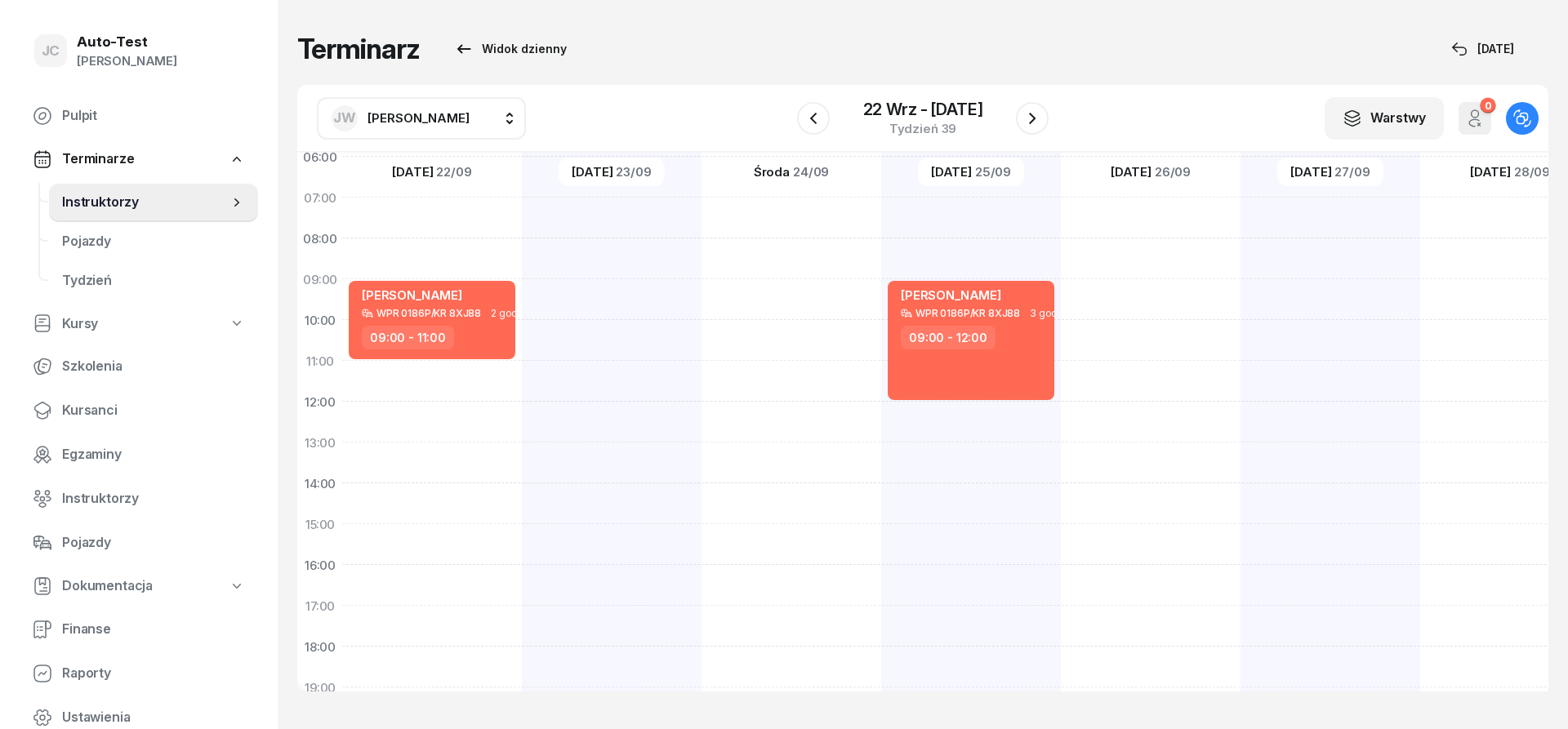
click at [396, 126] on span "[PERSON_NAME]" at bounding box center [419, 119] width 102 height 21
type input "biel"
click at [431, 236] on span "[PERSON_NAME]" at bounding box center [427, 226] width 101 height 21
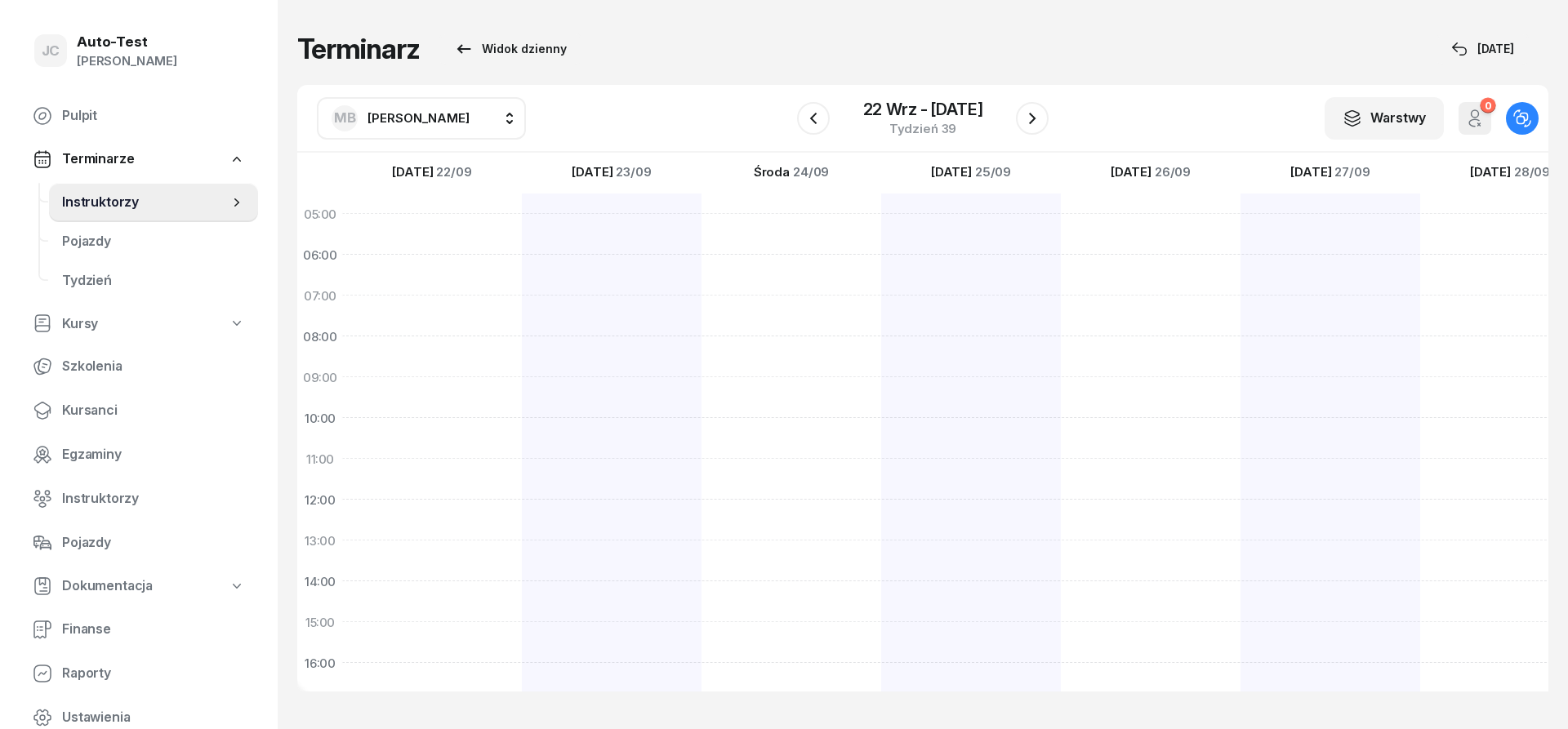
click at [1153, 262] on div at bounding box center [1151, 602] width 180 height 816
select select "06"
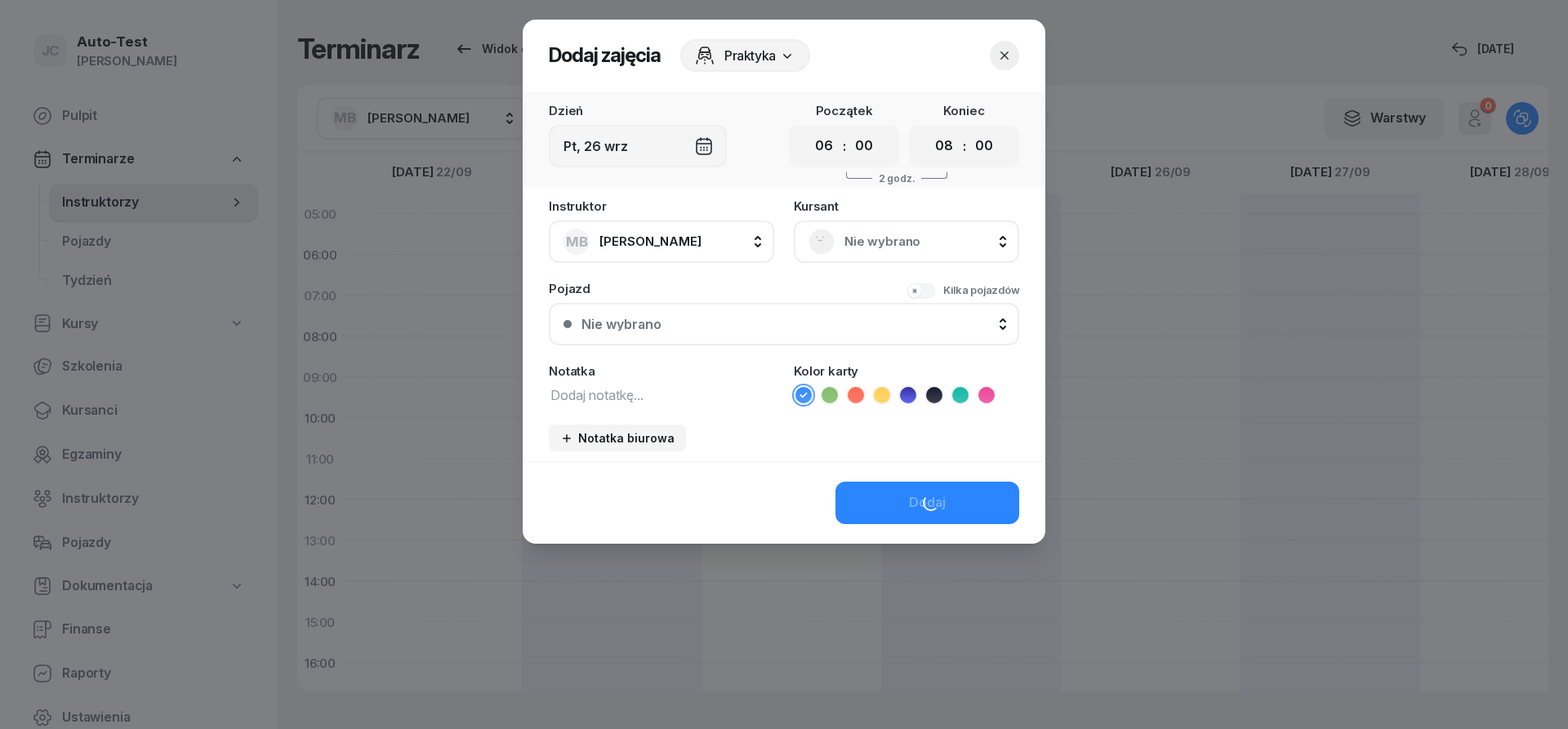
scroll to position [0, 1]
click at [929, 129] on select "00 01 02 03 04 05 06 07 08 09 10 11 12 13 14 15 16 17 18 19 20 21 22 23" at bounding box center [944, 146] width 31 height 34
select select "09"
click option "09" at bounding box center [0, 0] width 0 height 0
click at [848, 250] on span "Nie wybrano" at bounding box center [925, 242] width 160 height 21
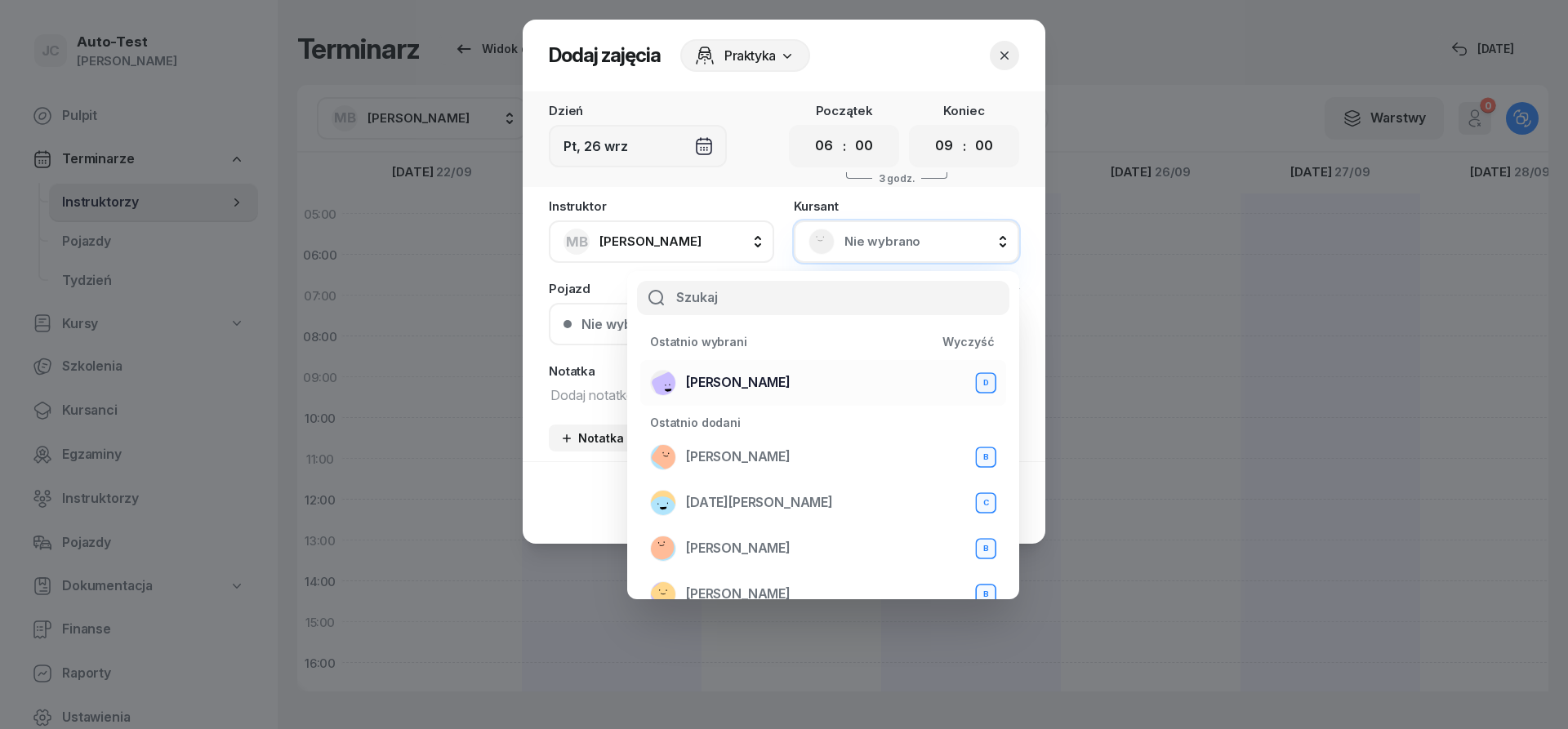
click at [840, 378] on div "[PERSON_NAME] D" at bounding box center [823, 383] width 347 height 26
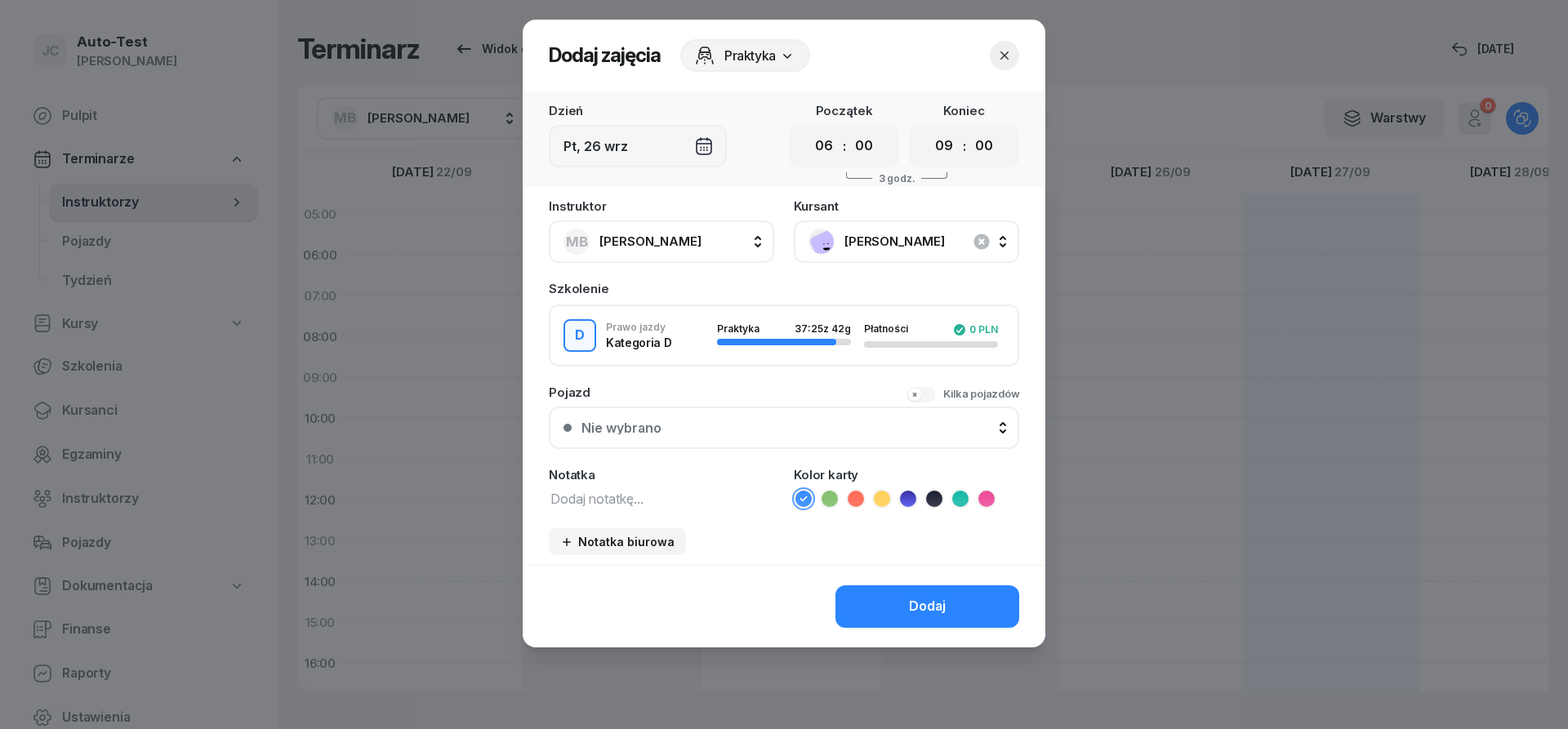
click at [769, 435] on button "Nie wybrano" at bounding box center [783, 428] width 470 height 42
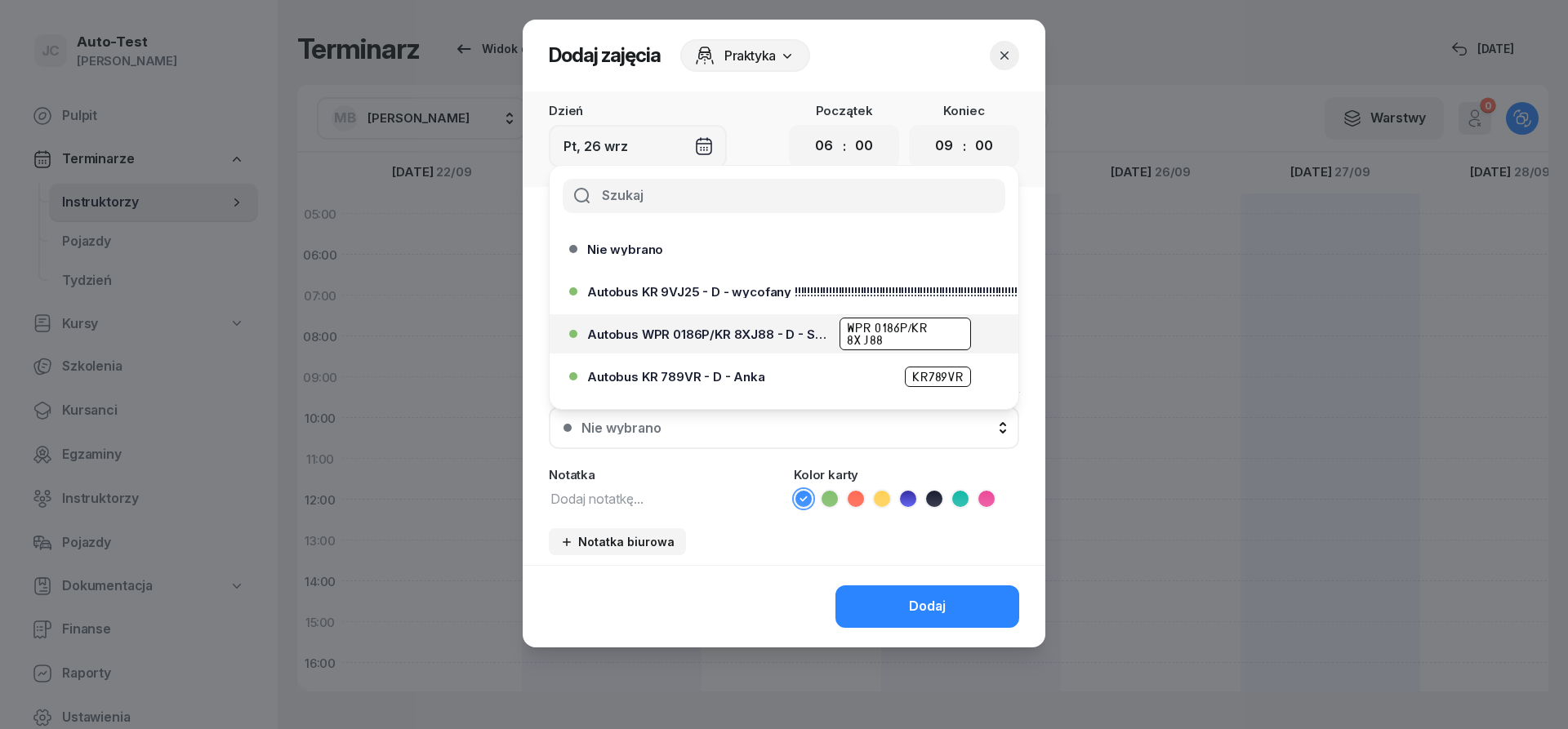
click at [824, 332] on span "Autobus WPR 0186P/KR 8XJ88 - D - Szef" at bounding box center [708, 334] width 243 height 12
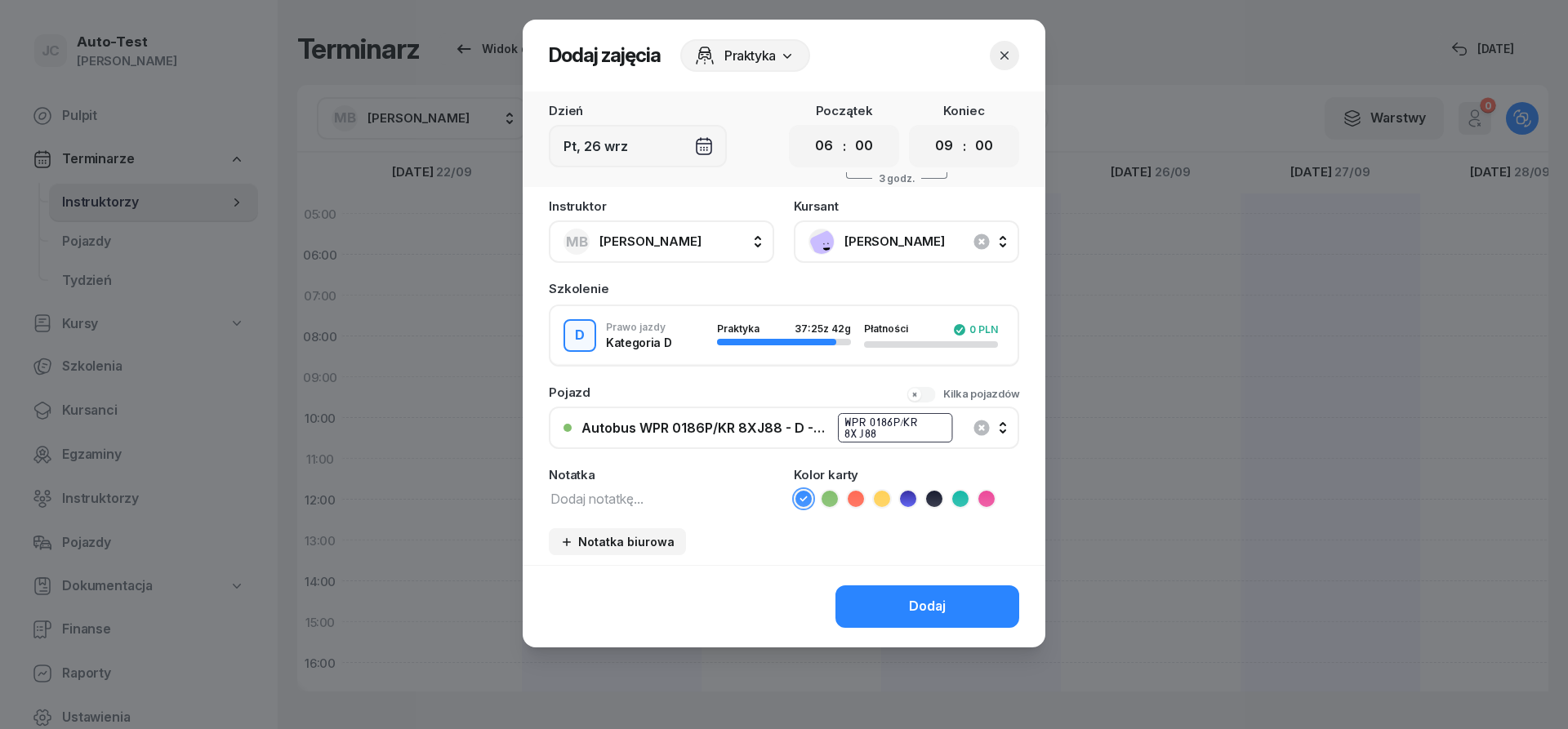
drag, startPoint x: 860, startPoint y: 493, endPoint x: 877, endPoint y: 610, distance: 118.2
click at [860, 494] on icon at bounding box center [856, 499] width 16 height 16
click at [882, 615] on button "Dodaj" at bounding box center [927, 606] width 184 height 42
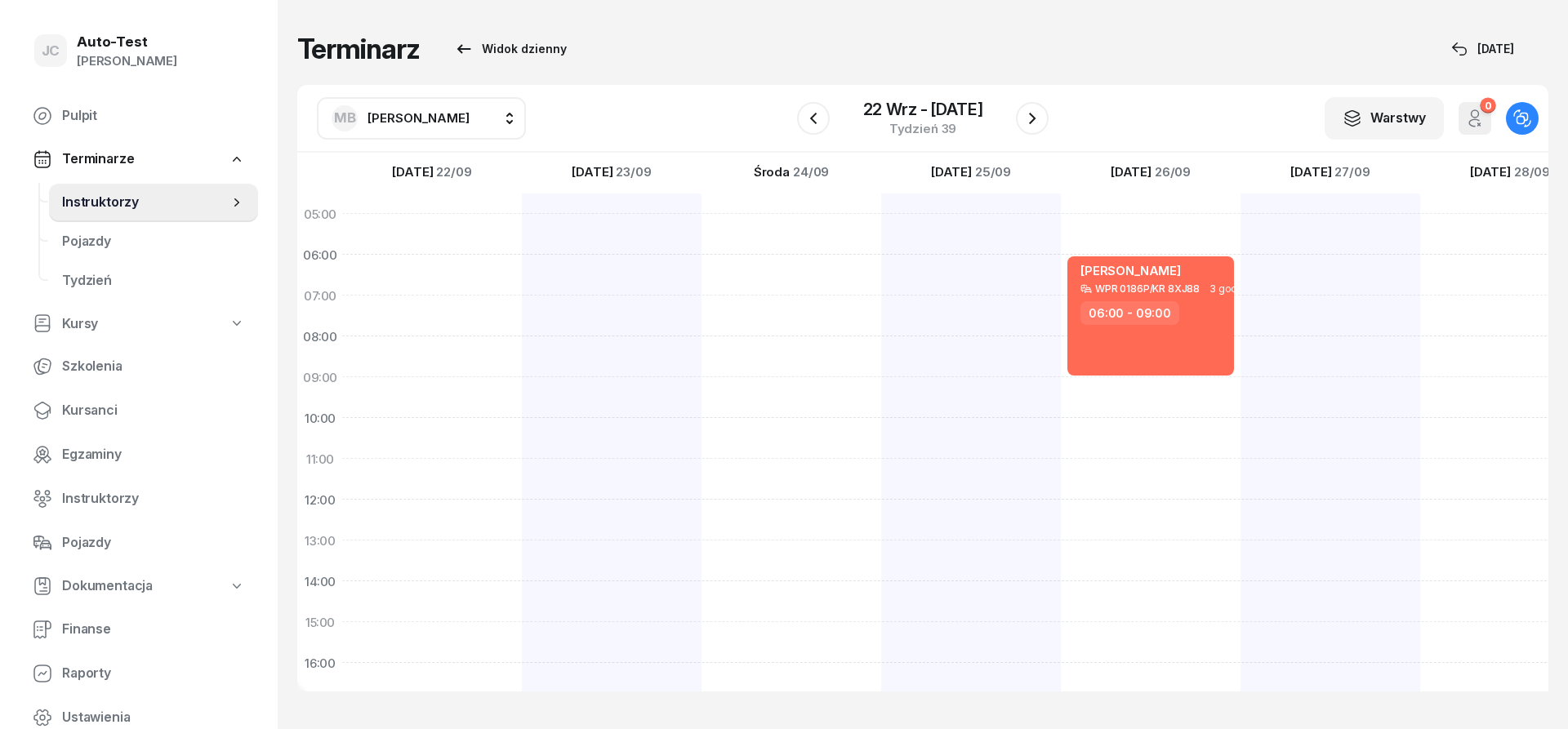
click at [434, 129] on button "MB [PERSON_NAME]" at bounding box center [422, 119] width 209 height 42
type input "jerz"
click at [405, 240] on li "[PERSON_NAME]" at bounding box center [448, 226] width 234 height 46
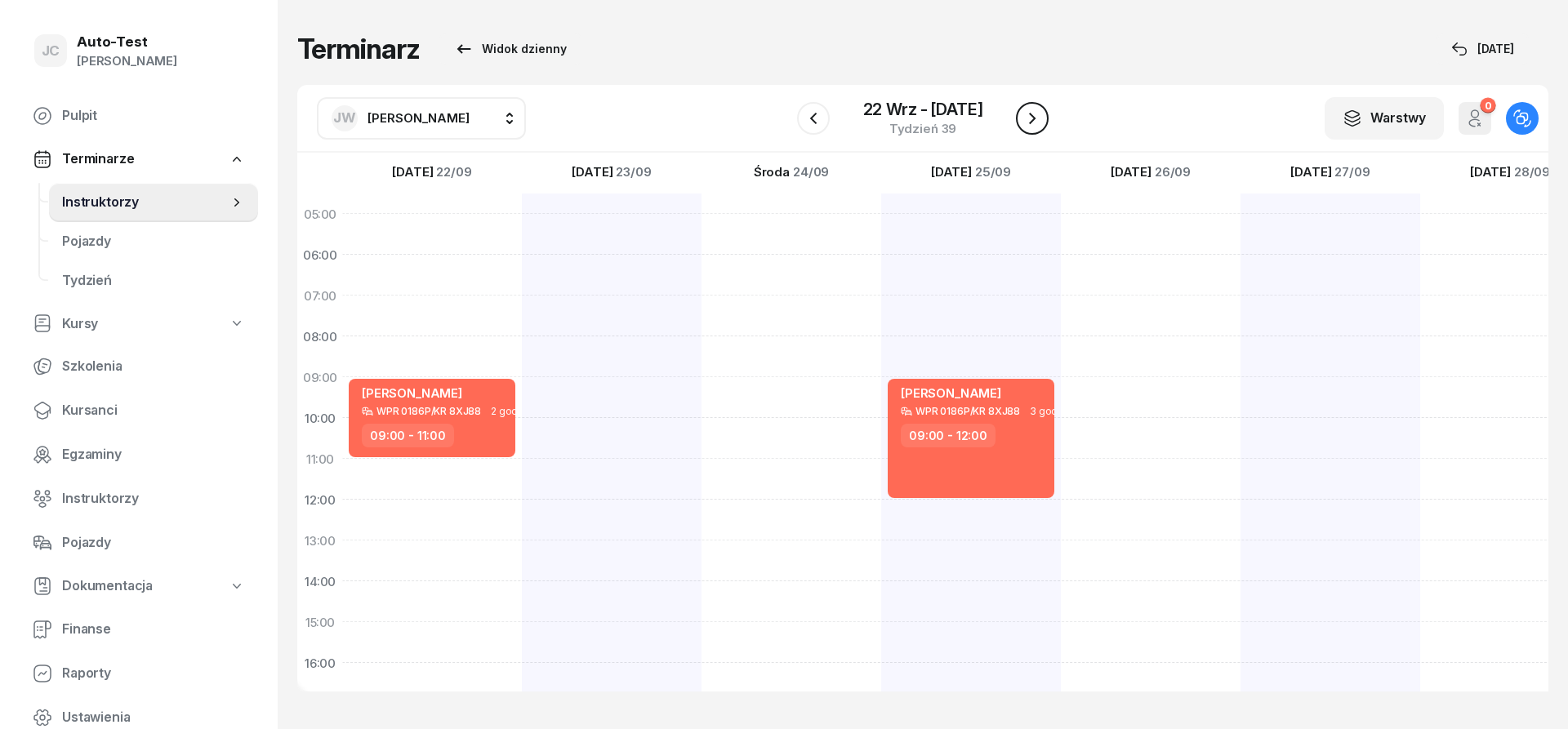
click at [1047, 118] on button "button" at bounding box center [1033, 119] width 33 height 33
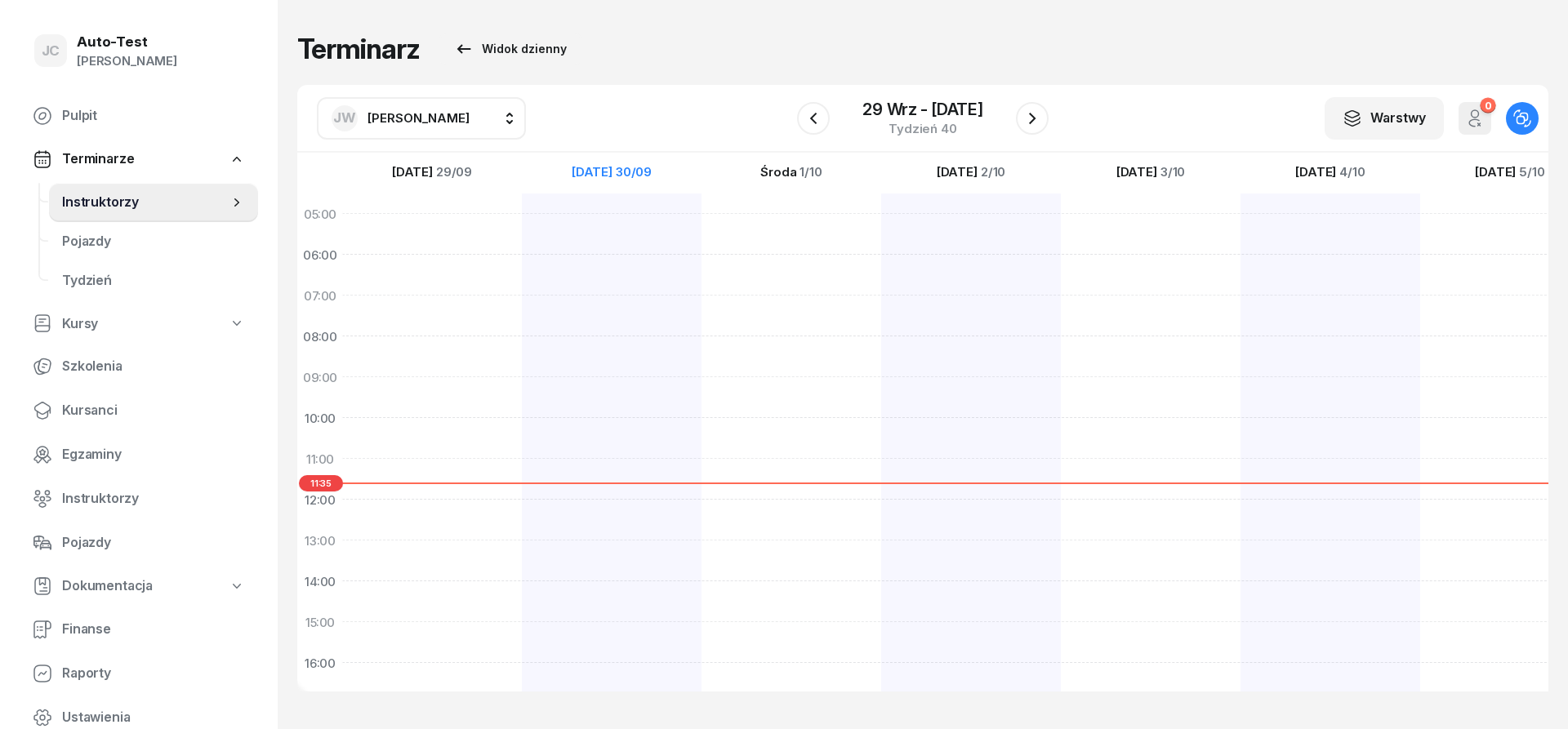
click at [463, 380] on div at bounding box center [432, 602] width 180 height 816
select select "09"
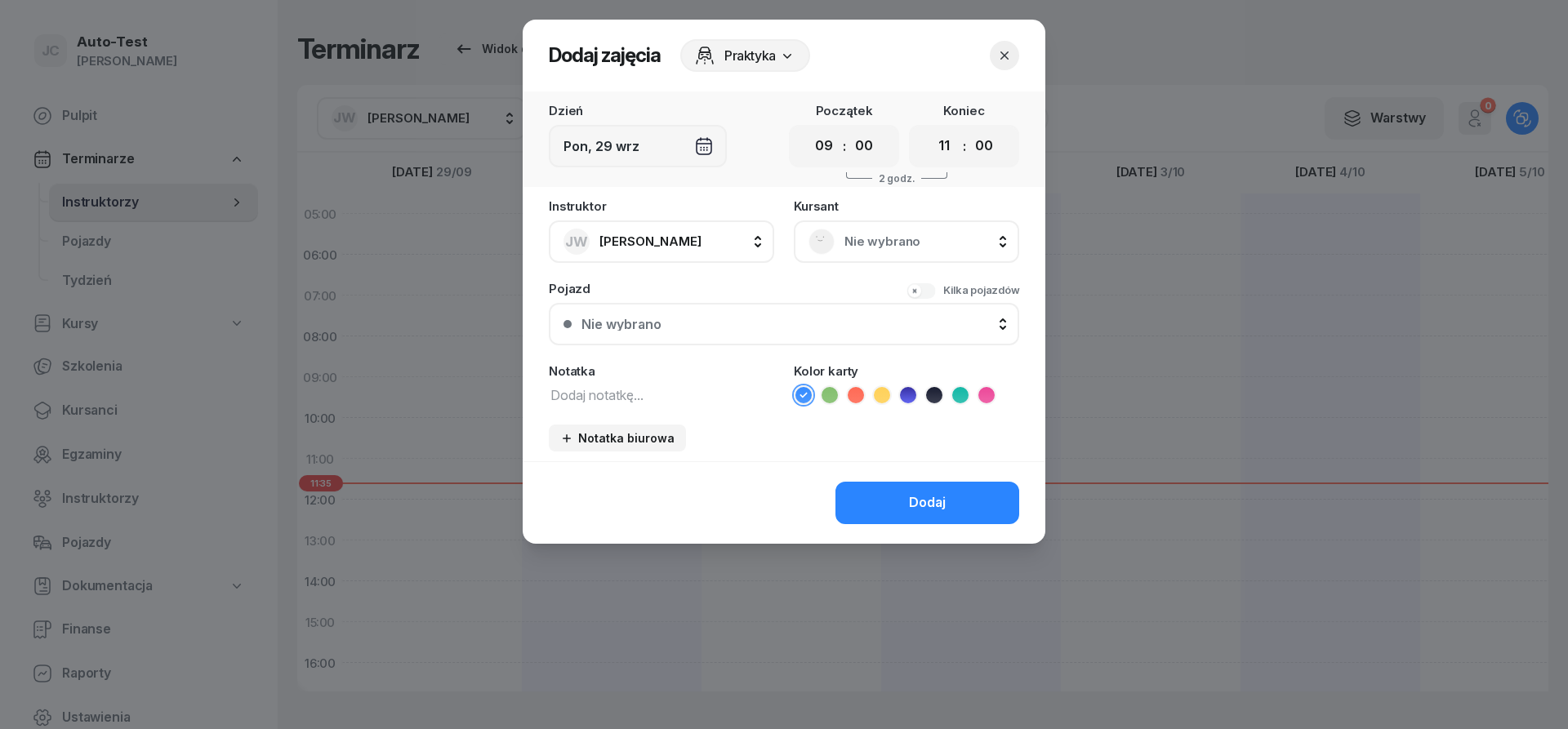
click at [934, 124] on div "Koniec 00 01 02 03 04 05 06 07 08 09 10 11 12 13 14 15 16 17 18 19 20 21 22 23 …" at bounding box center [964, 136] width 110 height 63
click at [929, 129] on select "00 01 02 03 04 05 06 07 08 09 10 11 12 13 14 15 16 17 18 19 20 21 22 23" at bounding box center [944, 146] width 31 height 34
select select "10"
click option "10" at bounding box center [0, 0] width 0 height 0
click at [862, 253] on div "Nie wybrano" at bounding box center [907, 242] width 196 height 26
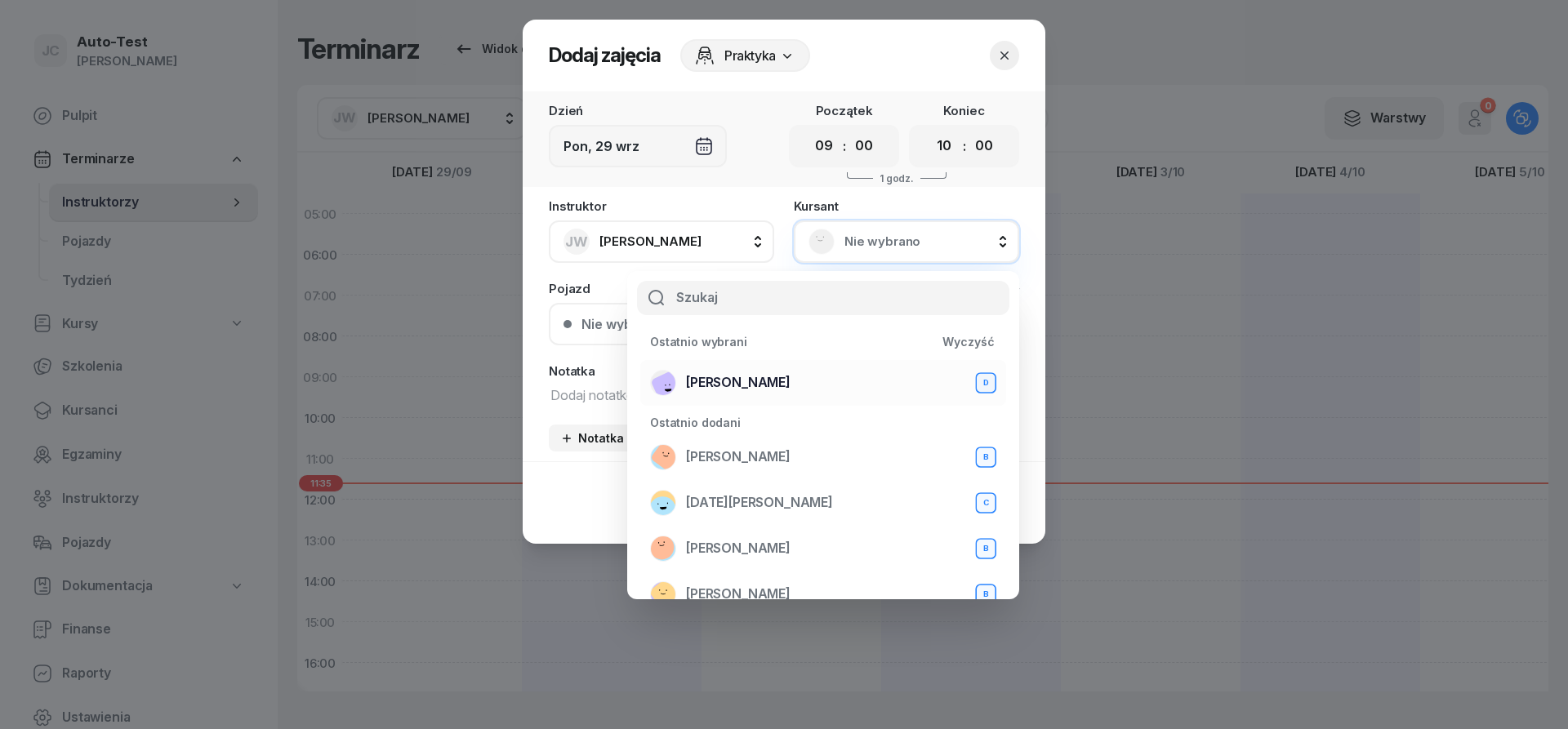
click at [802, 396] on li "[PERSON_NAME] D" at bounding box center [823, 383] width 366 height 46
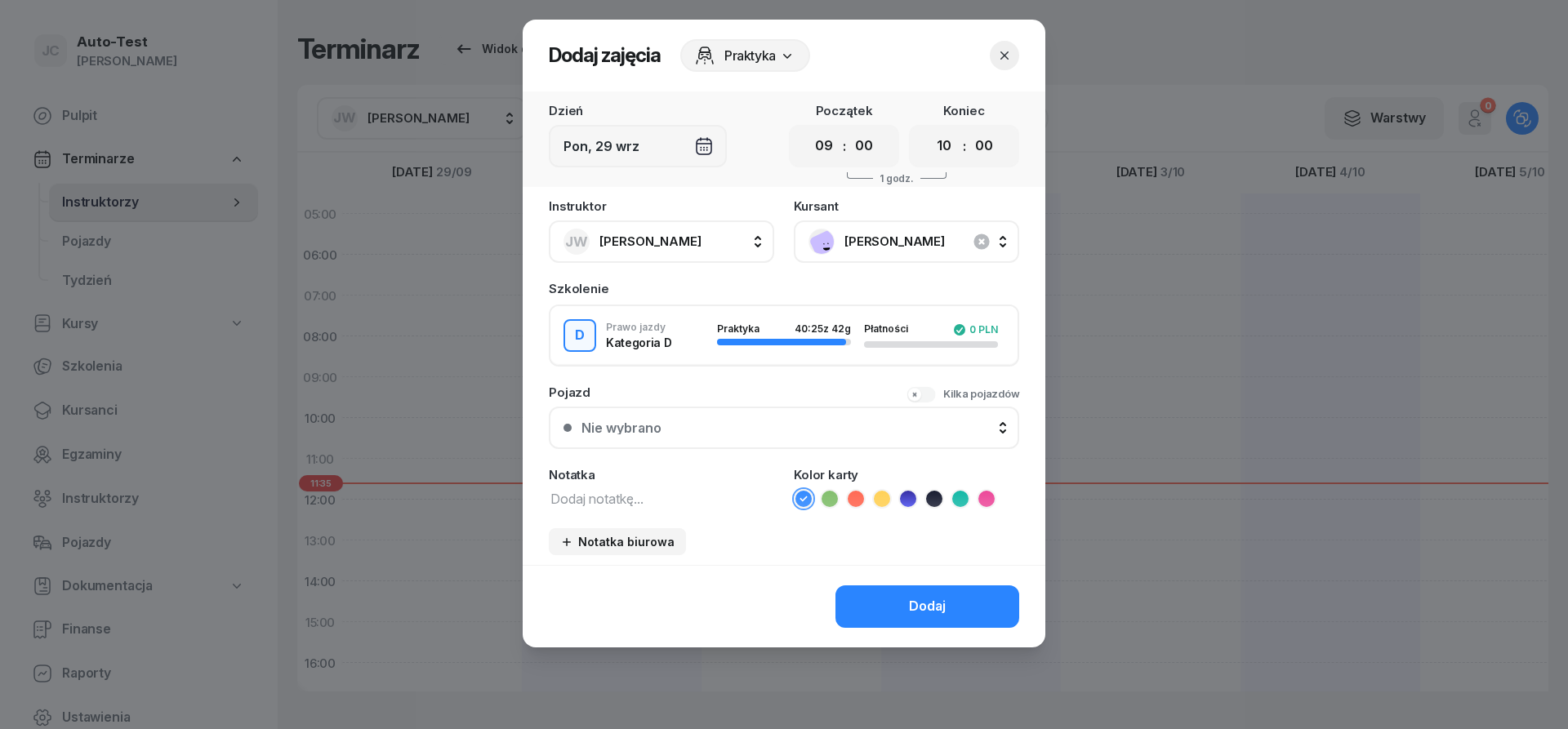
click at [756, 433] on div "Nie wybrano" at bounding box center [793, 428] width 423 height 13
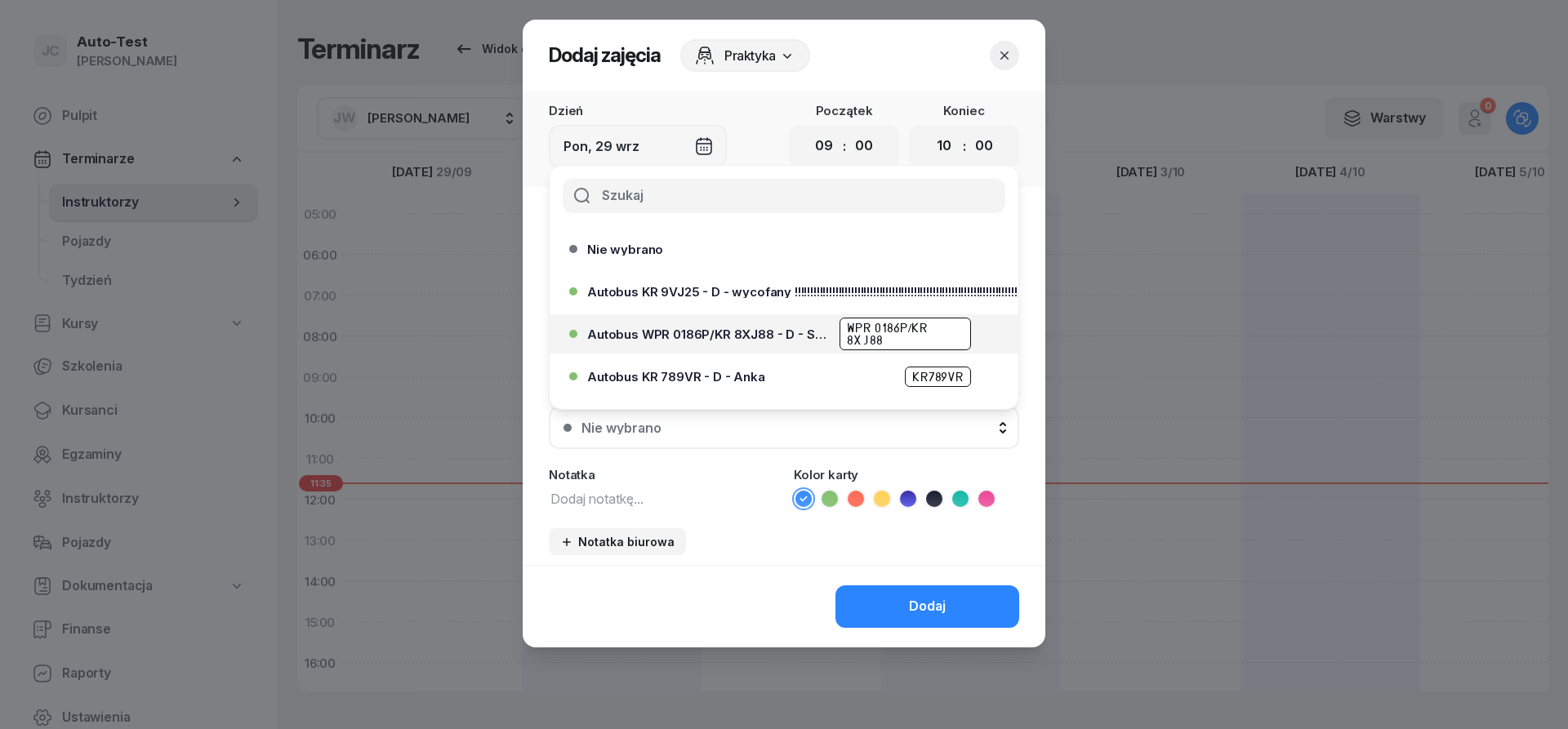
click at [789, 333] on span "Autobus WPR 0186P/KR 8XJ88 - D - Szef" at bounding box center [708, 334] width 243 height 12
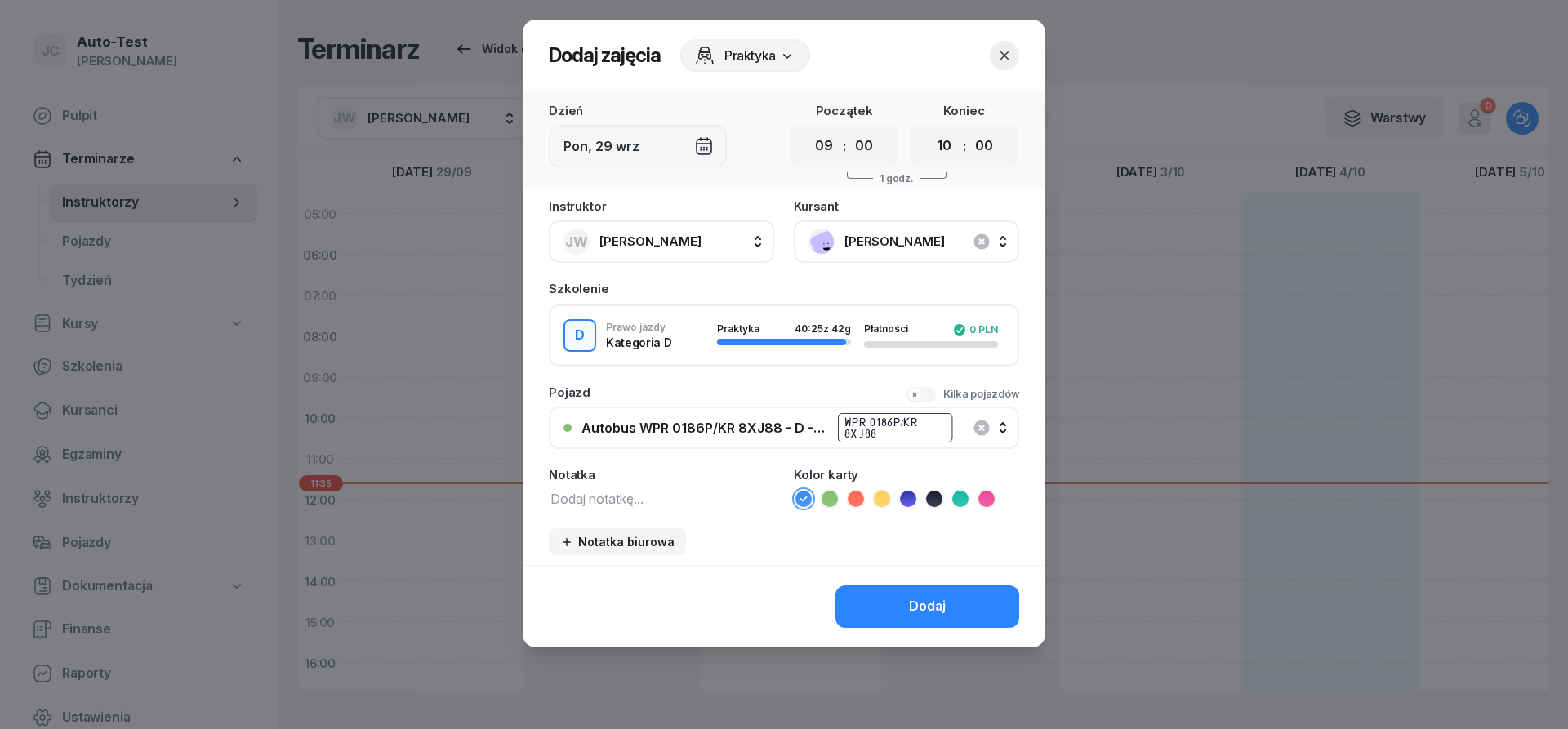
drag, startPoint x: 854, startPoint y: 489, endPoint x: 890, endPoint y: 597, distance: 113.8
click at [854, 490] on ul at bounding box center [907, 499] width 226 height 20
drag, startPoint x: 857, startPoint y: 504, endPoint x: 864, endPoint y: 535, distance: 31.8
click at [857, 503] on icon at bounding box center [856, 499] width 16 height 16
click at [904, 619] on button "Dodaj" at bounding box center [927, 606] width 184 height 42
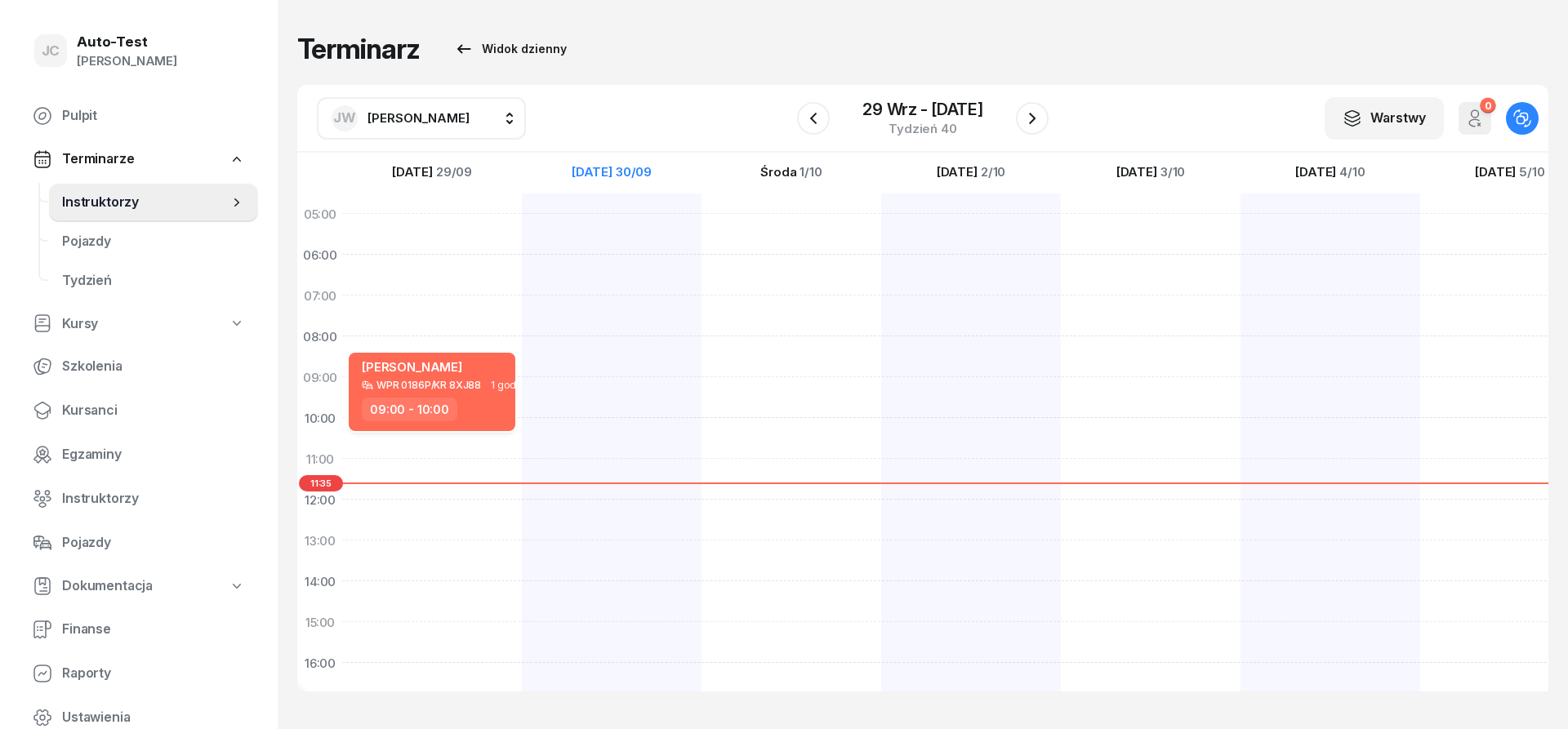
click at [473, 407] on div "09:00 - 10:00" at bounding box center [434, 409] width 144 height 24
select select "09"
select select "10"
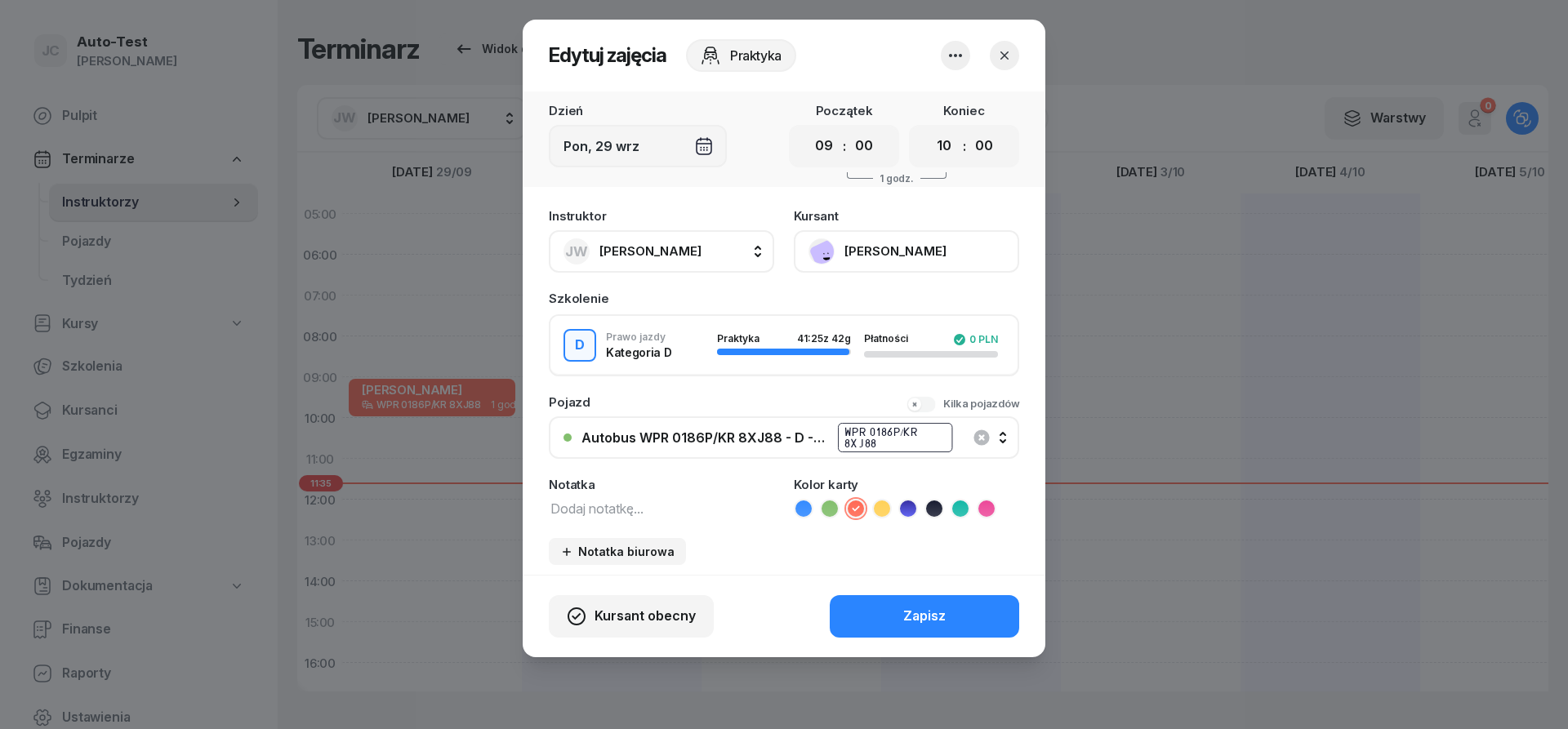
click at [1001, 57] on icon "button" at bounding box center [1005, 56] width 16 height 16
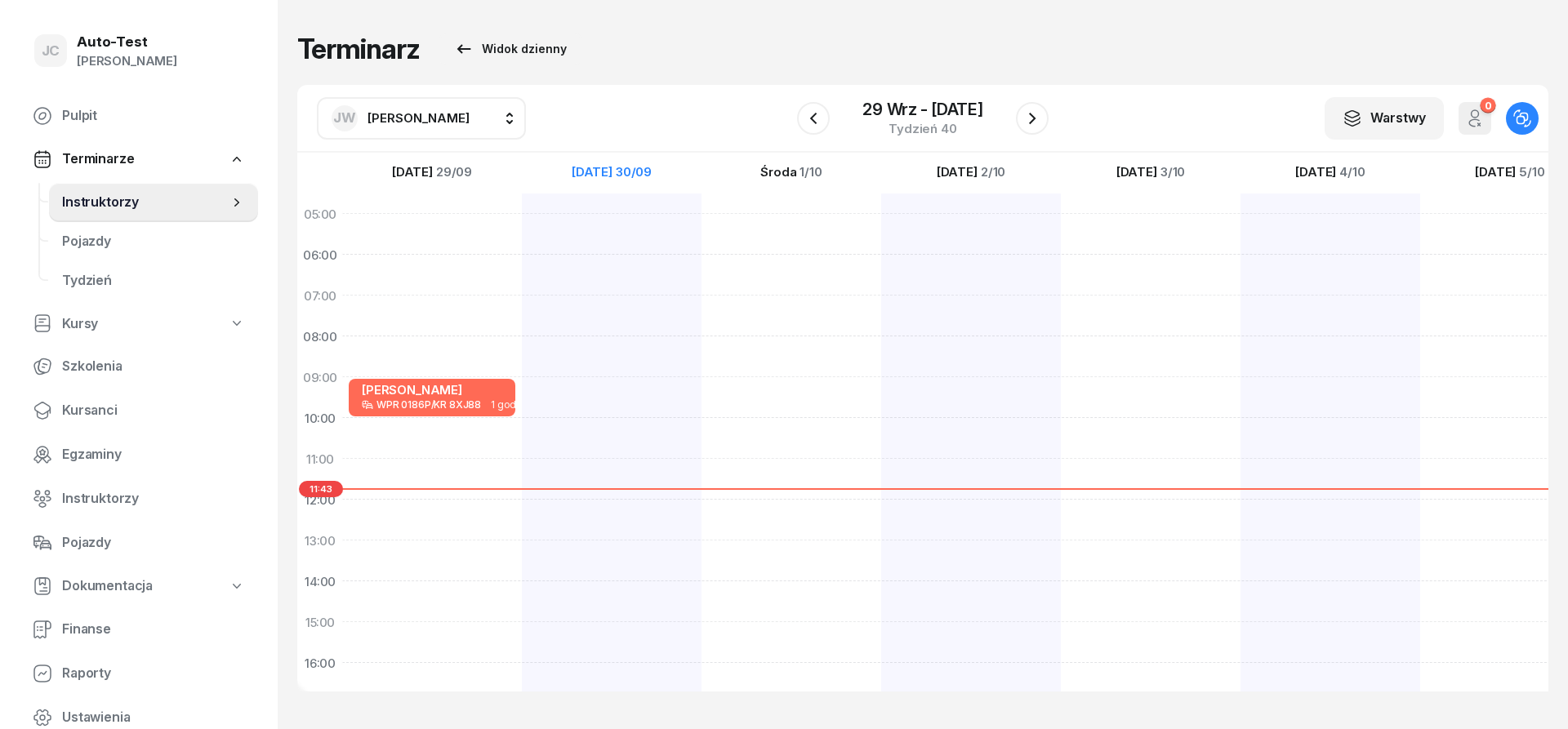
click at [324, 42] on h1 "Terminarz" at bounding box center [359, 49] width 123 height 29
click at [325, 42] on h1 "Terminarz" at bounding box center [359, 49] width 123 height 29
click at [569, 59] on button "Widok dzienny" at bounding box center [510, 49] width 142 height 33
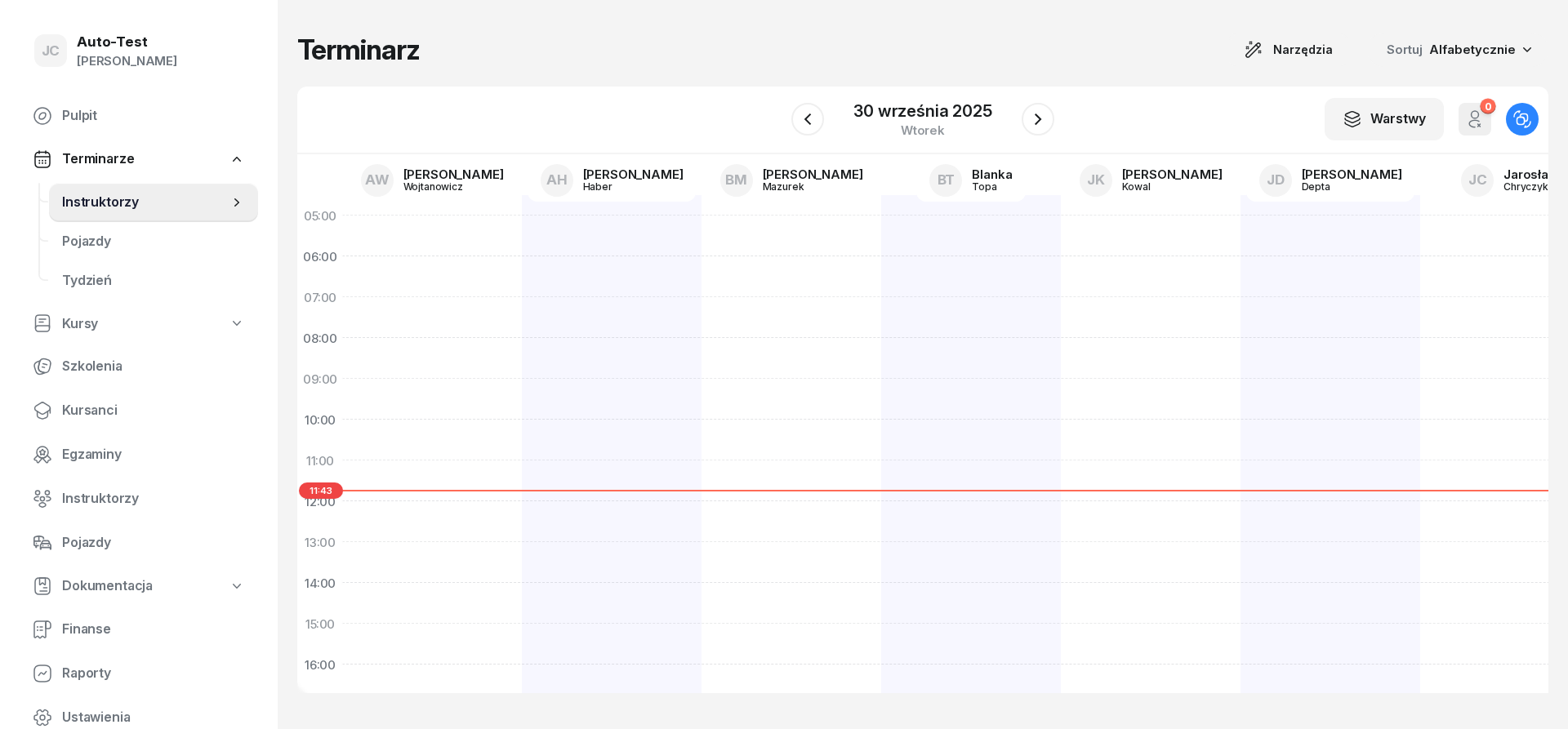
click at [525, 46] on div "Terminarz Narzędzia Sortuj Alfabetycznie" at bounding box center [923, 50] width 1252 height 34
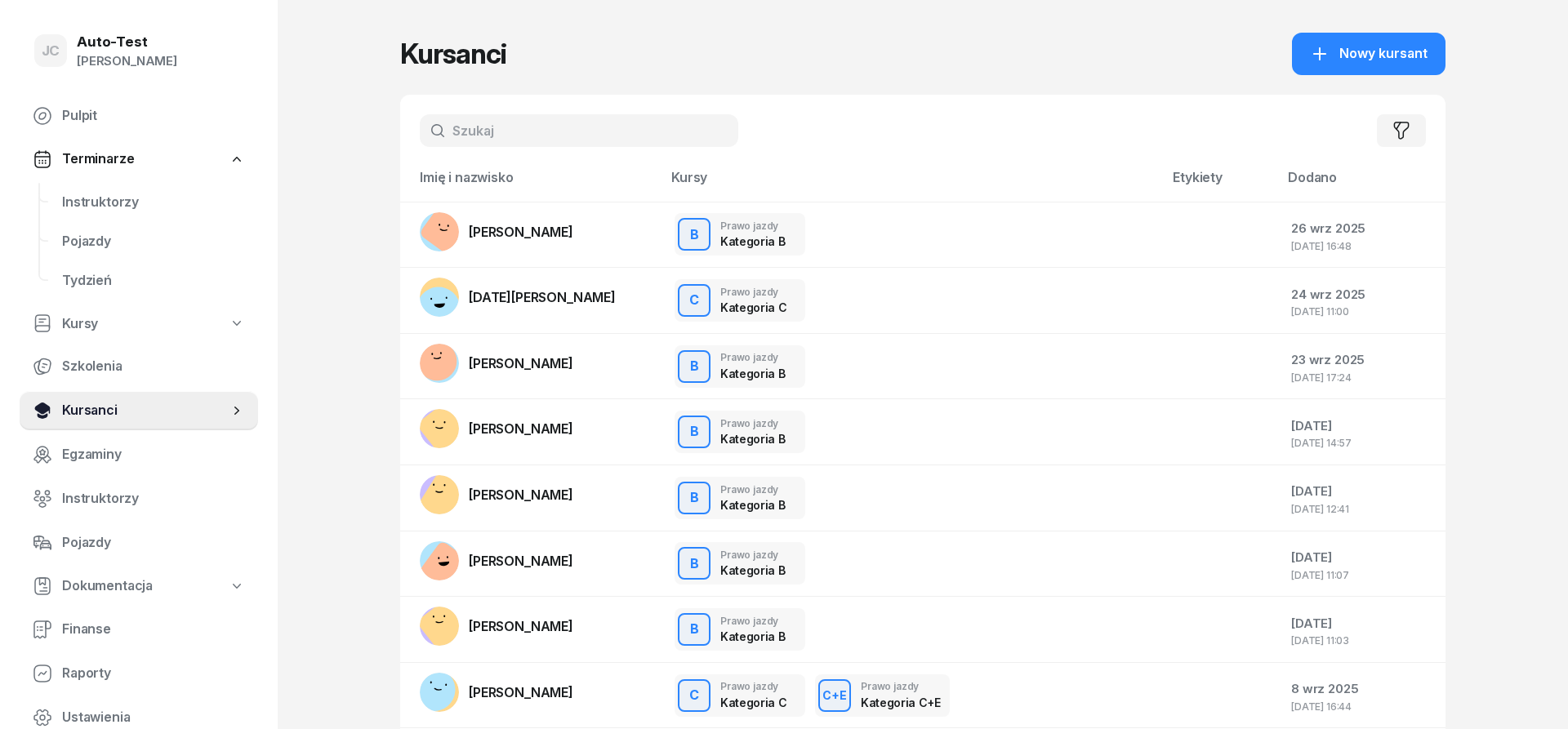
click at [154, 412] on span "Kursanci" at bounding box center [146, 411] width 167 height 21
click at [154, 204] on span "Instruktorzy" at bounding box center [154, 203] width 183 height 21
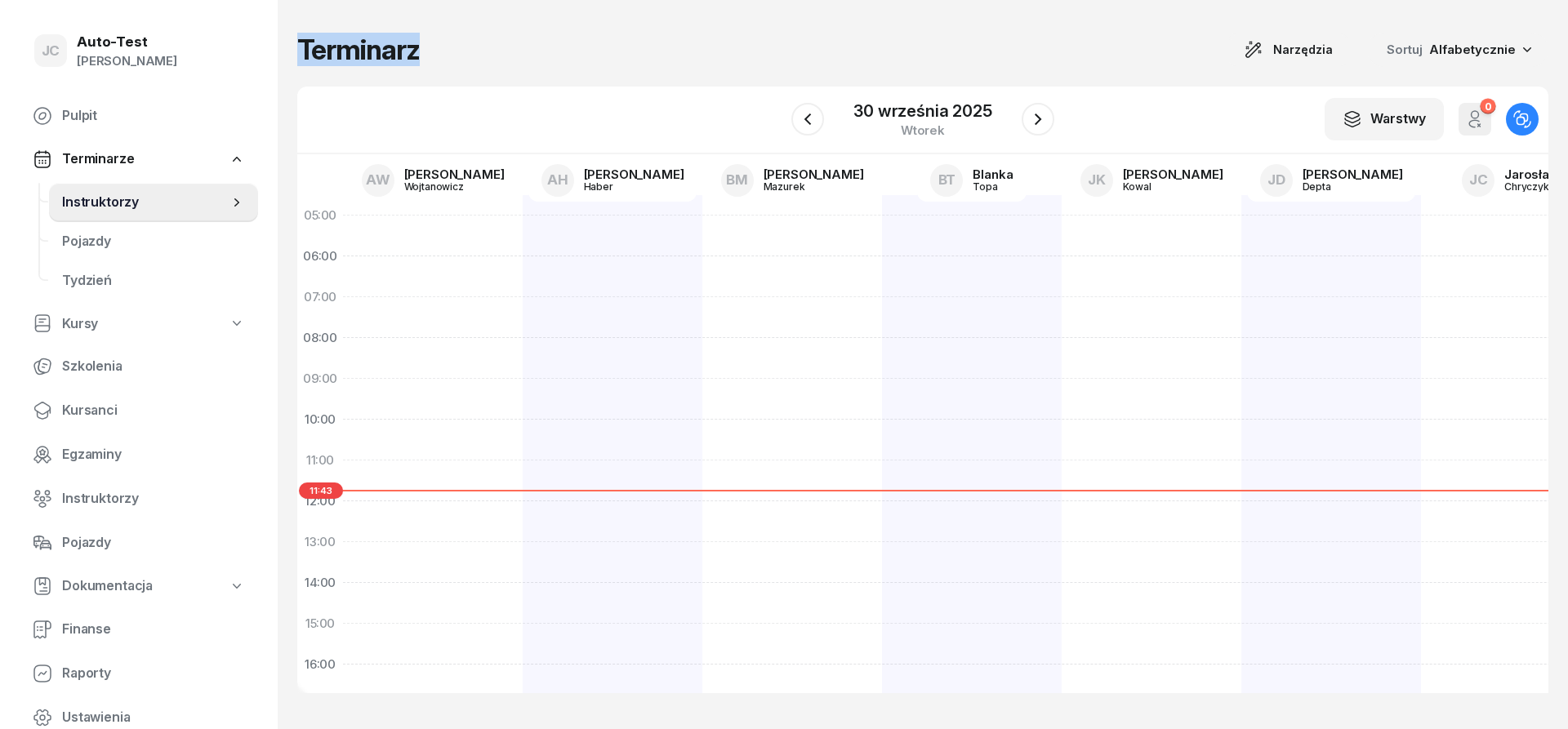
drag, startPoint x: 491, startPoint y: 51, endPoint x: 301, endPoint y: 55, distance: 190.0
click at [301, 55] on div "Terminarz Narzędzia Sortuj Alfabetycznie" at bounding box center [923, 50] width 1252 height 34
click at [302, 53] on h1 "Terminarz" at bounding box center [359, 50] width 123 height 29
drag, startPoint x: 304, startPoint y: 52, endPoint x: 440, endPoint y: 59, distance: 136.2
click at [419, 58] on div "Terminarz Narzędzia Sortuj Alfabetycznie" at bounding box center [923, 50] width 1252 height 34
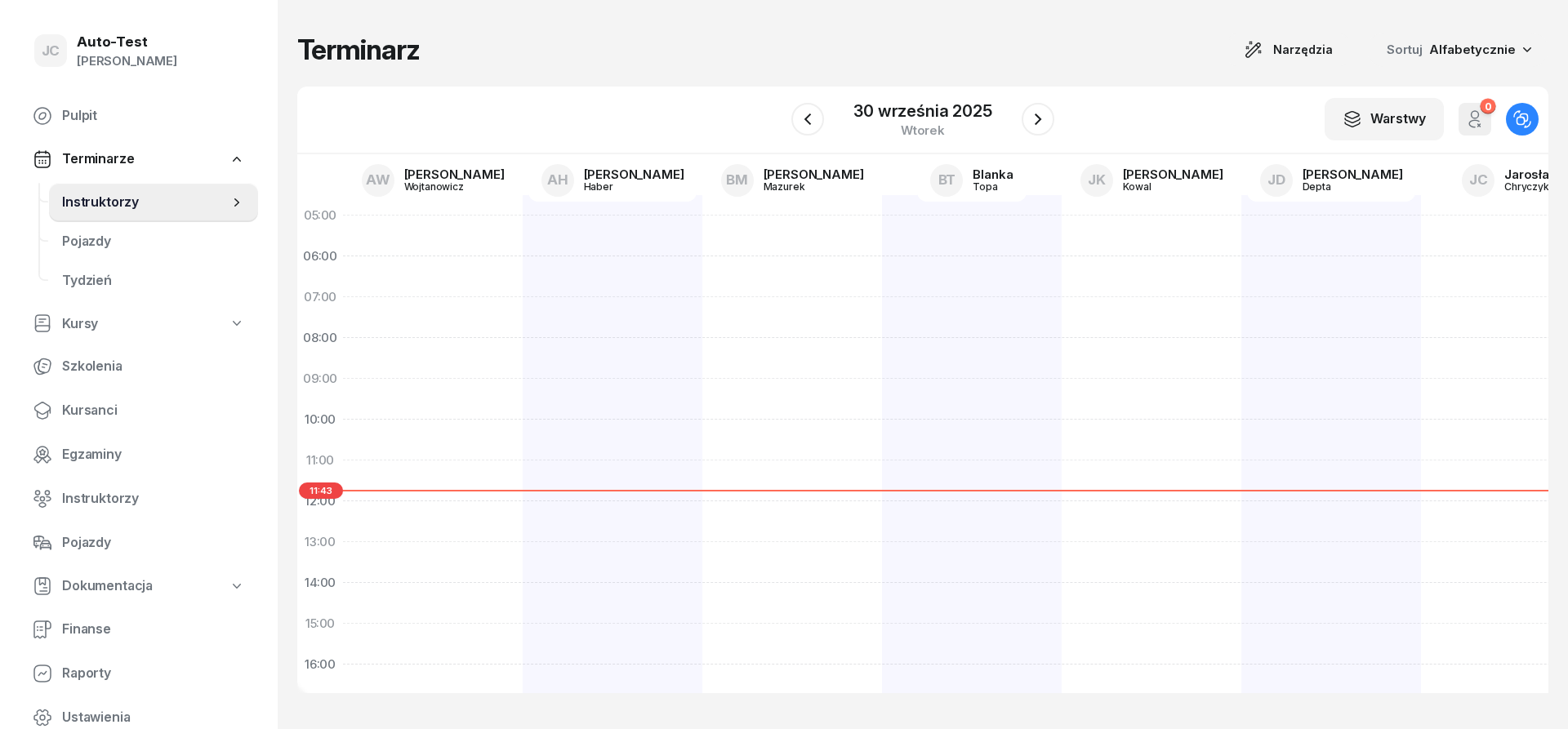
click at [511, 53] on div "Terminarz Narzędzia Sortuj Alfabetycznie" at bounding box center [923, 50] width 1252 height 34
